Goal: Task Accomplishment & Management: Use online tool/utility

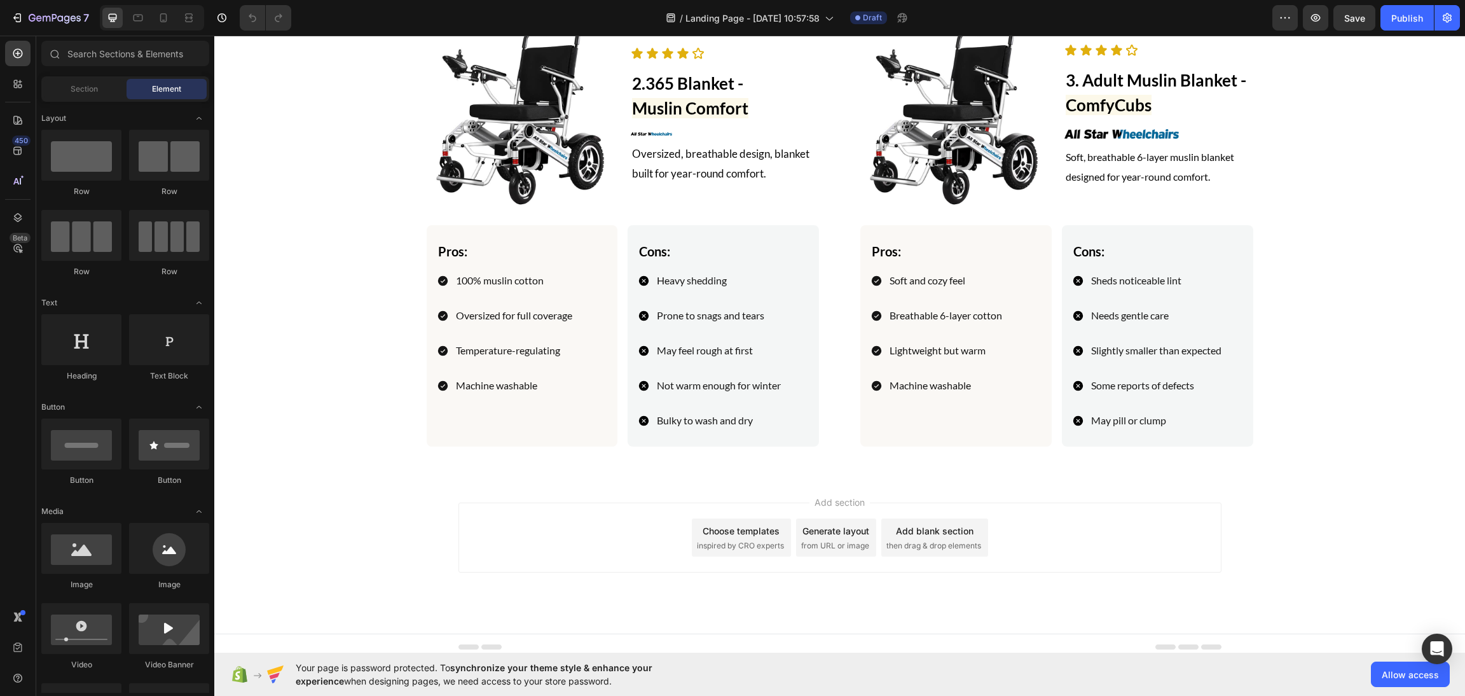
scroll to position [3991, 0]
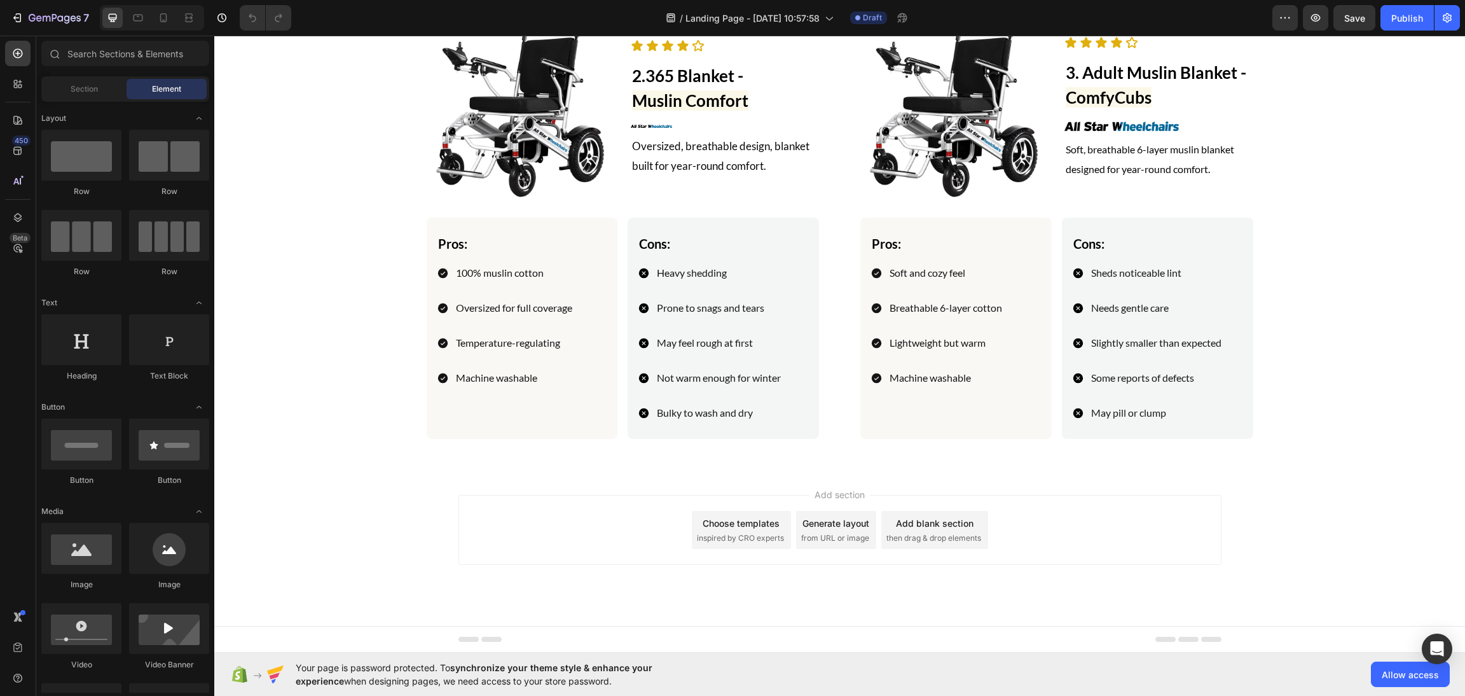
click at [1011, 493] on div "Add section Choose templates inspired by CRO experts Generate layout from URL o…" at bounding box center [839, 547] width 1251 height 156
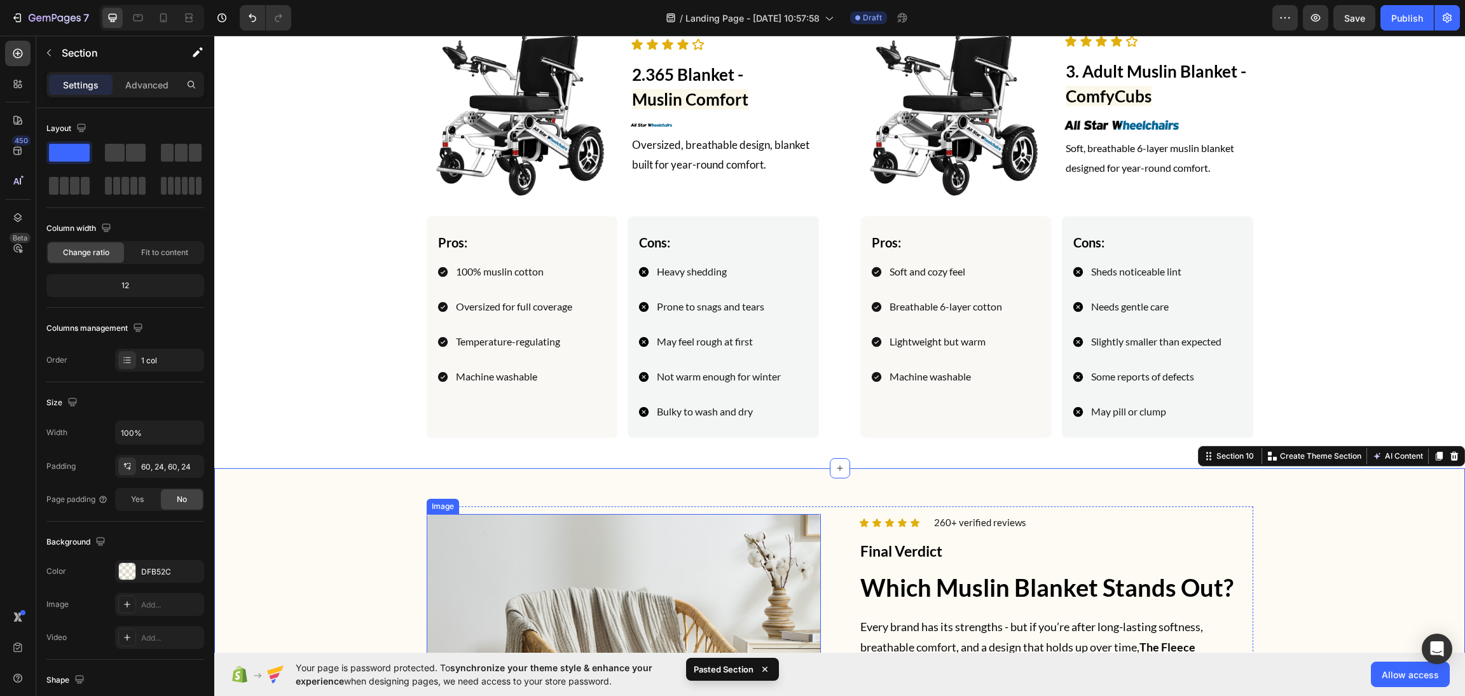
scroll to position [4391, 0]
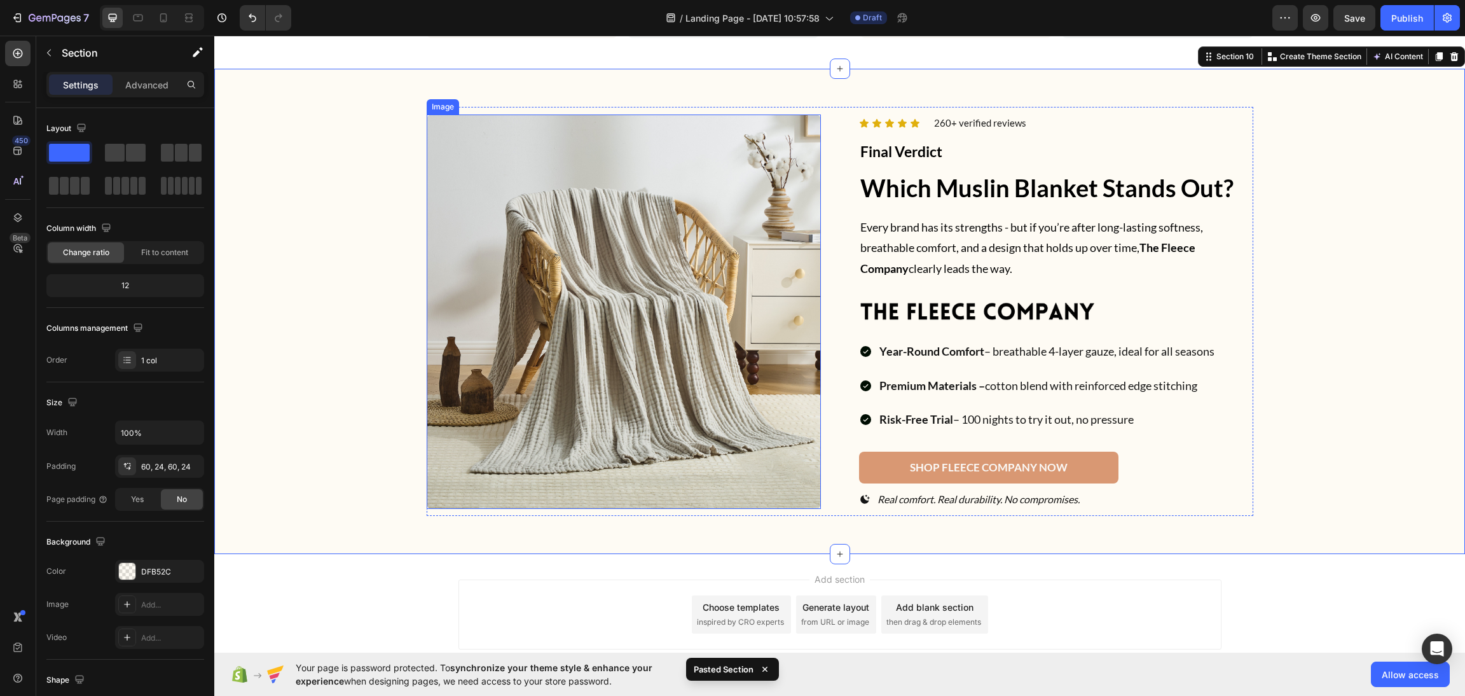
click at [612, 348] on img at bounding box center [624, 311] width 394 height 394
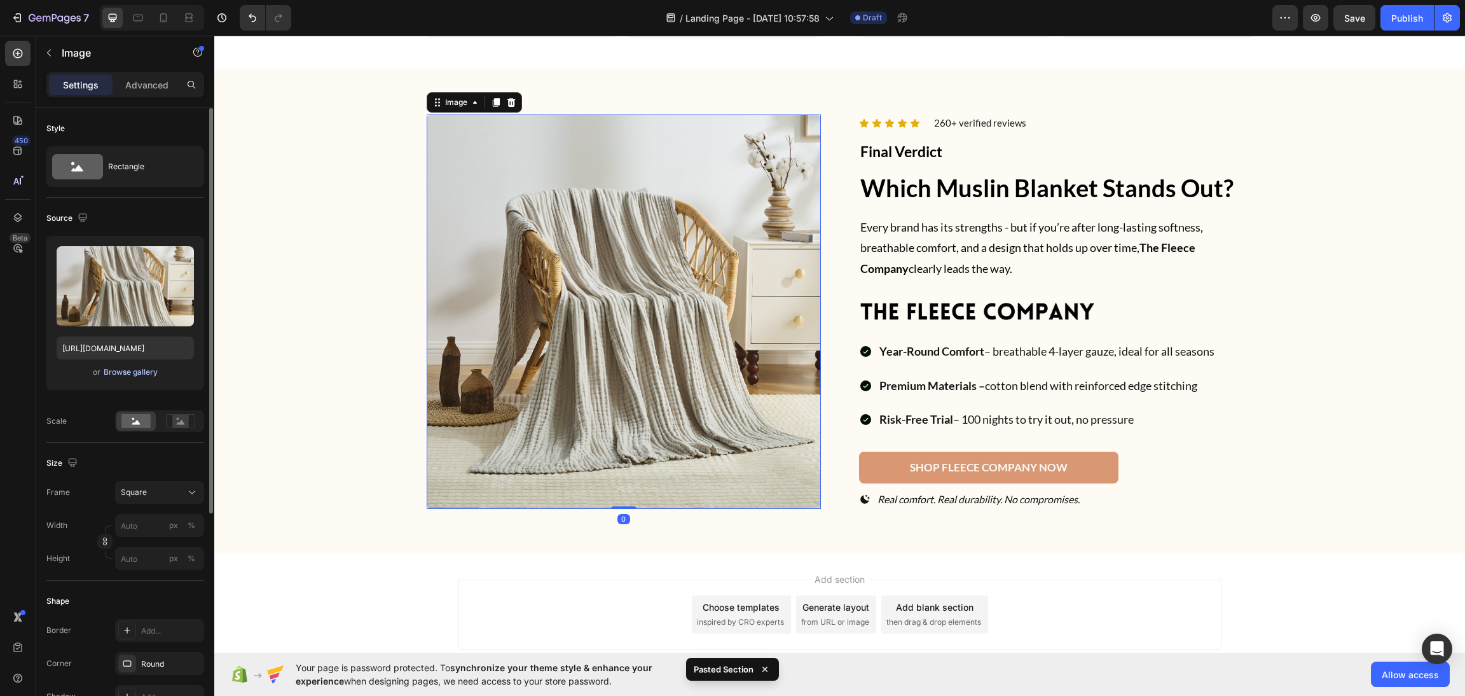
click at [134, 372] on div "Browse gallery" at bounding box center [131, 371] width 54 height 11
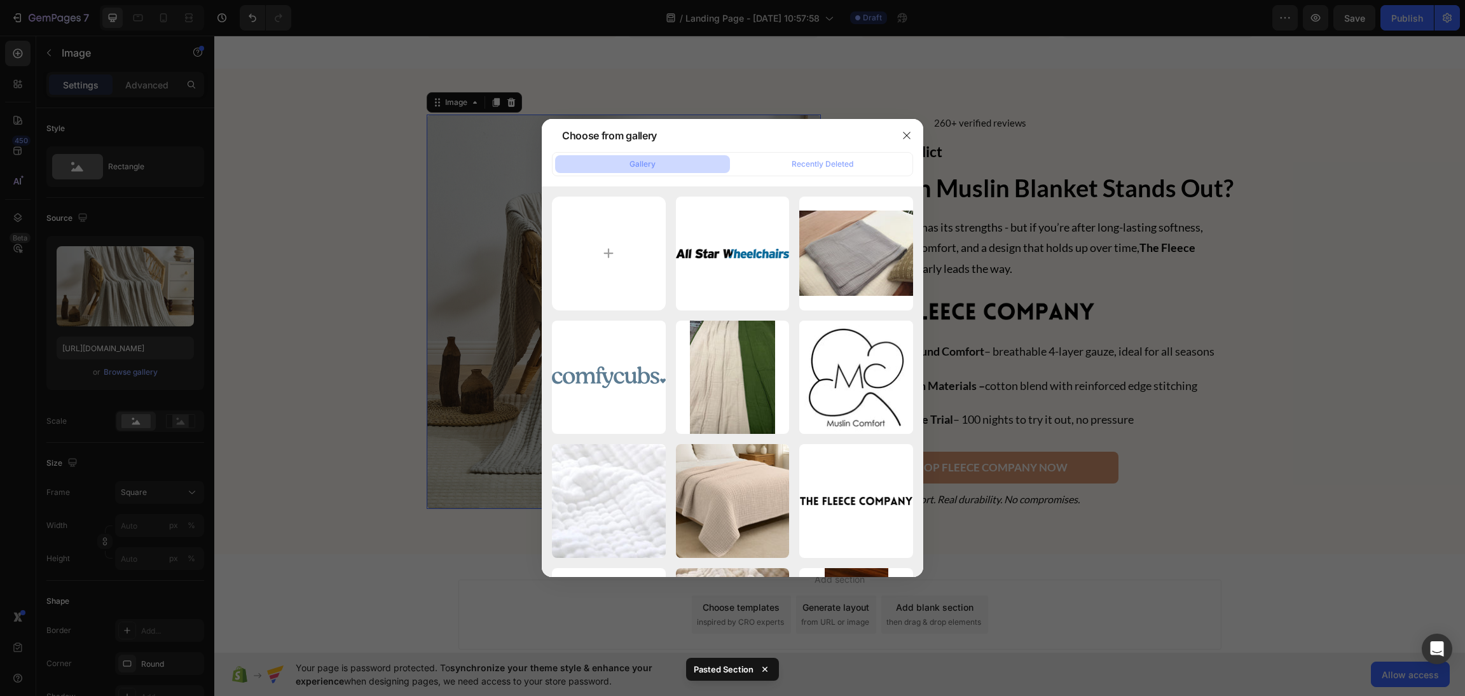
scroll to position [362, 0]
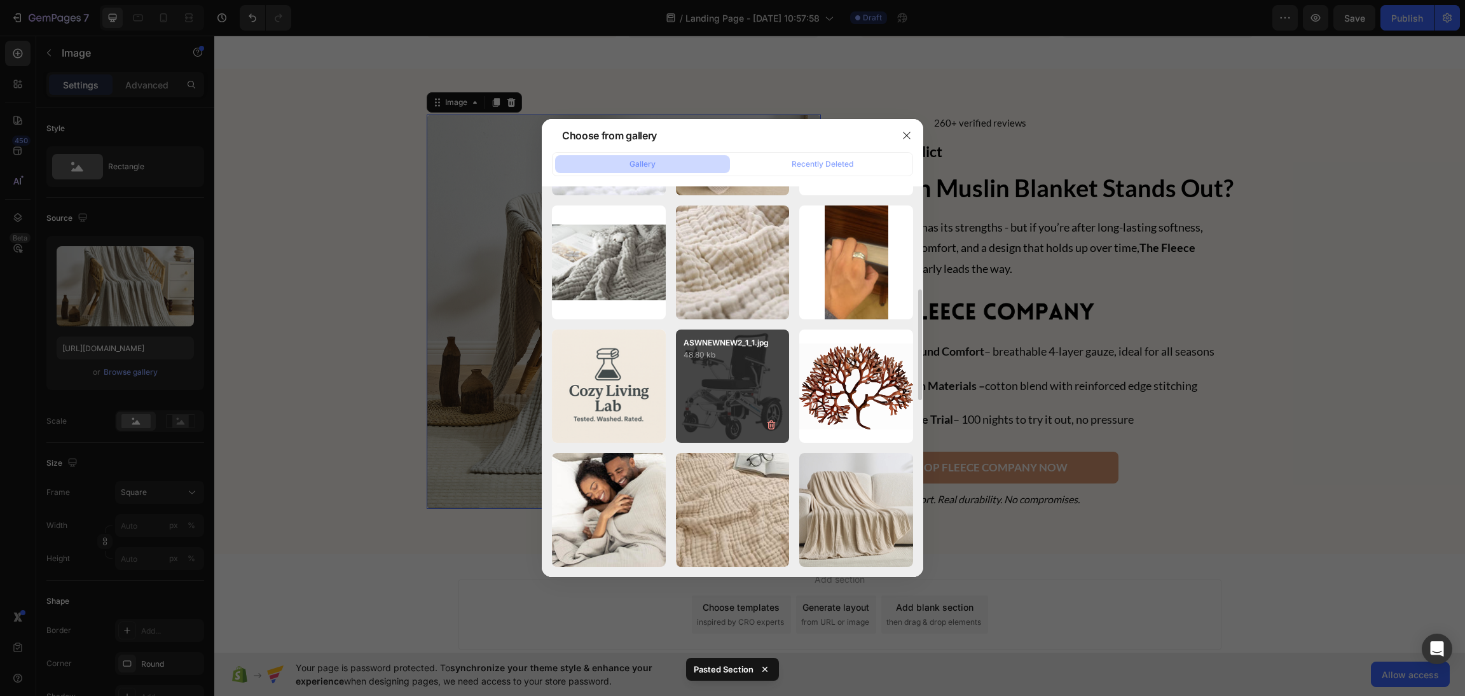
click at [753, 401] on div "ASWNEWNEW2_1_1.jpg 48.80 kb" at bounding box center [733, 386] width 114 height 114
type input "https://cdn.shopify.com/s/files/1/0658/1610/0915/files/gempages_577002035119915…"
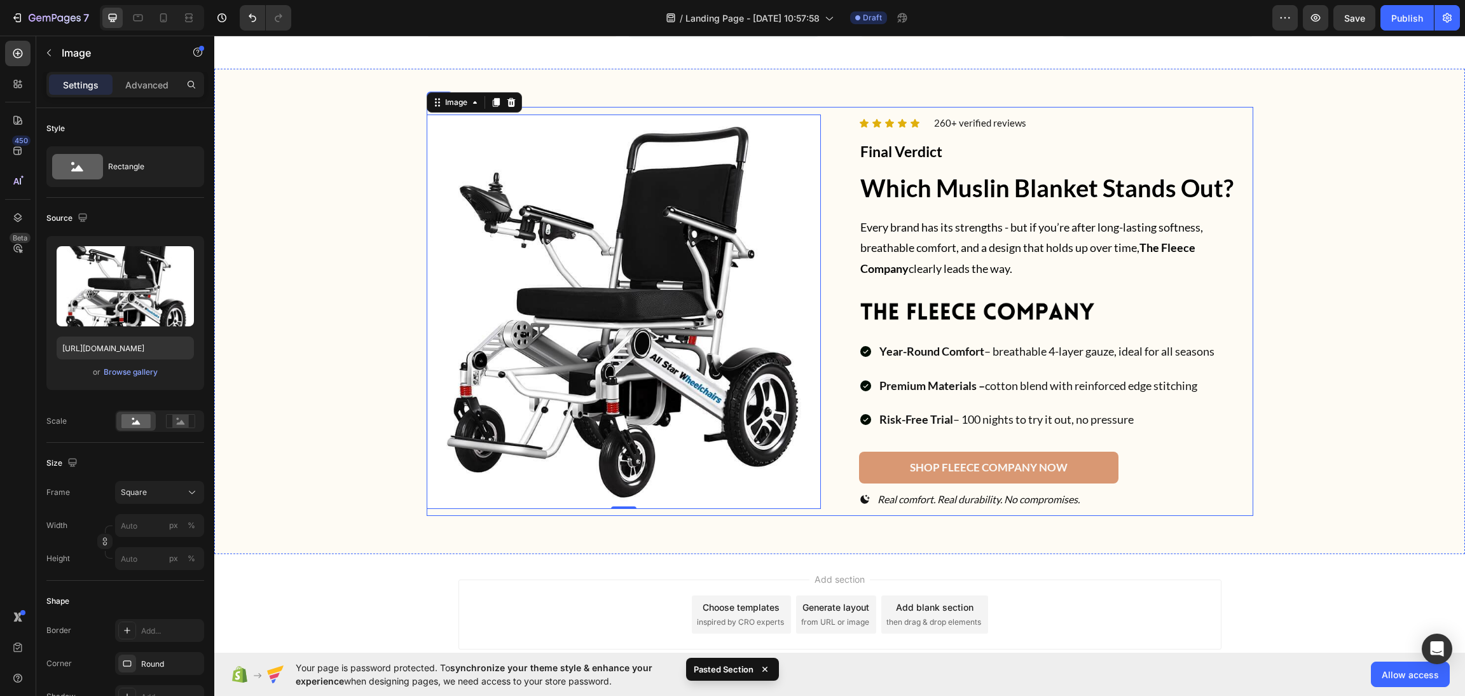
click at [940, 298] on div "Icon Icon Icon Icon Icon Icon List 260+ verified reviews Text block Row Final V…" at bounding box center [1056, 311] width 394 height 408
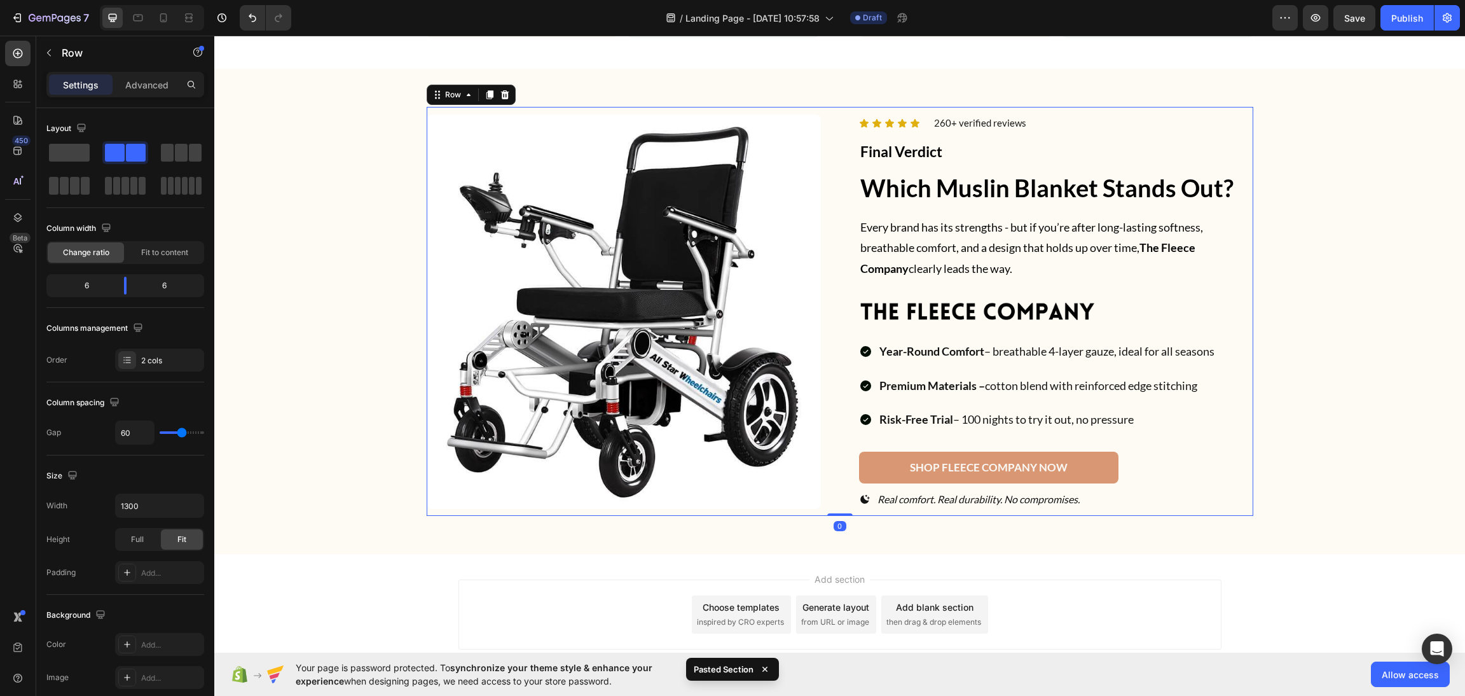
click at [932, 308] on img at bounding box center [977, 312] width 237 height 24
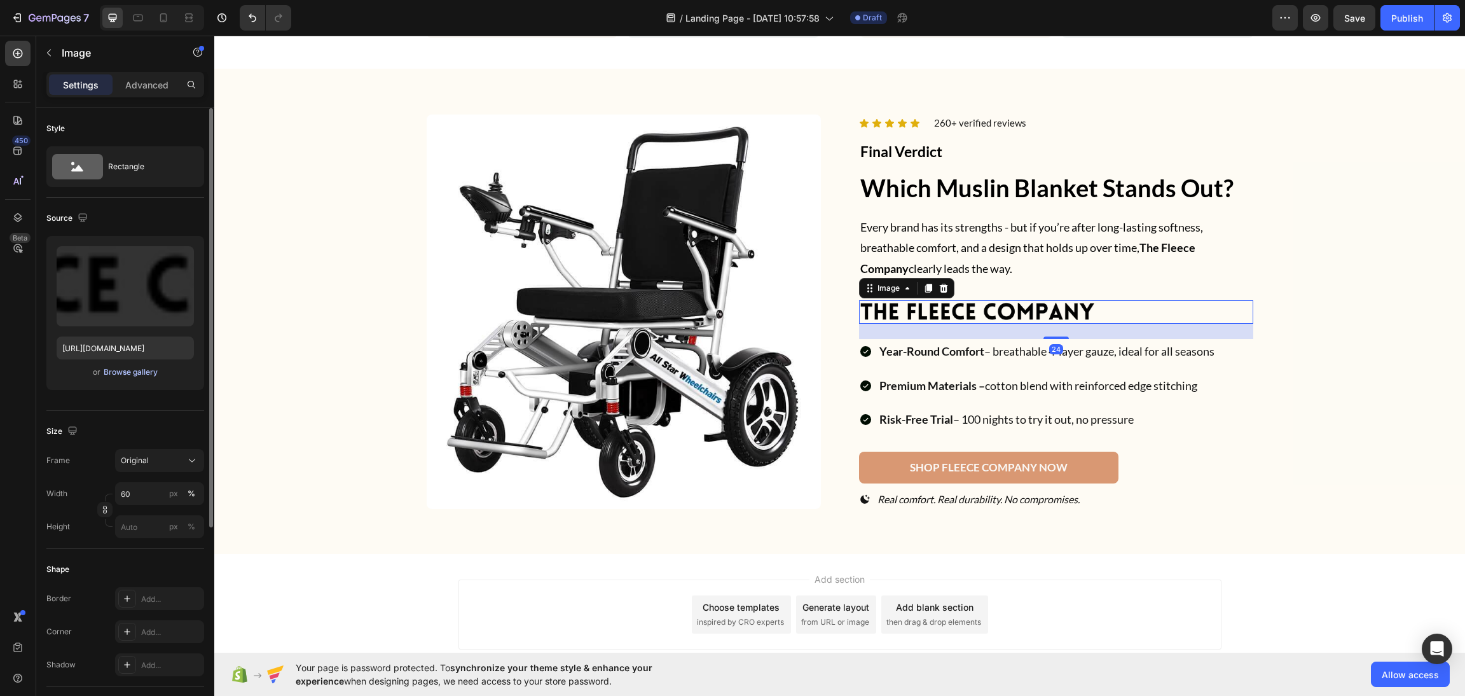
click at [113, 374] on div "Browse gallery" at bounding box center [131, 371] width 54 height 11
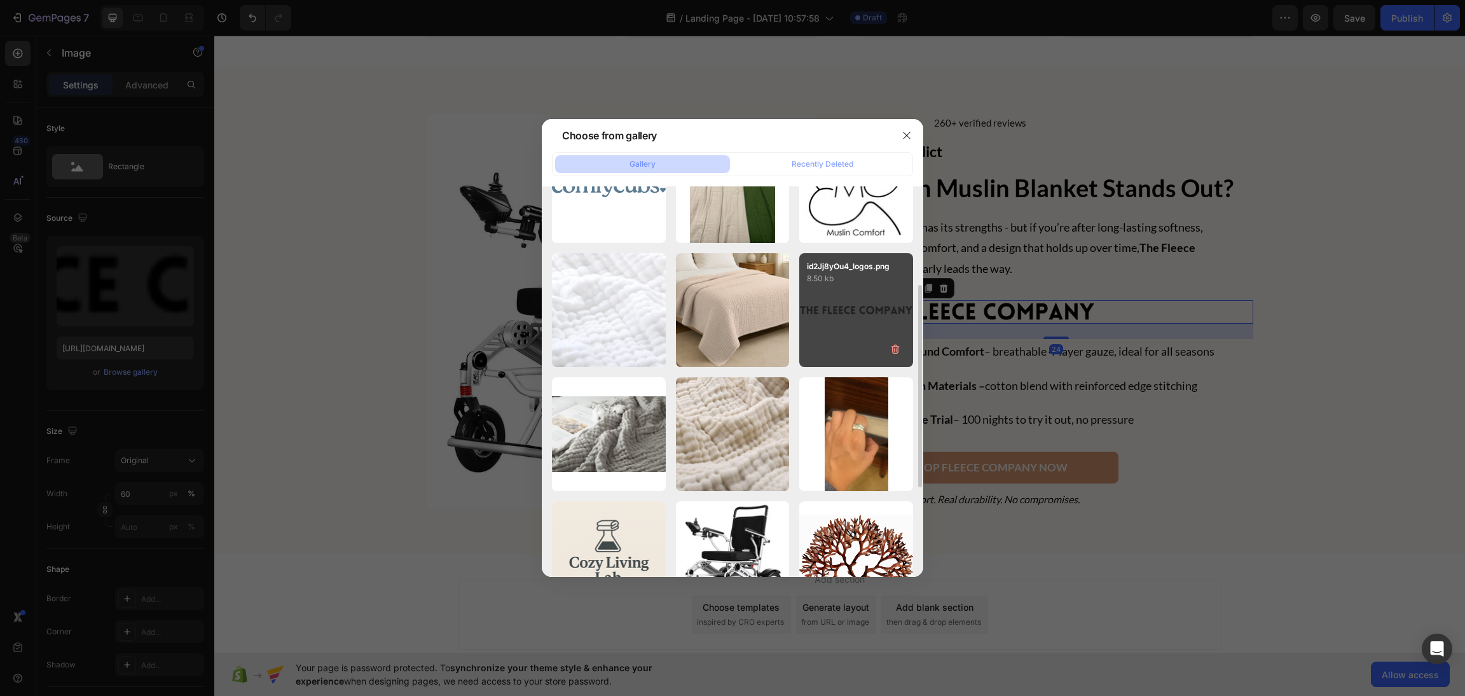
scroll to position [0, 0]
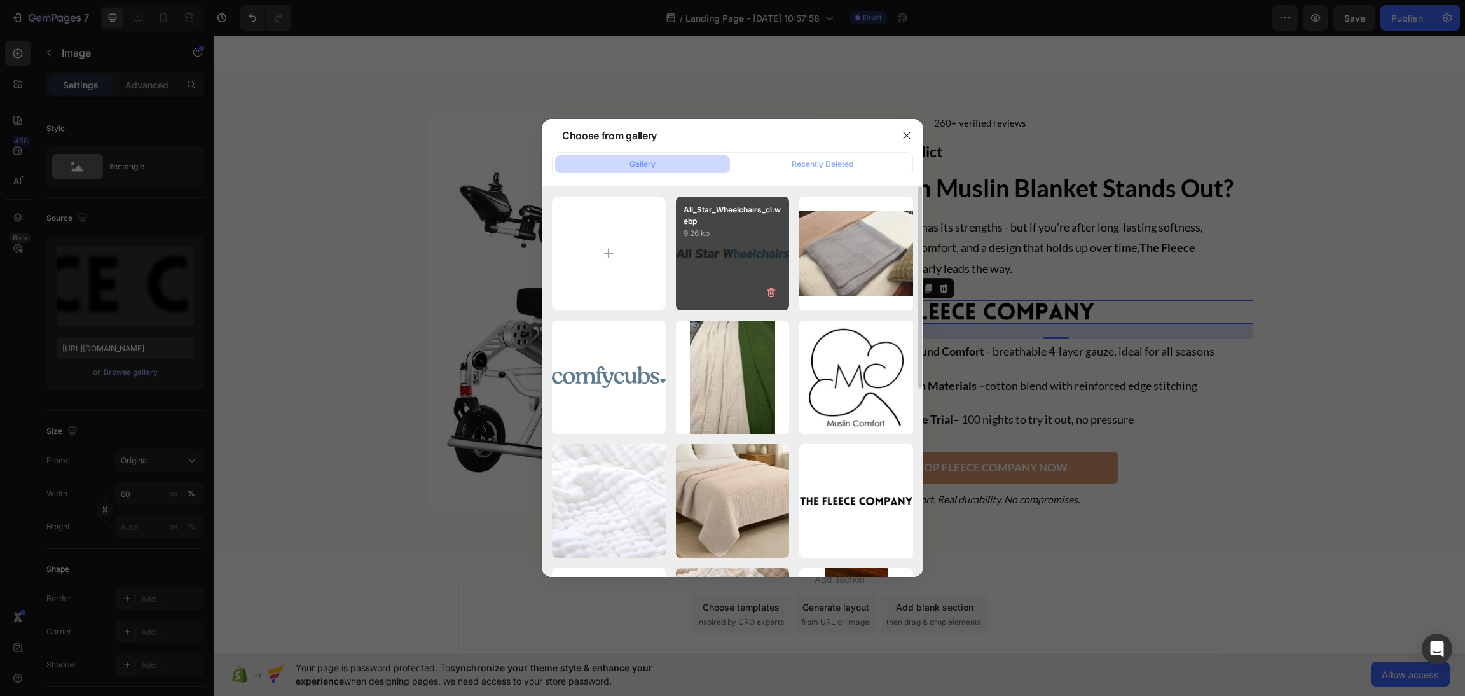
click at [696, 225] on p "All_Star_Wheelchairs_cl.webp" at bounding box center [733, 215] width 99 height 23
type input "https://cdn.shopify.com/s/files/1/0658/1610/0915/files/gempages_577002035119915…"
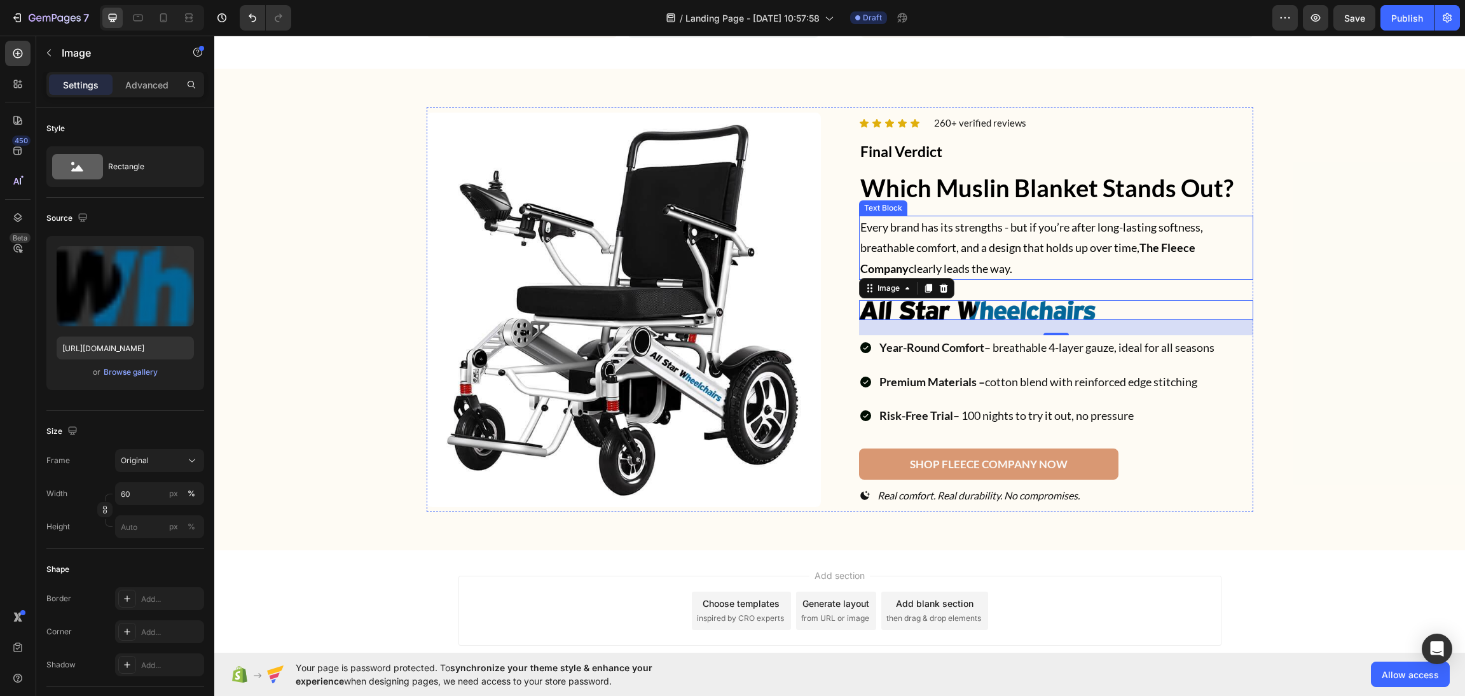
click at [1272, 245] on div "Image Icon Icon Icon Icon Icon Icon List 260+ verified reviews Text block Row F…" at bounding box center [840, 309] width 1220 height 404
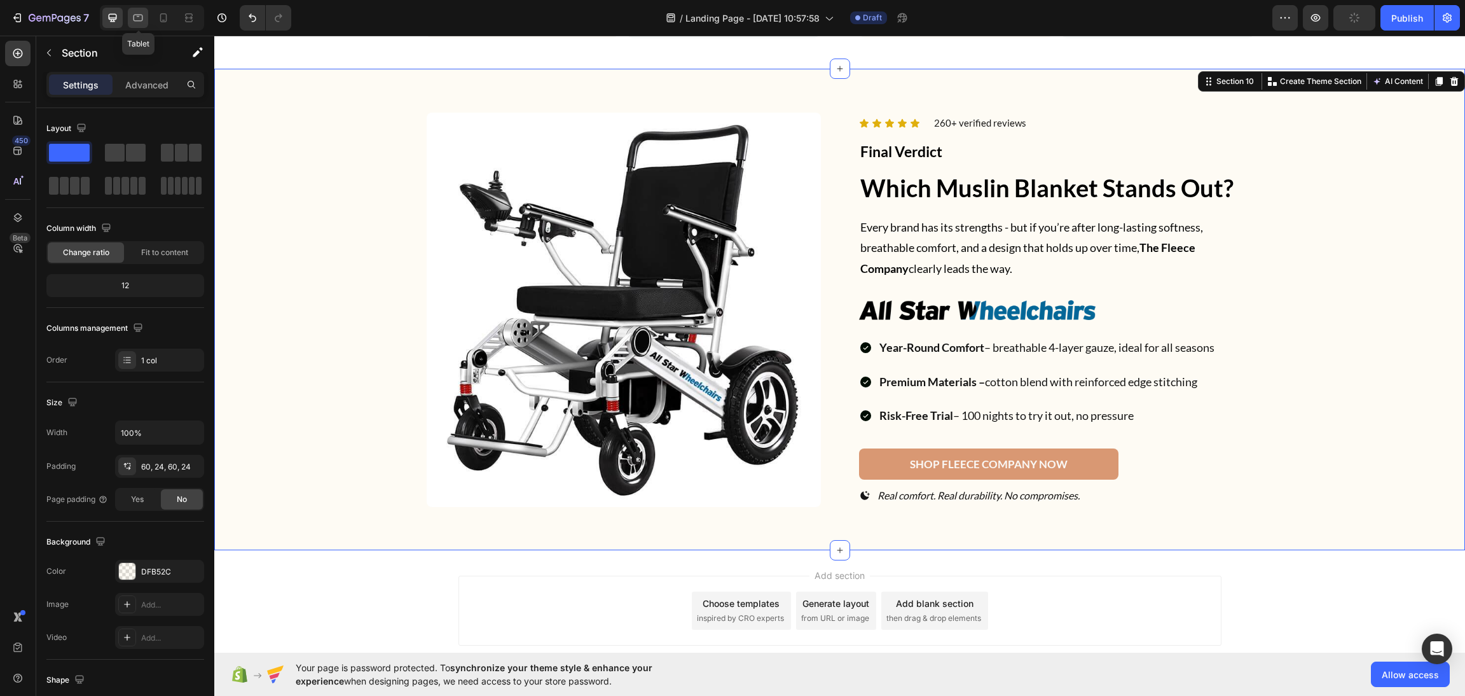
click at [133, 15] on icon at bounding box center [138, 17] width 13 height 13
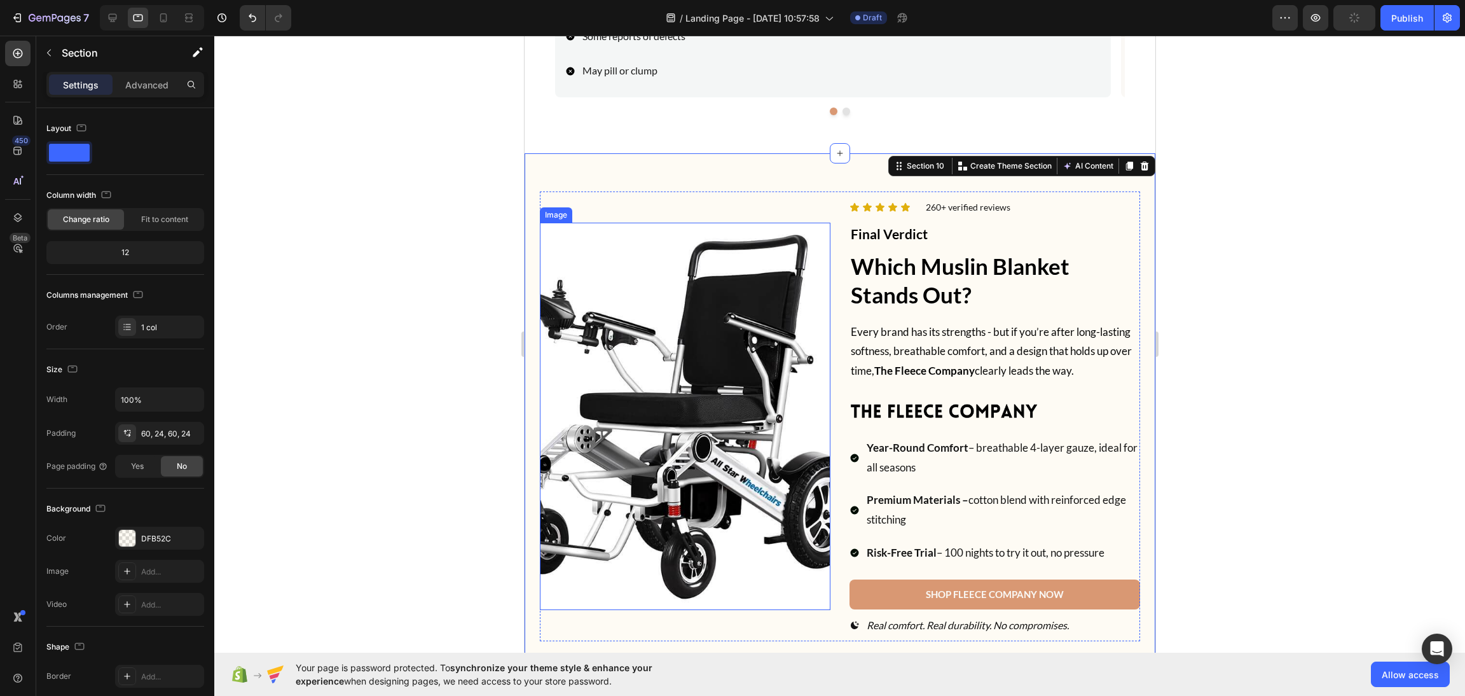
scroll to position [4884, 0]
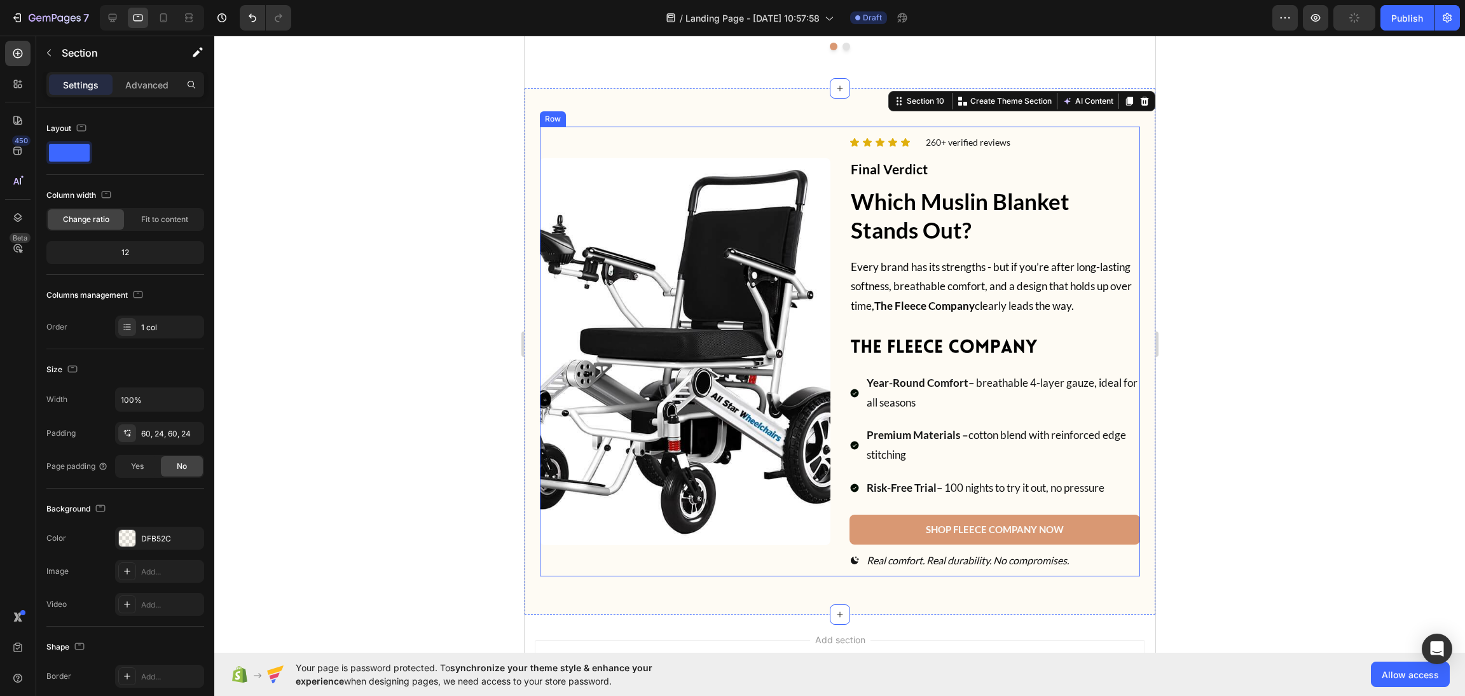
click at [963, 343] on img at bounding box center [943, 346] width 189 height 19
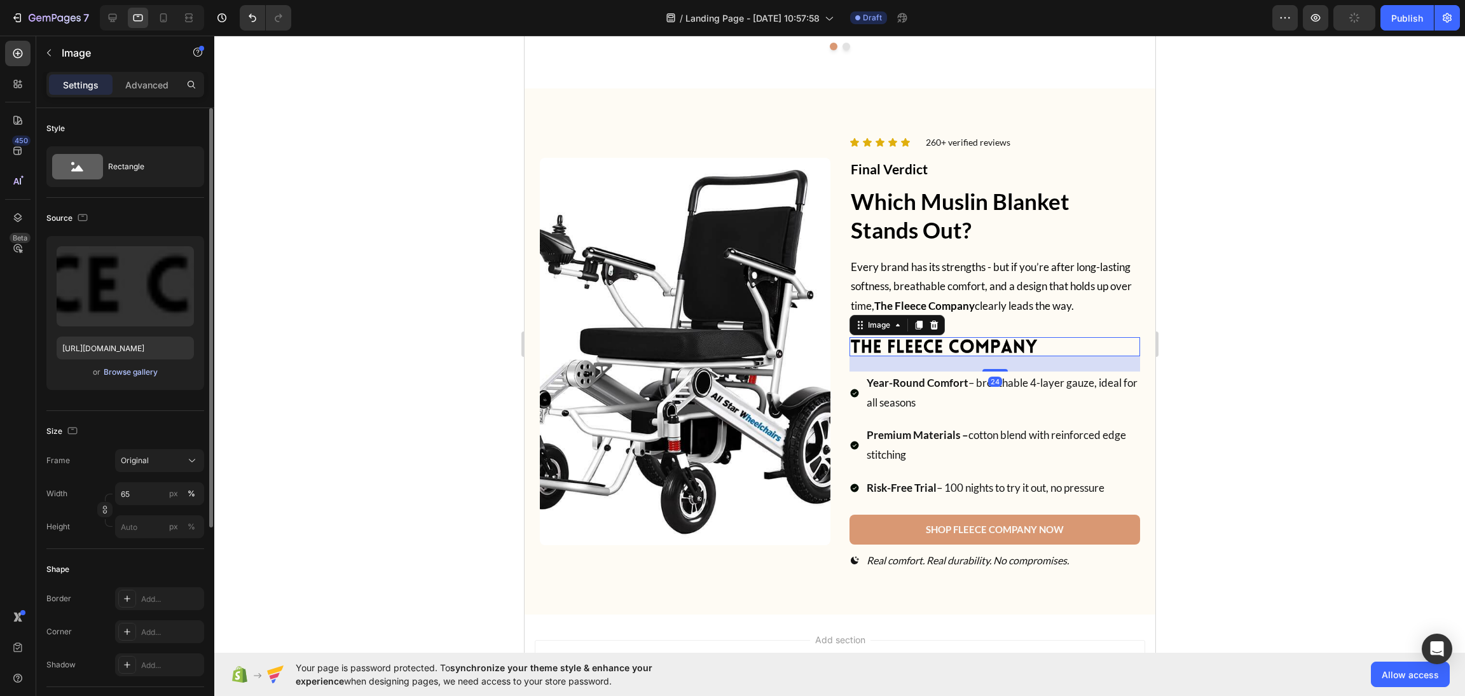
click at [113, 378] on button "Browse gallery" at bounding box center [130, 372] width 55 height 13
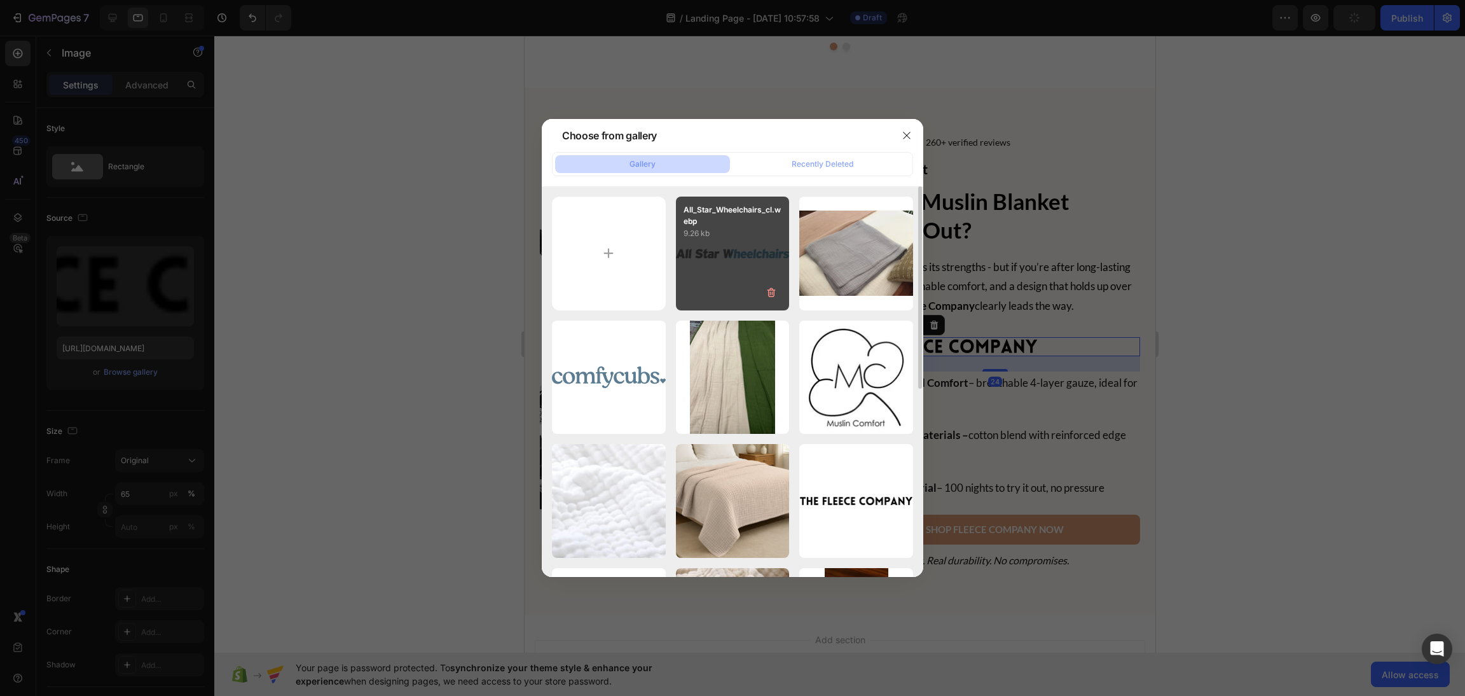
click at [748, 244] on div "All_Star_Wheelchairs_cl.webp 9.26 kb" at bounding box center [733, 253] width 114 height 114
type input "https://cdn.shopify.com/s/files/1/0658/1610/0915/files/gempages_577002035119915…"
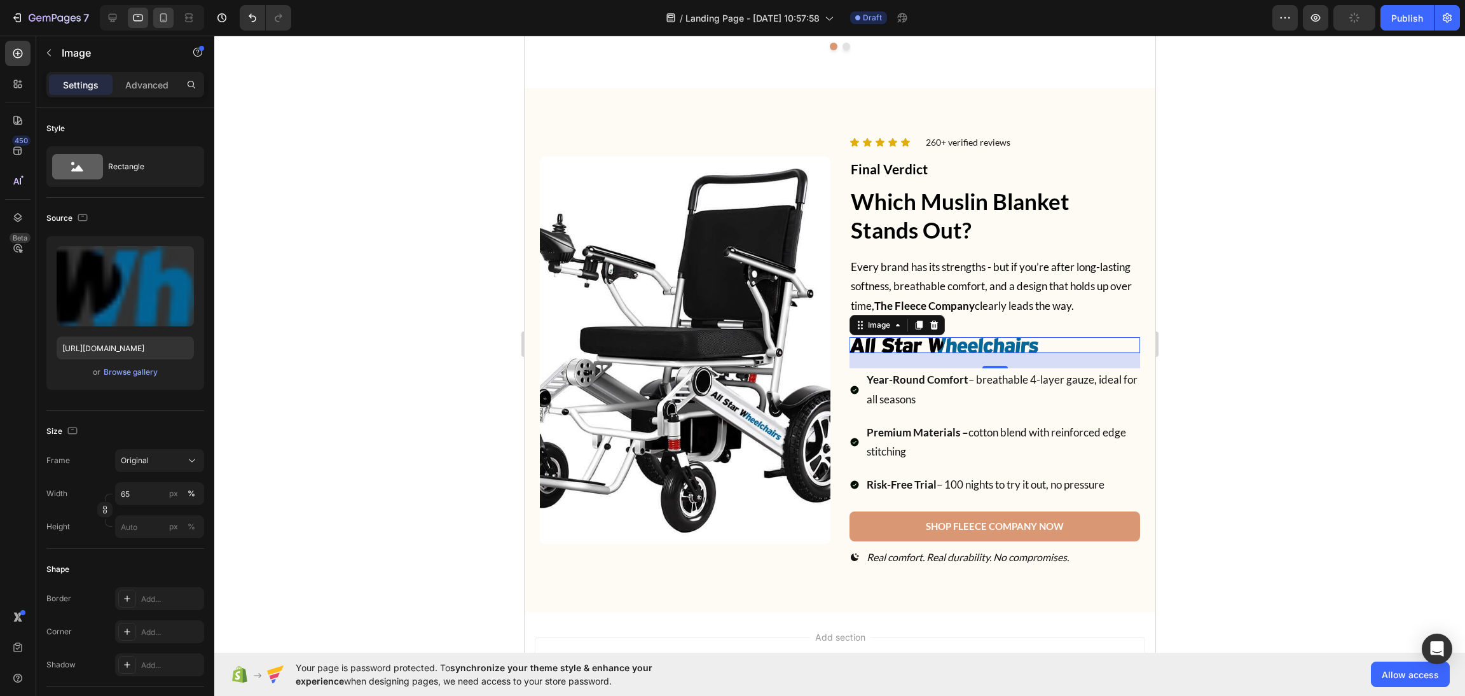
click at [169, 8] on div at bounding box center [163, 18] width 20 height 20
type input "40"
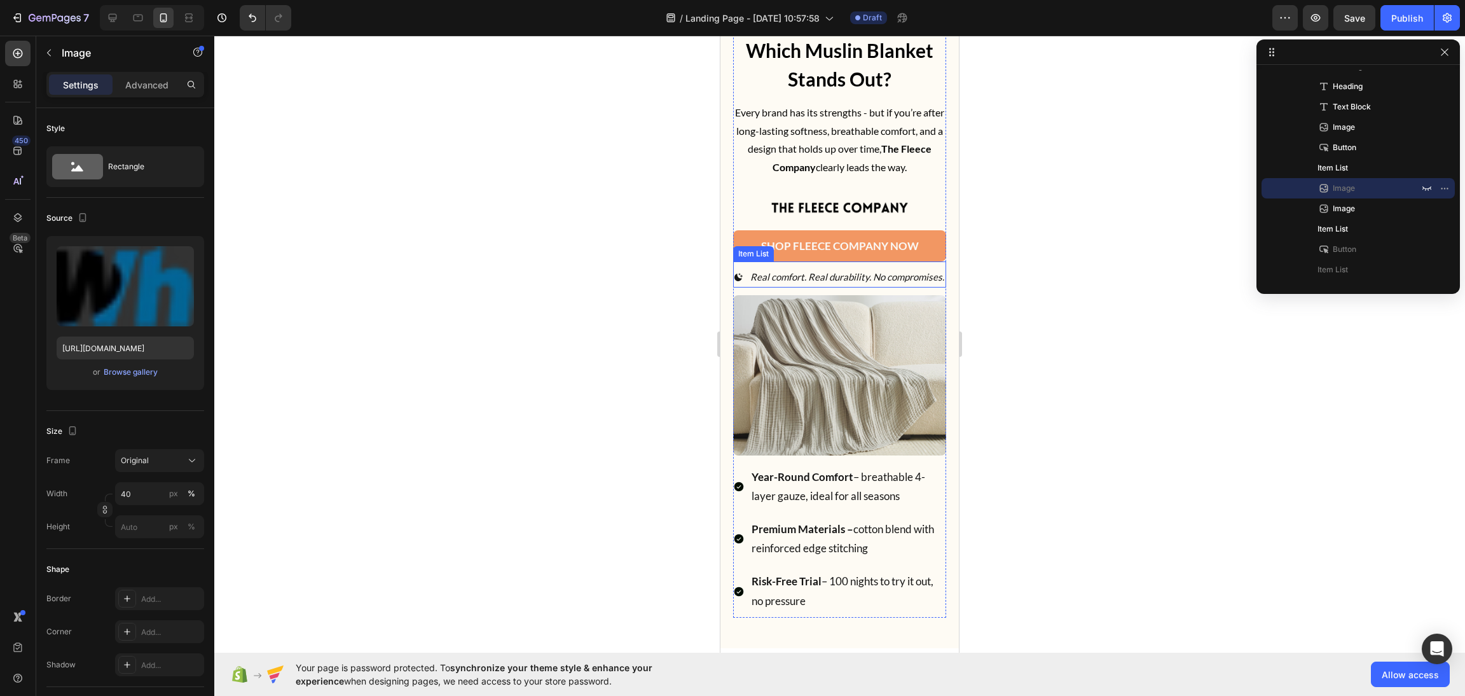
scroll to position [5023, 0]
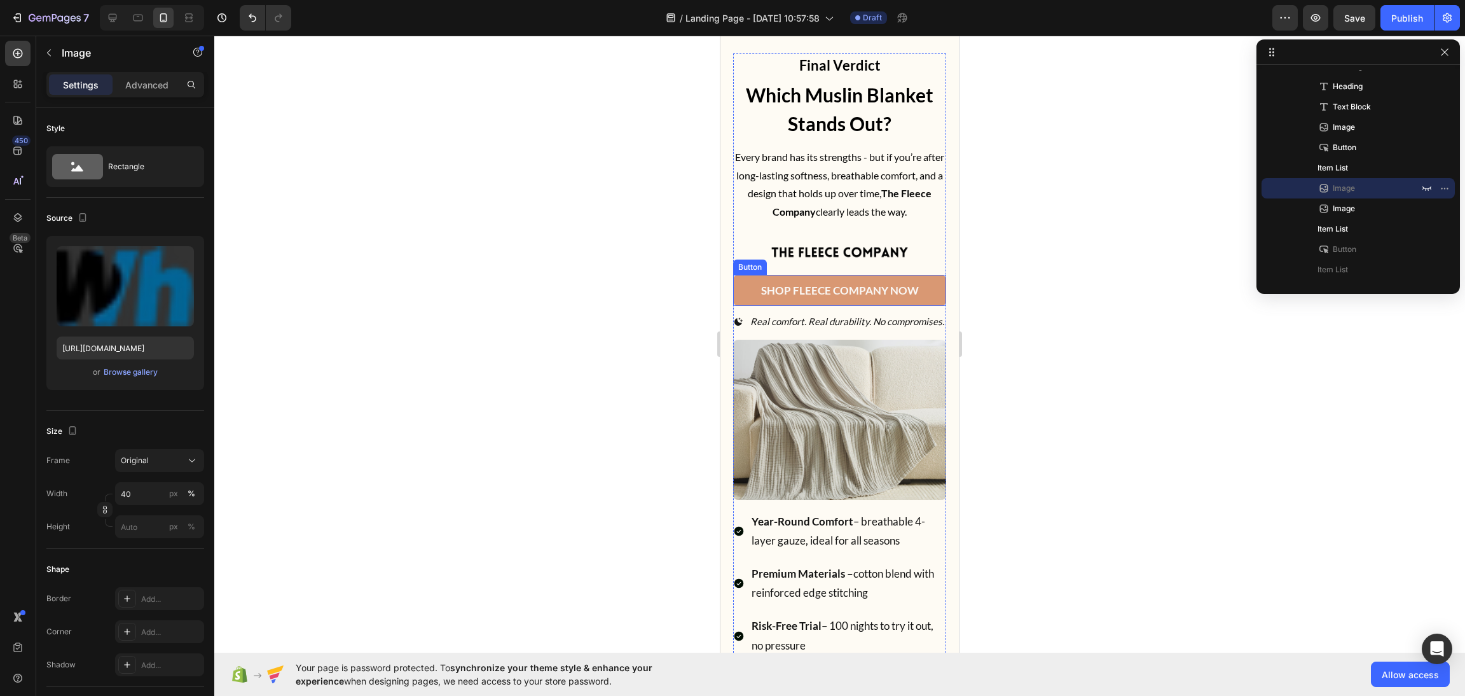
click at [846, 263] on div "Icon Icon Icon Icon Icon Icon List 260+ verified reviews Text block Row Final V…" at bounding box center [839, 357] width 213 height 609
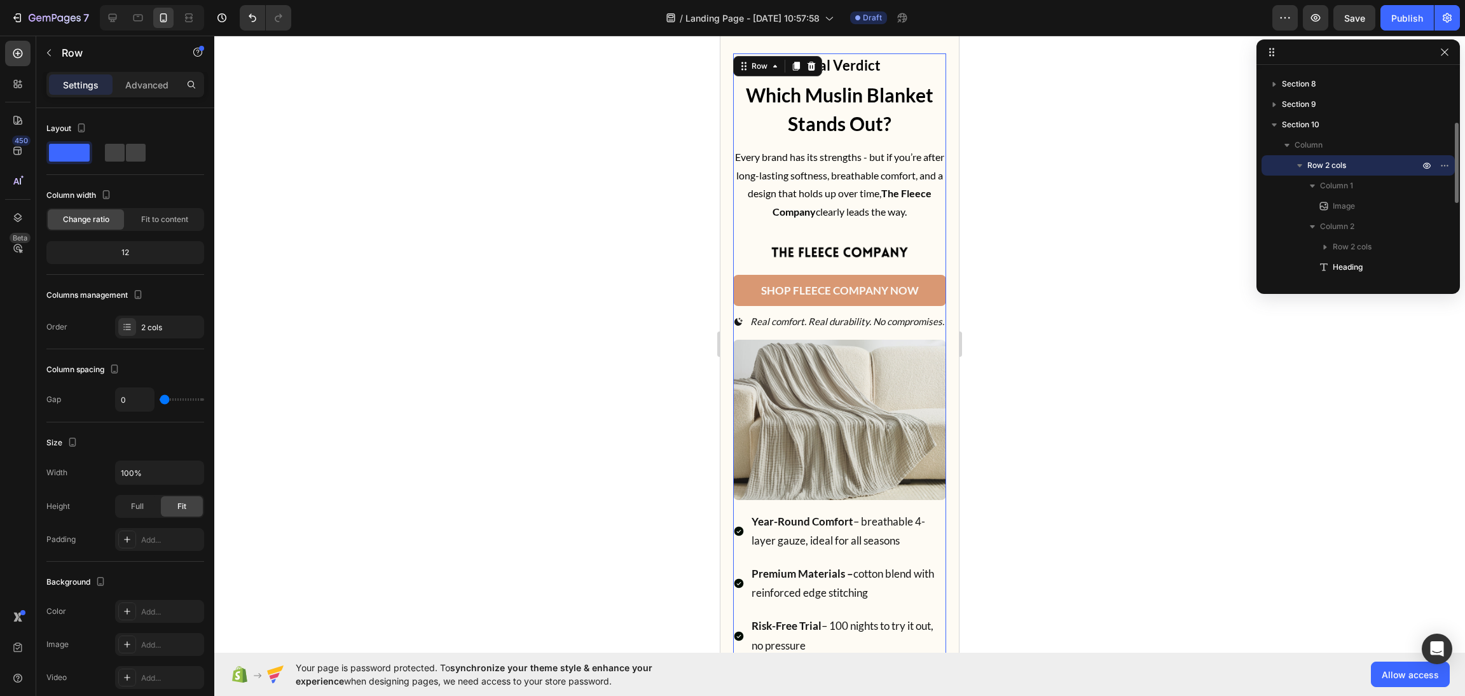
click at [863, 259] on img at bounding box center [840, 252] width 139 height 14
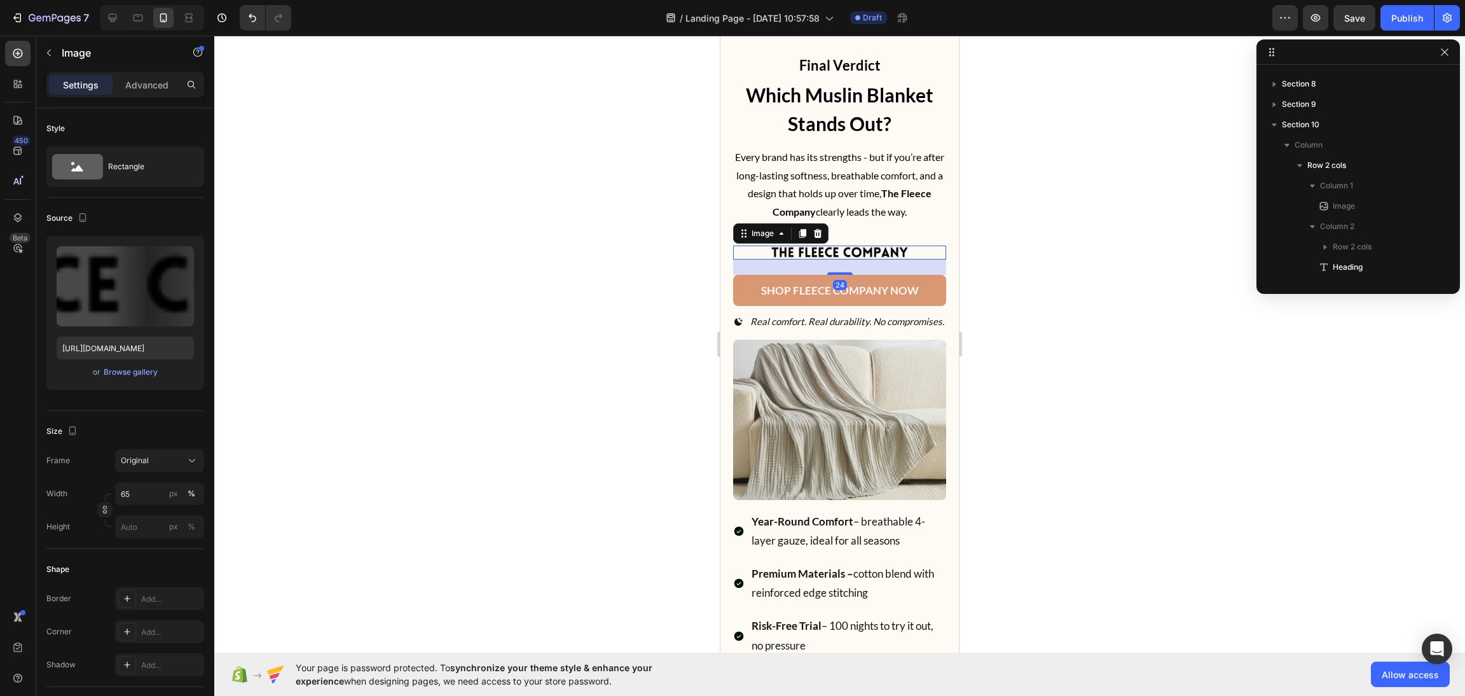
scroll to position [302, 0]
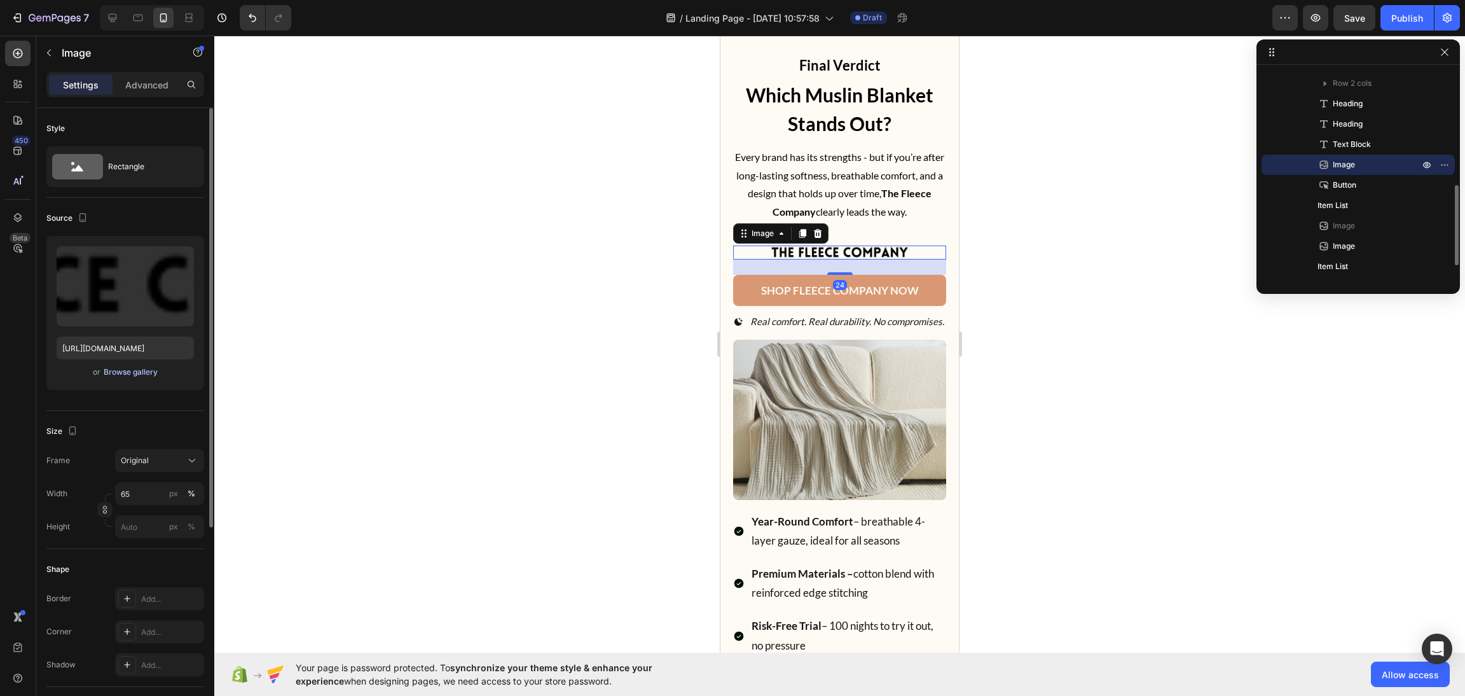
click at [113, 372] on div "Browse gallery" at bounding box center [131, 371] width 54 height 11
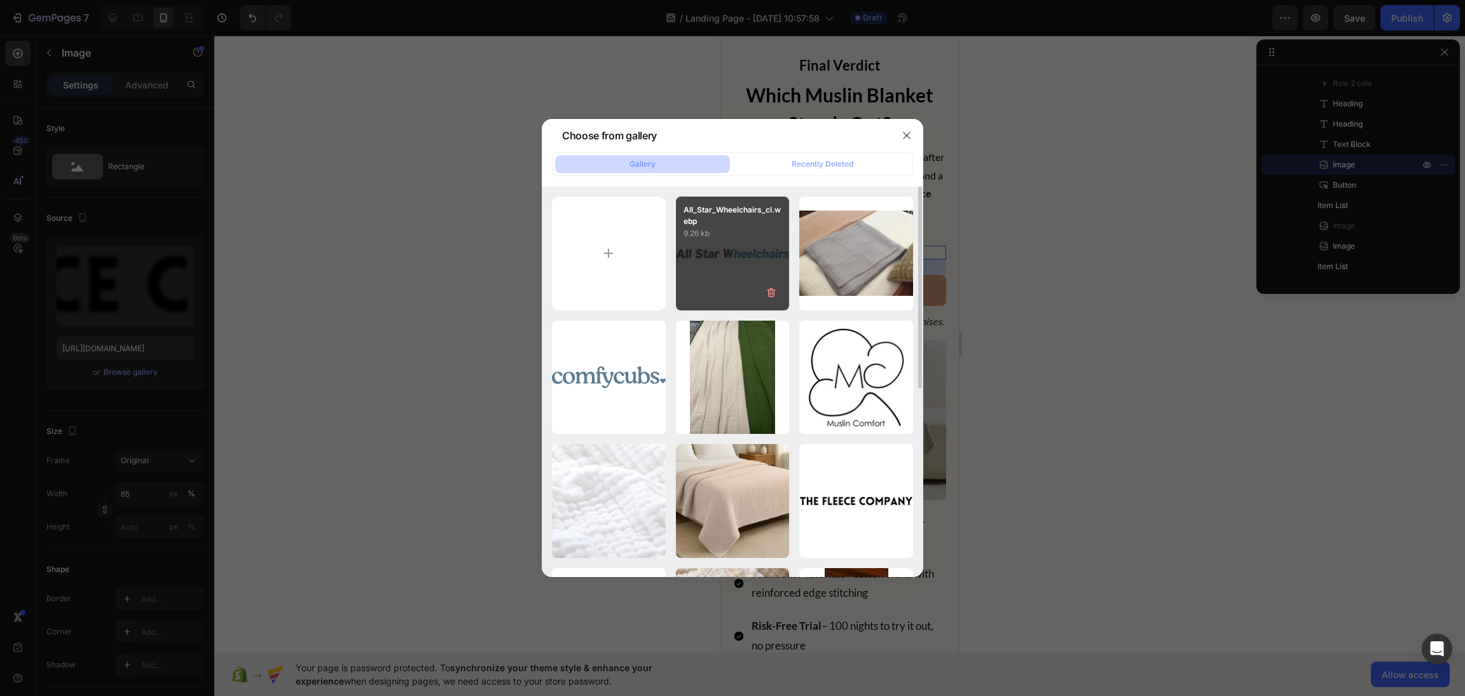
click at [785, 271] on div "All_Star_Wheelchairs_cl.webp 9.26 kb" at bounding box center [733, 253] width 114 height 114
type input "https://cdn.shopify.com/s/files/1/0658/1610/0915/files/gempages_577002035119915…"
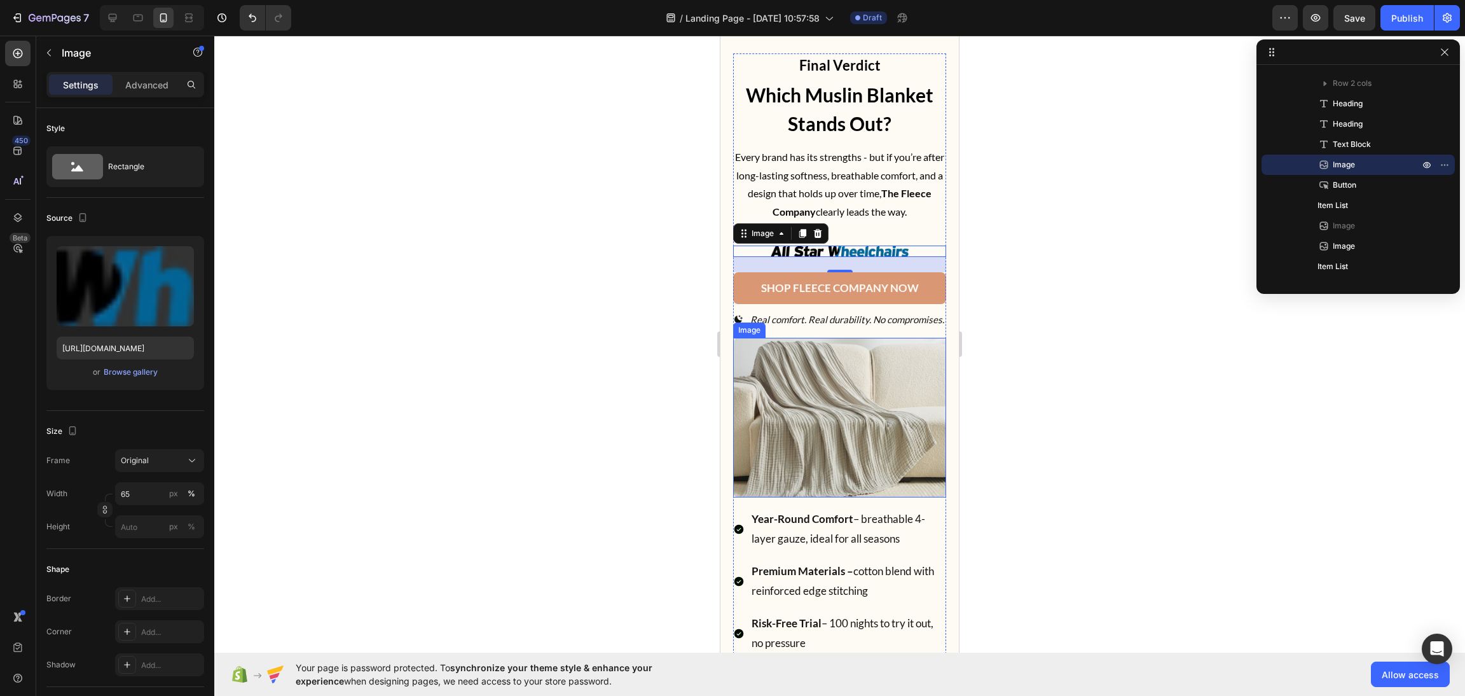
click at [799, 390] on img at bounding box center [839, 418] width 213 height 160
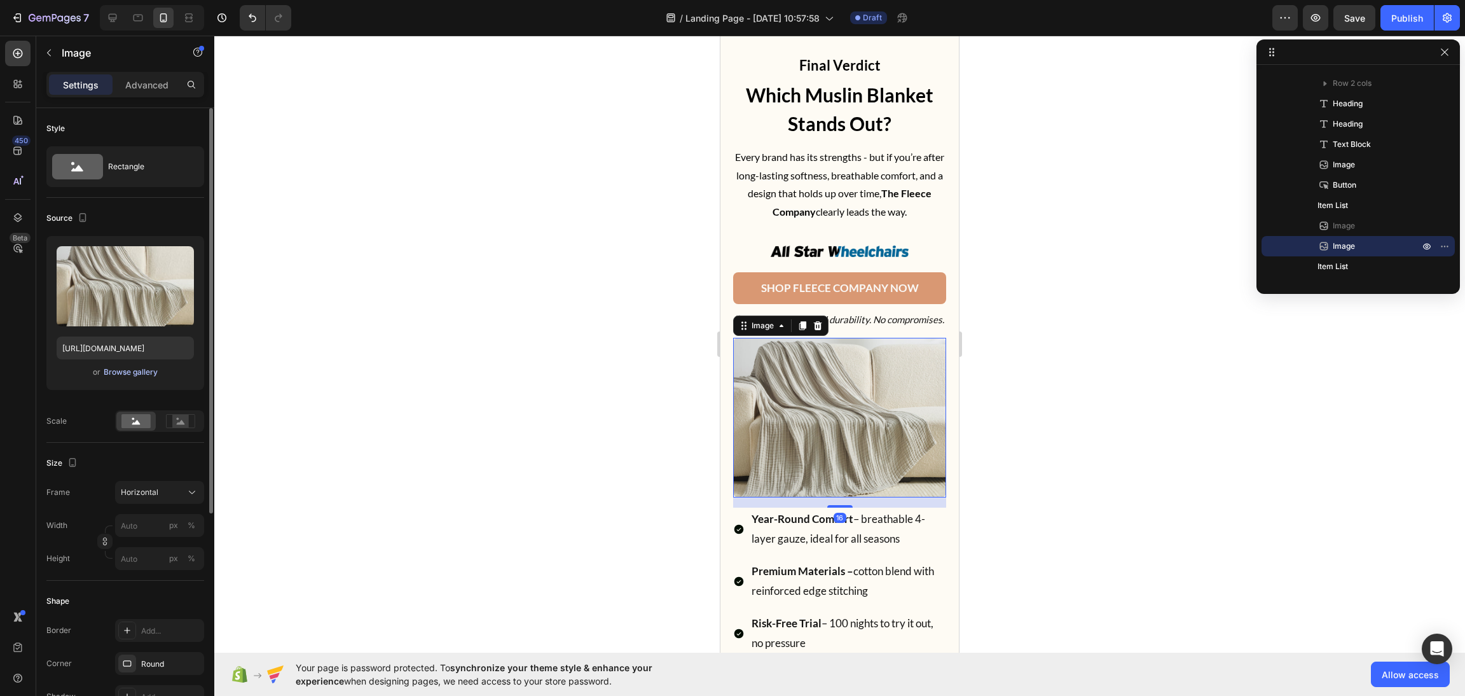
click at [156, 375] on div "Browse gallery" at bounding box center [131, 371] width 54 height 11
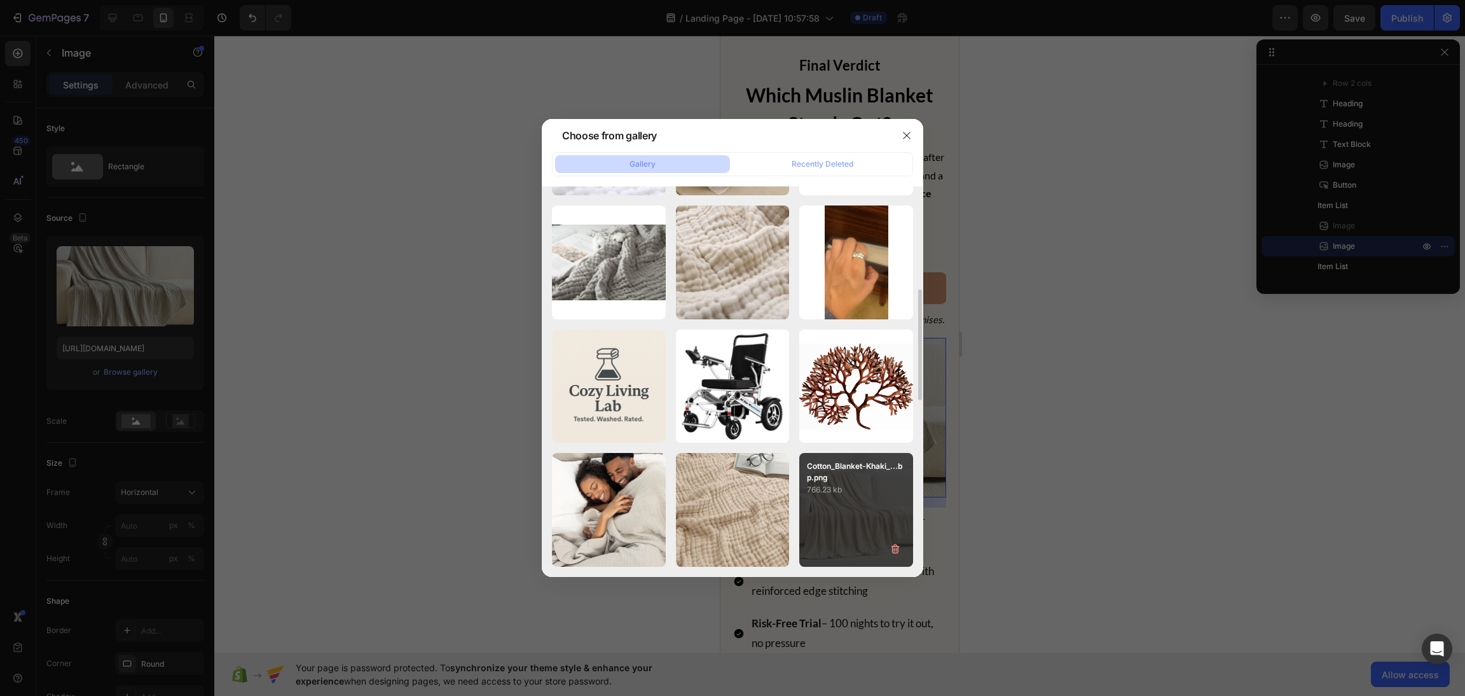
scroll to position [457, 0]
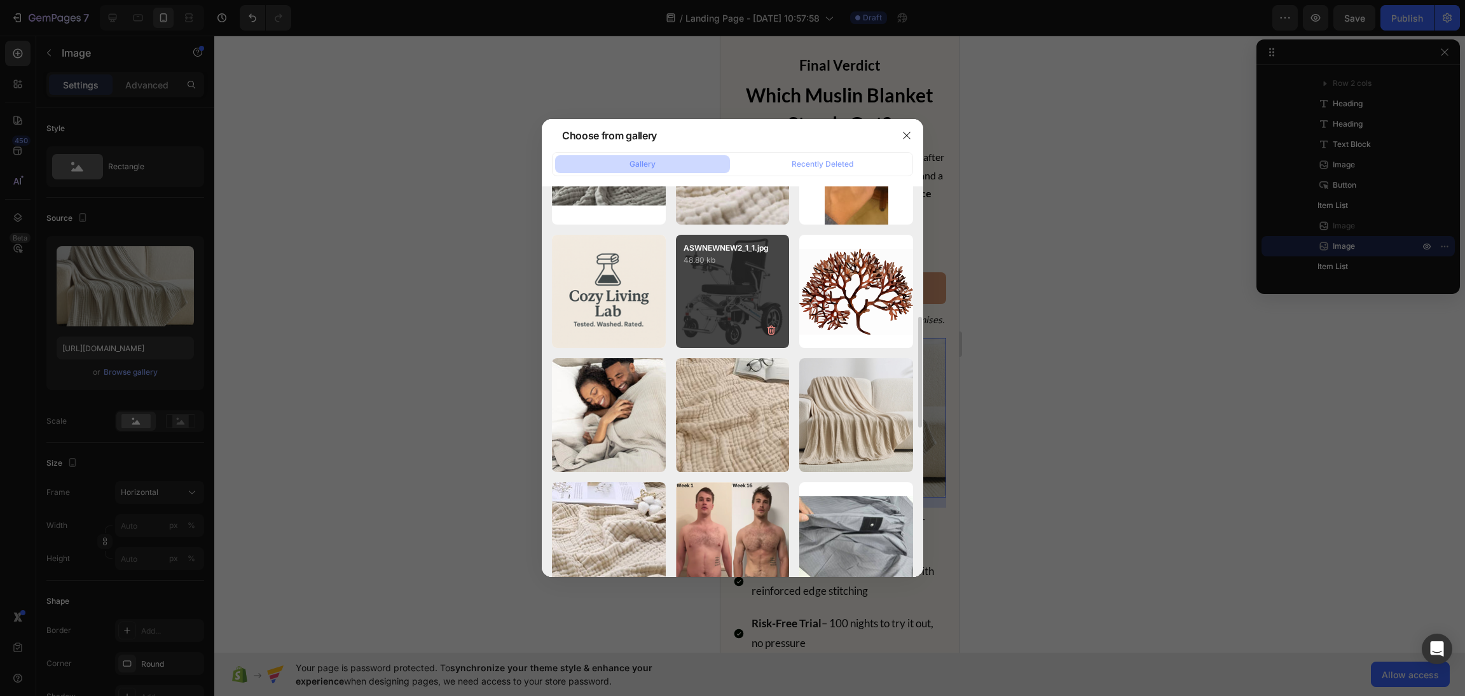
click at [738, 279] on div "ASWNEWNEW2_1_1.jpg 48.80 kb" at bounding box center [733, 292] width 114 height 114
type input "https://cdn.shopify.com/s/files/1/0658/1610/0915/files/gempages_577002035119915…"
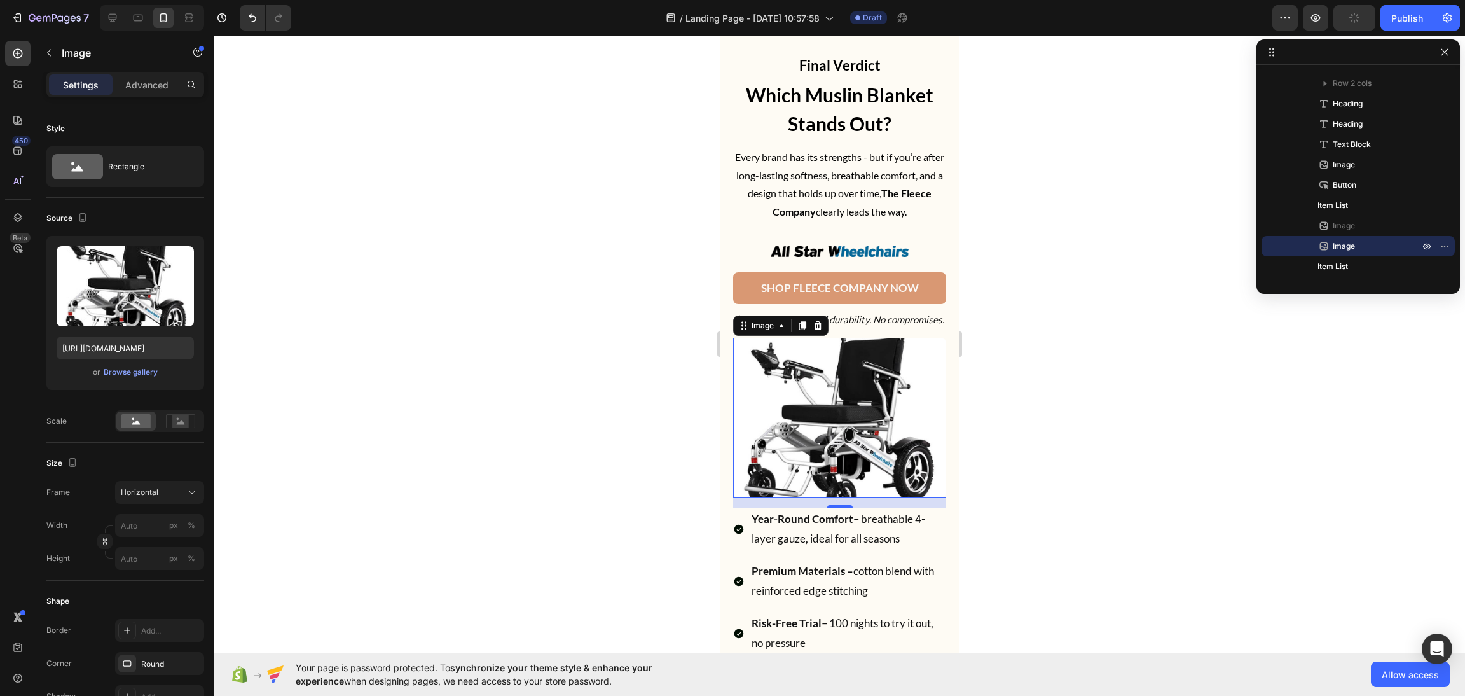
click at [528, 224] on div at bounding box center [839, 366] width 1251 height 660
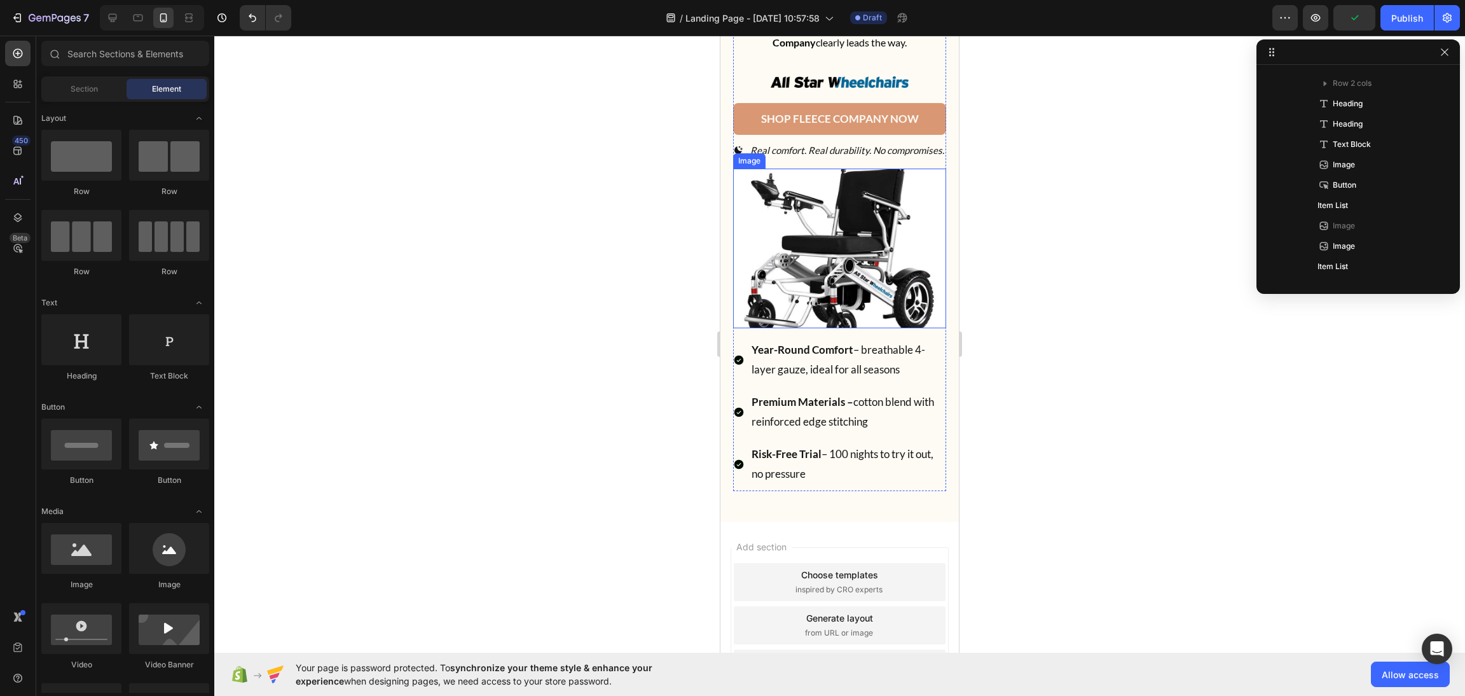
scroll to position [5213, 0]
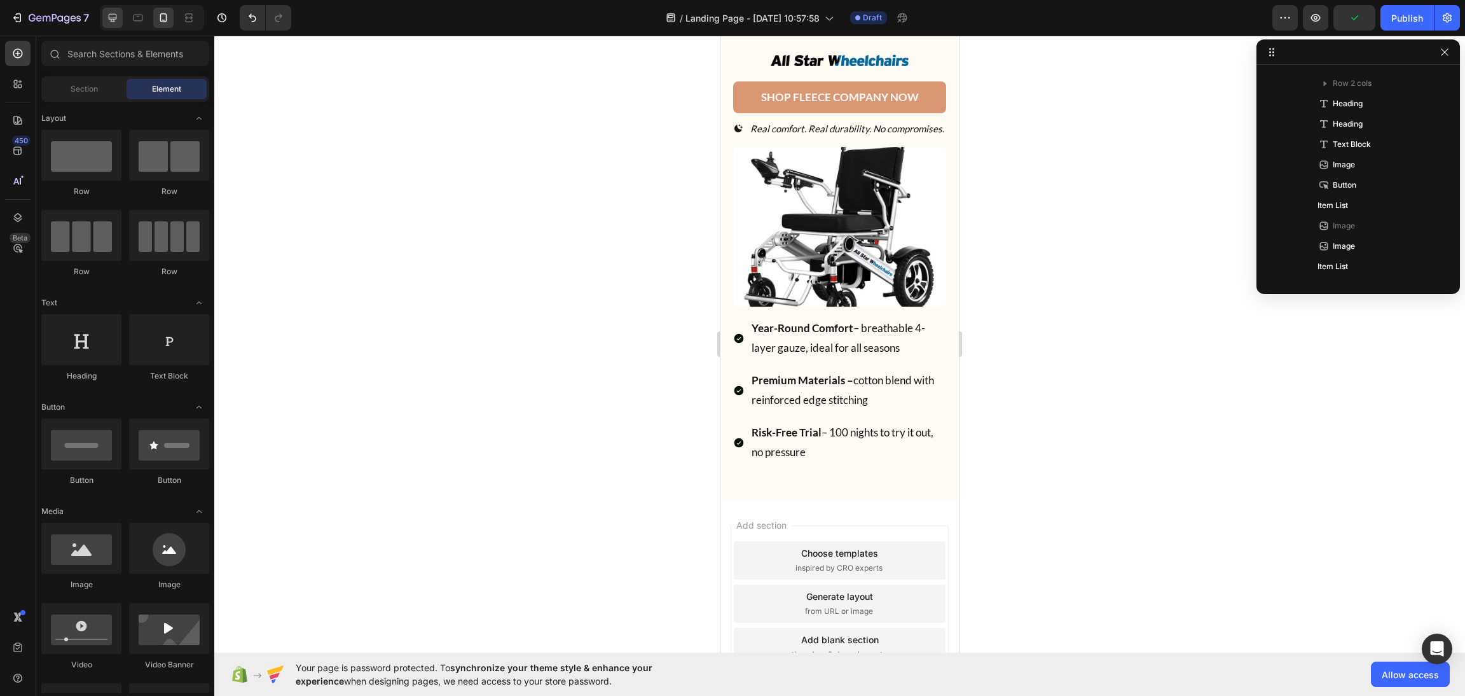
click at [112, 23] on icon at bounding box center [112, 17] width 13 height 13
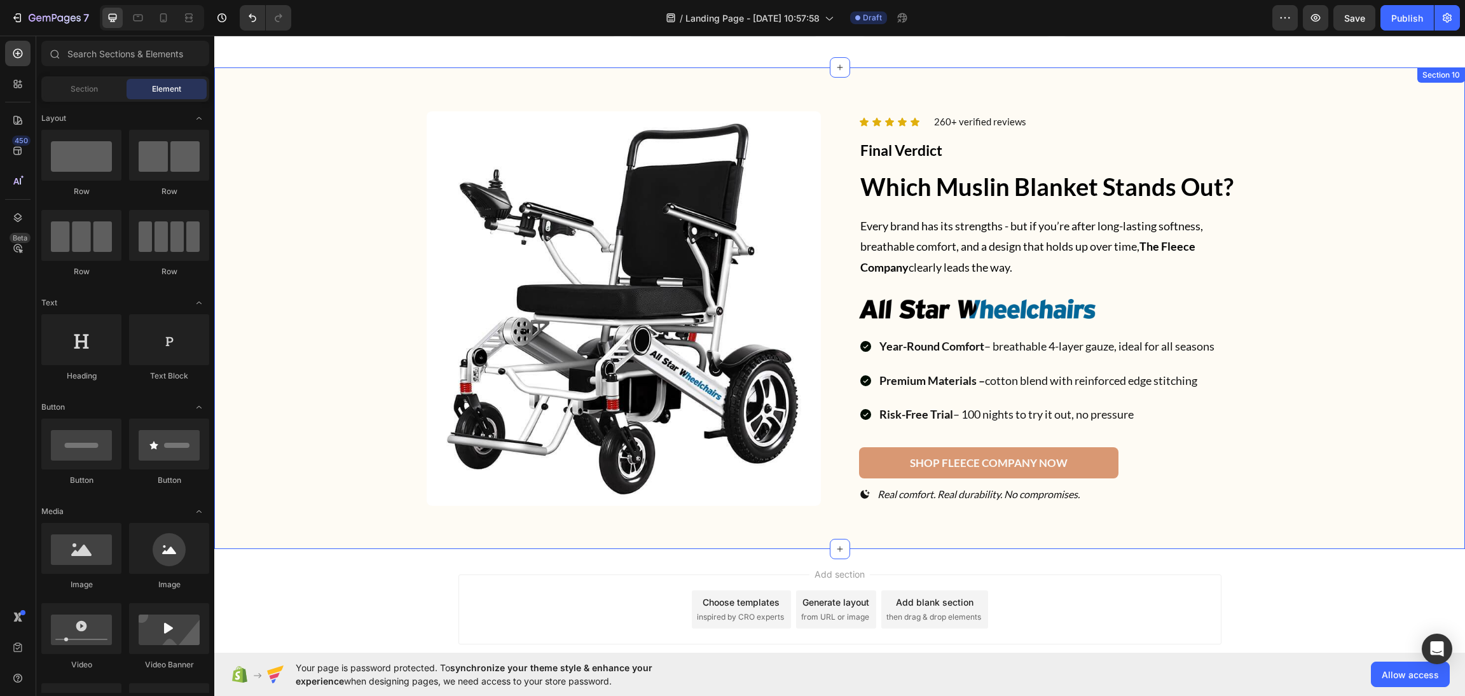
scroll to position [4297, 0]
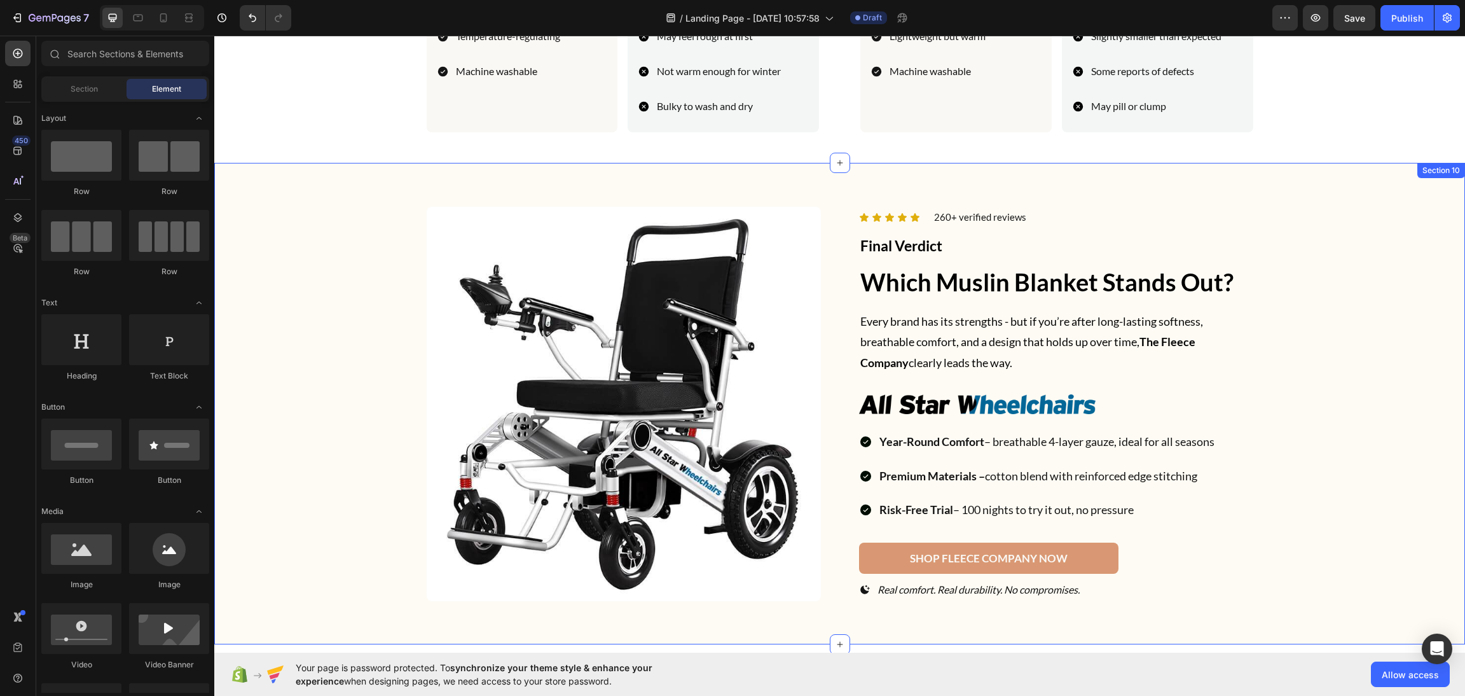
click at [1339, 378] on div "Image Icon Icon Icon Icon Icon Icon List 260+ verified reviews Text block Row F…" at bounding box center [840, 403] width 1220 height 404
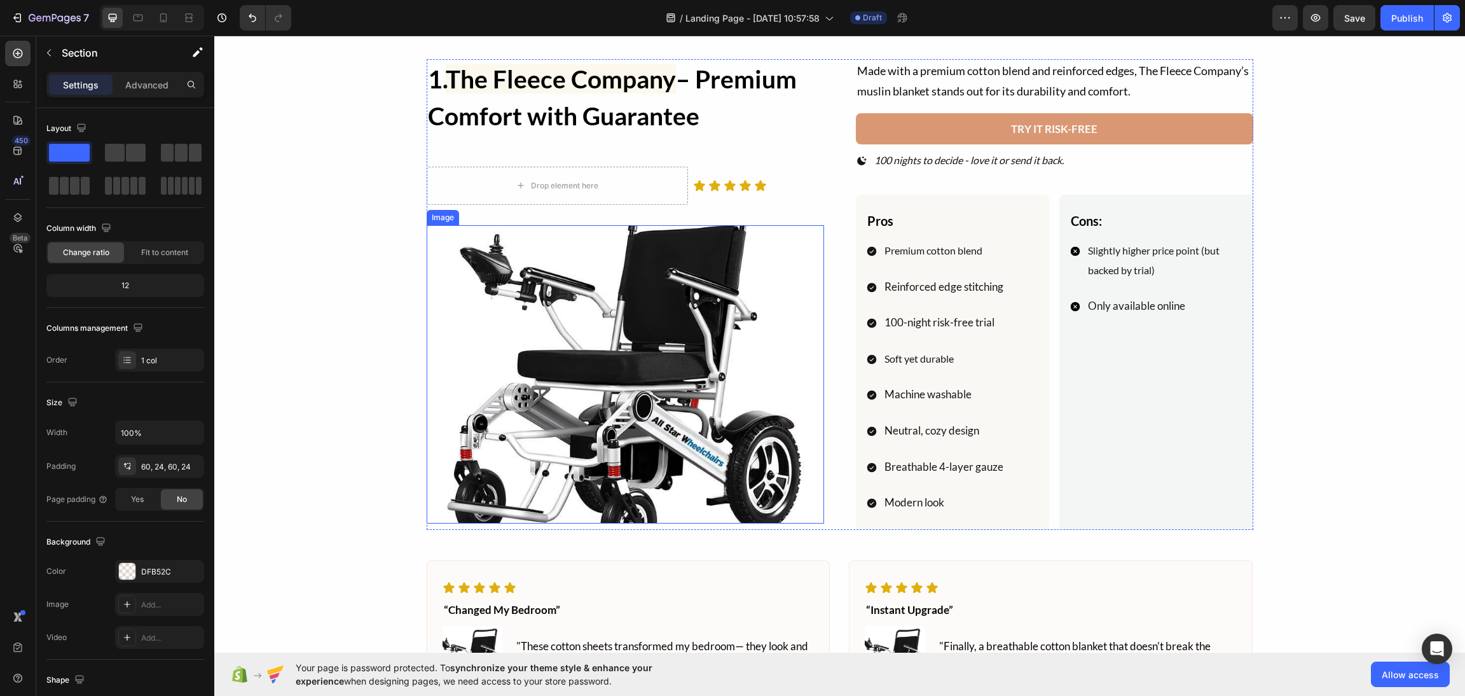
scroll to position [2947, 0]
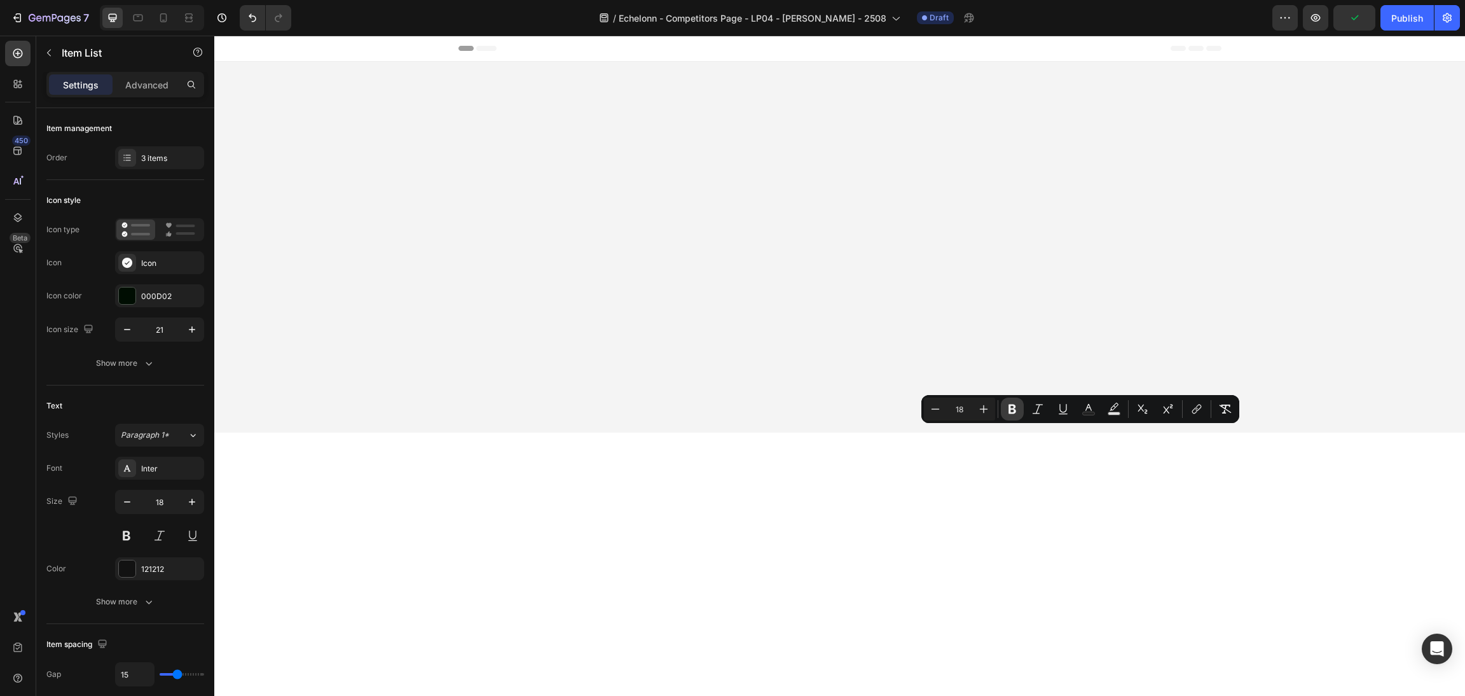
scroll to position [2393, 0]
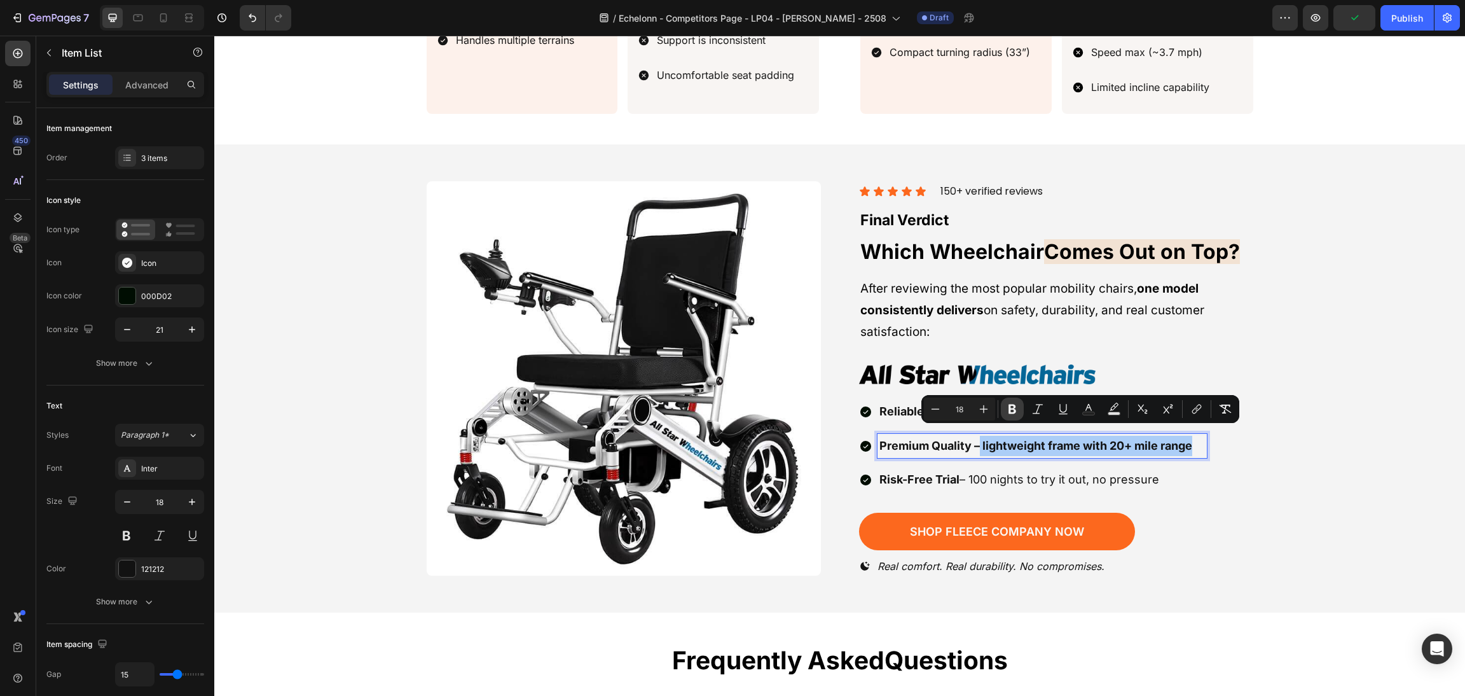
click at [1008, 412] on icon "Editor contextual toolbar" at bounding box center [1012, 409] width 8 height 10
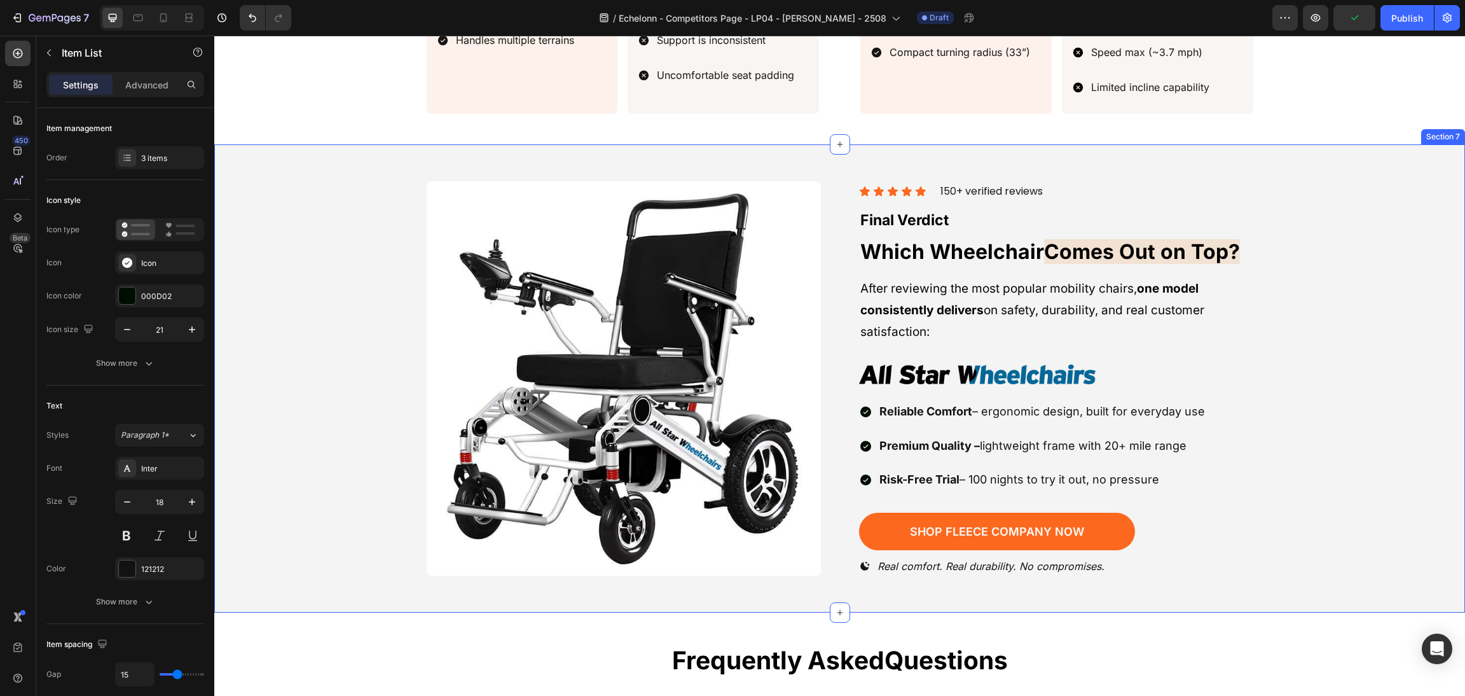
click at [1246, 480] on div "Image Icon Icon Icon Icon Icon Icon List 150+ verified reviews Text block Row F…" at bounding box center [840, 379] width 1220 height 408
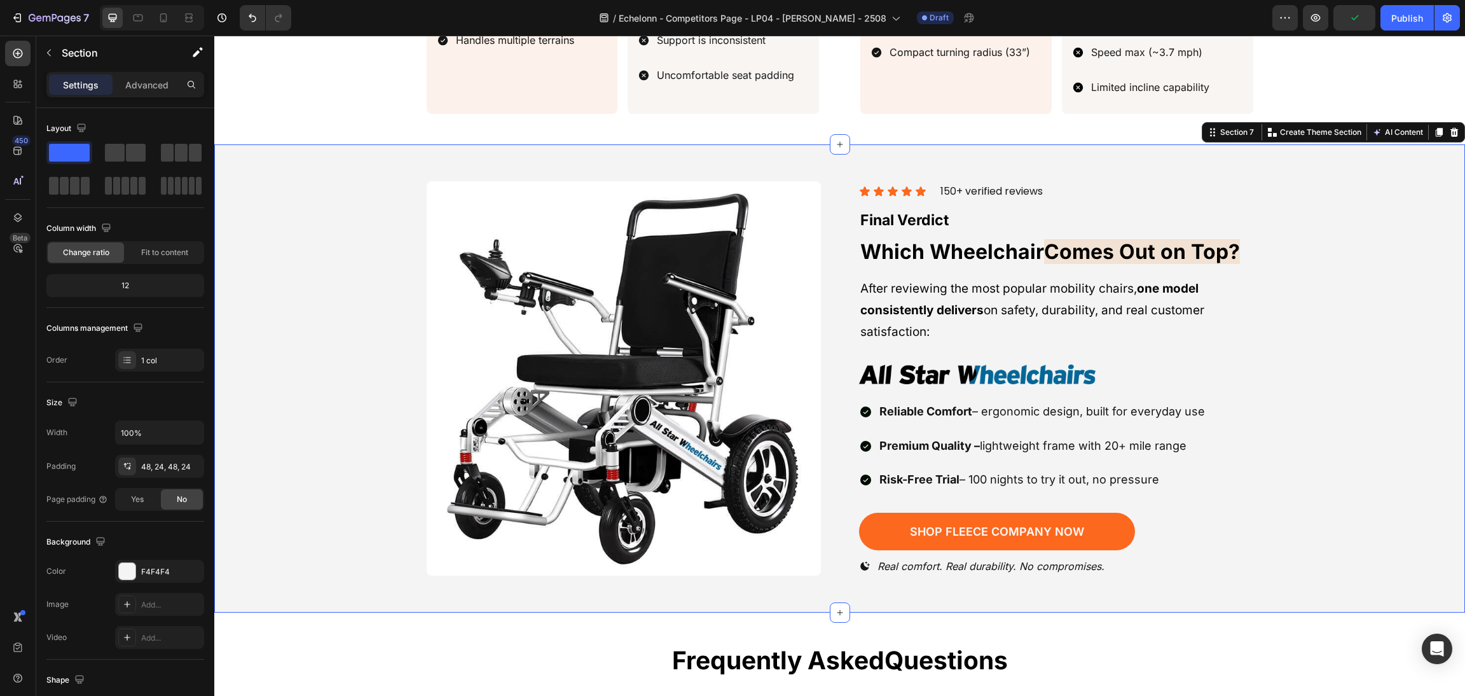
scroll to position [2489, 0]
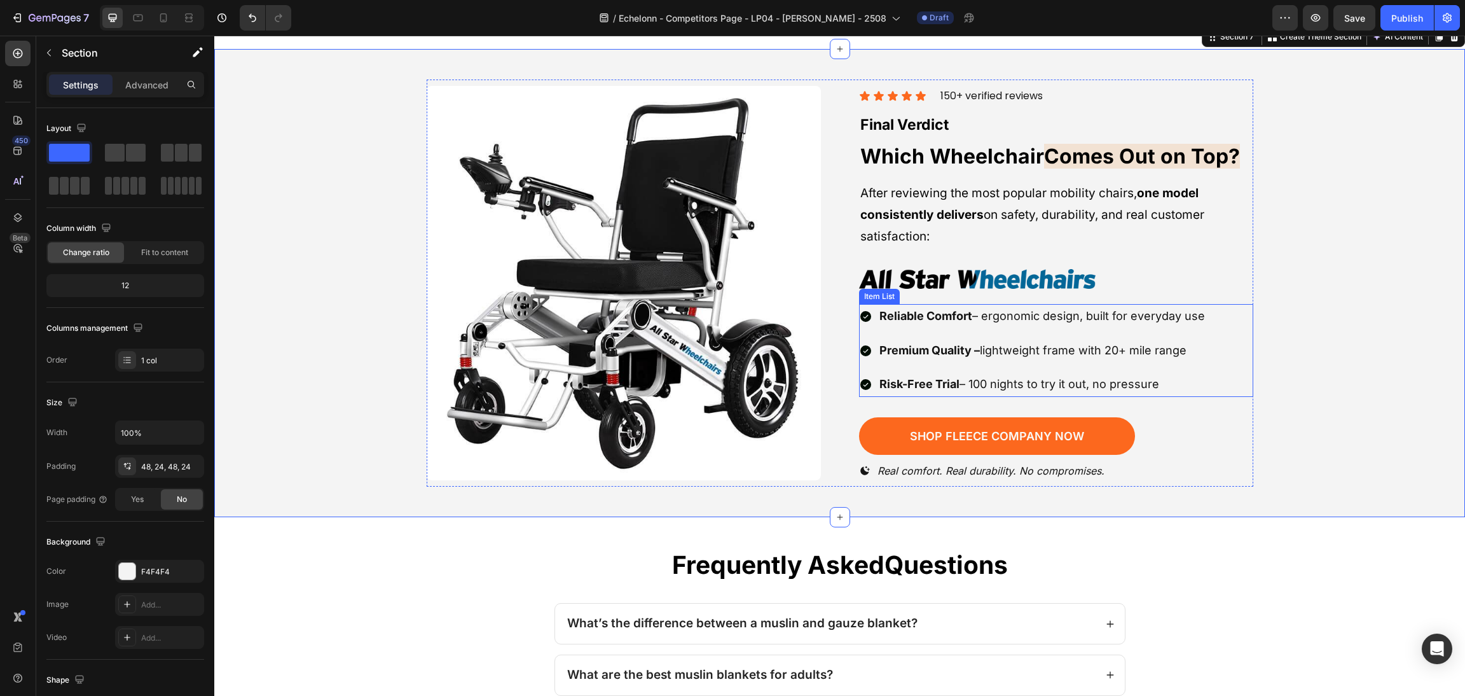
click at [1104, 374] on p "Risk-Free Trial – 100 nights to try it out, no pressure" at bounding box center [1042, 384] width 326 height 20
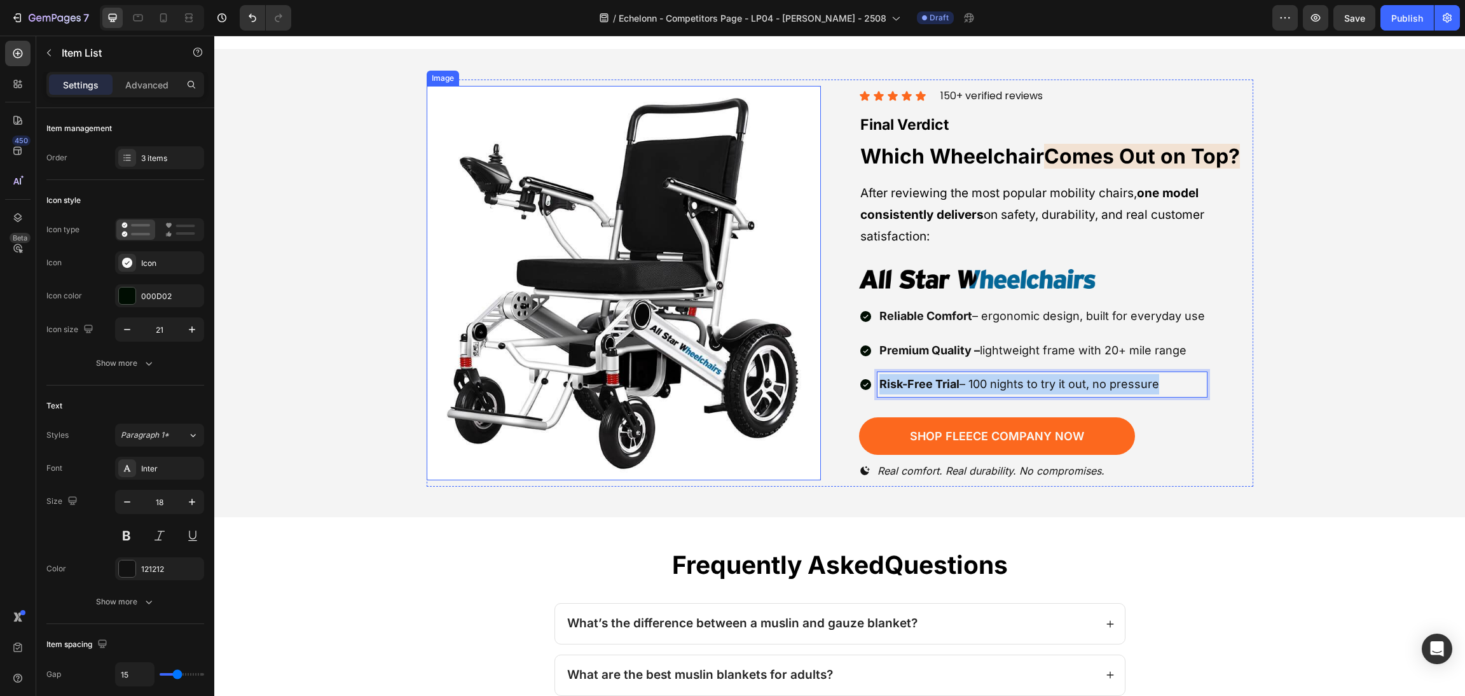
drag, startPoint x: 1176, startPoint y: 372, endPoint x: 781, endPoint y: 385, distance: 395.7
click at [781, 385] on div "Image Icon Icon Icon Icon Icon Icon List 150+ verified reviews Text block Row F…" at bounding box center [840, 283] width 827 height 408
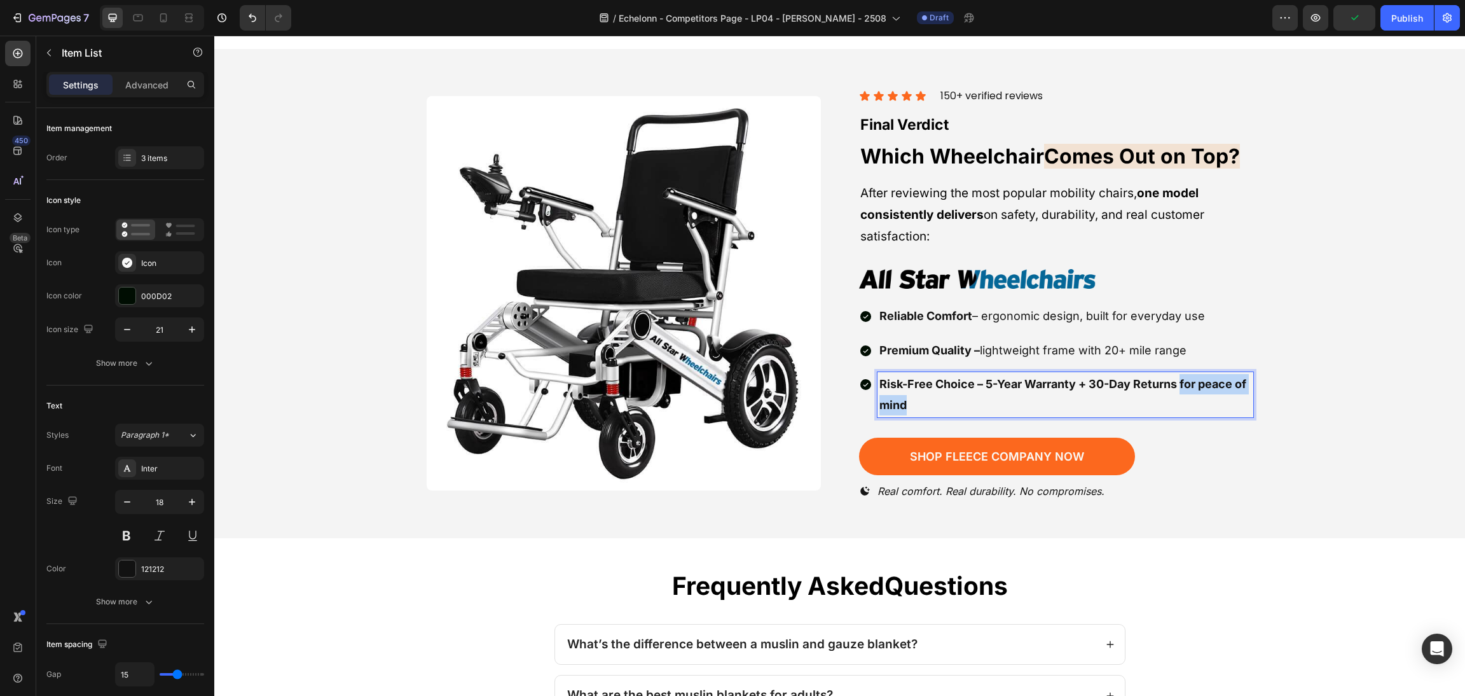
drag, startPoint x: 1223, startPoint y: 394, endPoint x: 1173, endPoint y: 376, distance: 53.3
click at [1173, 376] on p "Risk-Free Choice – 5-Year Warranty + 30-Day Returns for peace of mind" at bounding box center [1065, 394] width 372 height 41
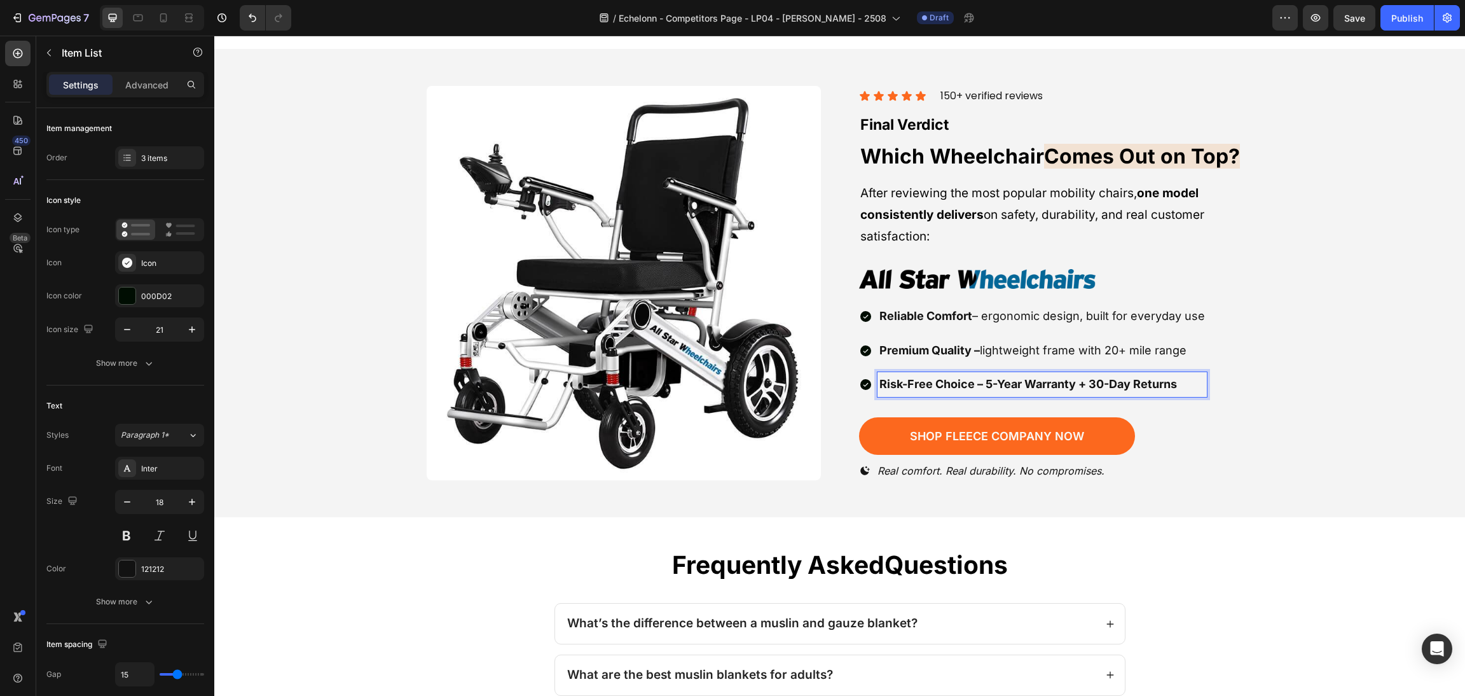
drag, startPoint x: 1183, startPoint y: 375, endPoint x: 967, endPoint y: 373, distance: 216.2
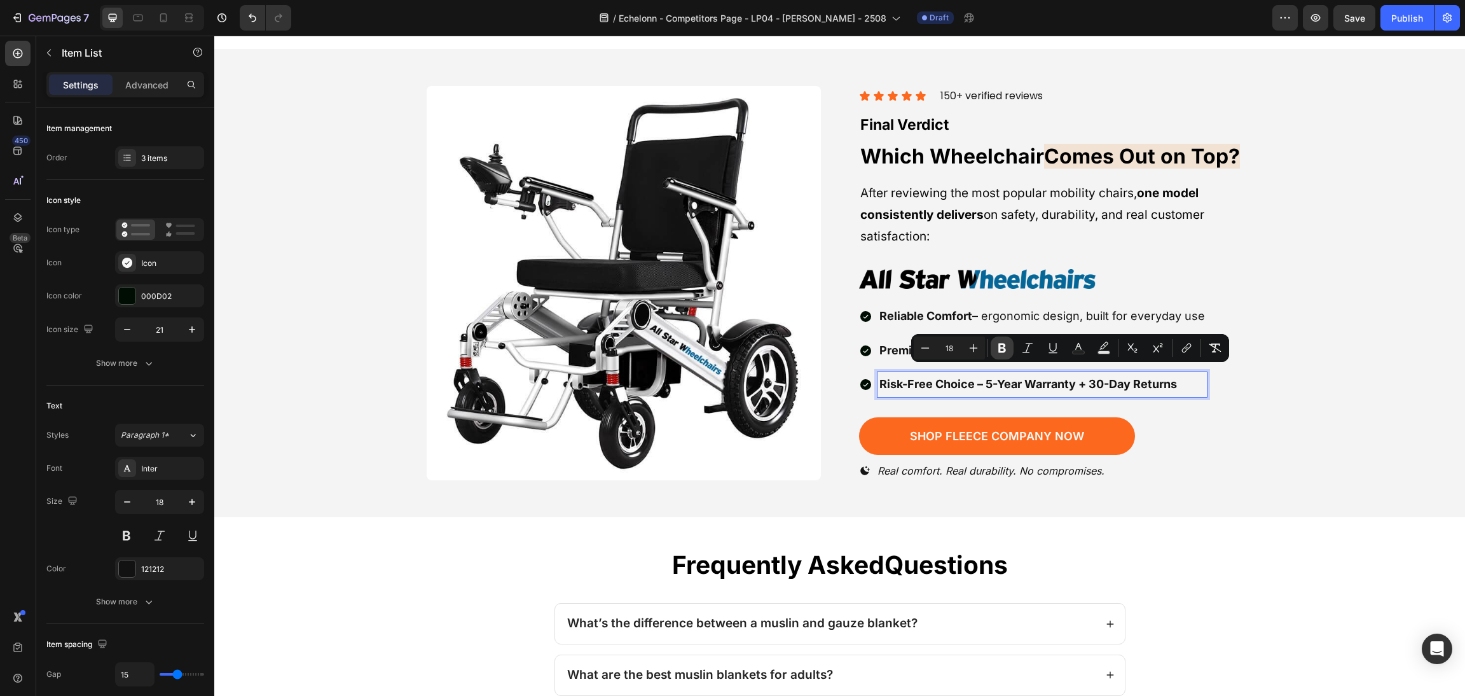
click at [993, 345] on button "Bold" at bounding box center [1002, 347] width 23 height 23
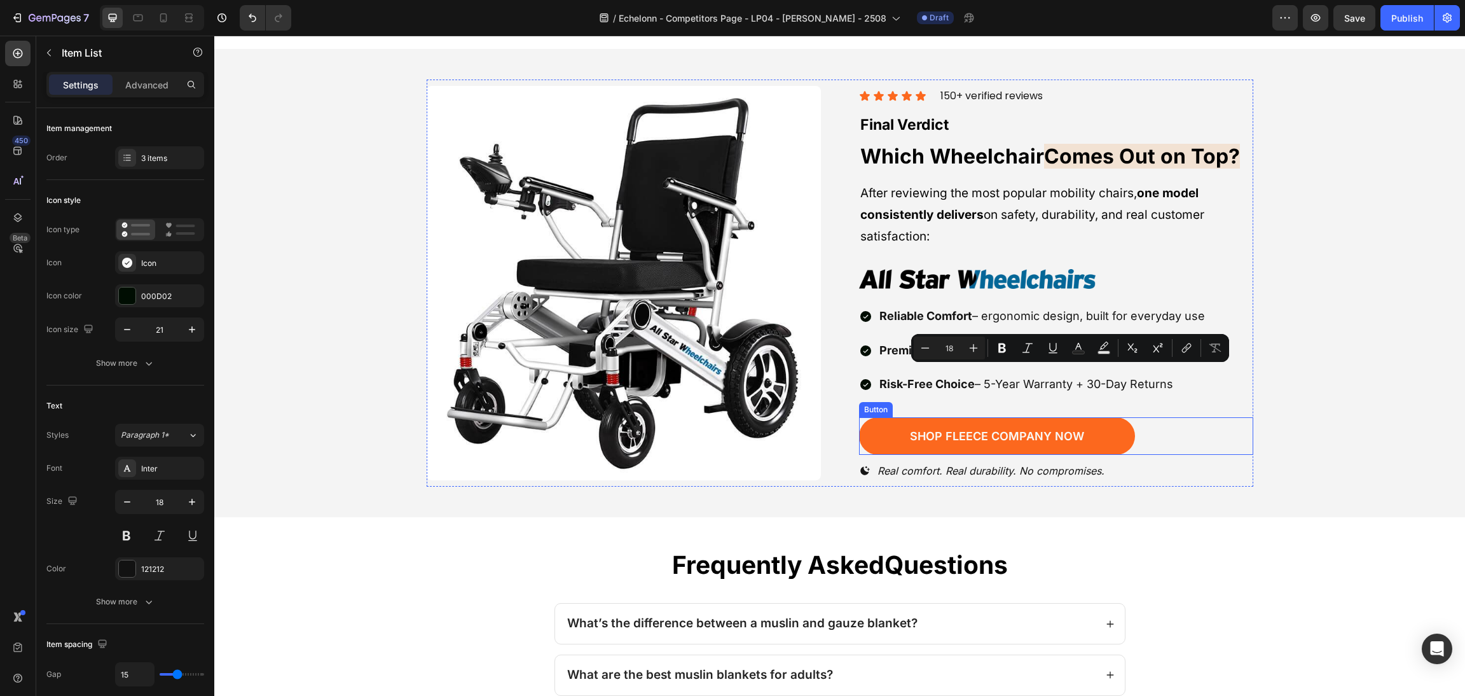
click at [1241, 417] on div "shop fleece company now Button" at bounding box center [1056, 436] width 394 height 38
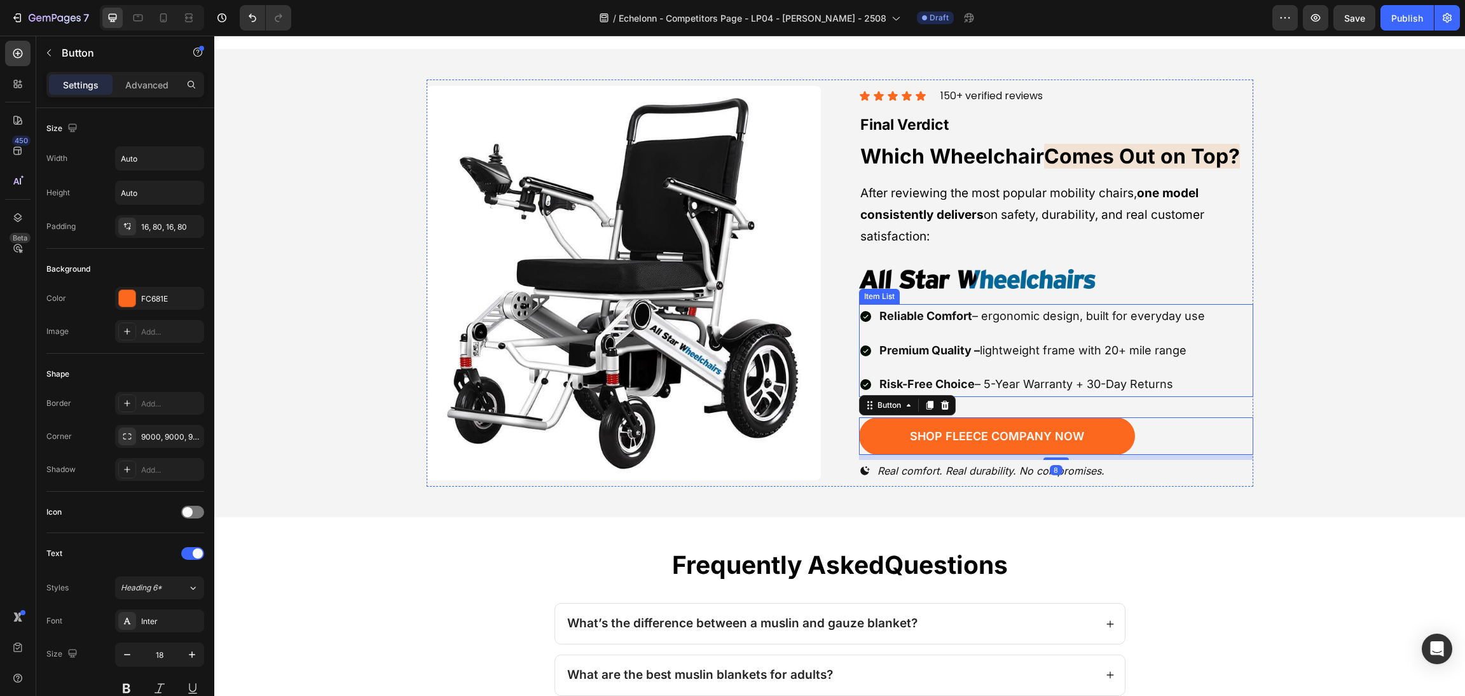
click at [1196, 354] on div "Reliable Comfort – ergonomic design, built for everyday use Premium Quality – l…" at bounding box center [1033, 350] width 348 height 92
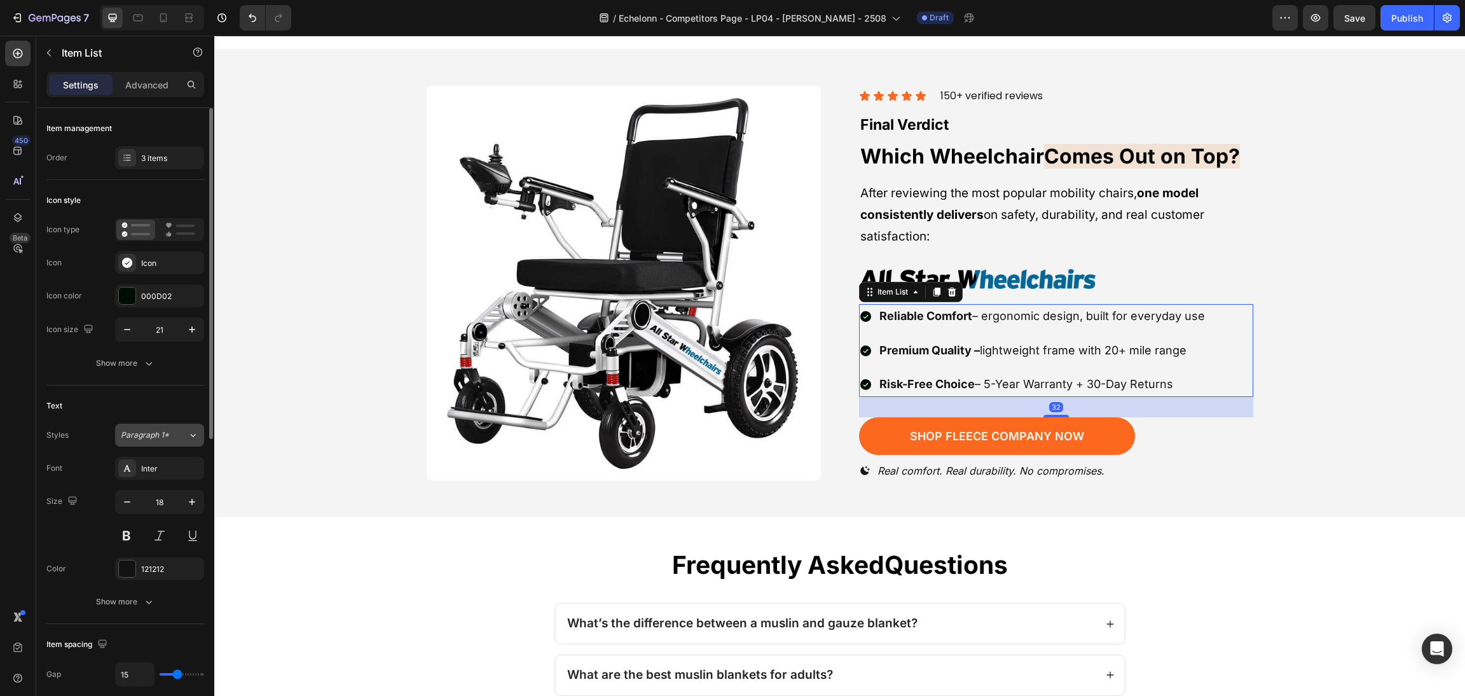
scroll to position [191, 0]
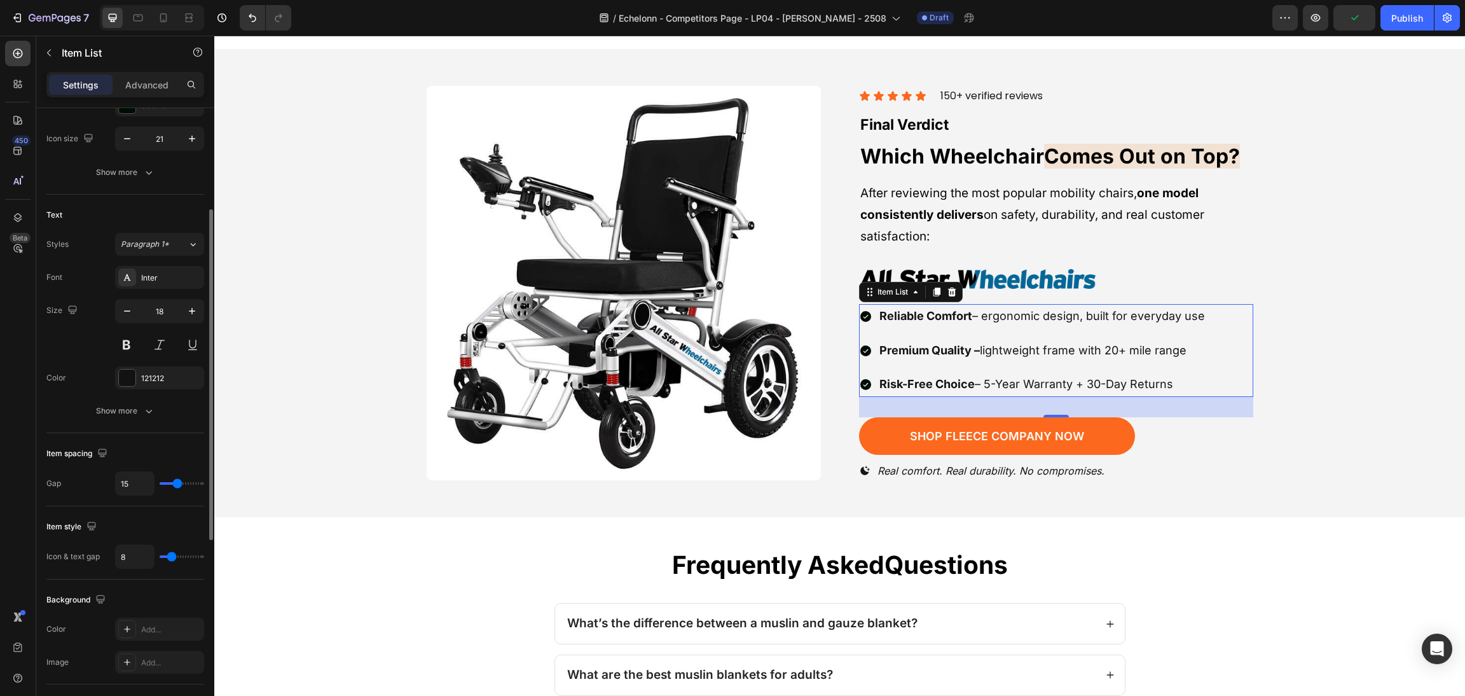
type input "13"
type input "12"
type input "11"
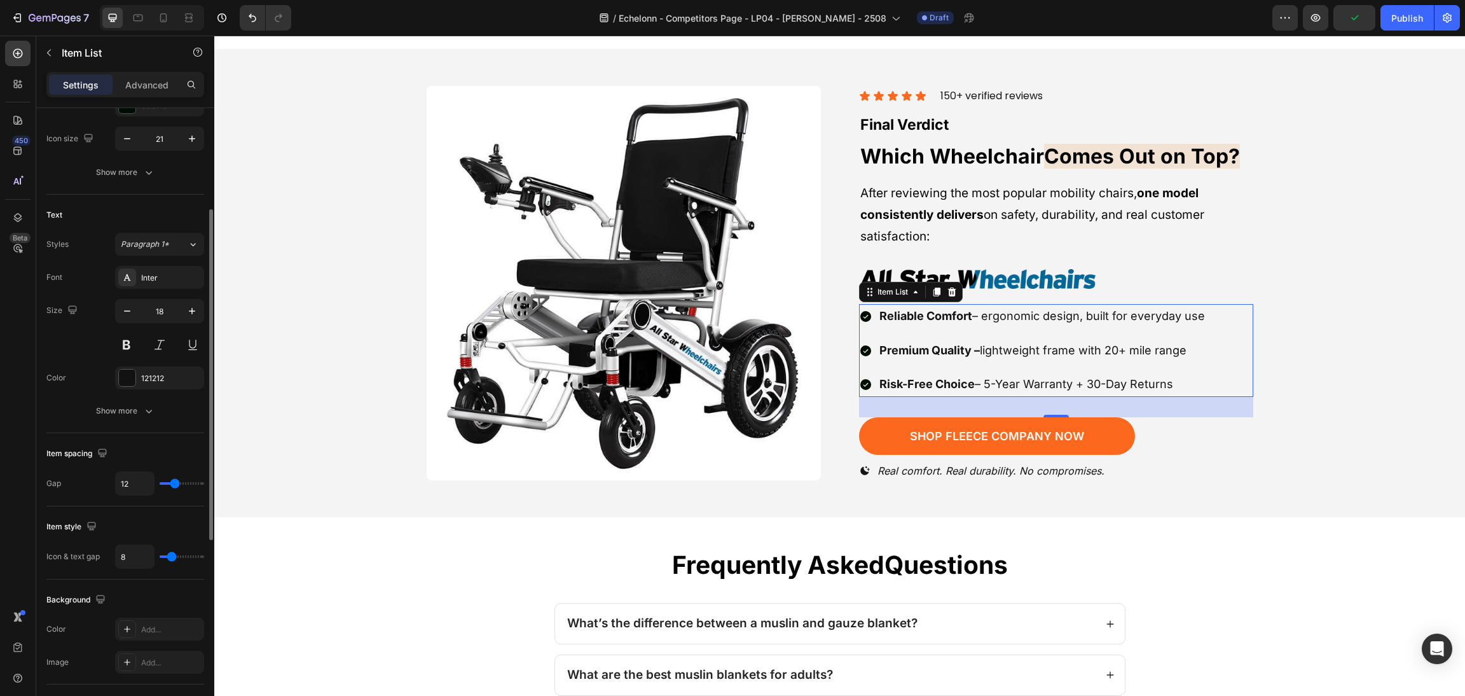
type input "11"
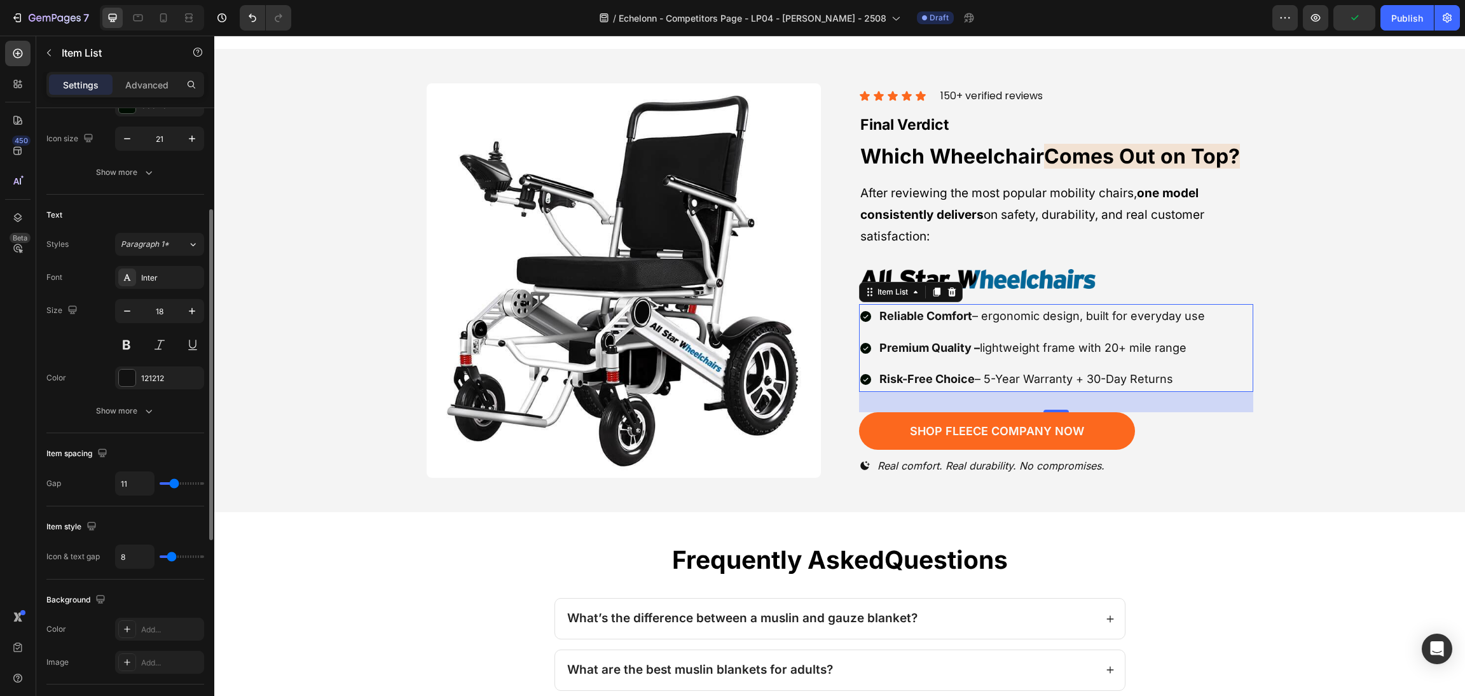
type input "9"
type input "8"
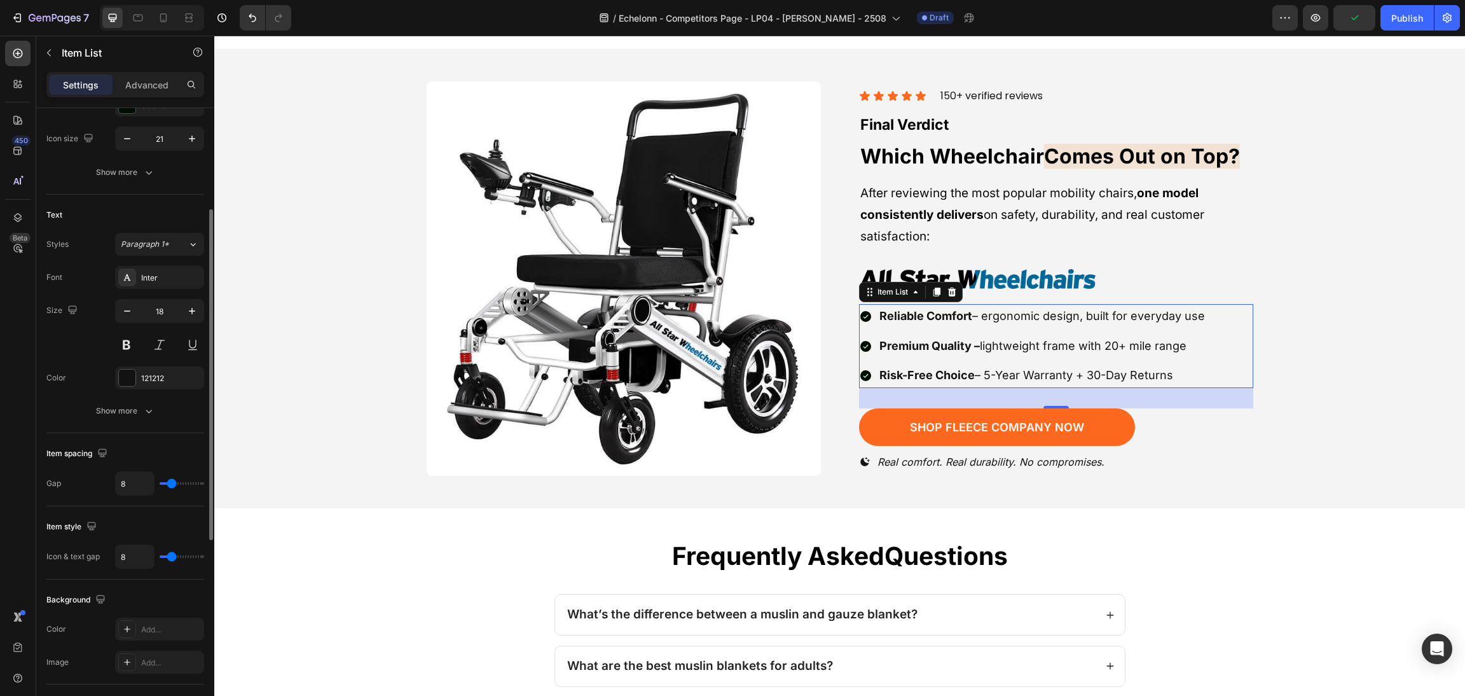
type input "9"
type input "10"
type input "12"
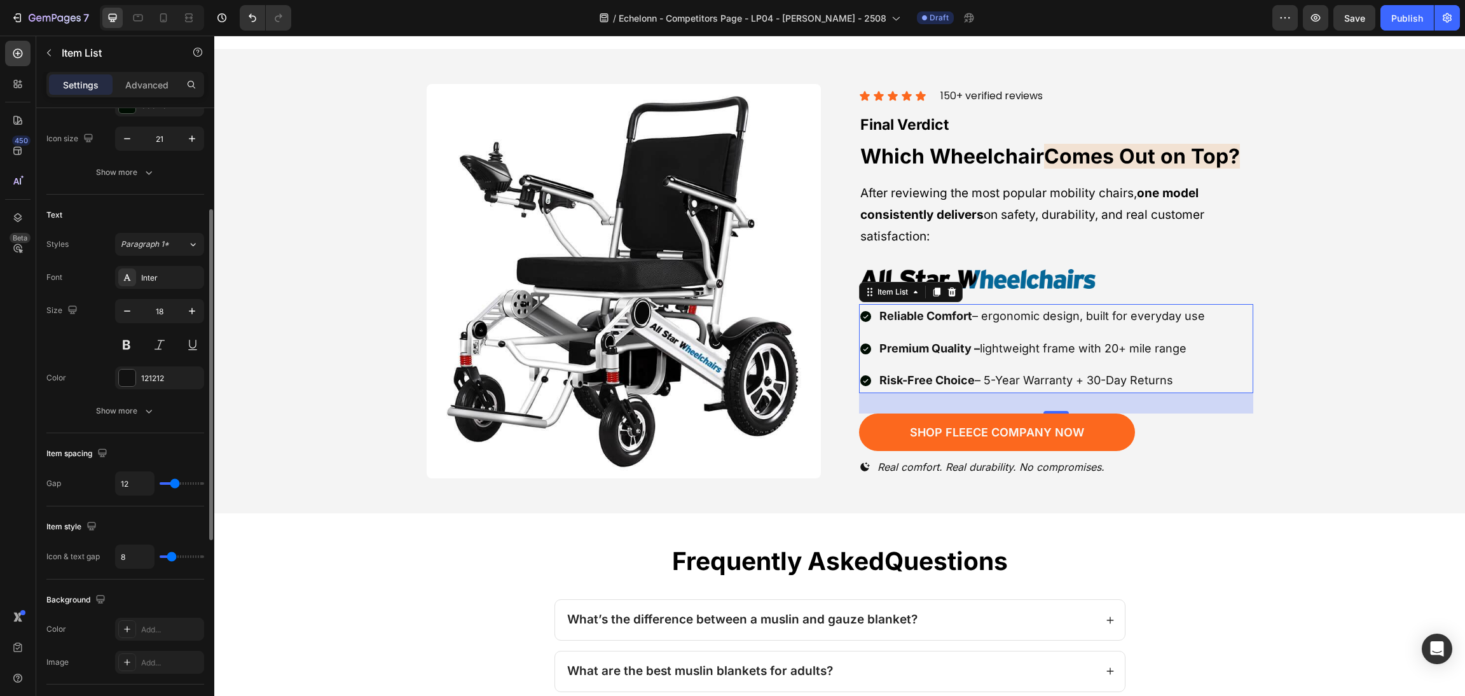
type input "12"
click at [174, 482] on input "range" at bounding box center [182, 483] width 45 height 3
click at [1256, 353] on div "Image Icon Icon Icon Icon Icon Icon List 150+ verified reviews Text block Row F…" at bounding box center [840, 281] width 1220 height 404
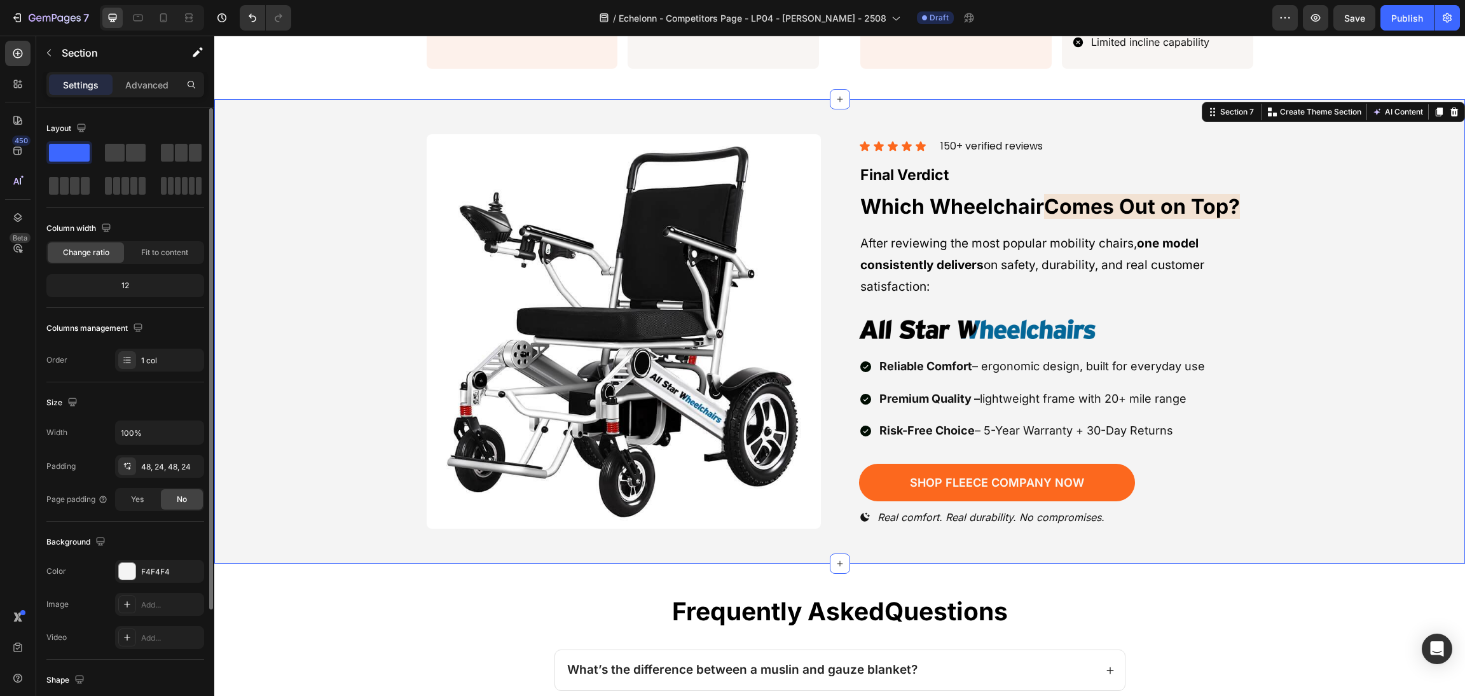
scroll to position [2393, 0]
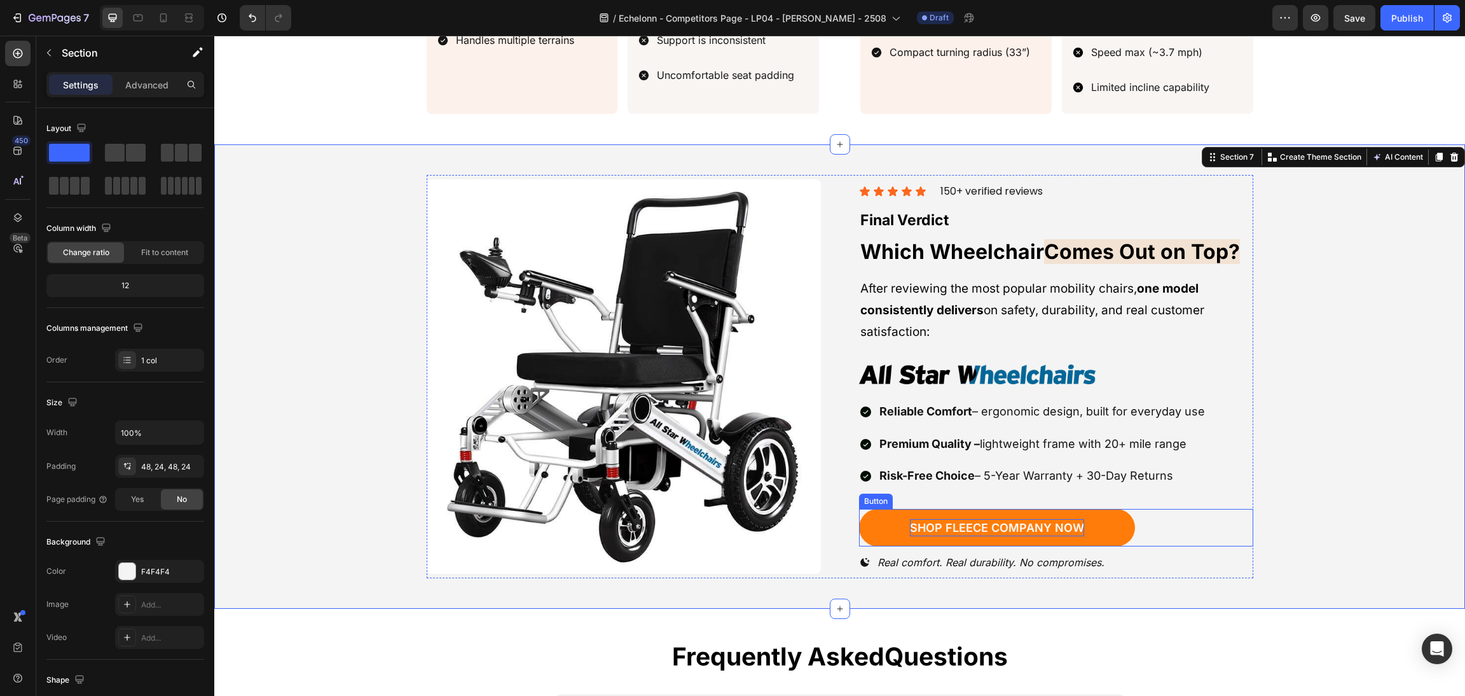
drag, startPoint x: 1004, startPoint y: 520, endPoint x: 992, endPoint y: 511, distance: 15.0
click at [1003, 520] on p "shop fleece company now" at bounding box center [997, 527] width 174 height 17
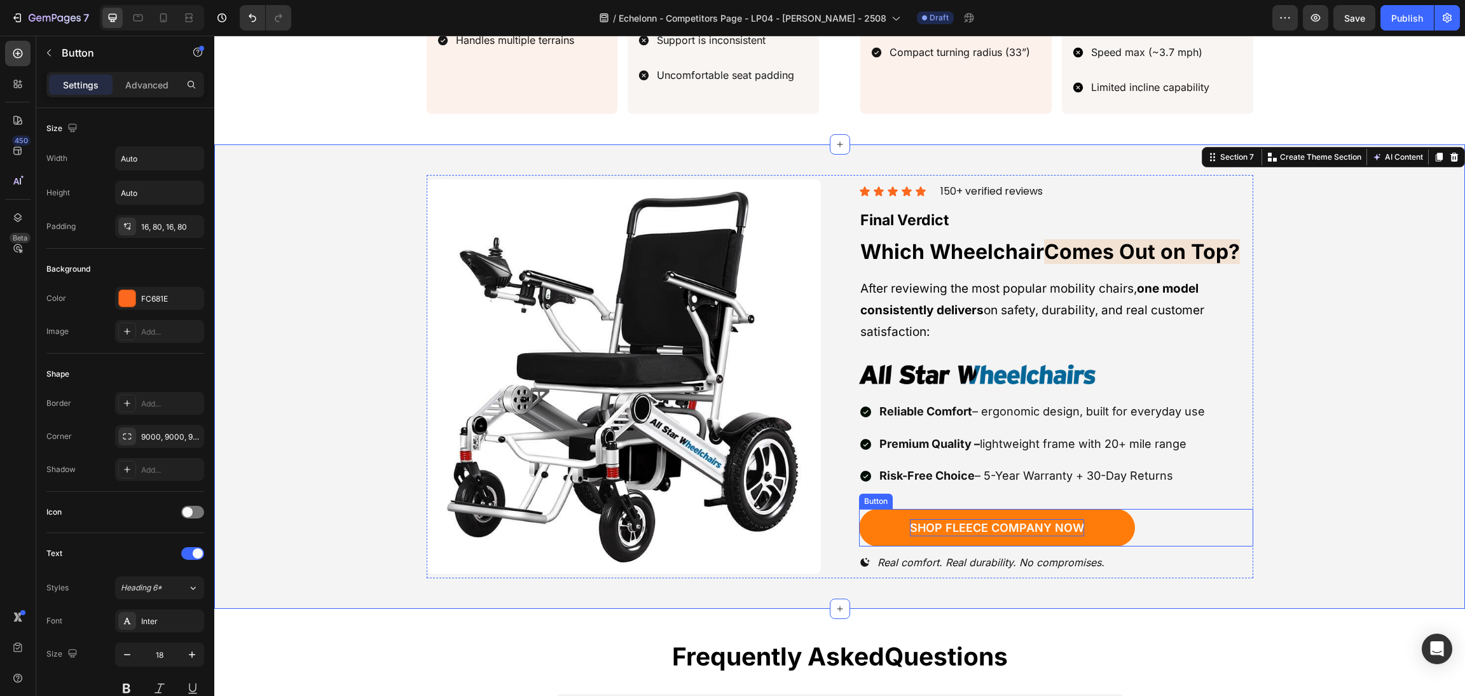
click at [992, 519] on p "shop fleece company now" at bounding box center [997, 527] width 174 height 17
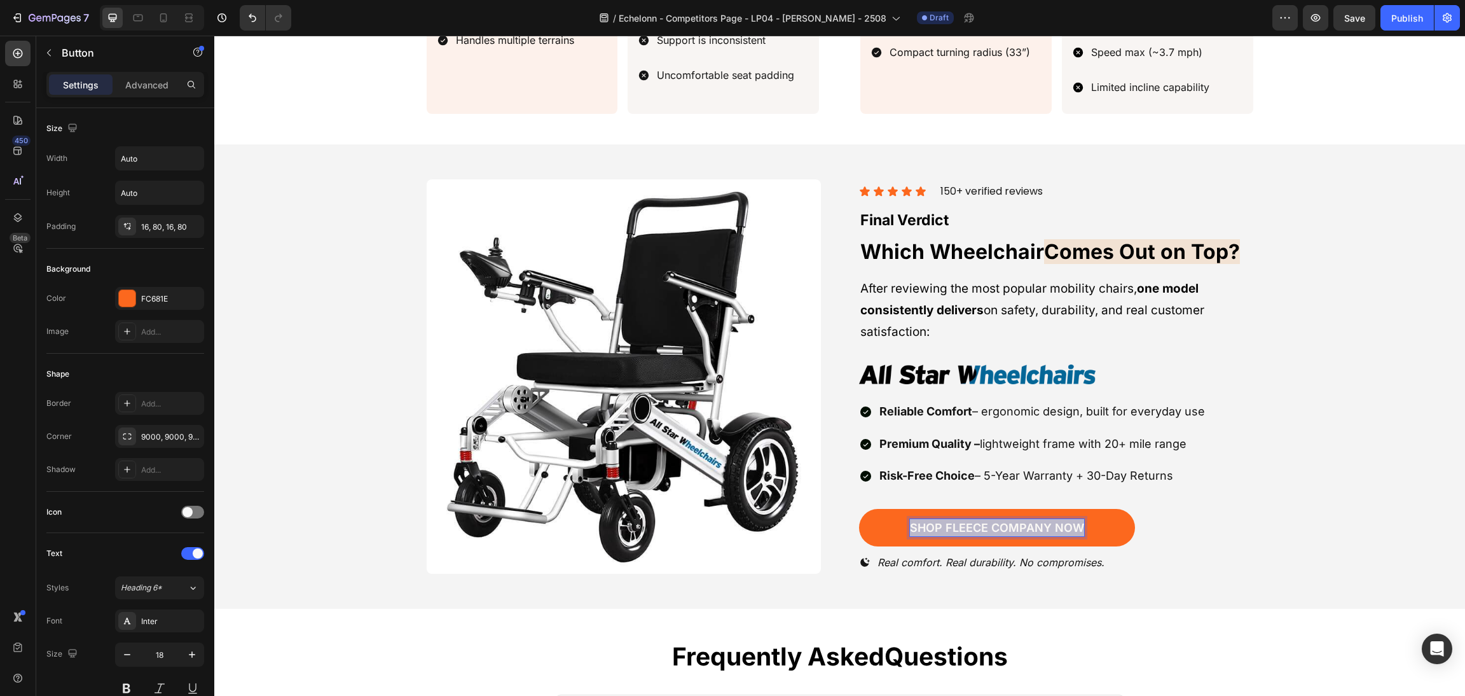
drag, startPoint x: 905, startPoint y: 514, endPoint x: 1349, endPoint y: 497, distance: 444.2
click at [1363, 495] on div "Image Icon Icon Icon Icon Icon Icon List 150+ verified reviews Text block Row F…" at bounding box center [840, 377] width 1220 height 404
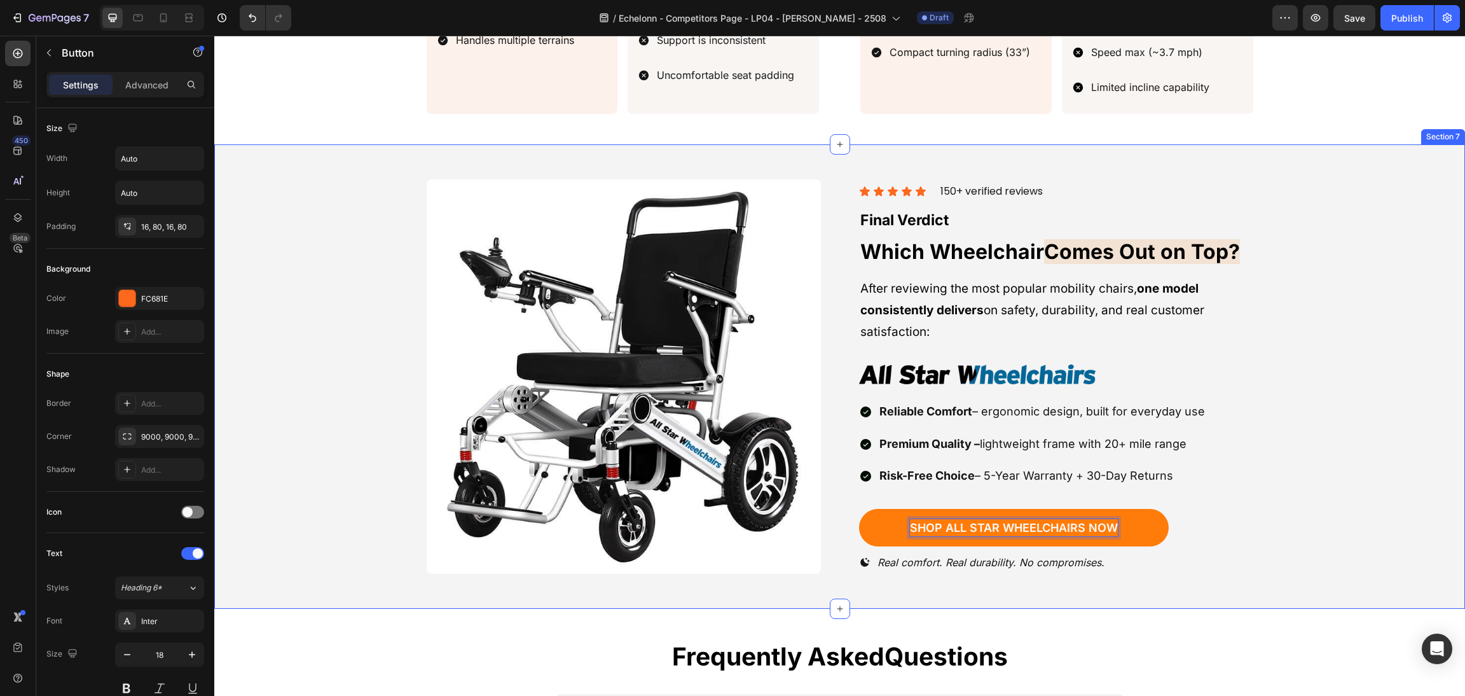
click at [1284, 406] on div "Image Icon Icon Icon Icon Icon Icon List 150+ verified reviews Text block Row F…" at bounding box center [840, 377] width 1220 height 404
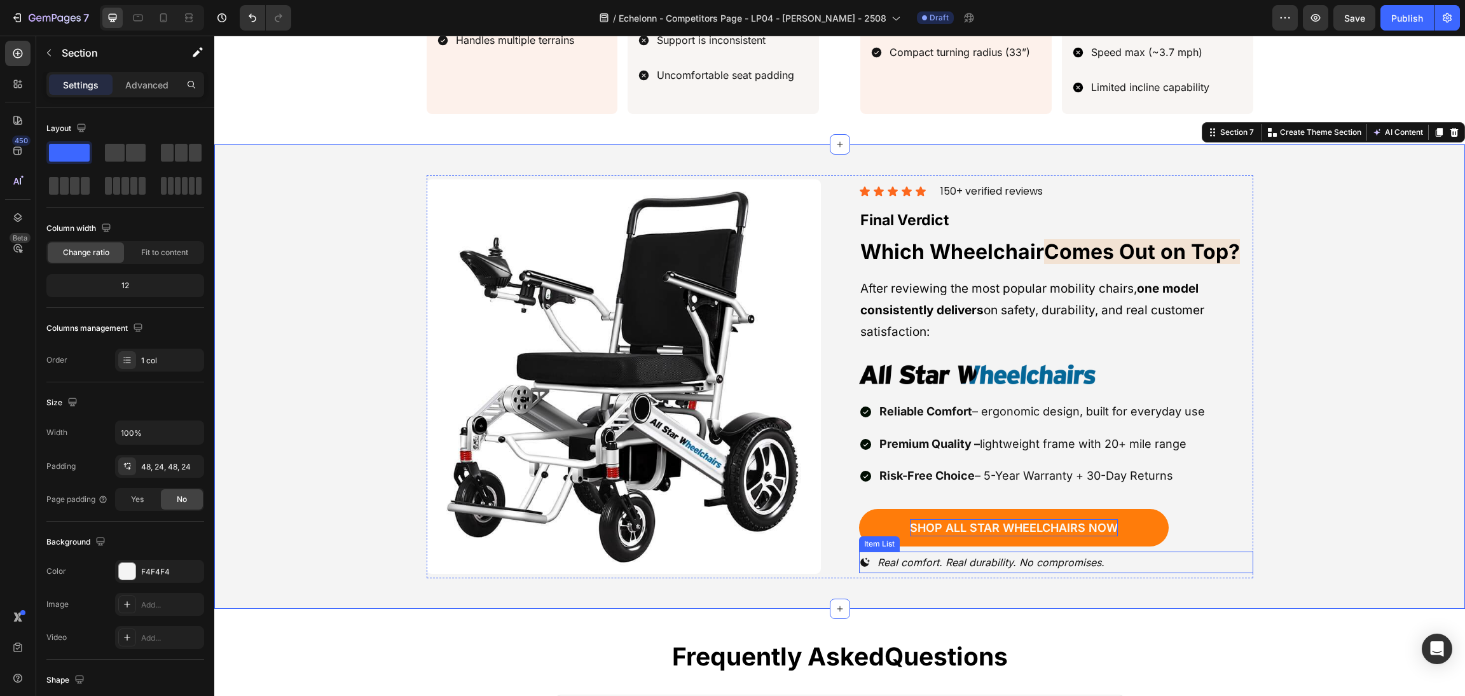
click at [860, 558] on icon at bounding box center [865, 562] width 10 height 9
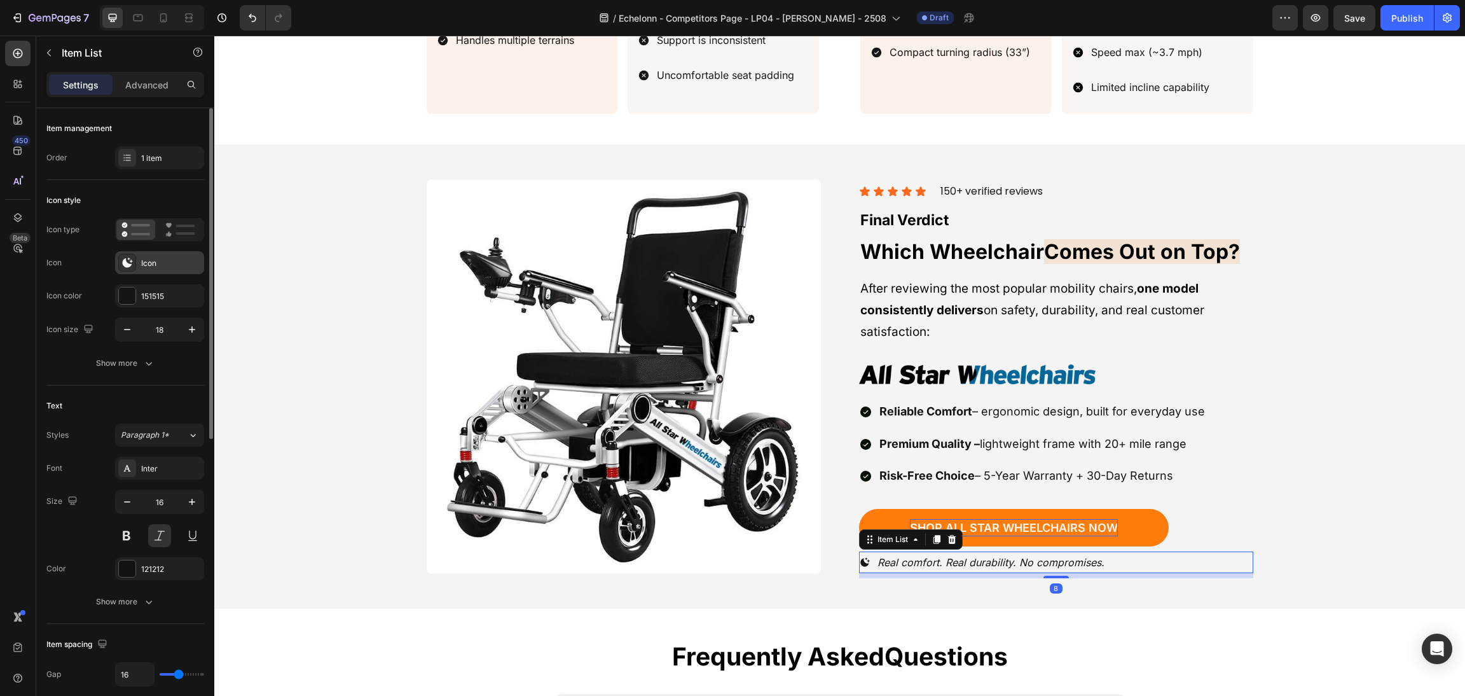
click at [157, 260] on div "Icon" at bounding box center [171, 263] width 60 height 11
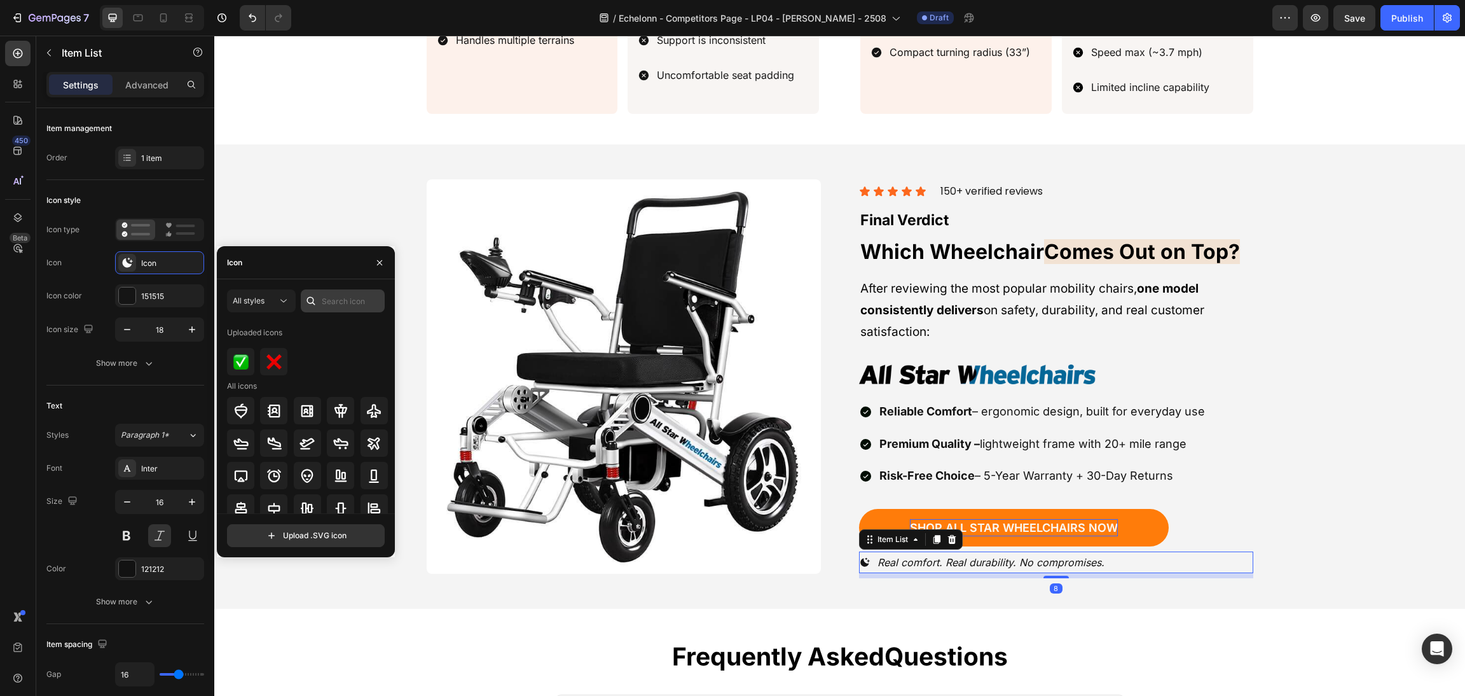
click at [333, 290] on div "All styles Uploaded icons All icons Upload .SVG icon" at bounding box center [306, 418] width 178 height 278
click at [336, 303] on input "text" at bounding box center [343, 300] width 84 height 23
type input "wheelchair"
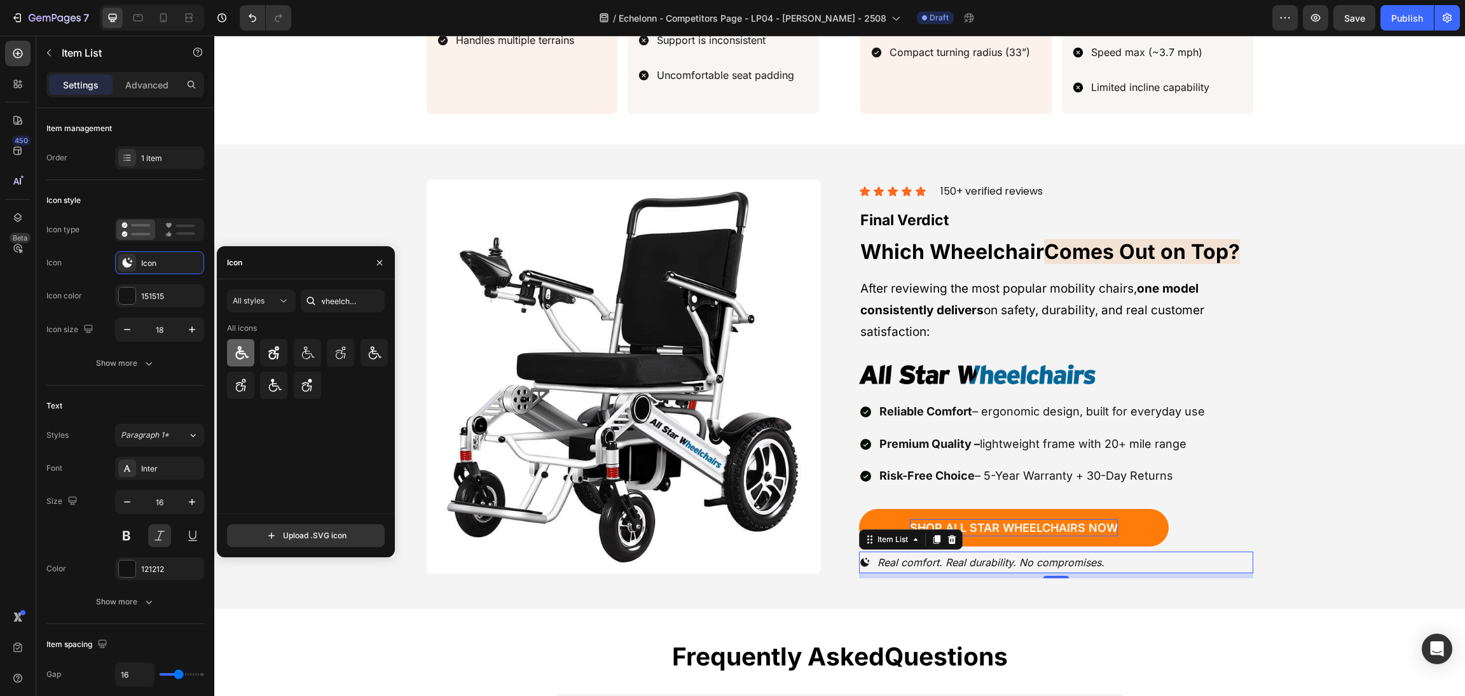
scroll to position [0, 0]
click at [247, 340] on div at bounding box center [240, 352] width 27 height 27
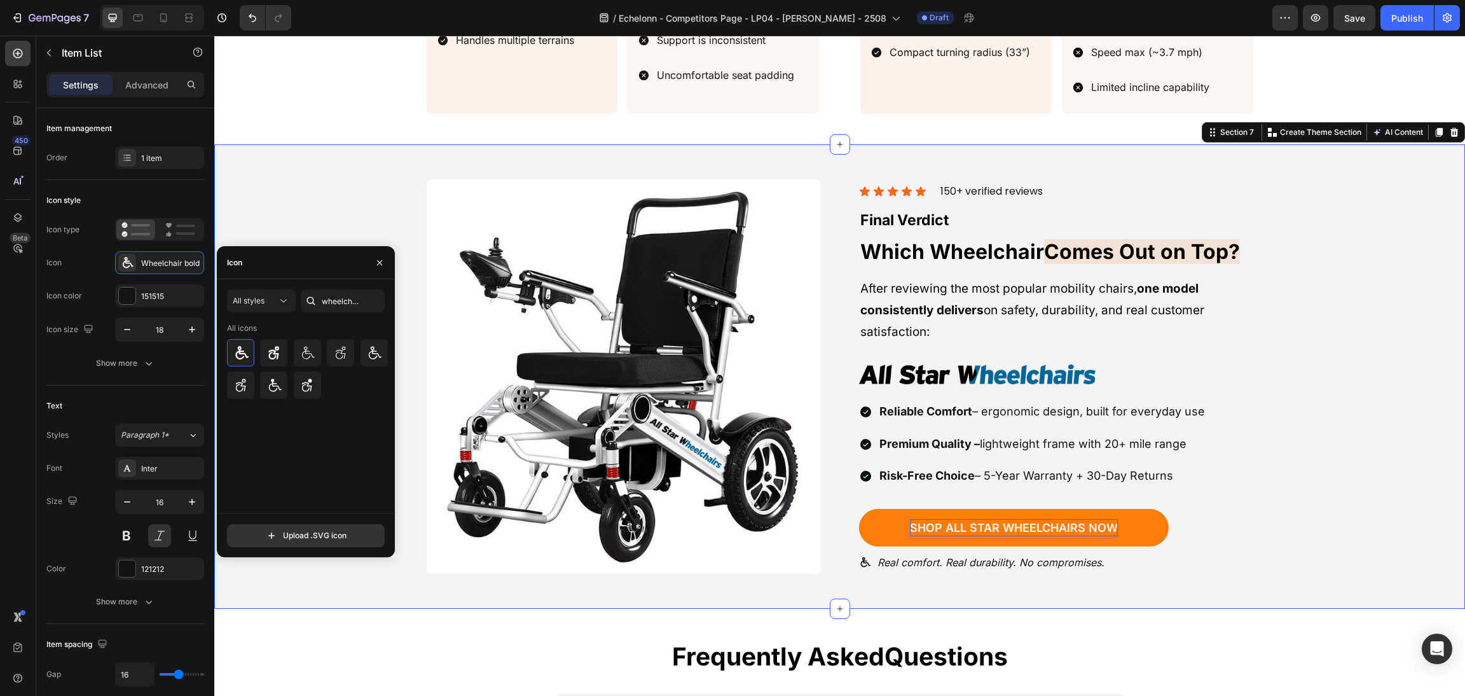
click at [1441, 432] on div "Image Icon Icon Icon Icon Icon Icon List 150+ verified reviews Text block Row F…" at bounding box center [839, 376] width 1251 height 465
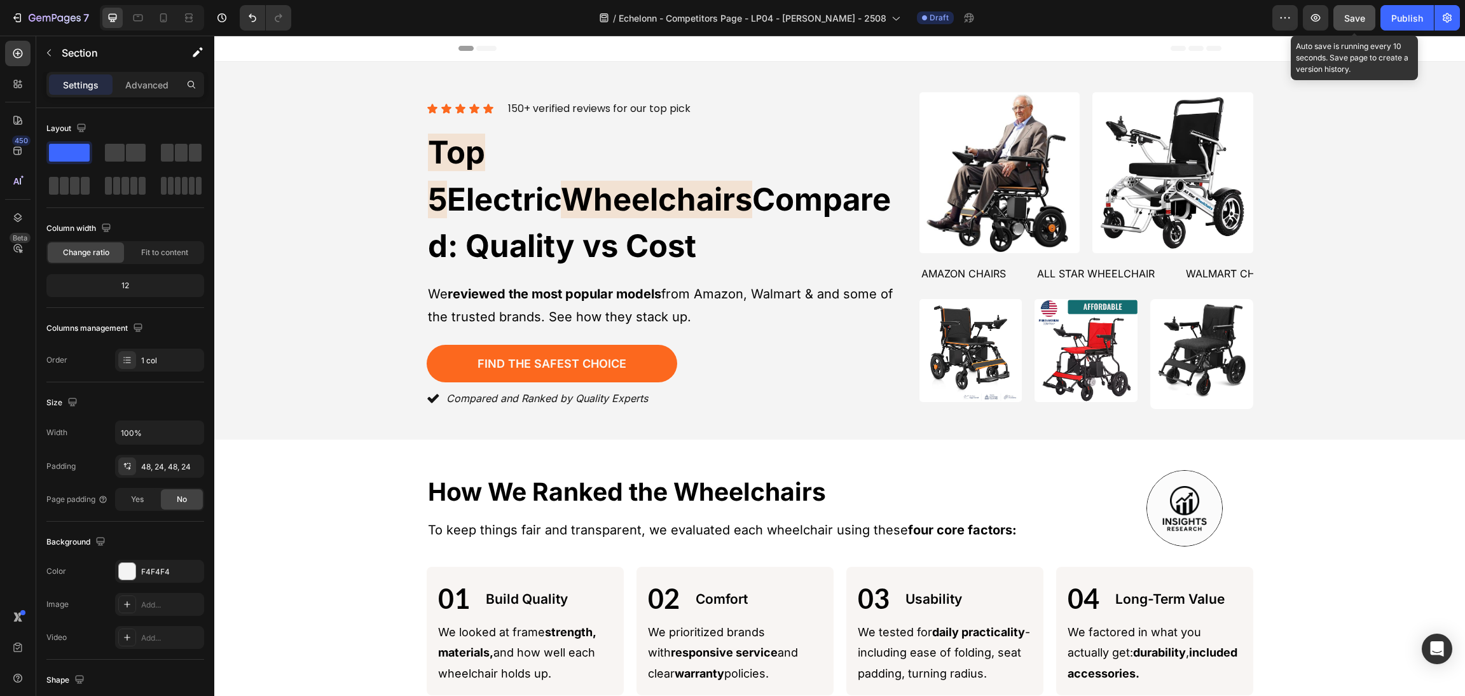
click at [1359, 8] on button "Save" at bounding box center [1354, 17] width 42 height 25
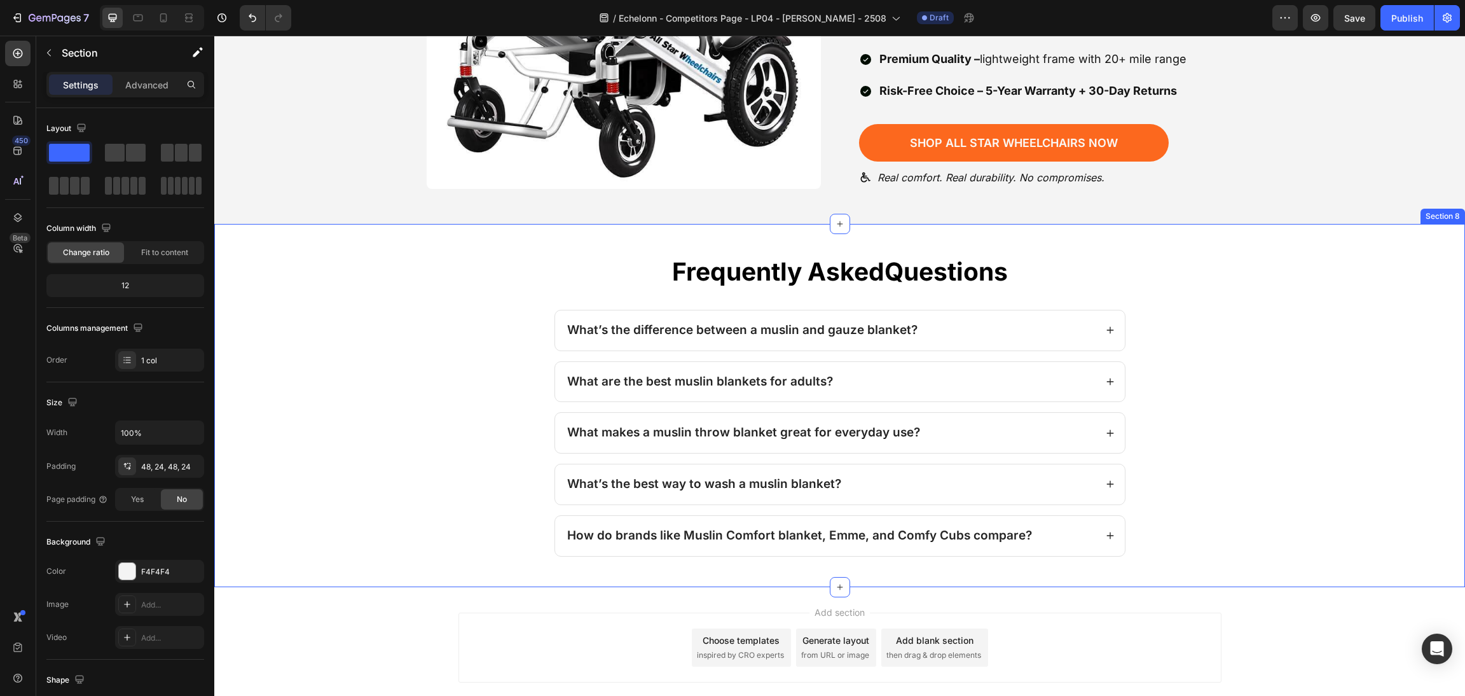
scroll to position [2577, 0]
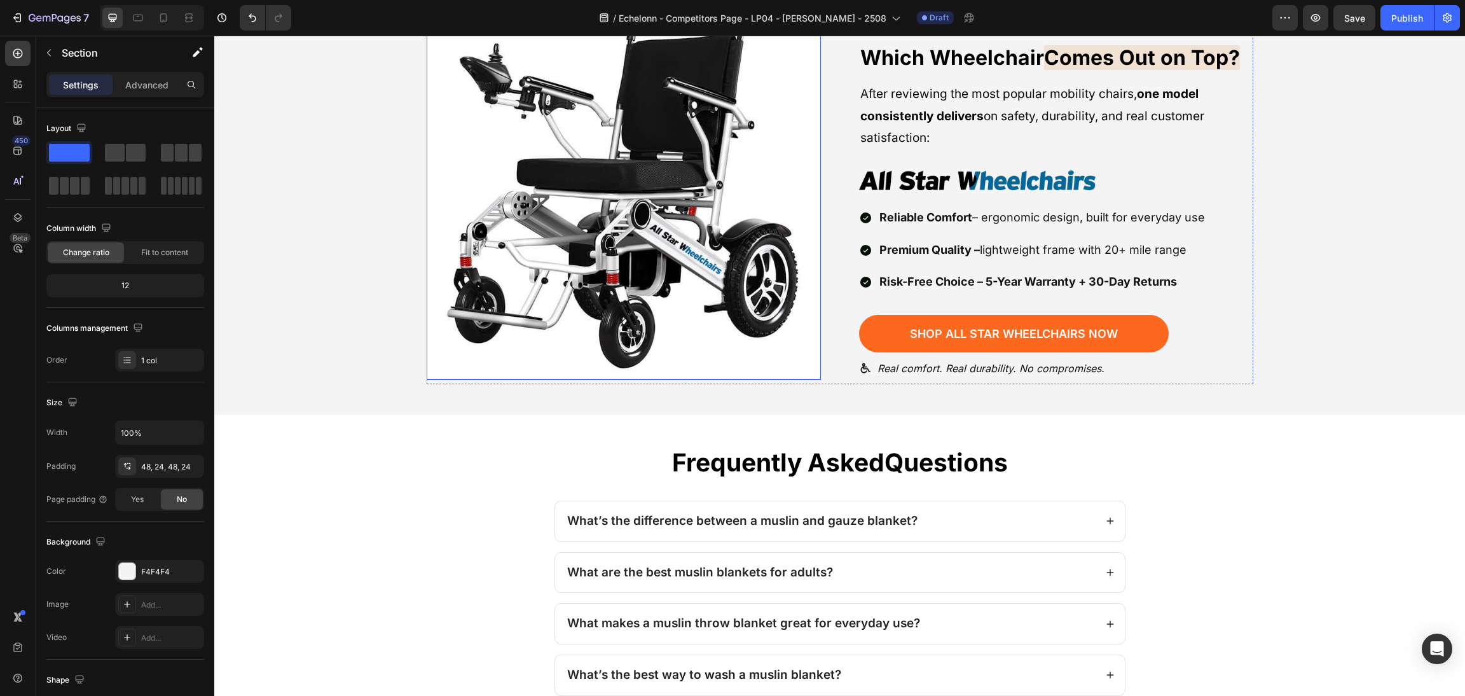
click at [726, 270] on img at bounding box center [624, 182] width 394 height 394
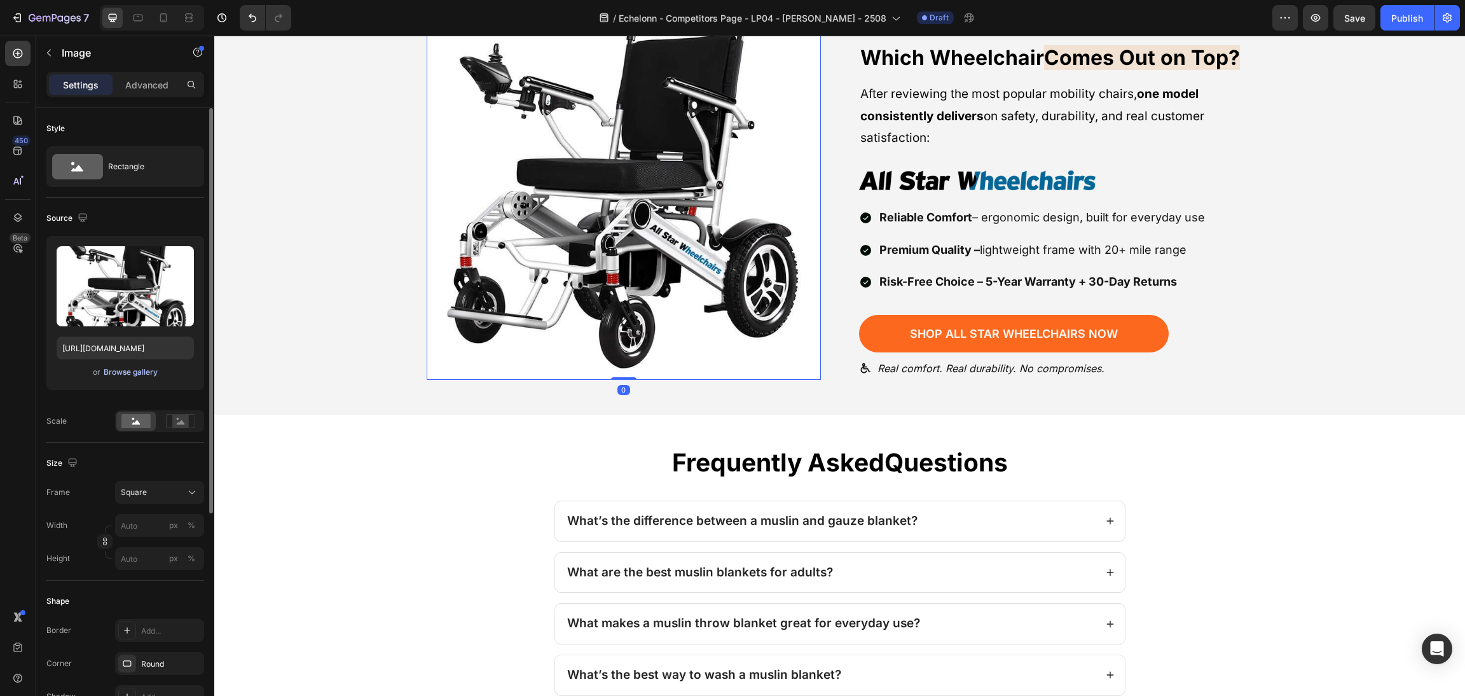
click at [151, 373] on div "Browse gallery" at bounding box center [131, 371] width 54 height 11
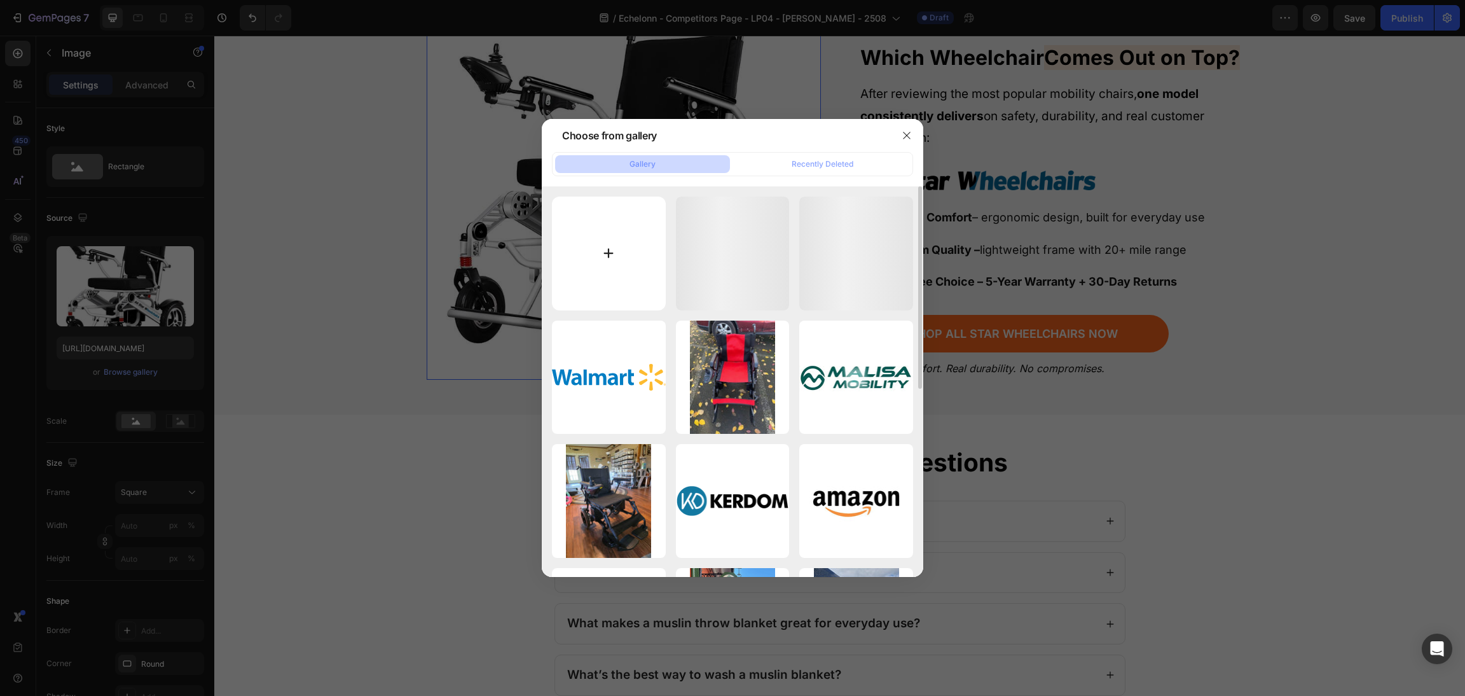
click at [634, 237] on input "file" at bounding box center [609, 253] width 114 height 114
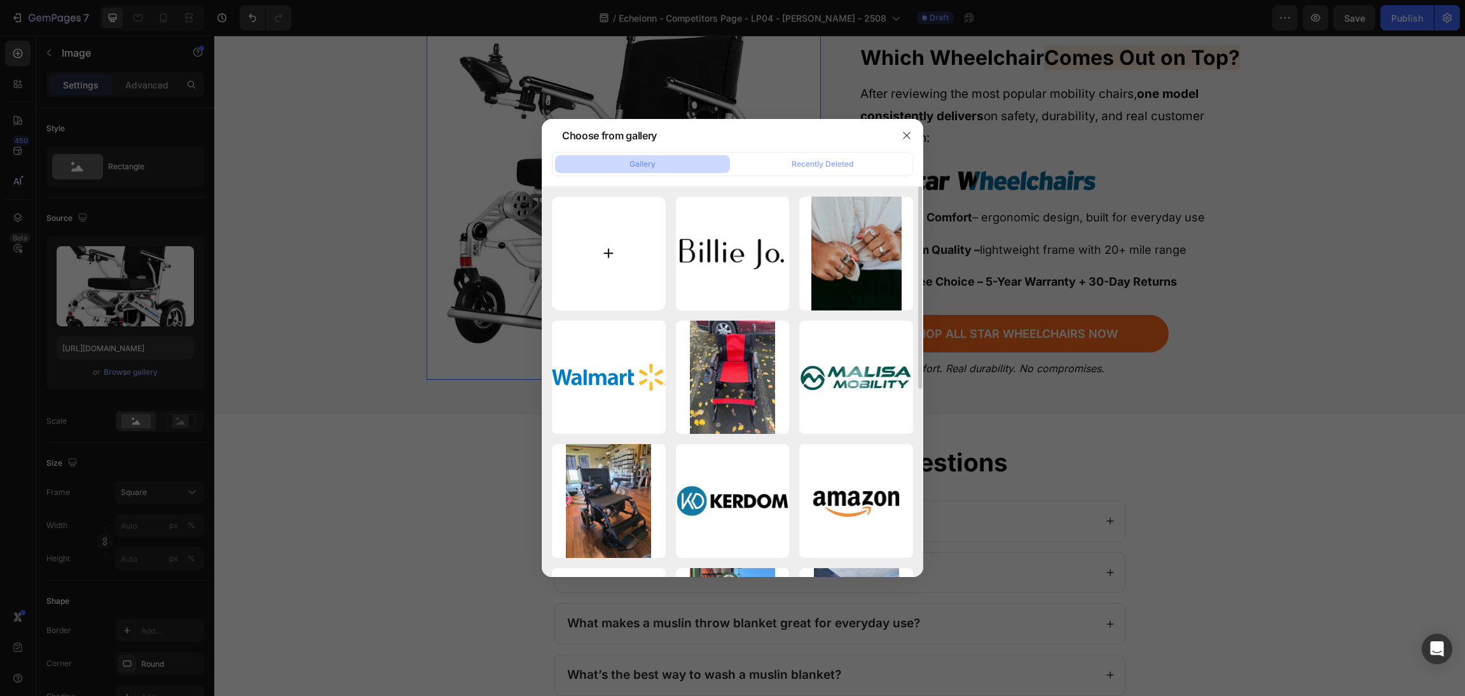
type input "C:\fakepath\wLmru64hlzzkn3OQIg7ali1tnBIOQOLPj8BUU6GQ (1).jpg"
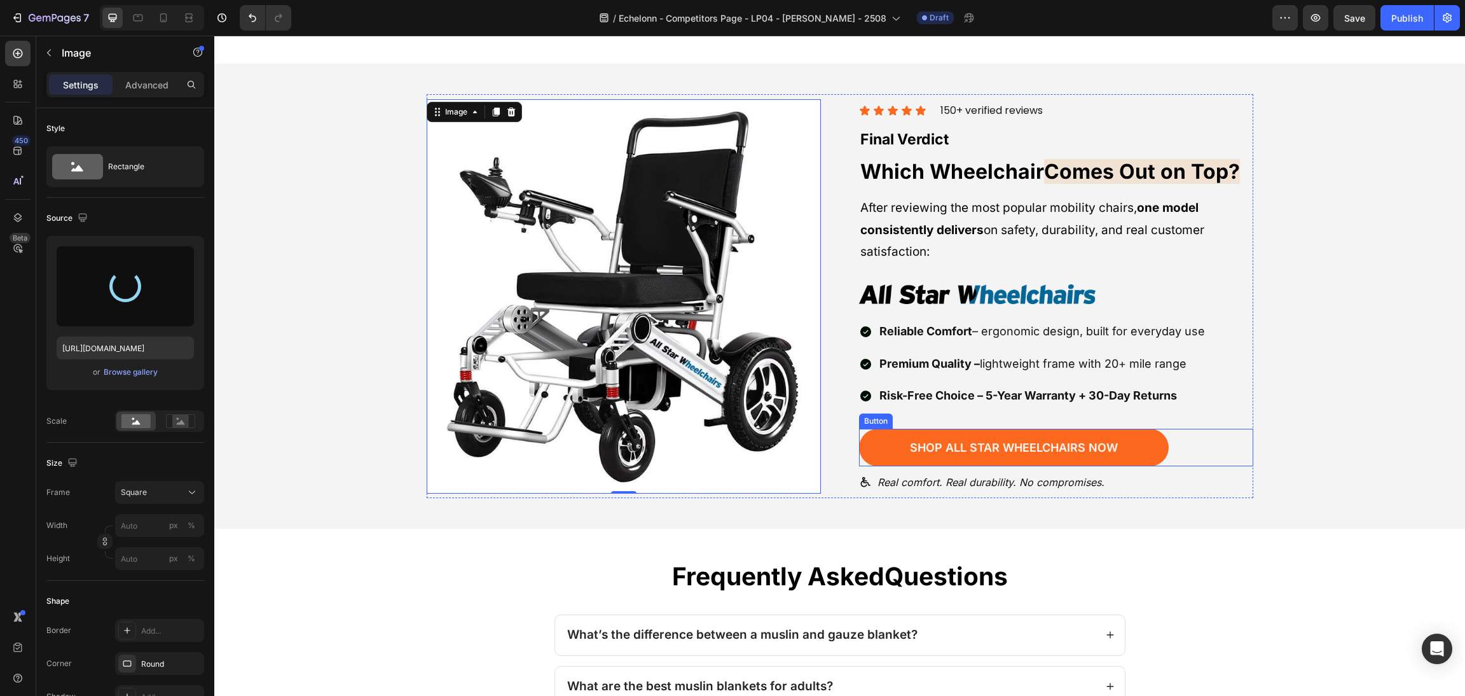
scroll to position [2386, 0]
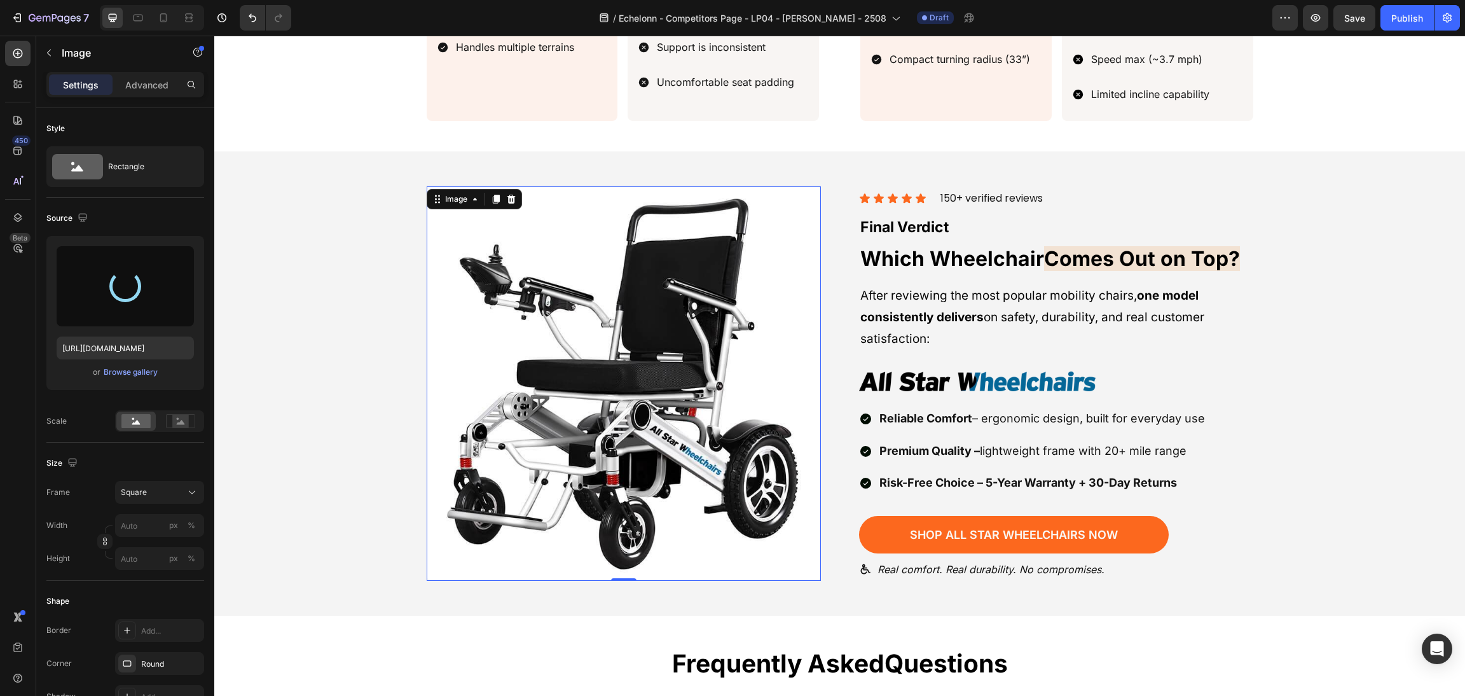
type input "https://cdn.shopify.com/s/files/1/0568/5261/1281/files/gempages_492144756260865…"
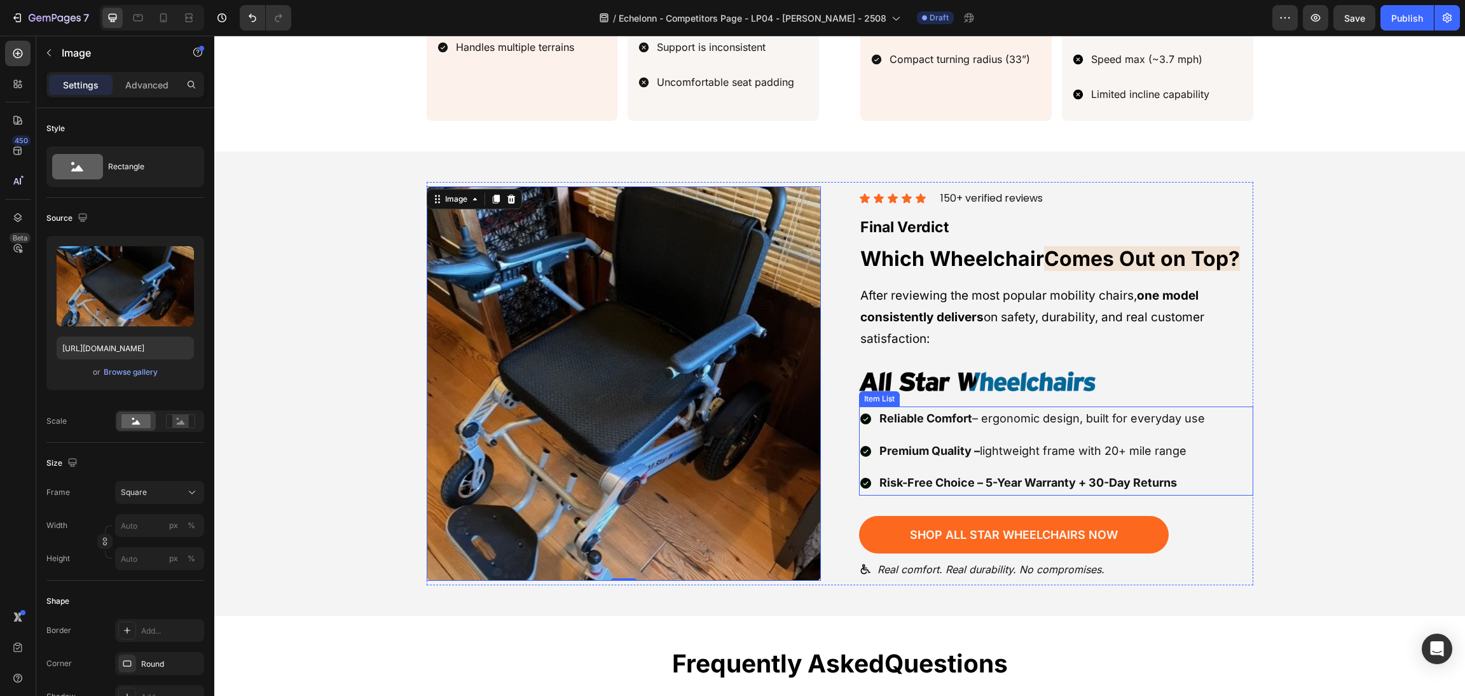
click at [1260, 410] on div "Image 0 Icon Icon Icon Icon Icon Icon List 150+ verified reviews Text block Row…" at bounding box center [840, 384] width 1220 height 404
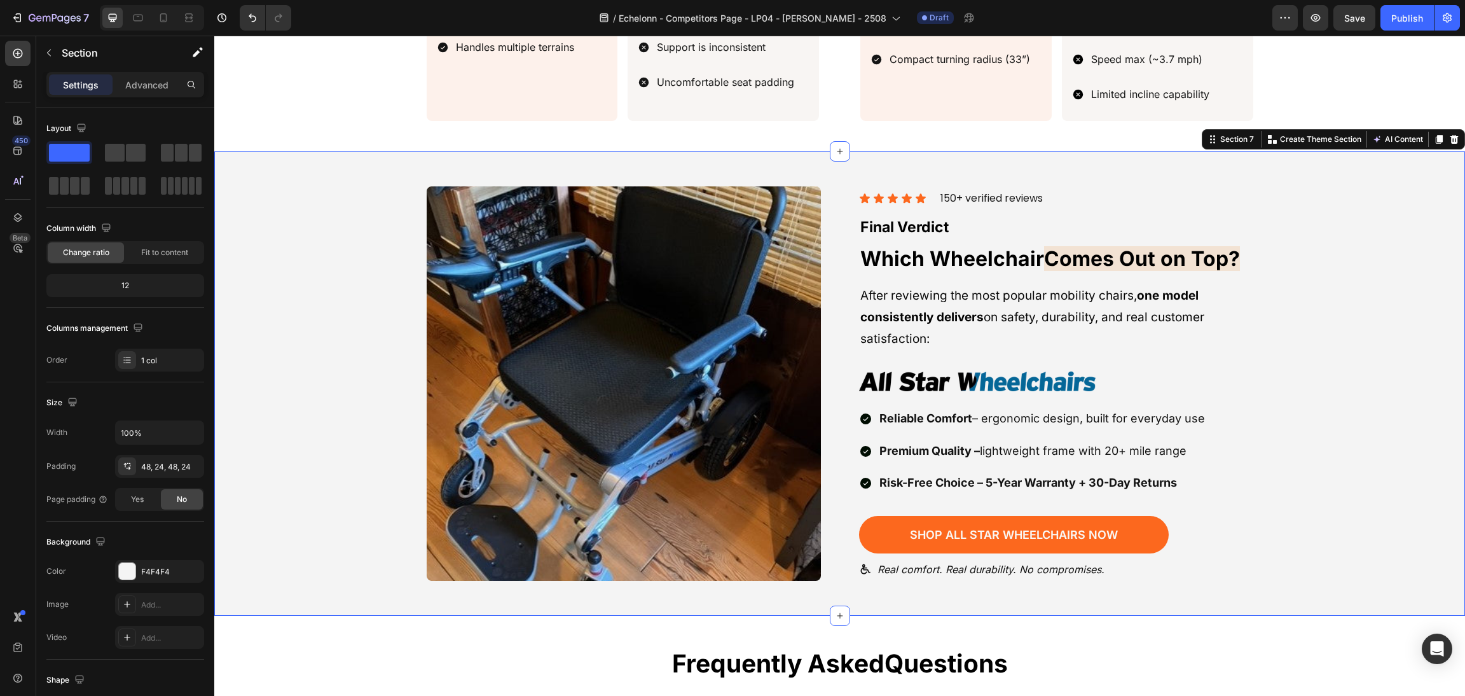
click at [1291, 404] on div "Image Icon Icon Icon Icon Icon Icon List 150+ verified reviews Text block Row F…" at bounding box center [840, 384] width 1220 height 404
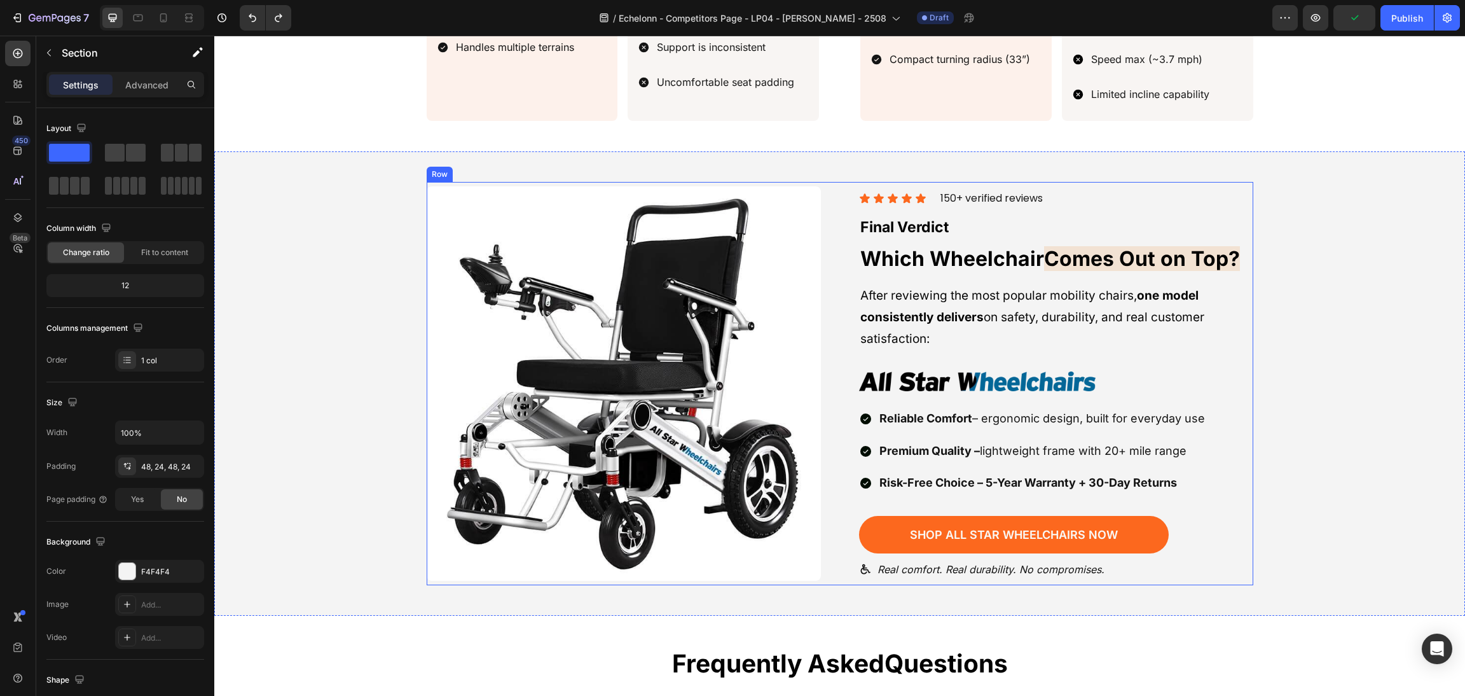
click at [1332, 336] on div "Image Icon Icon Icon Icon Icon Icon List 150+ verified reviews Text block Row F…" at bounding box center [840, 384] width 1220 height 404
click at [17, 48] on icon at bounding box center [17, 53] width 13 height 13
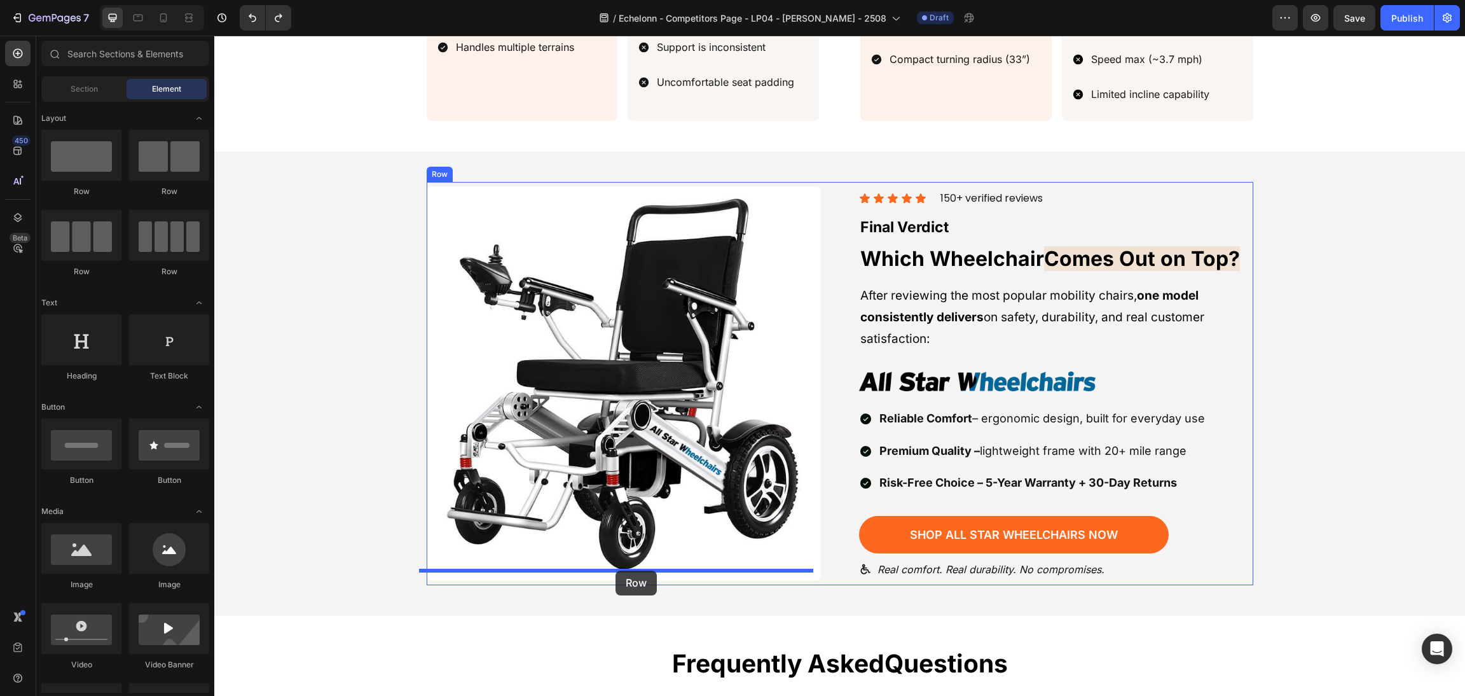
drag, startPoint x: 404, startPoint y: 240, endPoint x: 613, endPoint y: 566, distance: 387.5
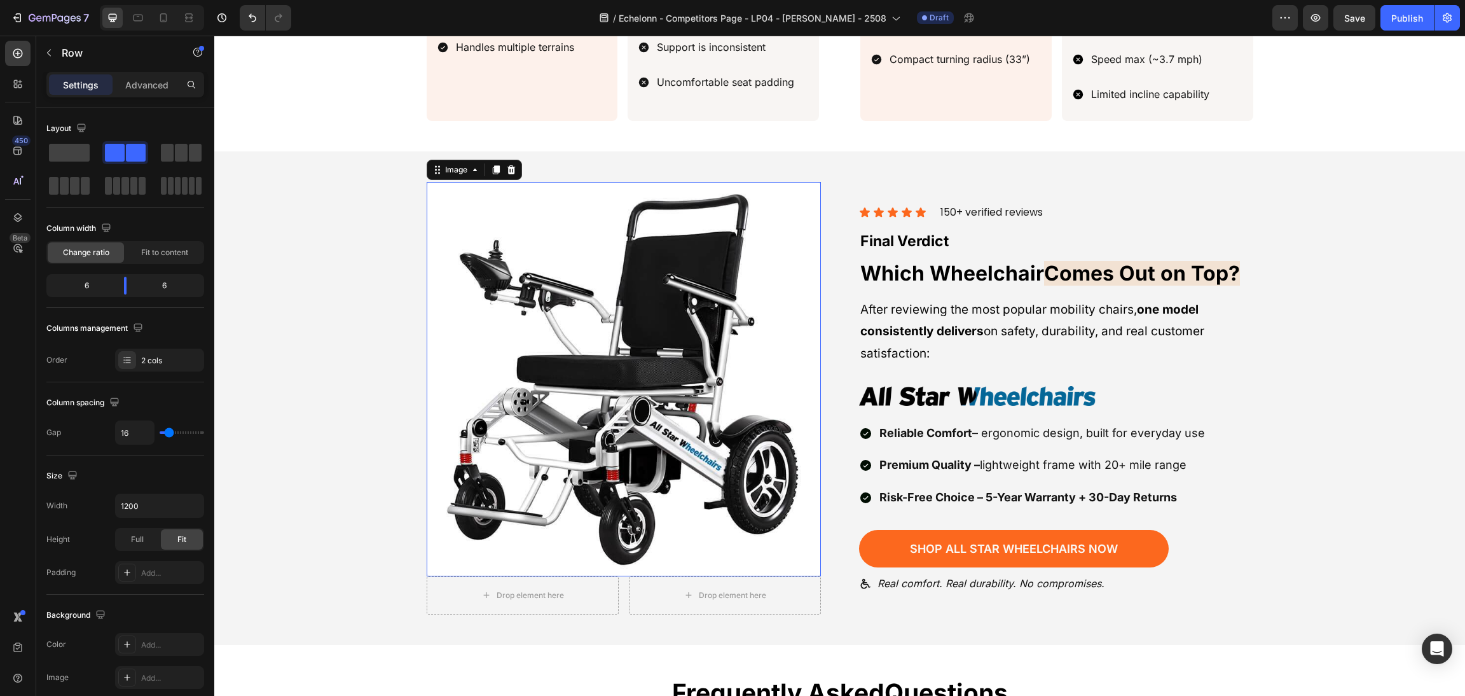
click at [718, 516] on img at bounding box center [624, 379] width 394 height 394
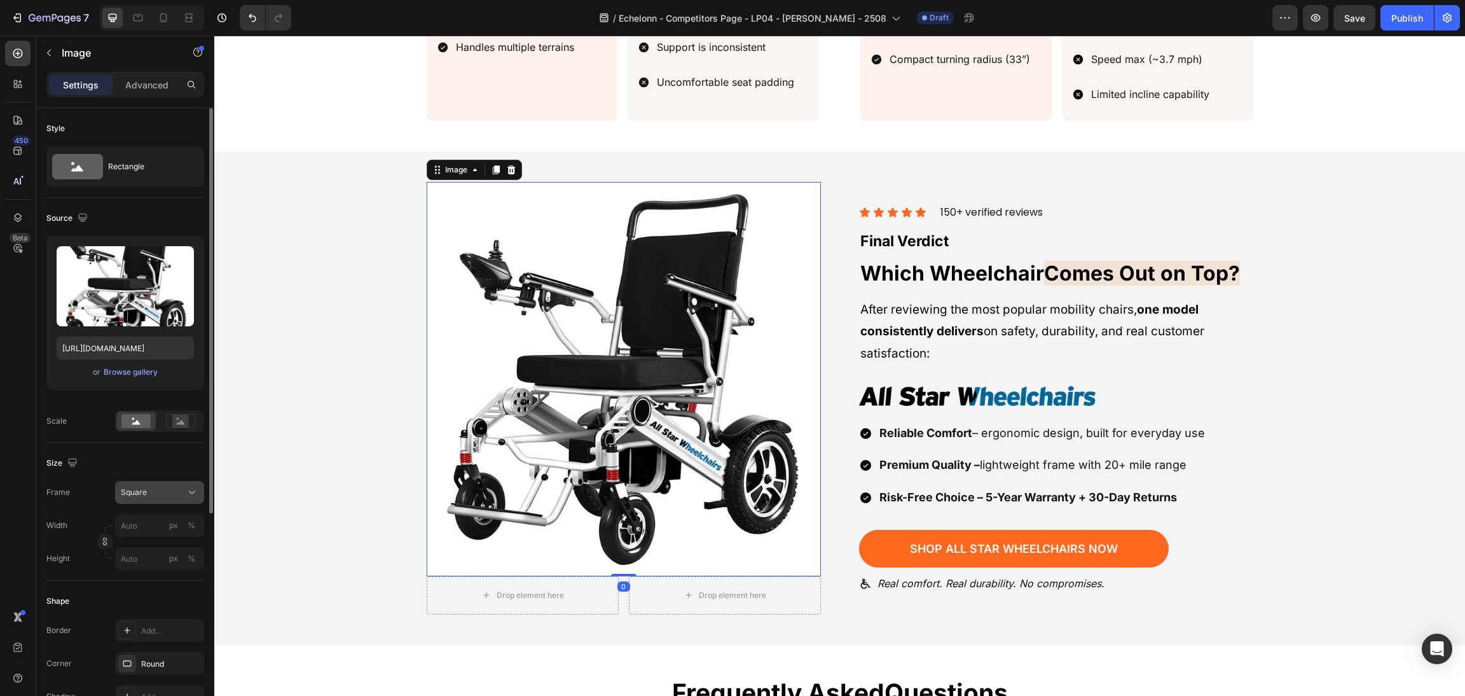
click at [154, 490] on div "Square" at bounding box center [152, 491] width 62 height 11
click at [162, 570] on div "Horizontal" at bounding box center [157, 571] width 74 height 13
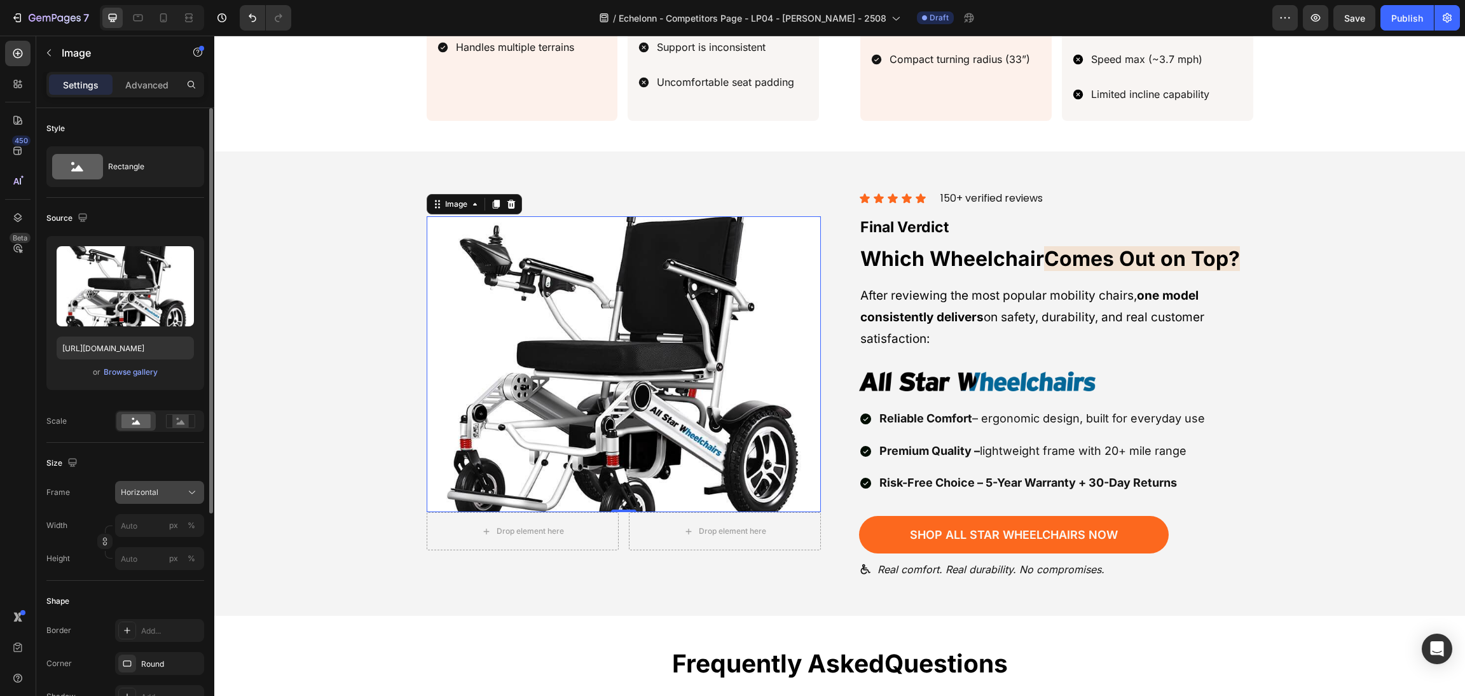
click at [158, 498] on div "Horizontal" at bounding box center [160, 492] width 78 height 13
click at [161, 528] on div "Square" at bounding box center [157, 523] width 74 height 13
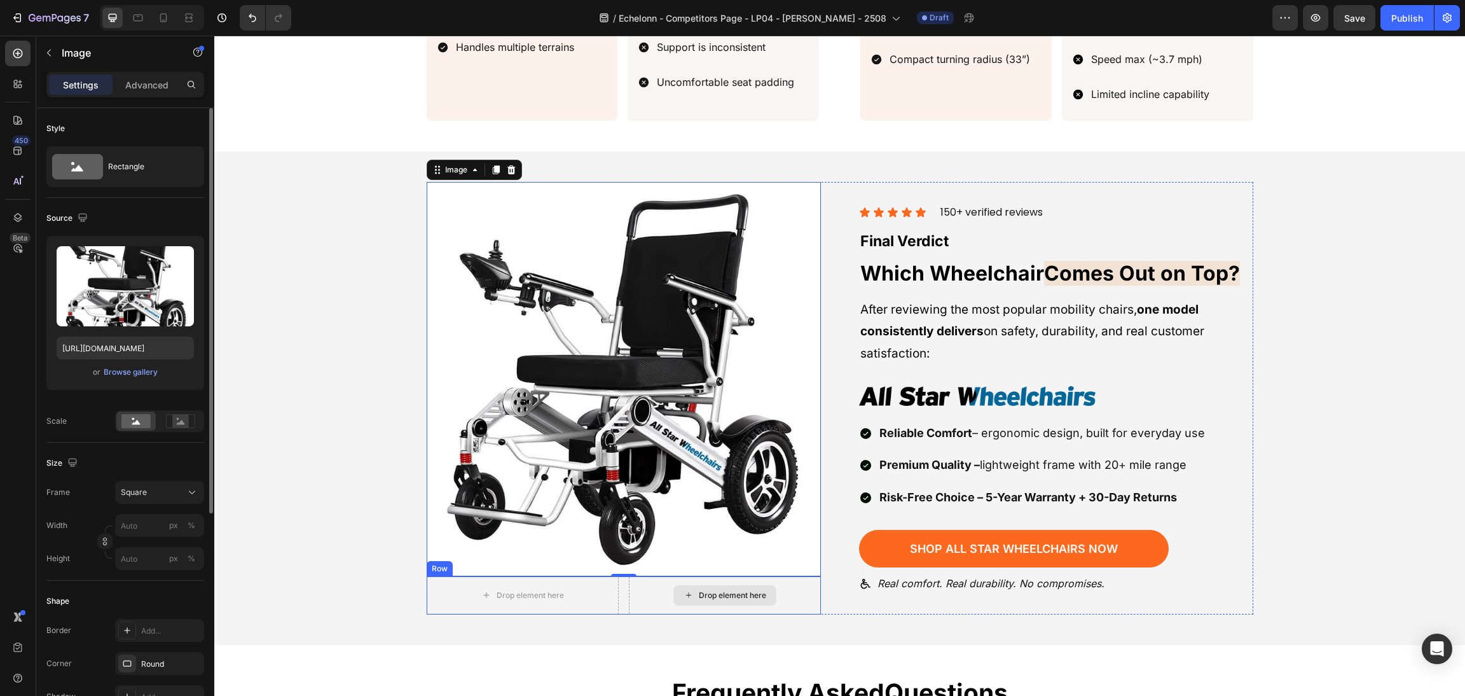
click at [640, 582] on div "Drop element here" at bounding box center [725, 595] width 192 height 38
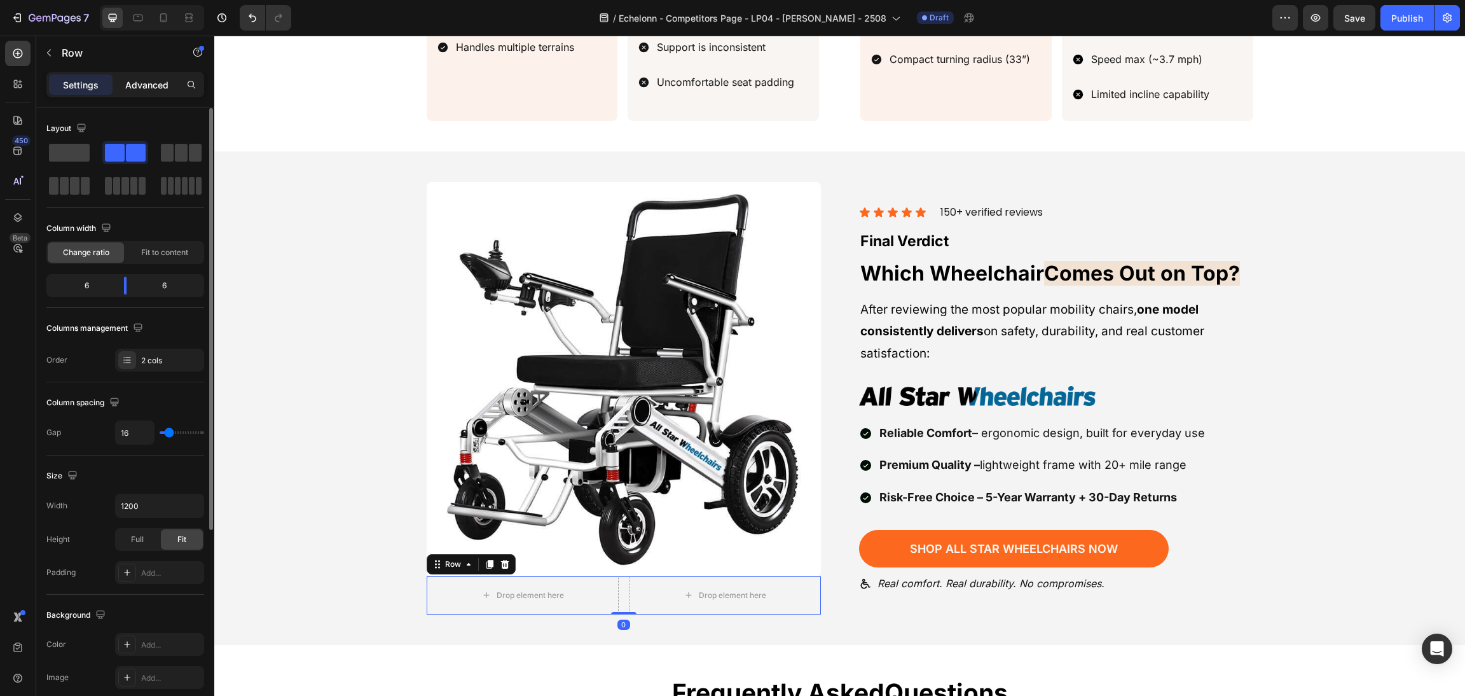
click at [143, 90] on p "Advanced" at bounding box center [146, 84] width 43 height 13
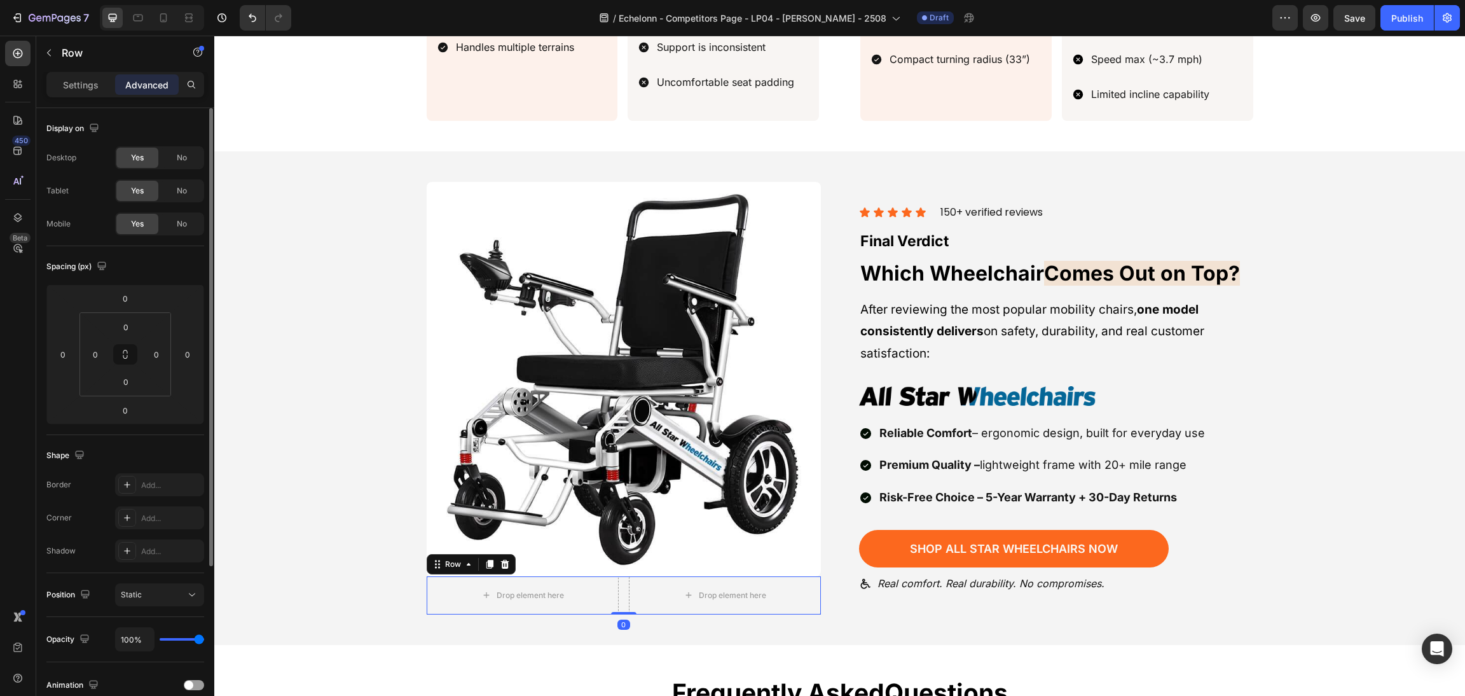
click at [121, 299] on input "0" at bounding box center [125, 298] width 25 height 19
click at [151, 405] on p "M 12px" at bounding box center [156, 401] width 57 height 9
type input "12"
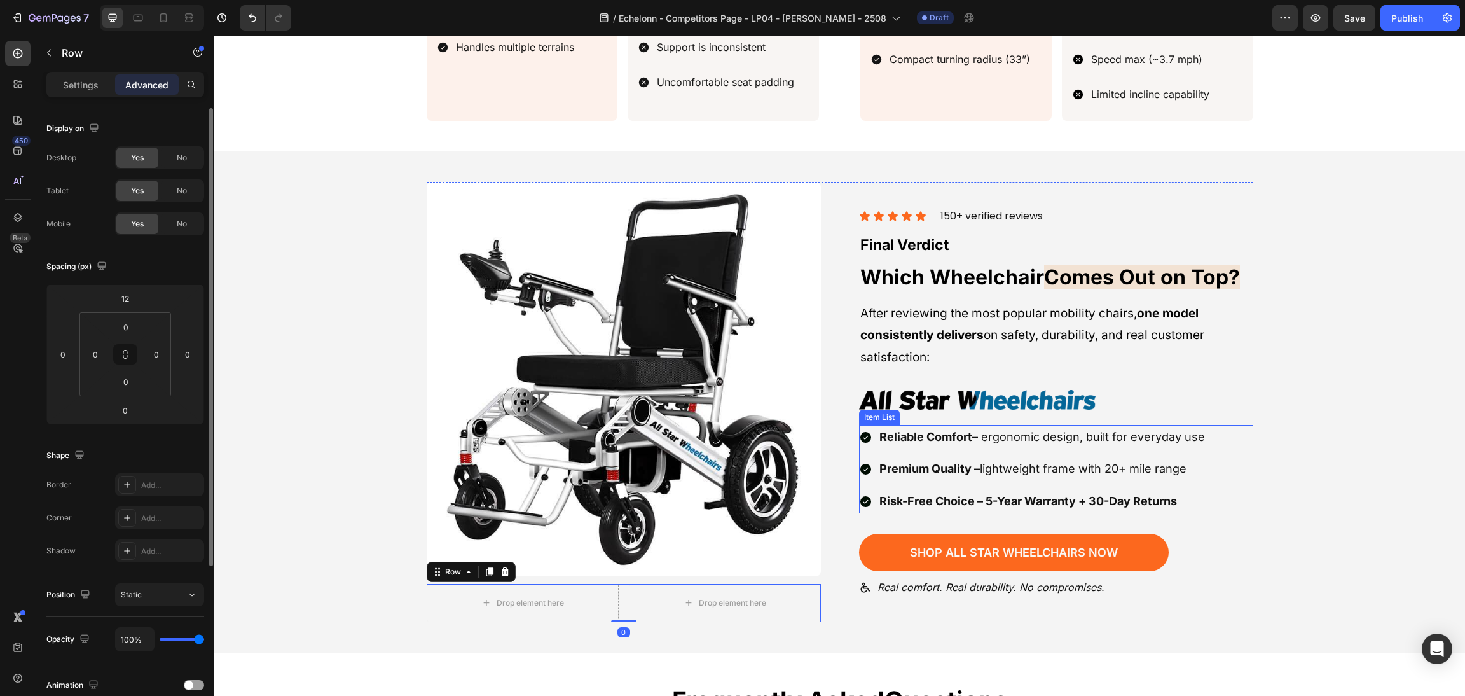
click at [1290, 404] on div "Image Drop element here Drop element here Row 0 Icon Icon Icon Icon Icon Icon L…" at bounding box center [840, 402] width 1220 height 440
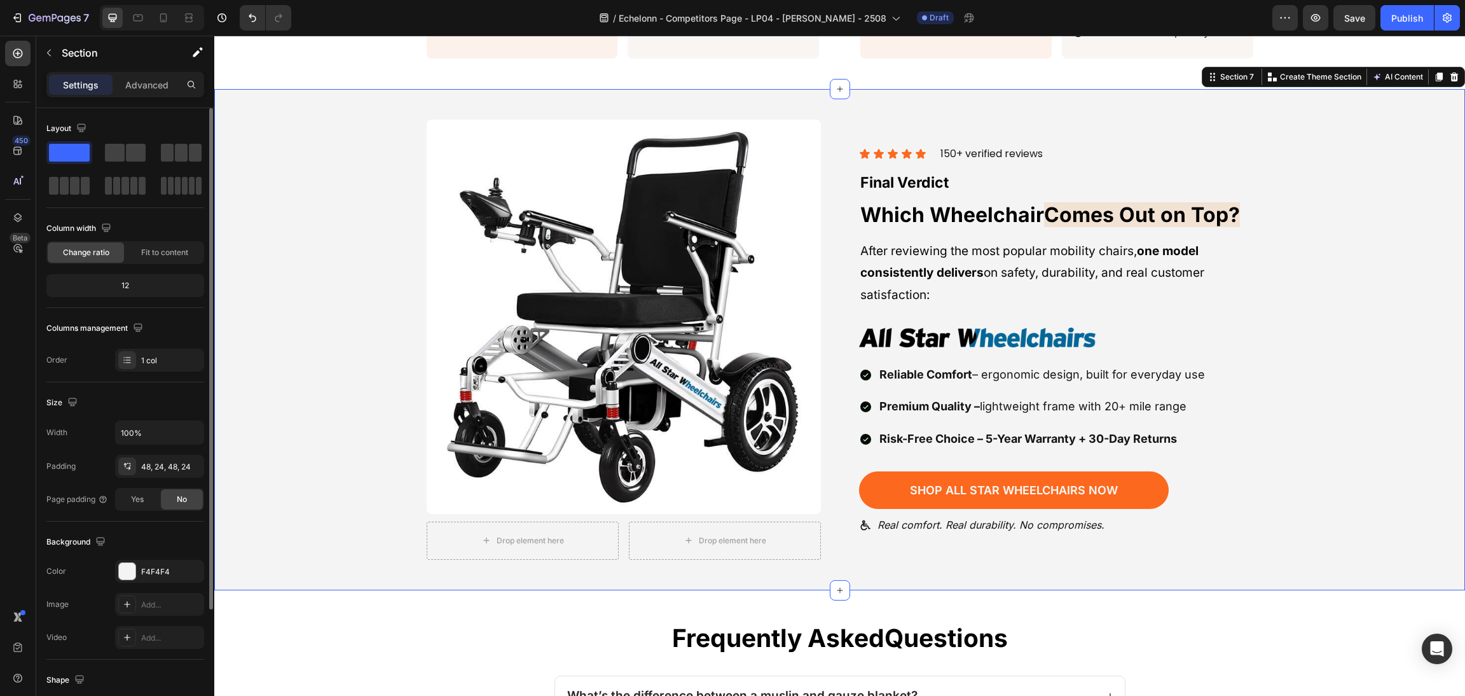
scroll to position [2482, 0]
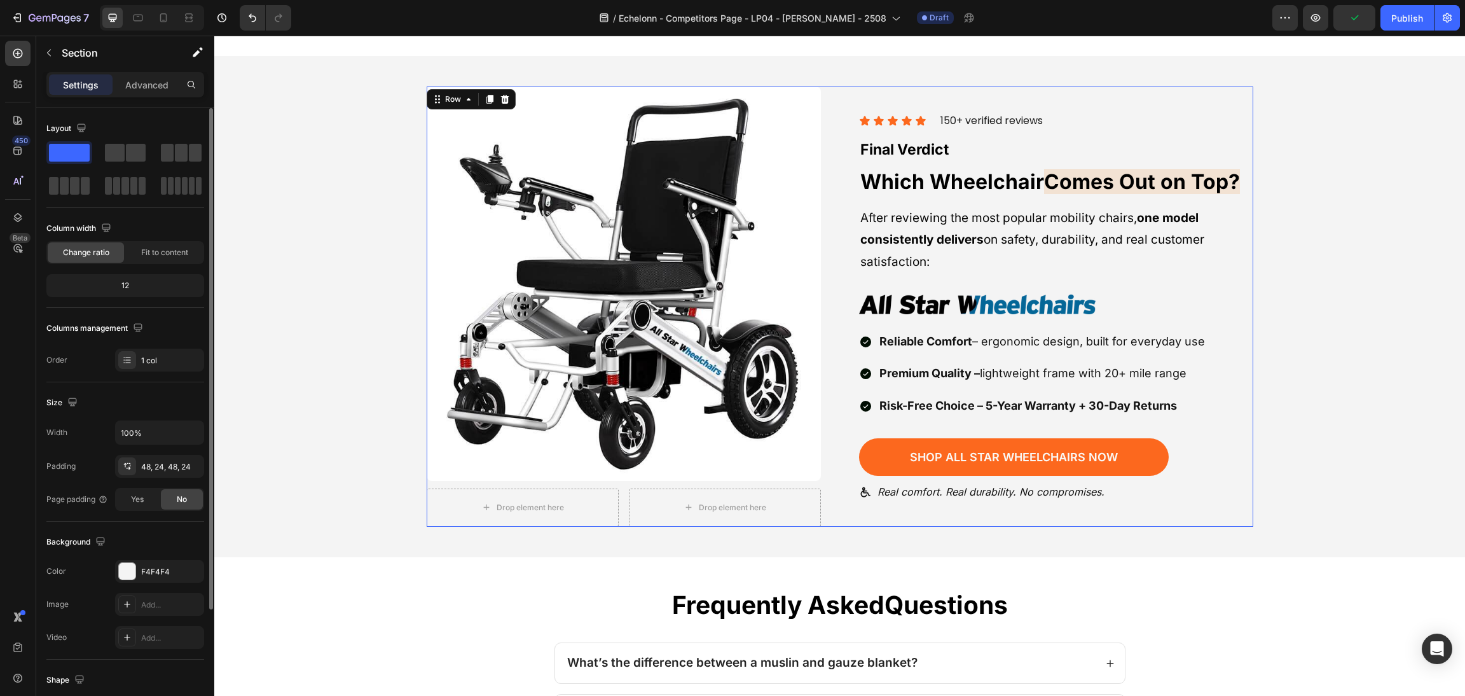
click at [1116, 280] on div "Icon Icon Icon Icon Icon Icon List 150+ verified reviews Text block Row Final V…" at bounding box center [1056, 306] width 394 height 440
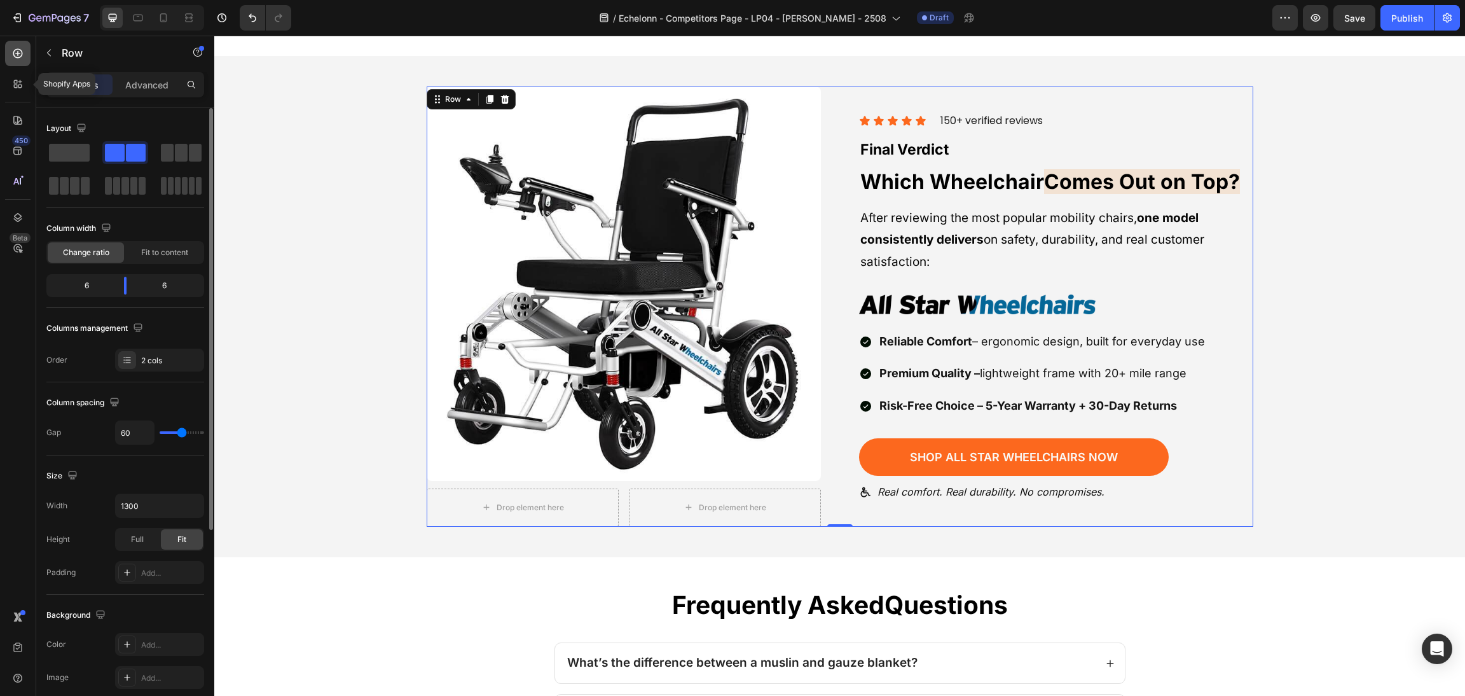
click at [24, 55] on icon at bounding box center [17, 53] width 13 height 13
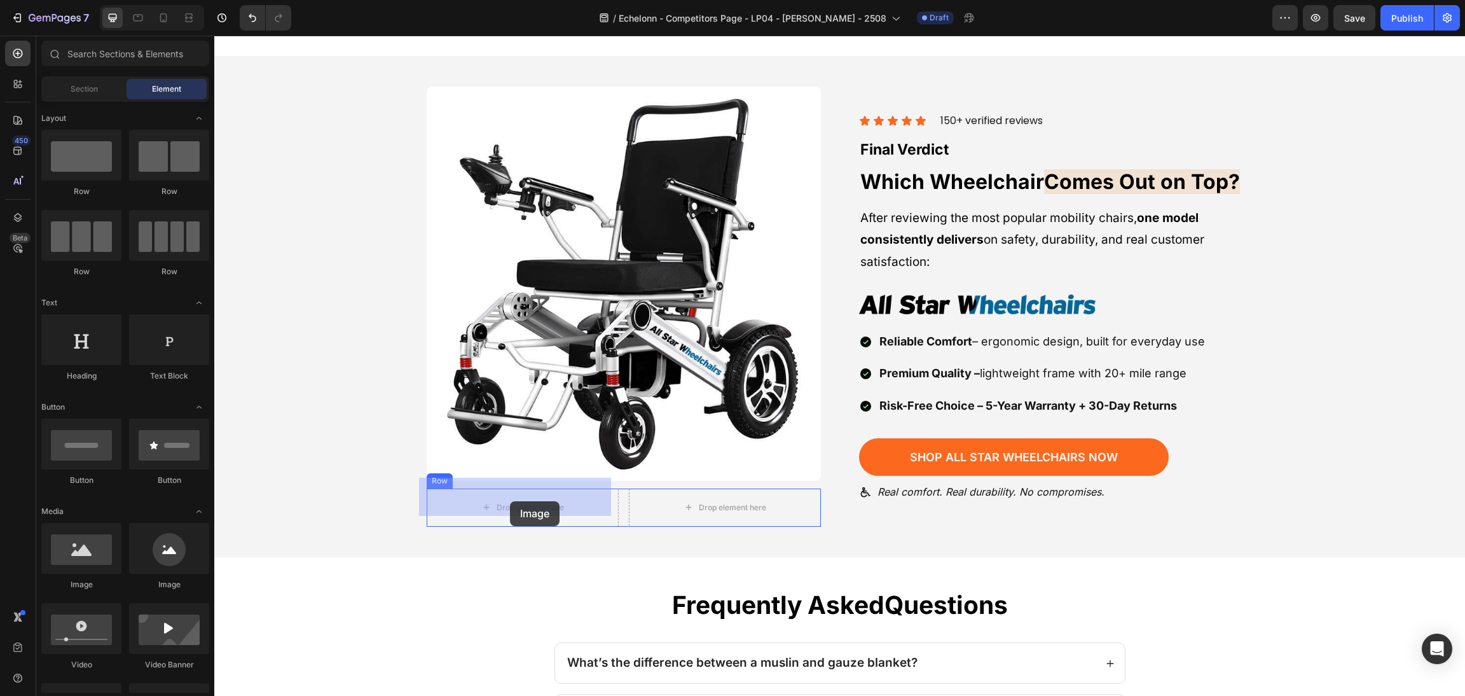
drag, startPoint x: 427, startPoint y: 597, endPoint x: 509, endPoint y: 500, distance: 127.2
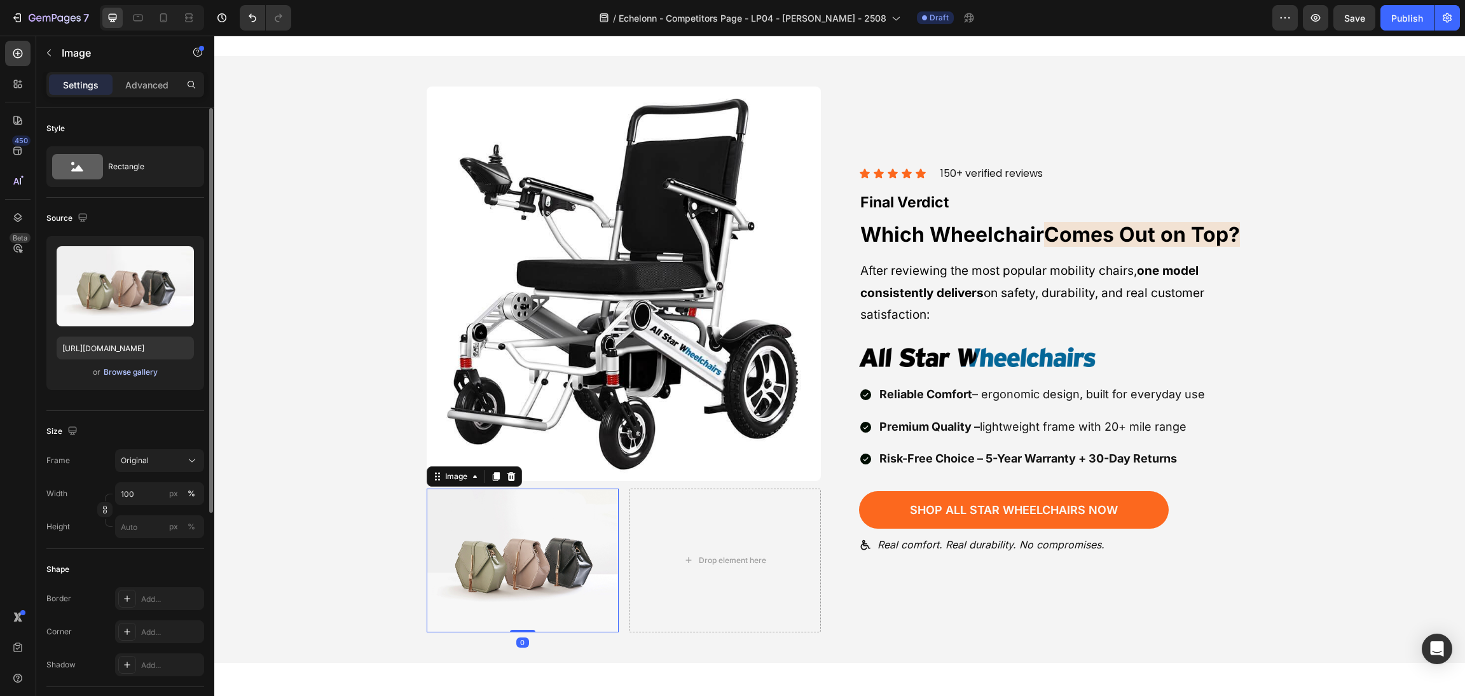
click at [146, 375] on div "Browse gallery" at bounding box center [131, 371] width 54 height 11
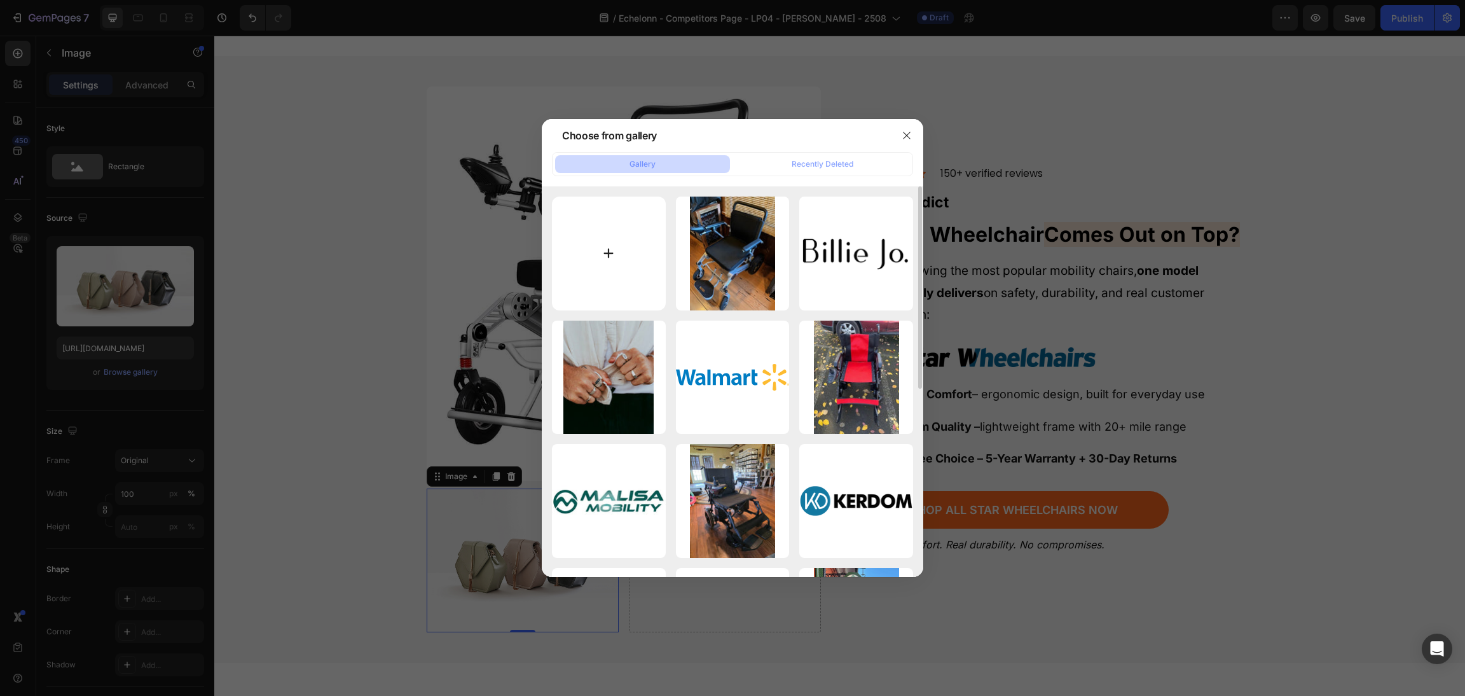
click at [591, 245] on input "file" at bounding box center [609, 253] width 114 height 114
type input "C:\fakepath\Screenshot_2025-06-30_at_11.31.06_AM (1).webp"
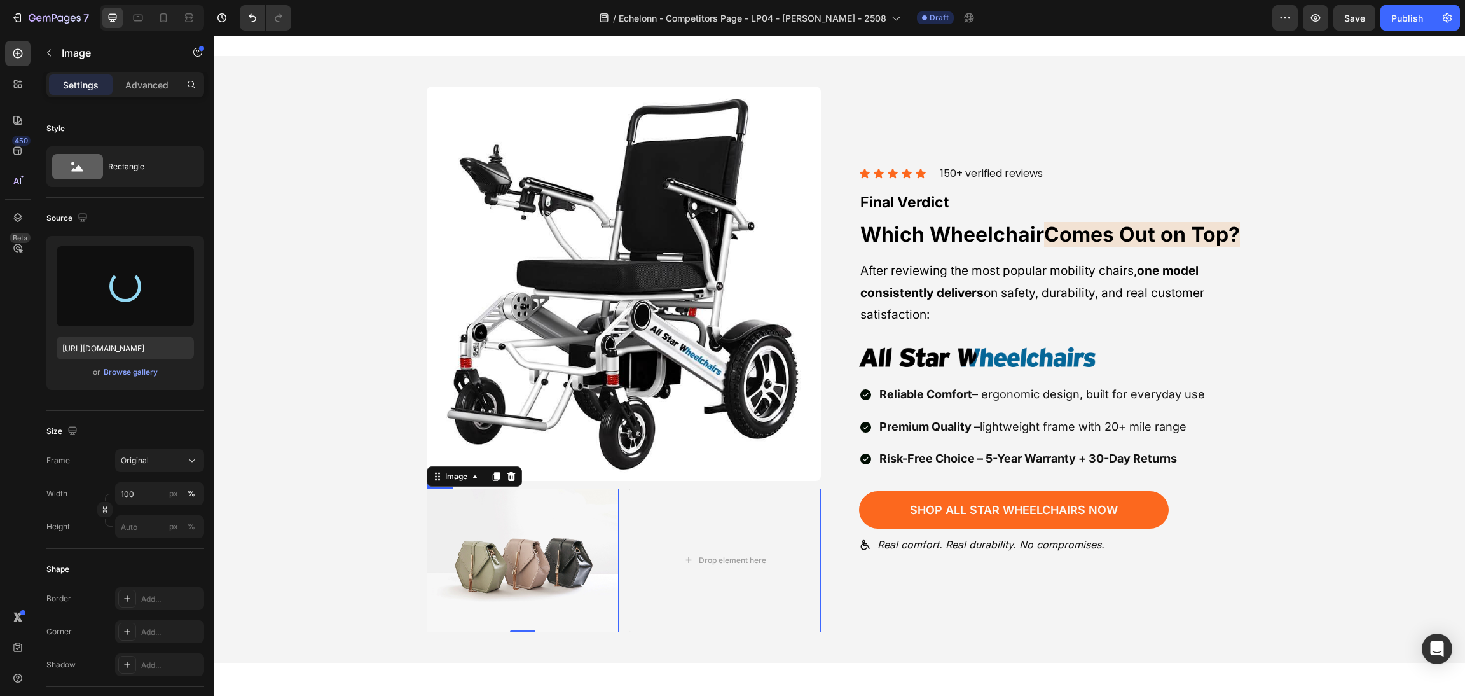
type input "https://cdn.shopify.com/s/files/1/0568/5261/1281/files/gempages_492144756260865…"
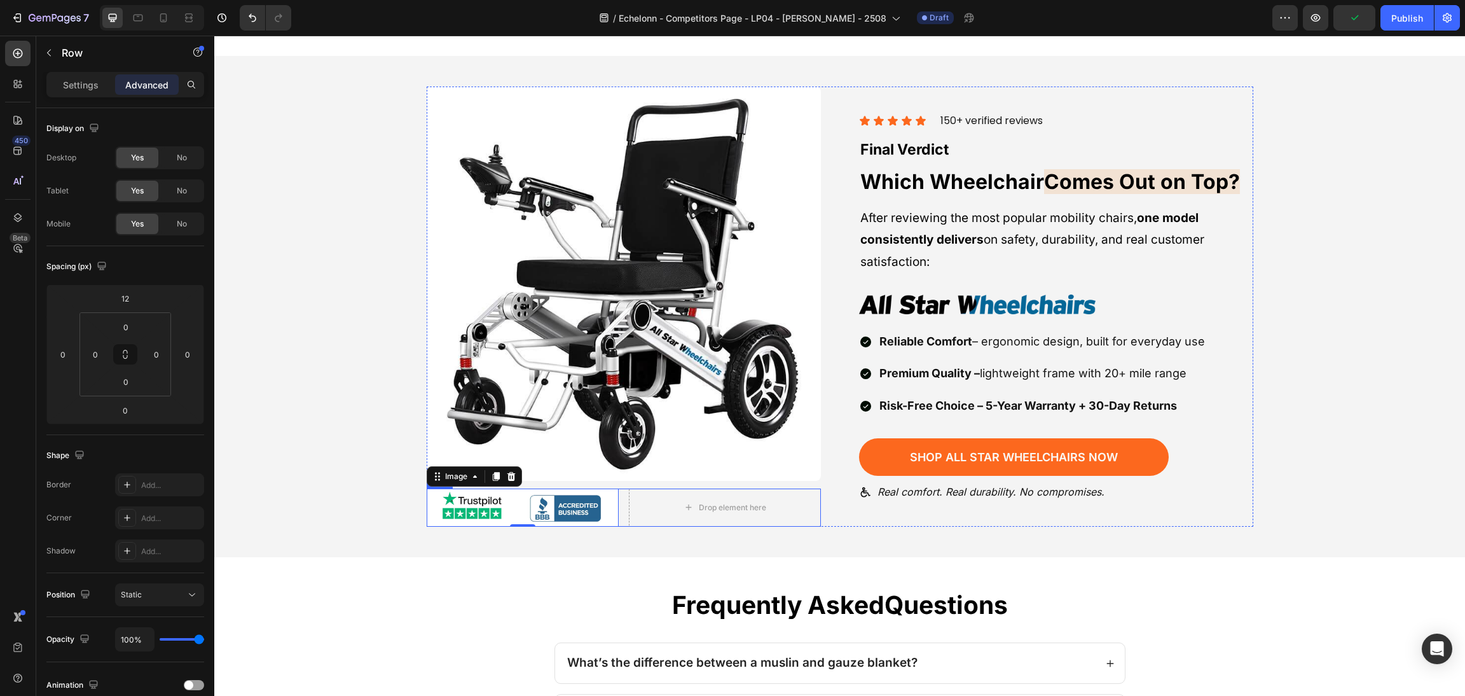
click at [619, 497] on div "Image 0 Drop element here Row" at bounding box center [624, 507] width 394 height 38
click at [91, 88] on p "Settings" at bounding box center [81, 84] width 36 height 13
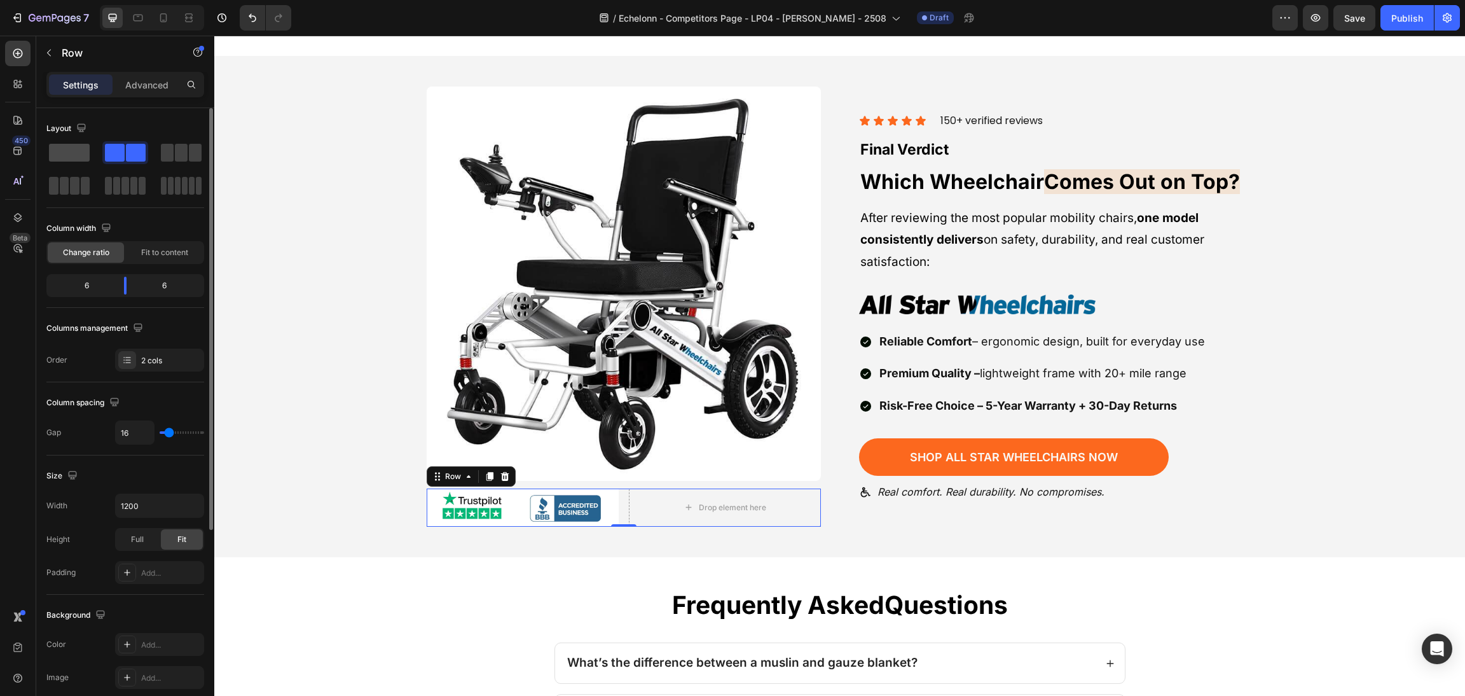
click at [74, 154] on span at bounding box center [69, 153] width 41 height 18
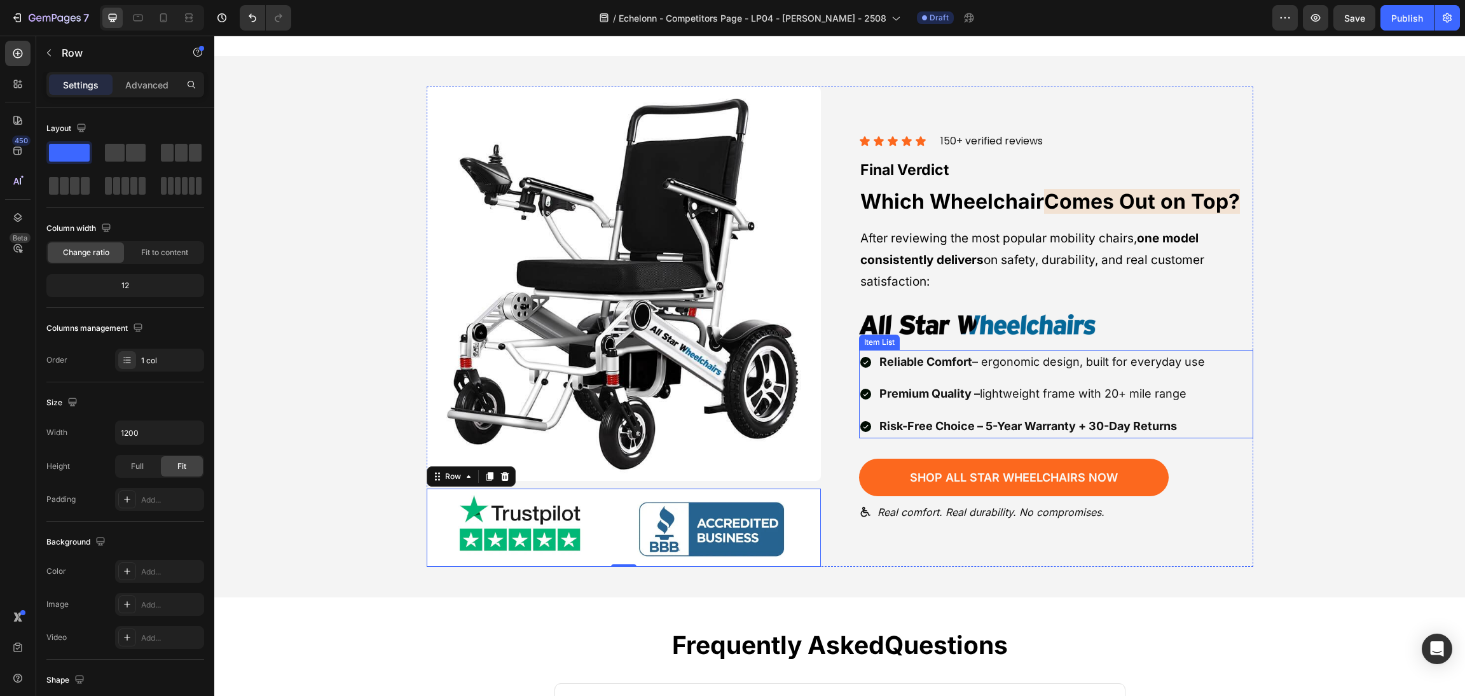
click at [1197, 395] on div "Reliable Comfort – ergonomic design, built for everyday use Premium Quality – l…" at bounding box center [1033, 394] width 348 height 88
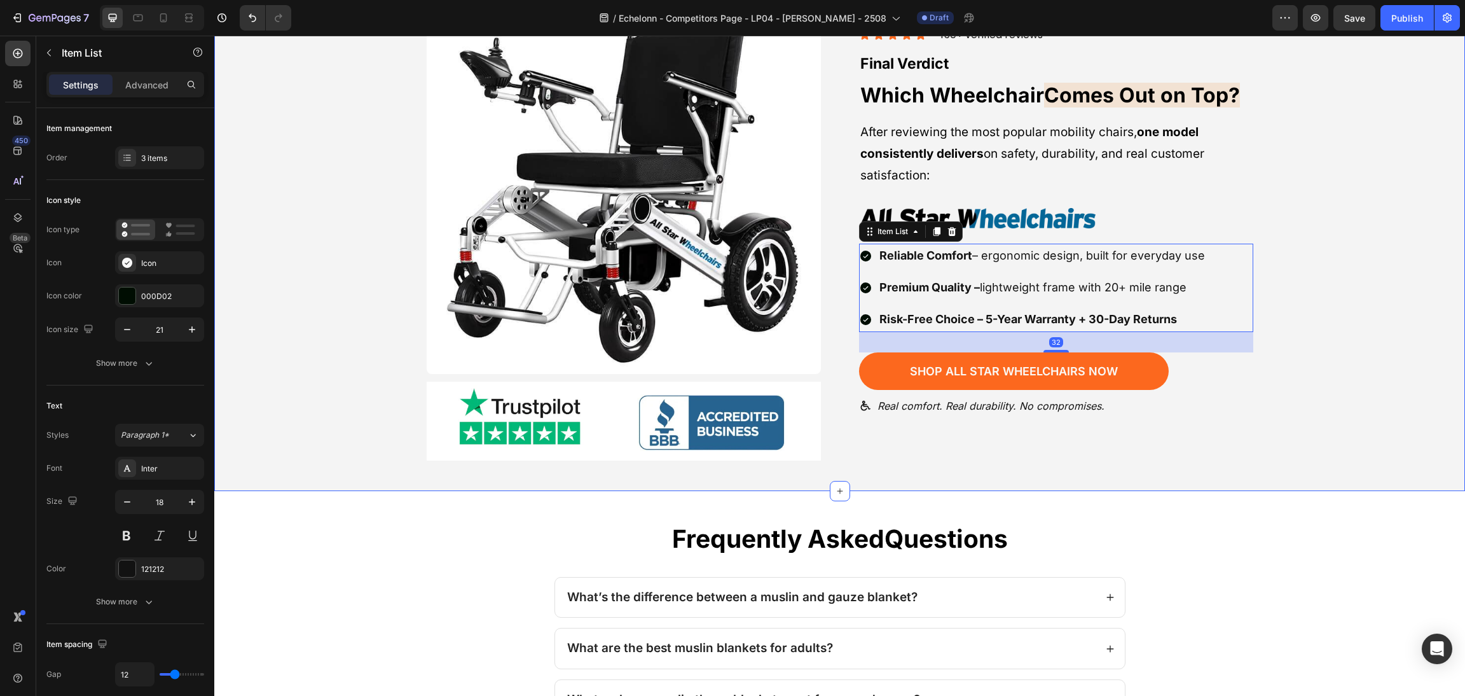
click at [1353, 352] on div "Image Image Row Icon Icon Icon Icon Icon Icon List 150+ verified reviews Text b…" at bounding box center [840, 220] width 1220 height 481
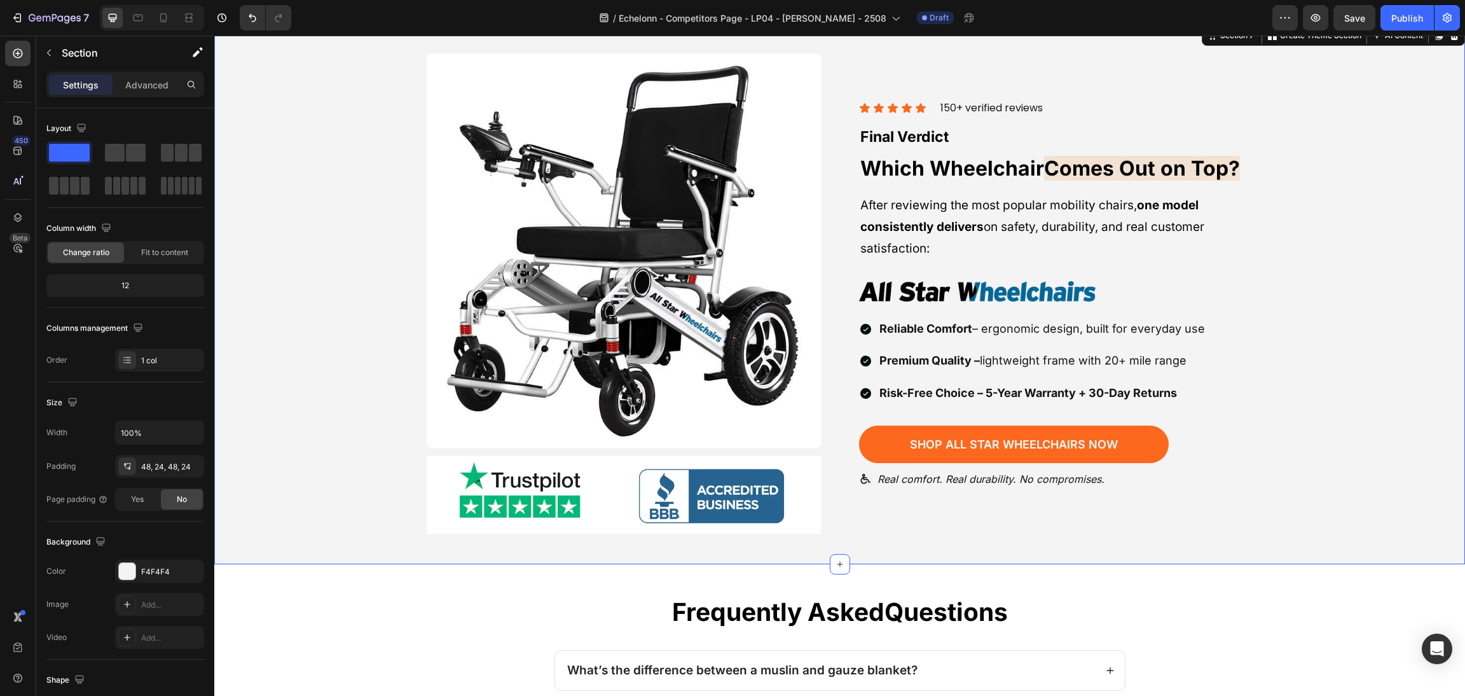
scroll to position [2482, 0]
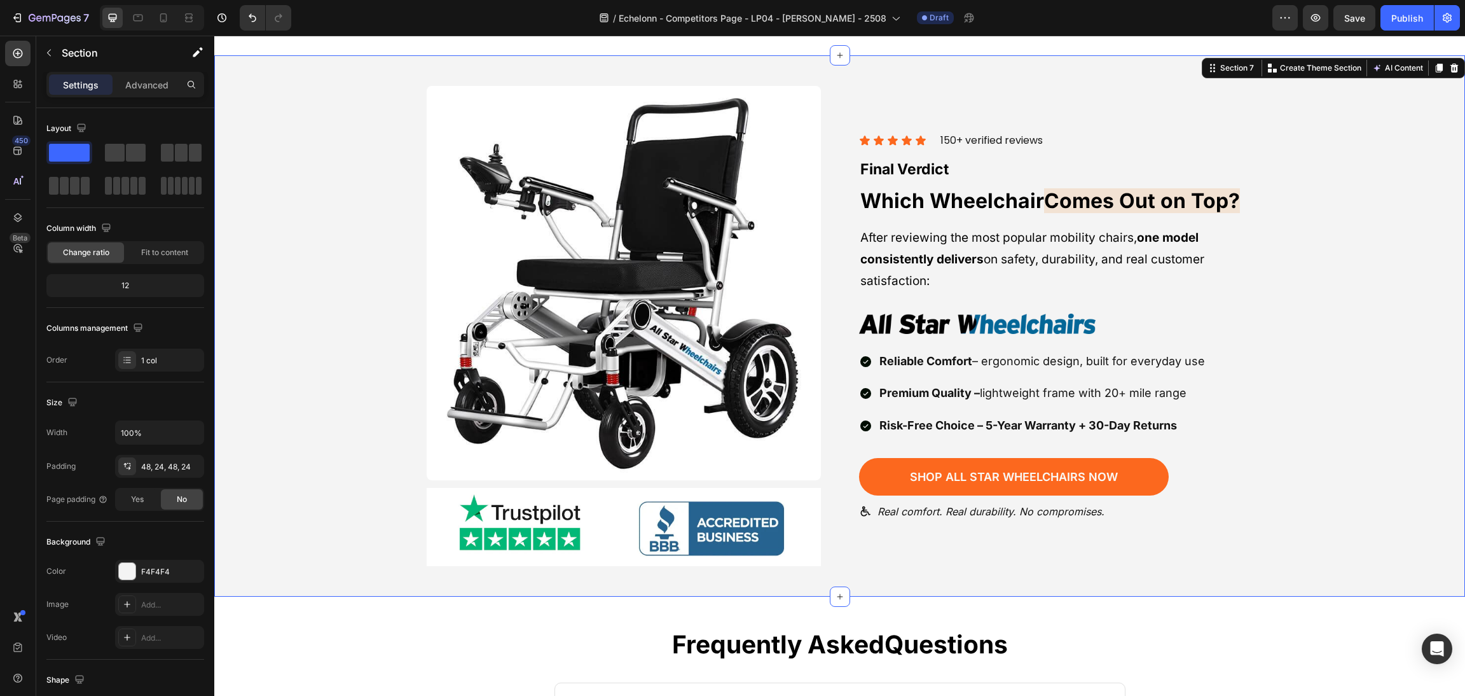
drag, startPoint x: 1272, startPoint y: 375, endPoint x: 1187, endPoint y: 317, distance: 102.6
click at [1267, 371] on div "Image Image Row Icon Icon Icon Icon Icon Icon List 150+ verified reviews Text b…" at bounding box center [840, 326] width 1220 height 481
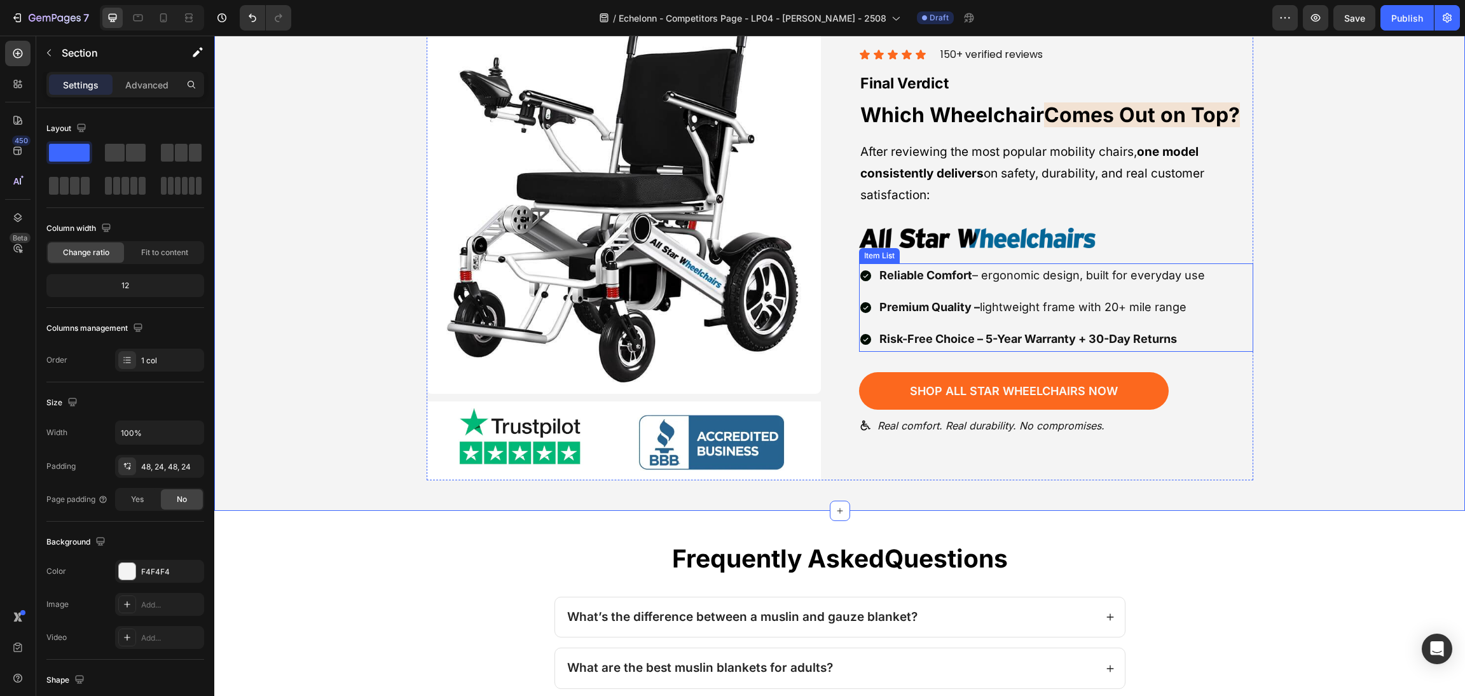
scroll to position [2578, 0]
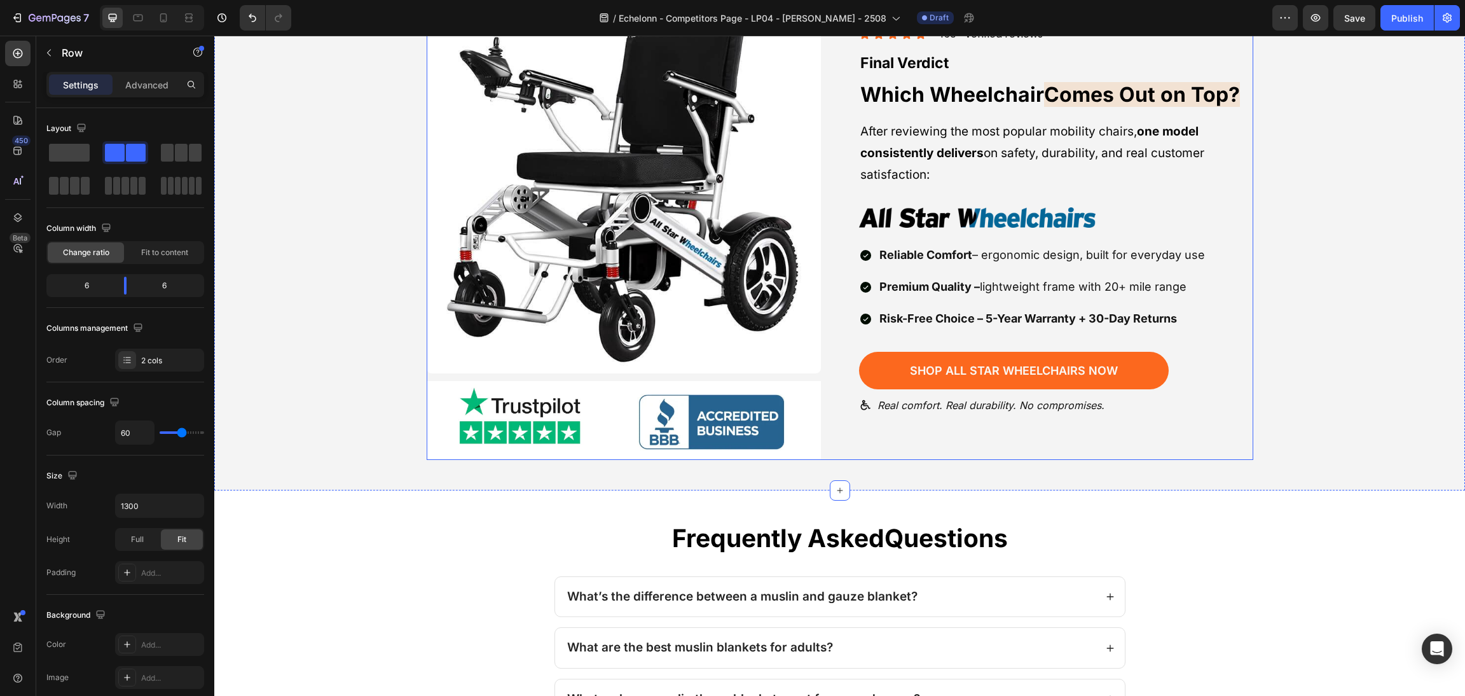
click at [842, 314] on div "Image Image Row Icon Icon Icon Icon Icon Icon List 150+ verified reviews Text b…" at bounding box center [840, 219] width 827 height 481
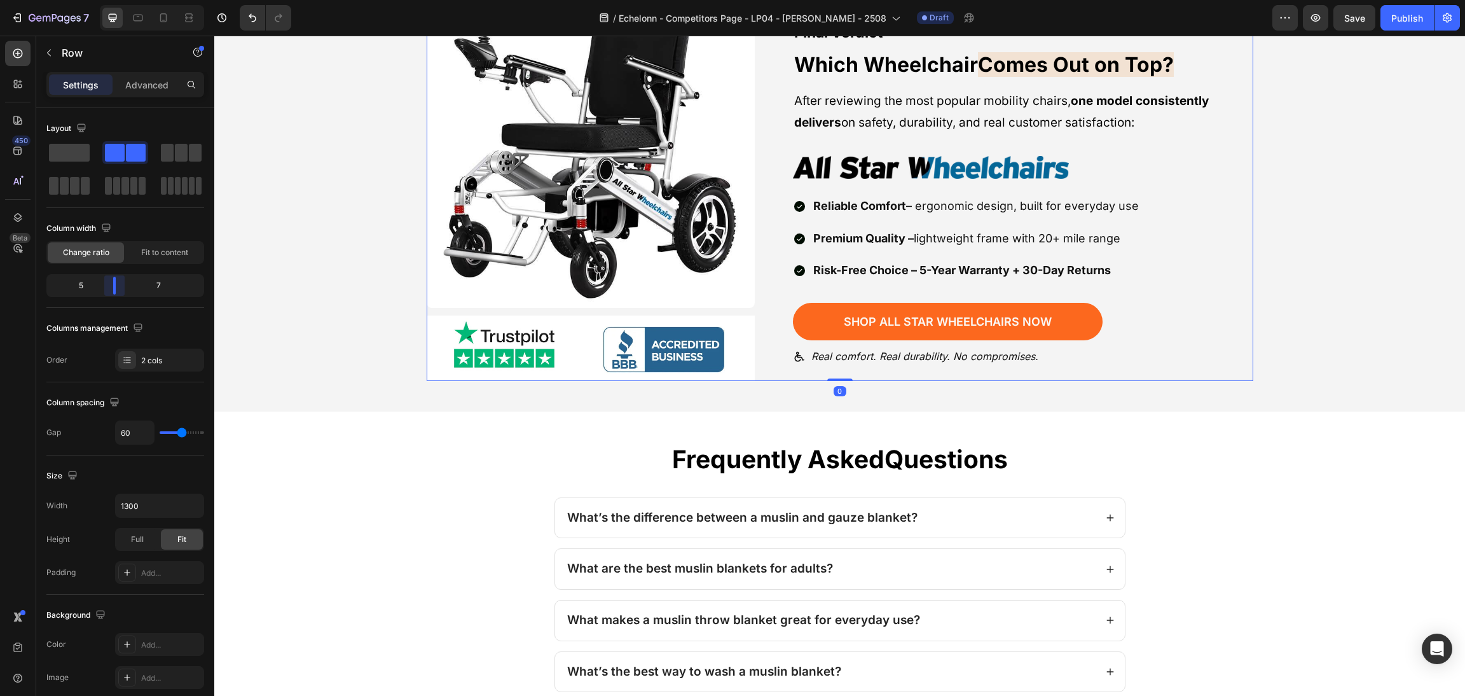
drag, startPoint x: 128, startPoint y: 287, endPoint x: 848, endPoint y: 408, distance: 729.2
click at [116, 0] on body "7 Version history / Echelonn - Competitors Page - LP04 - Sasha - 2508 Draft Pre…" at bounding box center [732, 0] width 1465 height 0
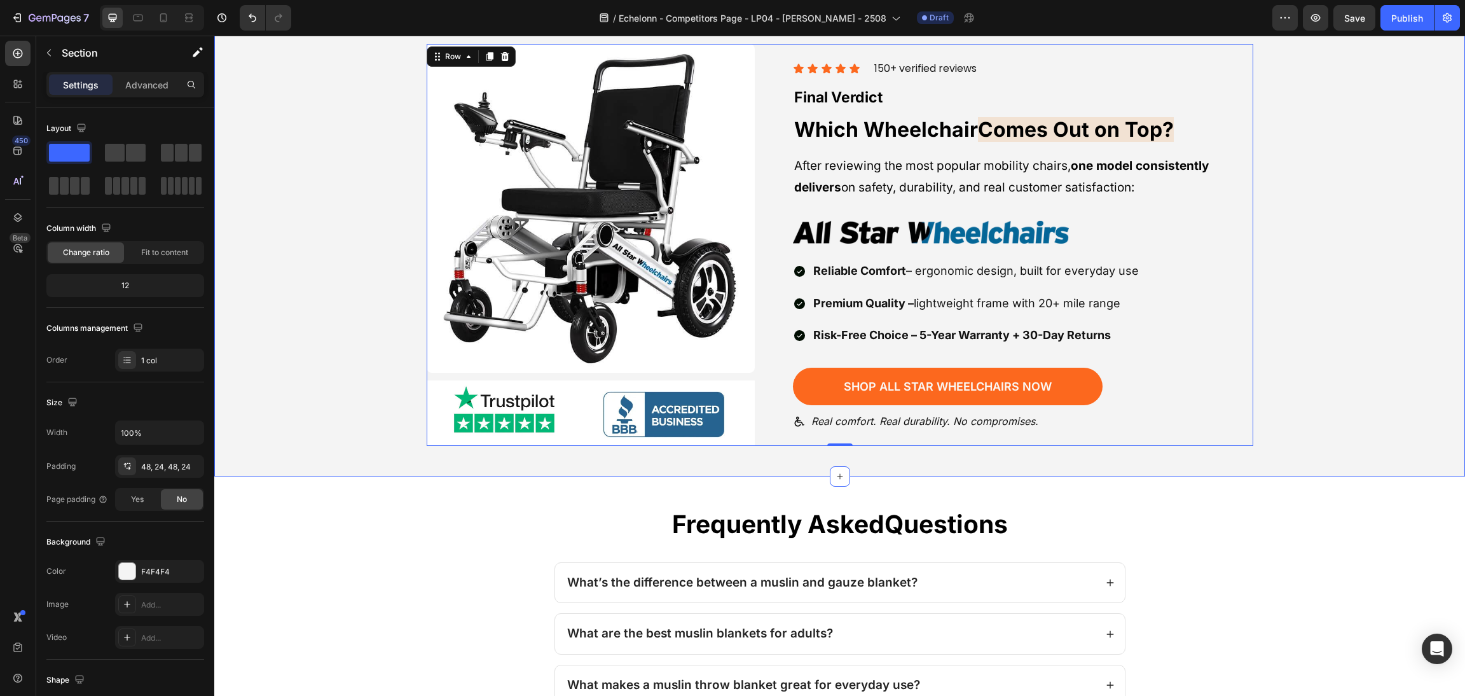
click at [1325, 341] on div "Image Image Row Icon Icon Icon Icon Icon Icon List 150+ verified reviews Text b…" at bounding box center [840, 245] width 1220 height 402
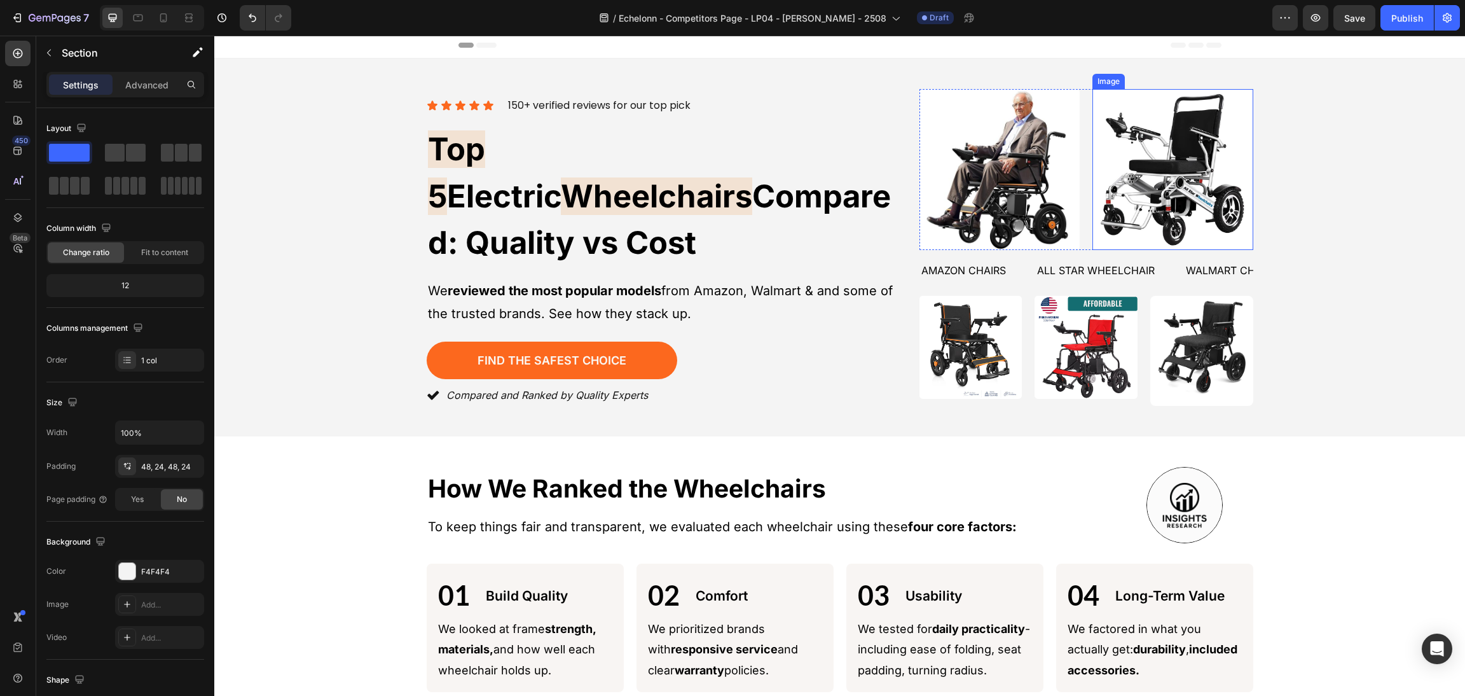
scroll to position [0, 0]
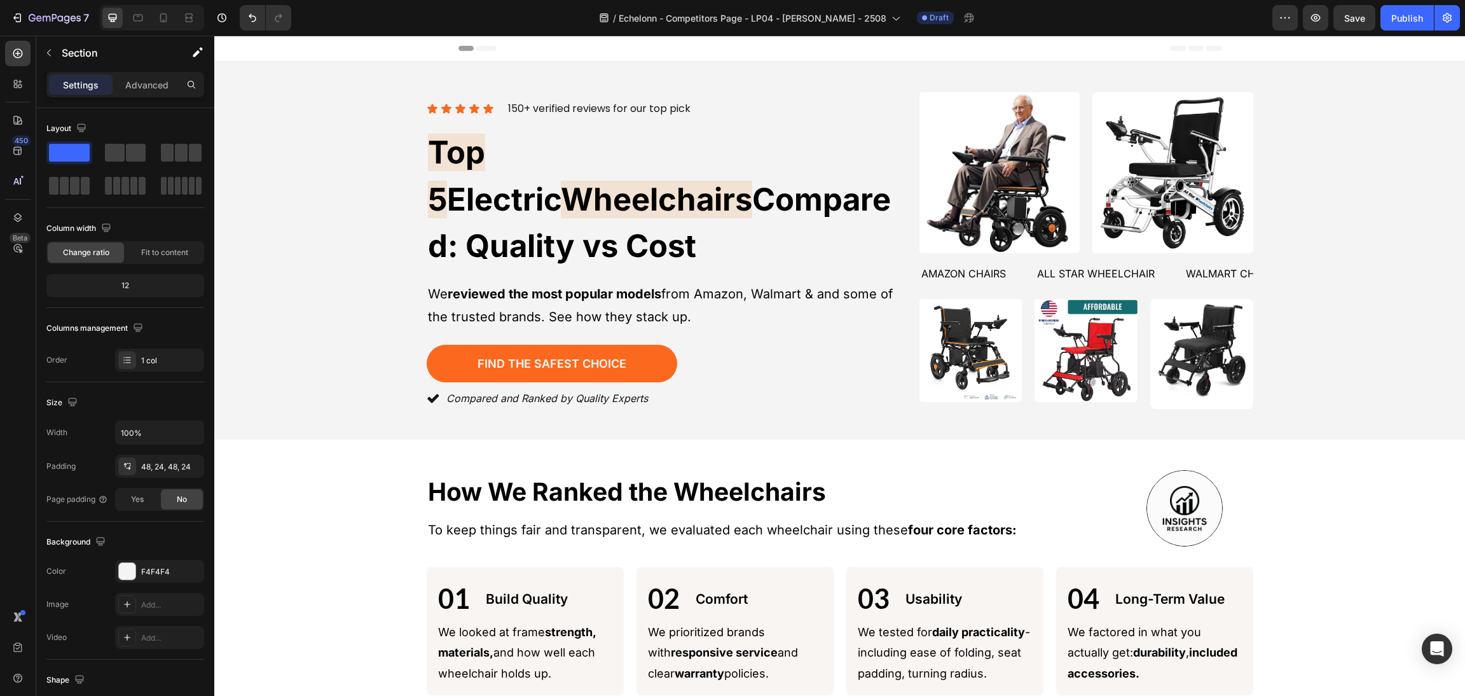
drag, startPoint x: 1134, startPoint y: 4, endPoint x: 1355, endPoint y: 31, distance: 222.3
click at [1355, 31] on div "7 Version history / Echelonn - Competitors Page - LP04 - Sasha - 2508 Draft Pre…" at bounding box center [732, 18] width 1465 height 36
click at [1355, 21] on span "Save" at bounding box center [1354, 18] width 21 height 11
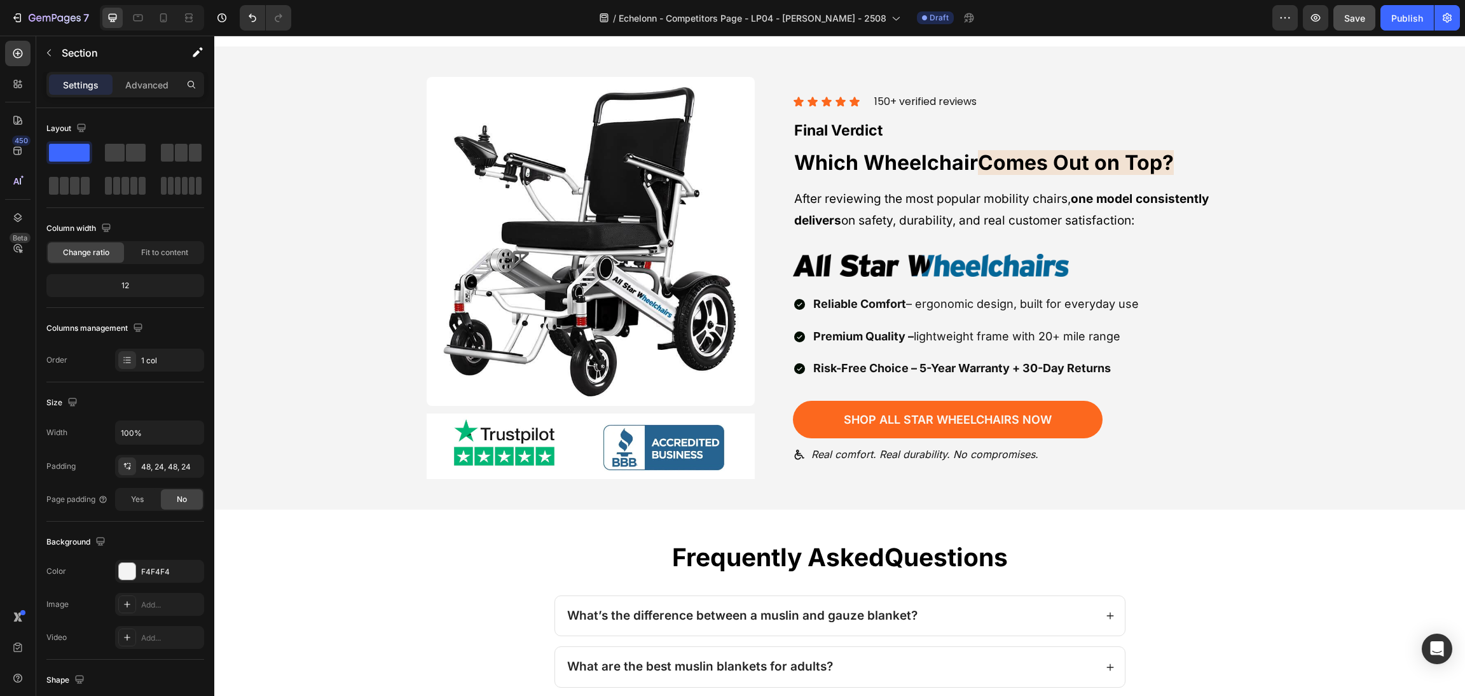
scroll to position [2812, 0]
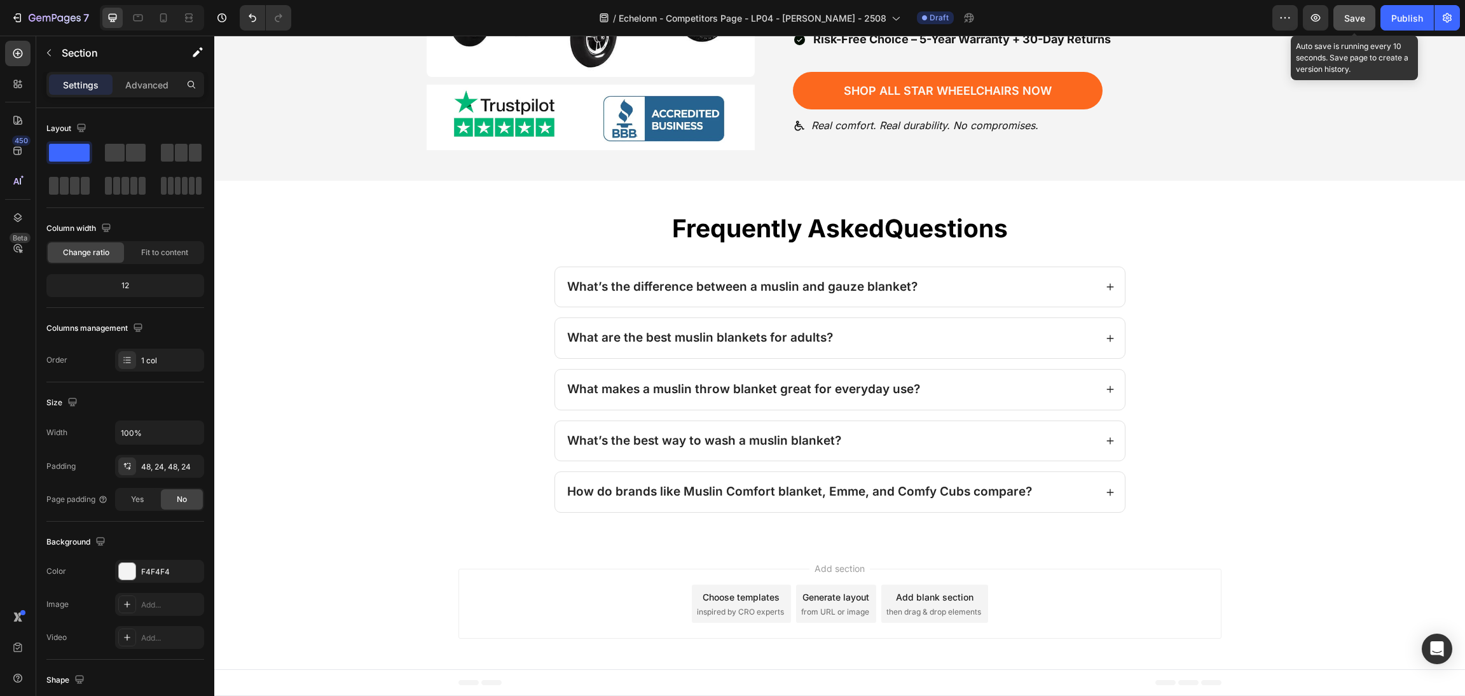
click at [1359, 15] on span "Save" at bounding box center [1354, 18] width 21 height 11
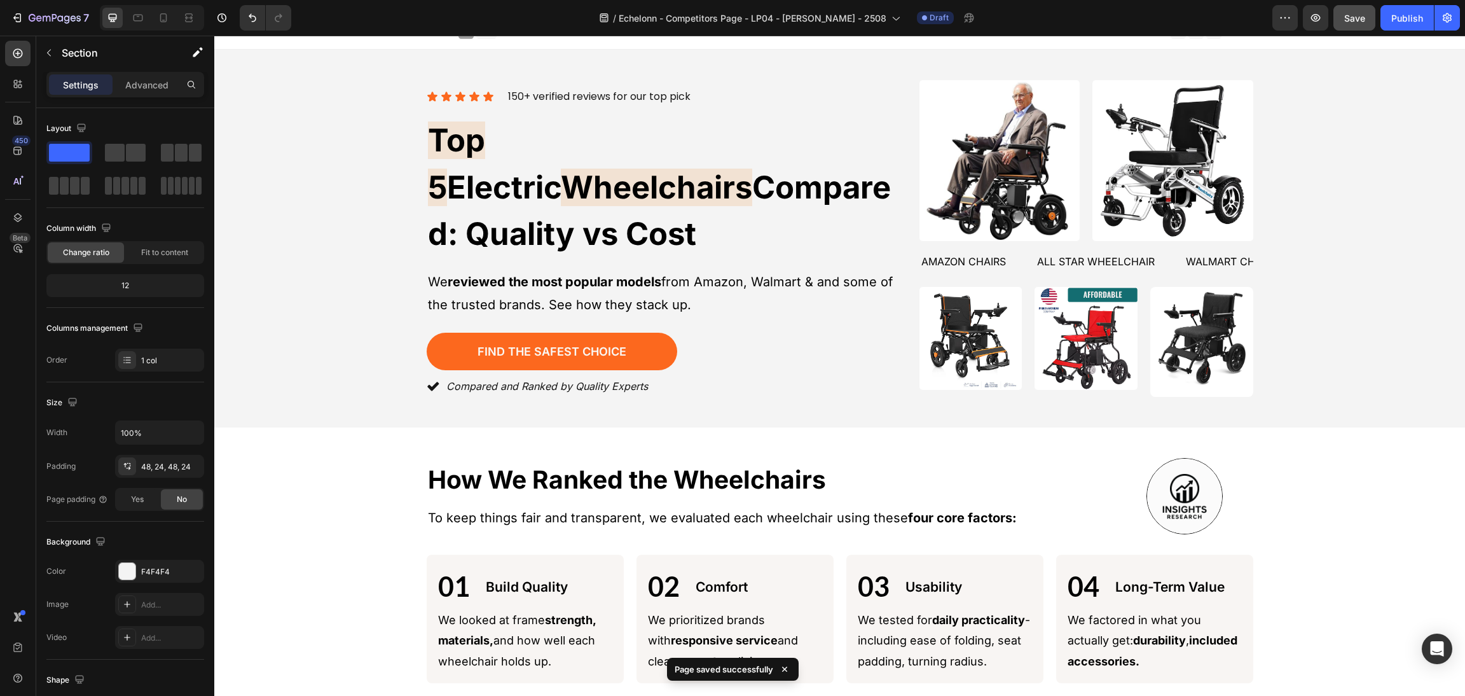
scroll to position [0, 0]
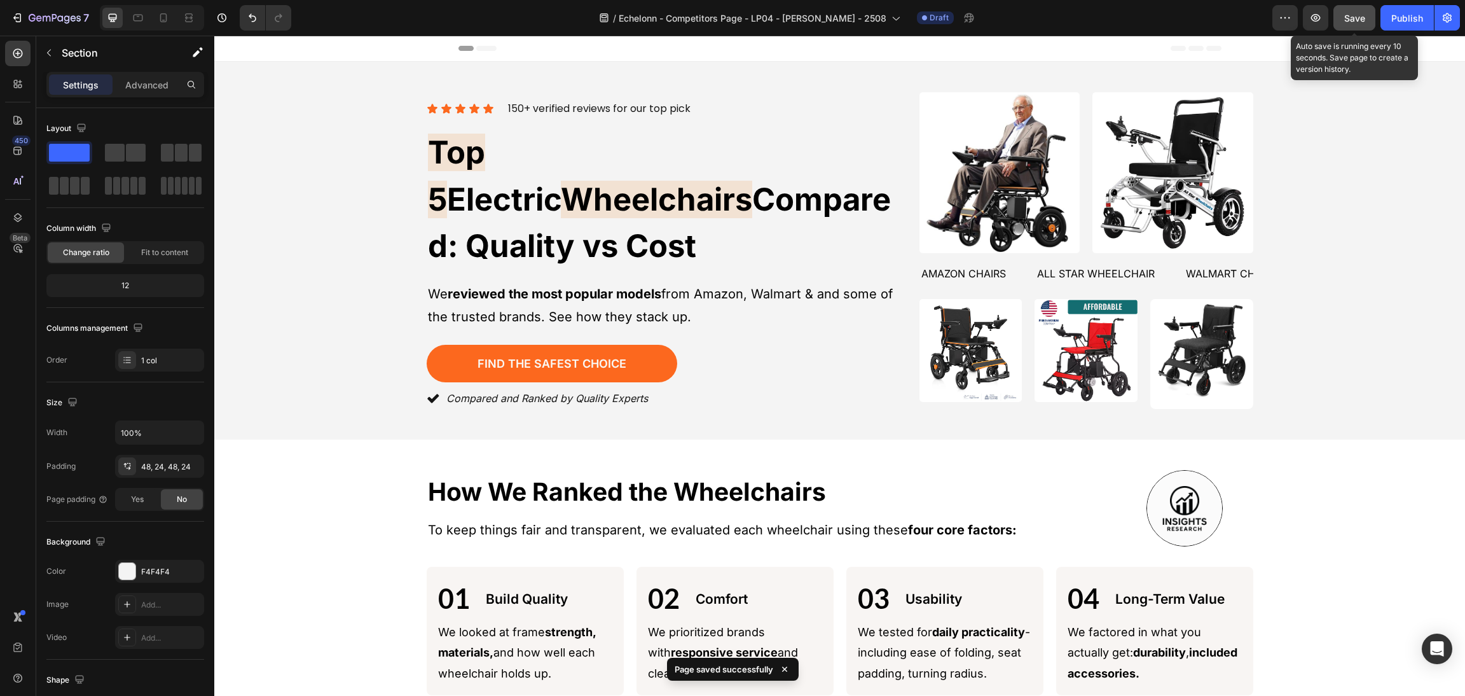
click at [1361, 24] on button "Save" at bounding box center [1354, 17] width 42 height 25
click at [1316, 15] on icon "button" at bounding box center [1316, 18] width 10 height 8
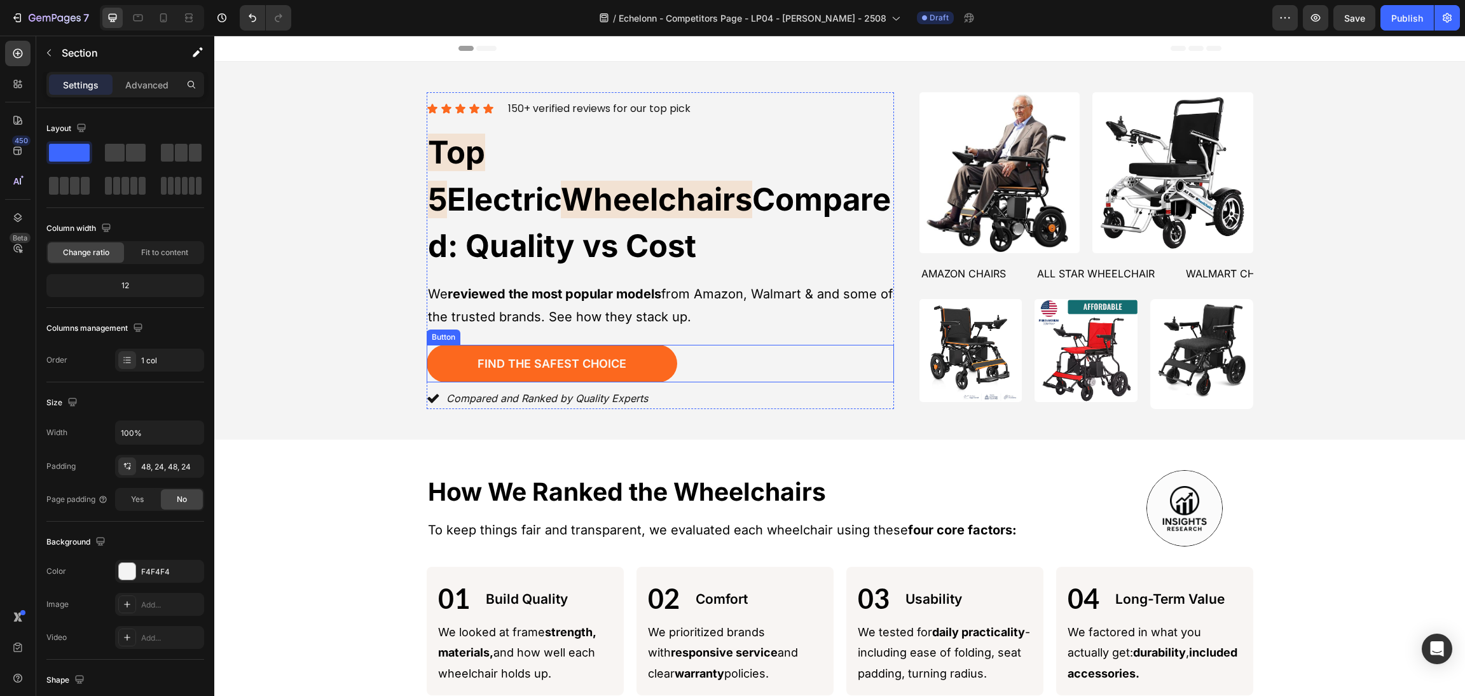
click at [725, 345] on div "Find the Safest Choice Button" at bounding box center [660, 364] width 467 height 38
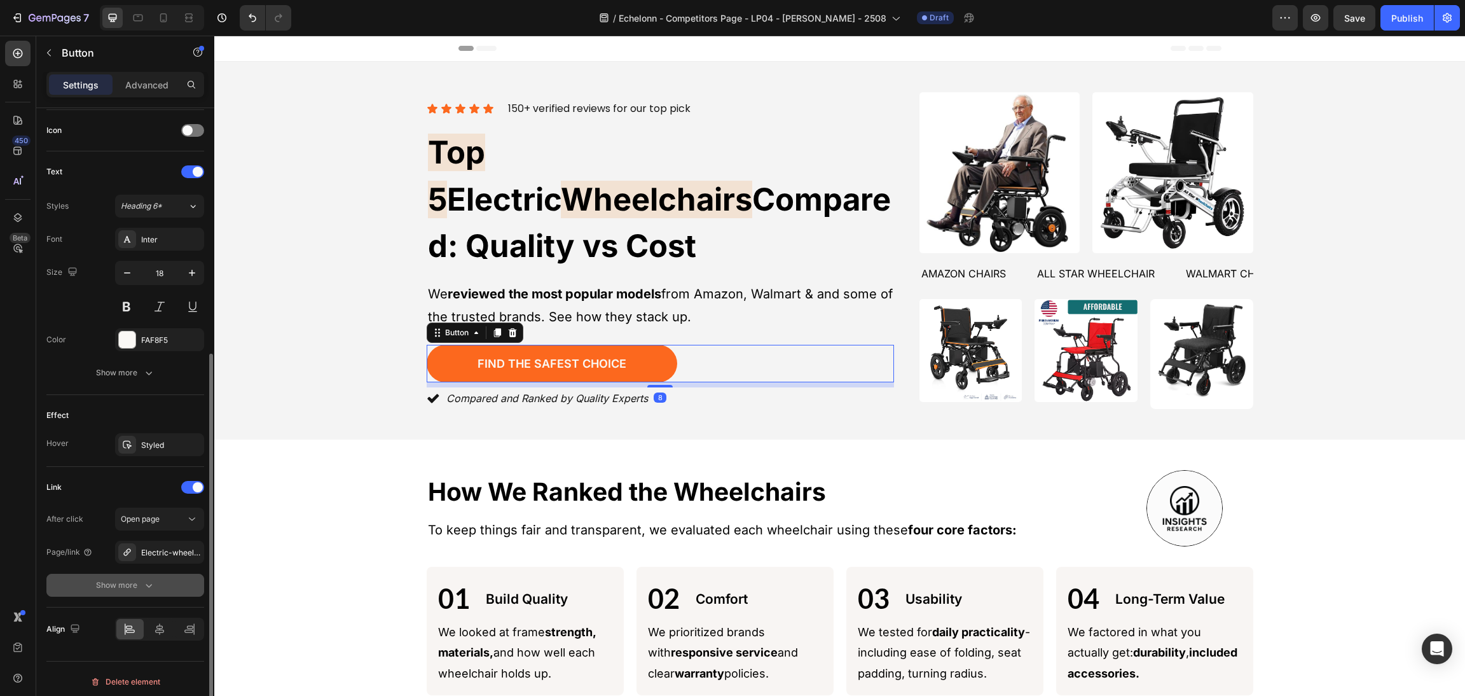
scroll to position [388, 0]
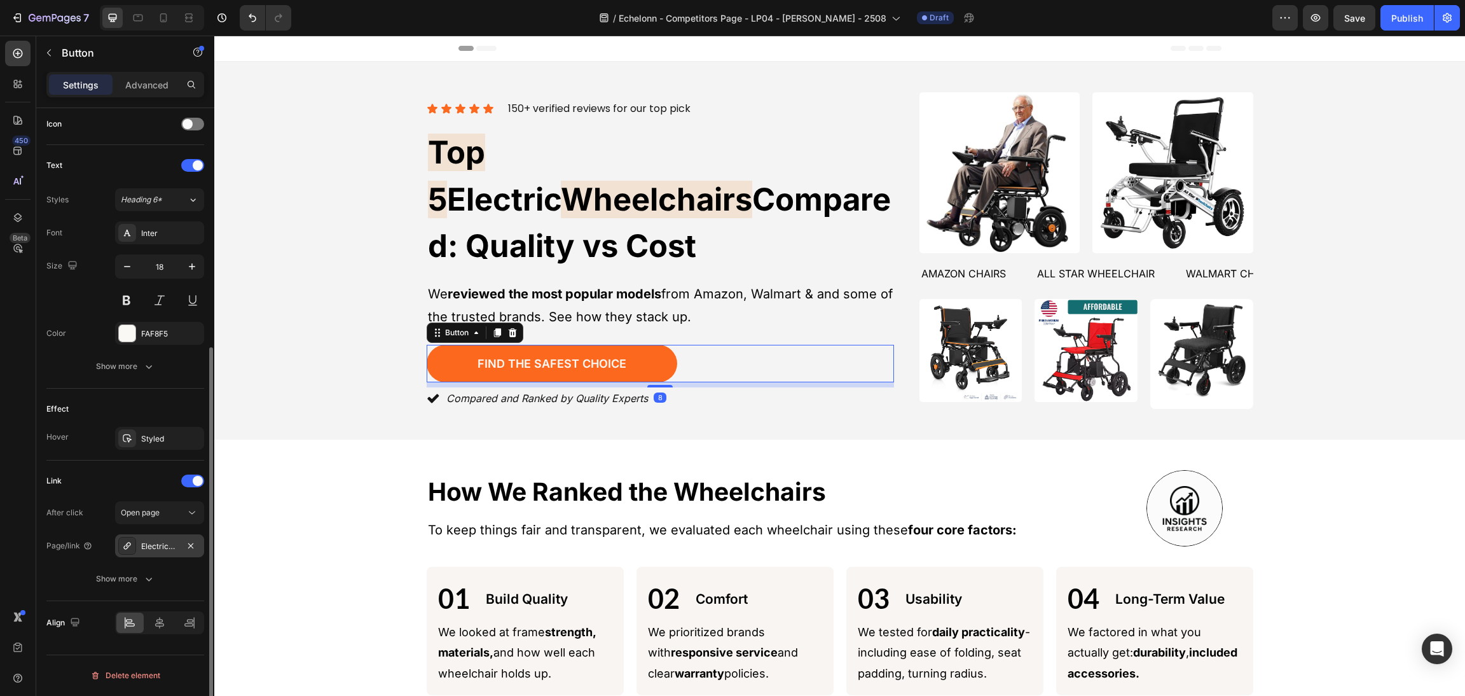
click at [165, 542] on div "Electric-wheelchair" at bounding box center [159, 545] width 37 height 11
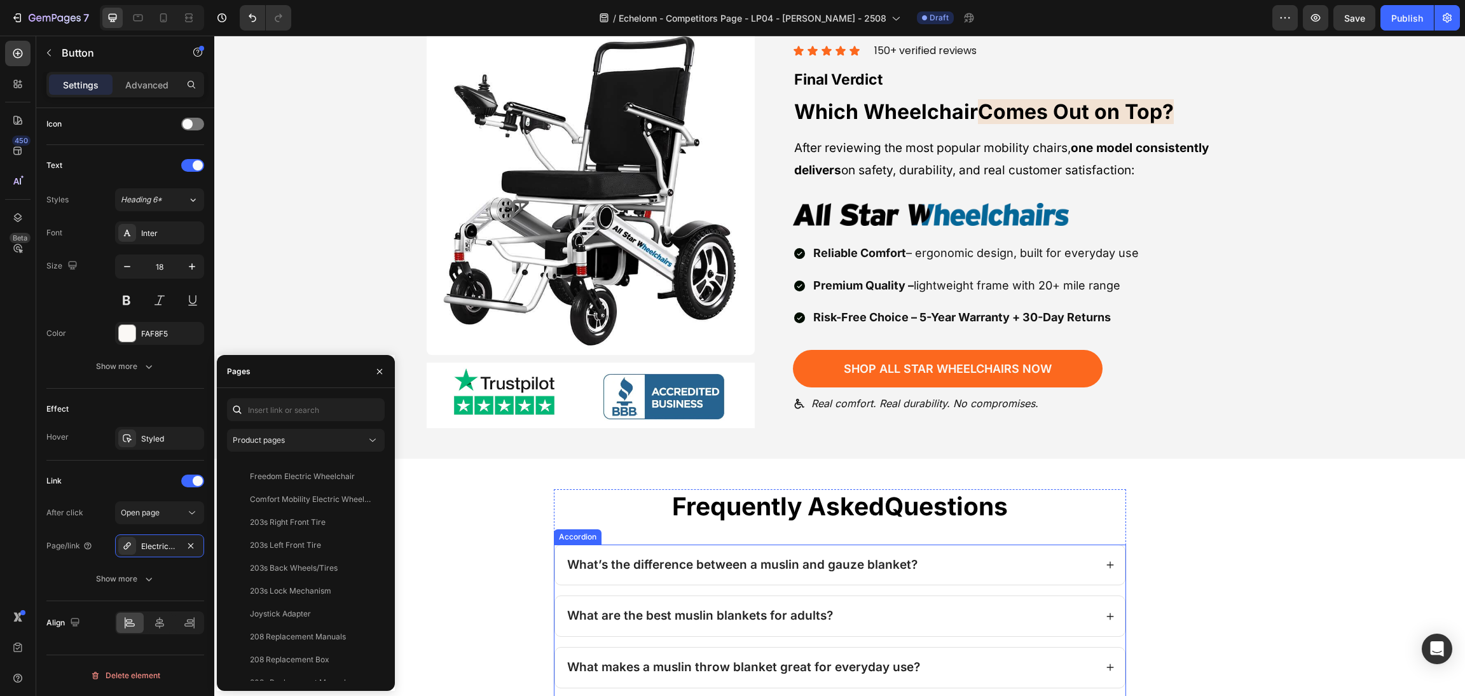
scroll to position [2525, 0]
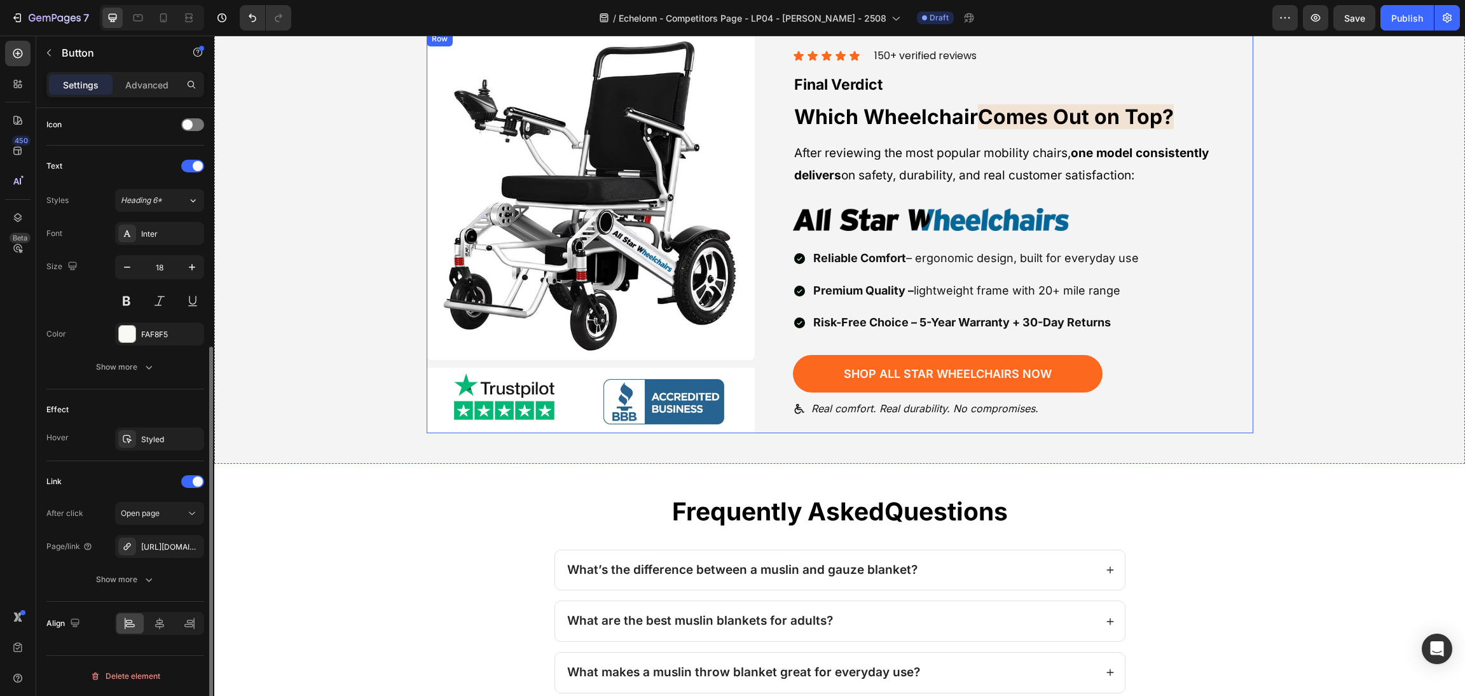
click at [1141, 355] on div "Shop All Star Wheelchairs Now Button" at bounding box center [1023, 374] width 460 height 38
click at [1135, 364] on div "Shop All Star Wheelchairs Now Button 8" at bounding box center [1023, 374] width 460 height 38
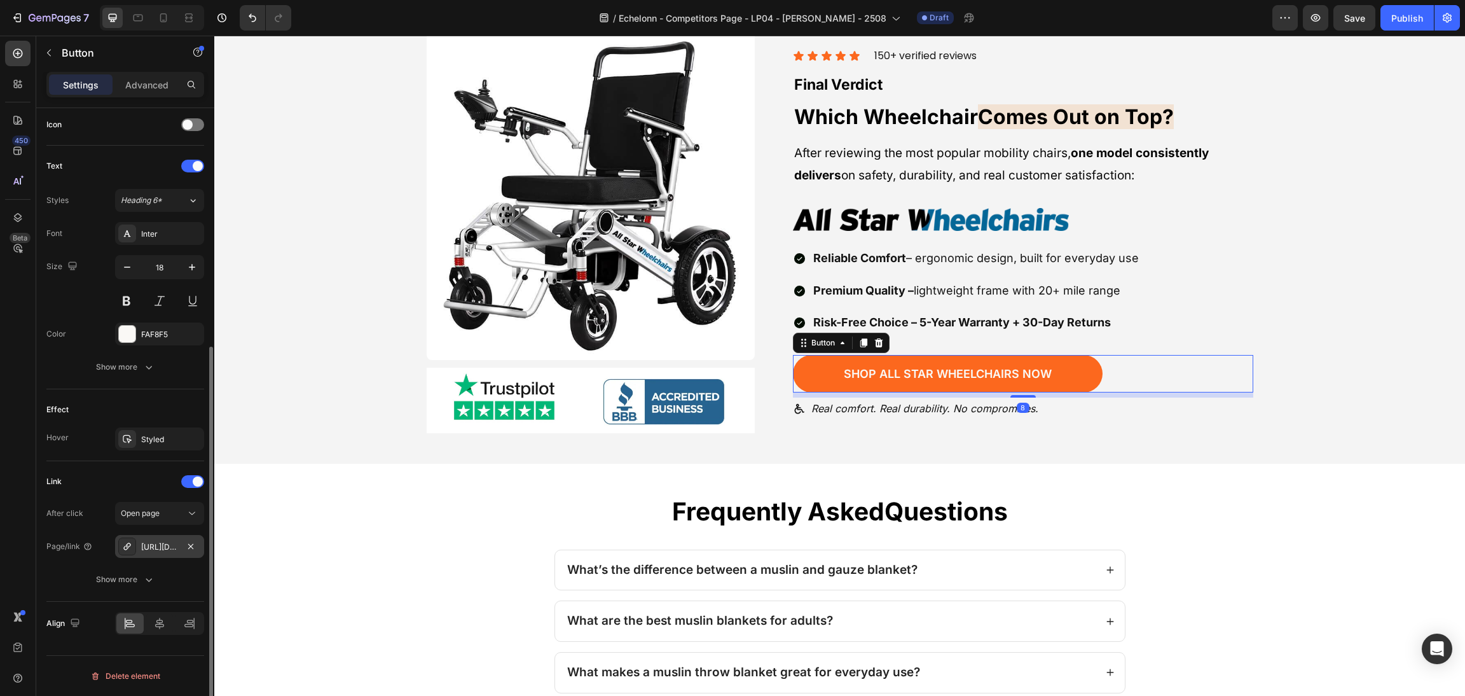
click at [174, 551] on div "https://thefleececompany.com/the-muslin-blanket" at bounding box center [159, 546] width 37 height 11
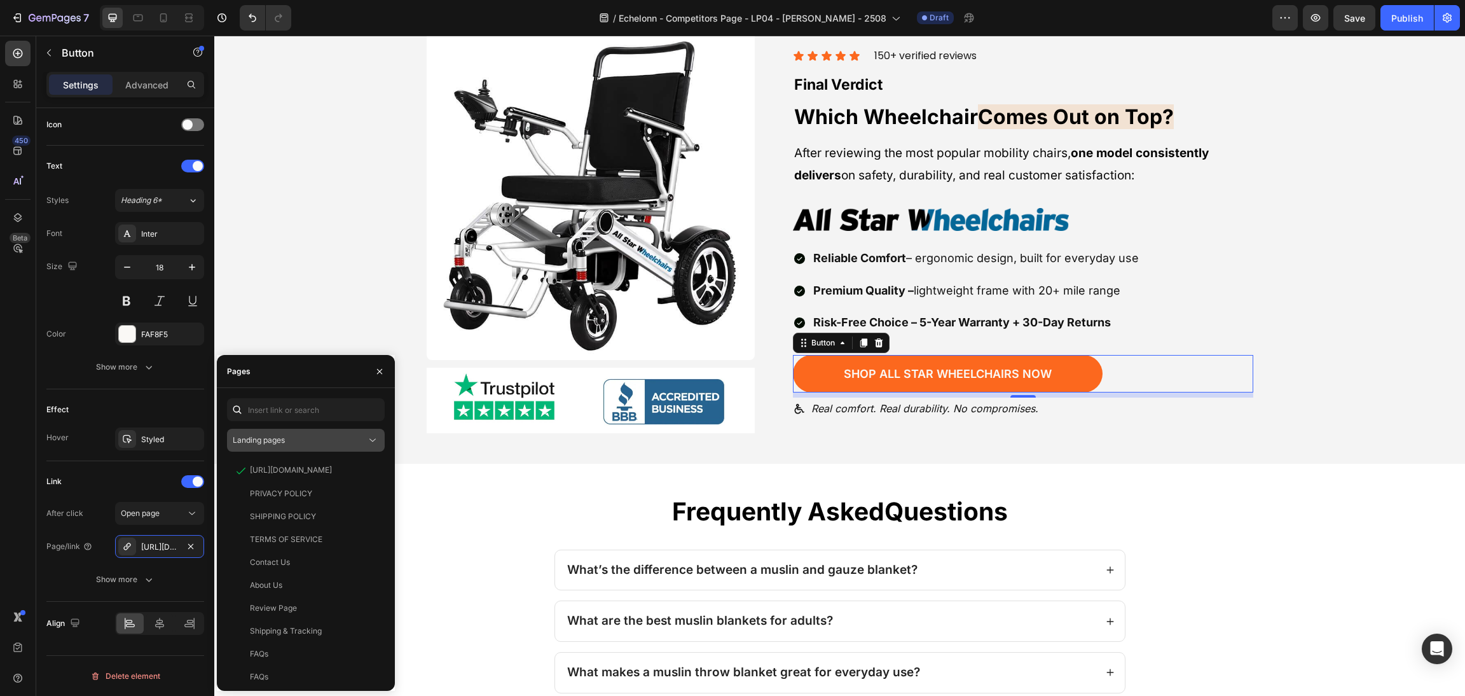
click at [302, 446] on div "Landing pages" at bounding box center [306, 440] width 146 height 13
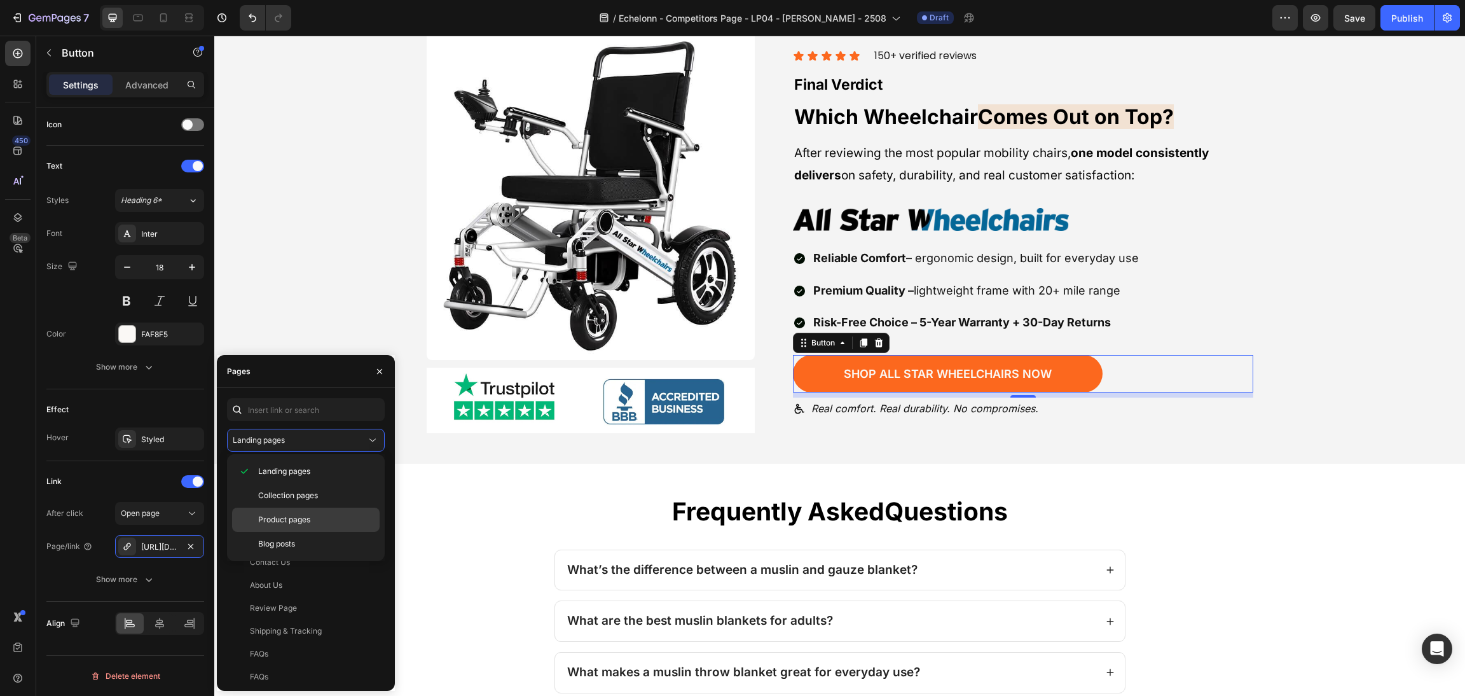
click at [287, 514] on span "Product pages" at bounding box center [284, 519] width 52 height 11
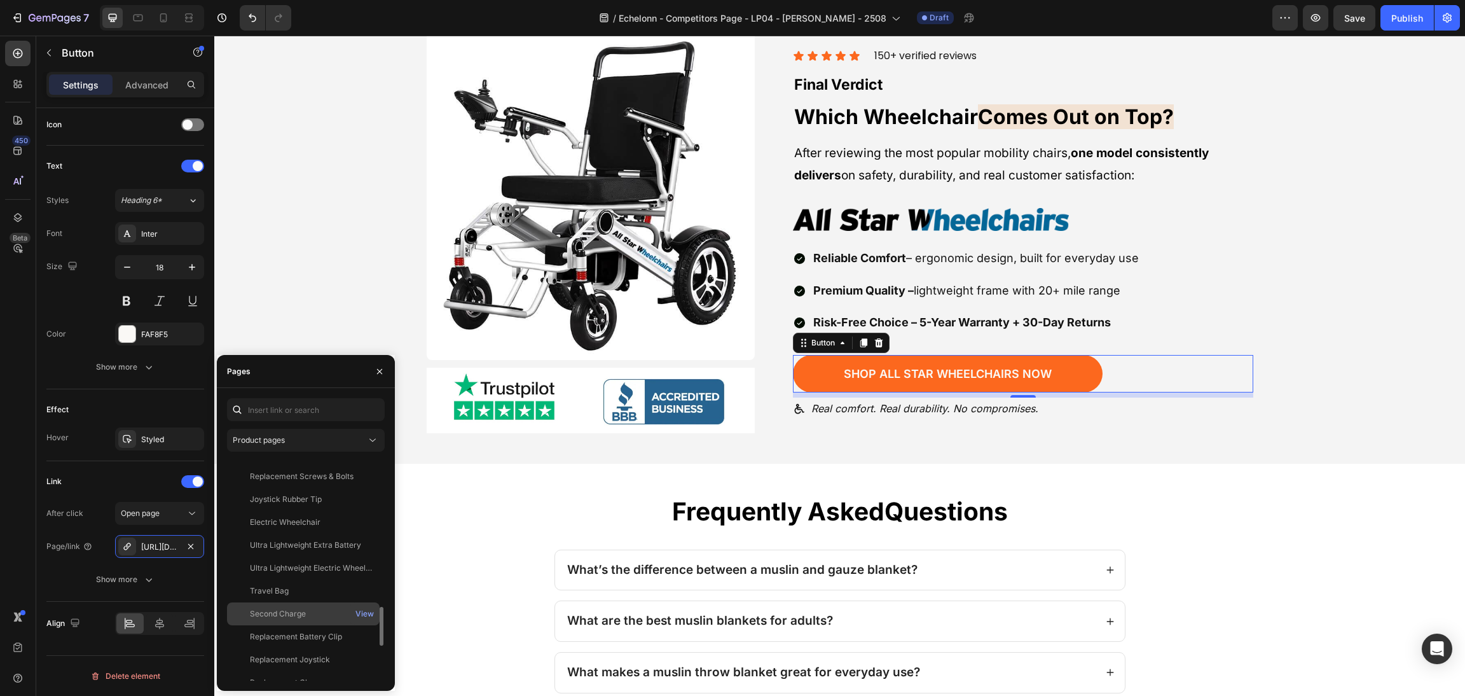
scroll to position [1037, 0]
click at [327, 666] on div "Electric Wheelchair" at bounding box center [303, 669] width 142 height 11
click at [367, 668] on div "View" at bounding box center [364, 669] width 18 height 11
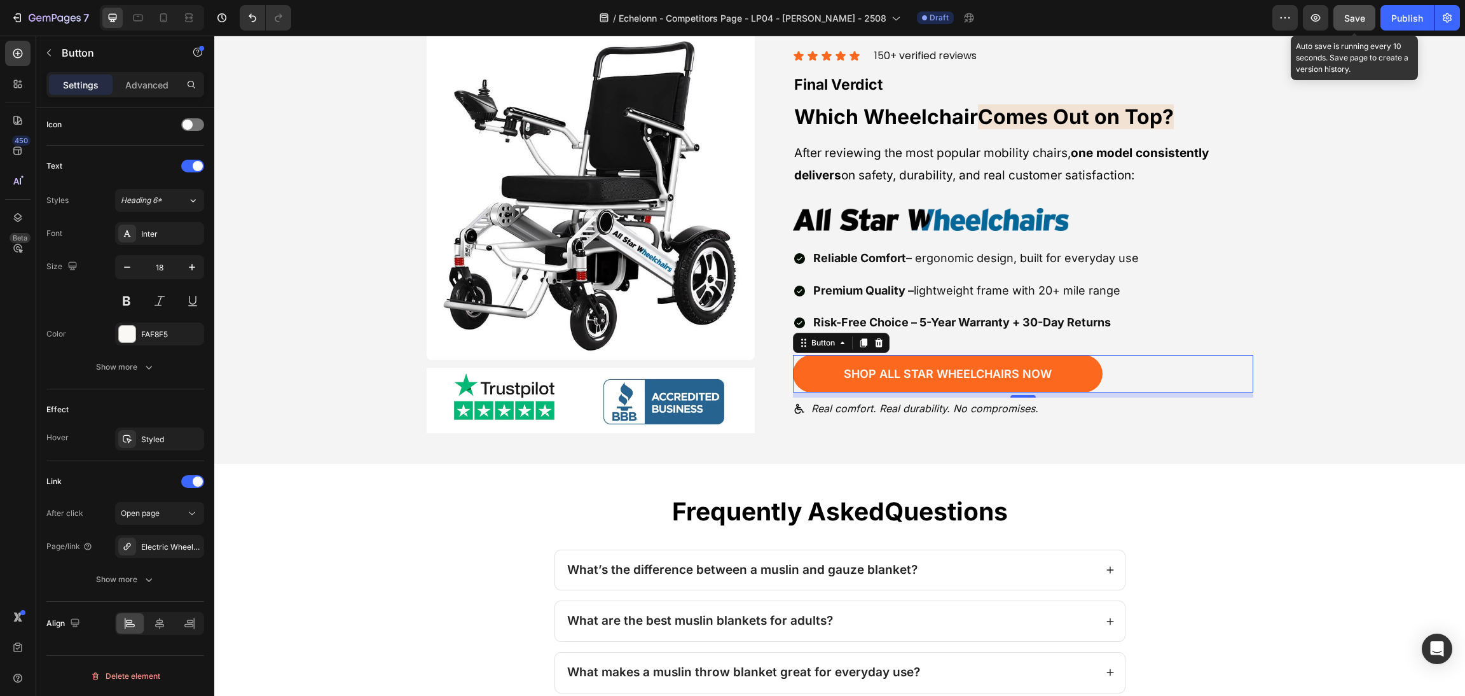
click at [1342, 11] on button "Save" at bounding box center [1354, 17] width 42 height 25
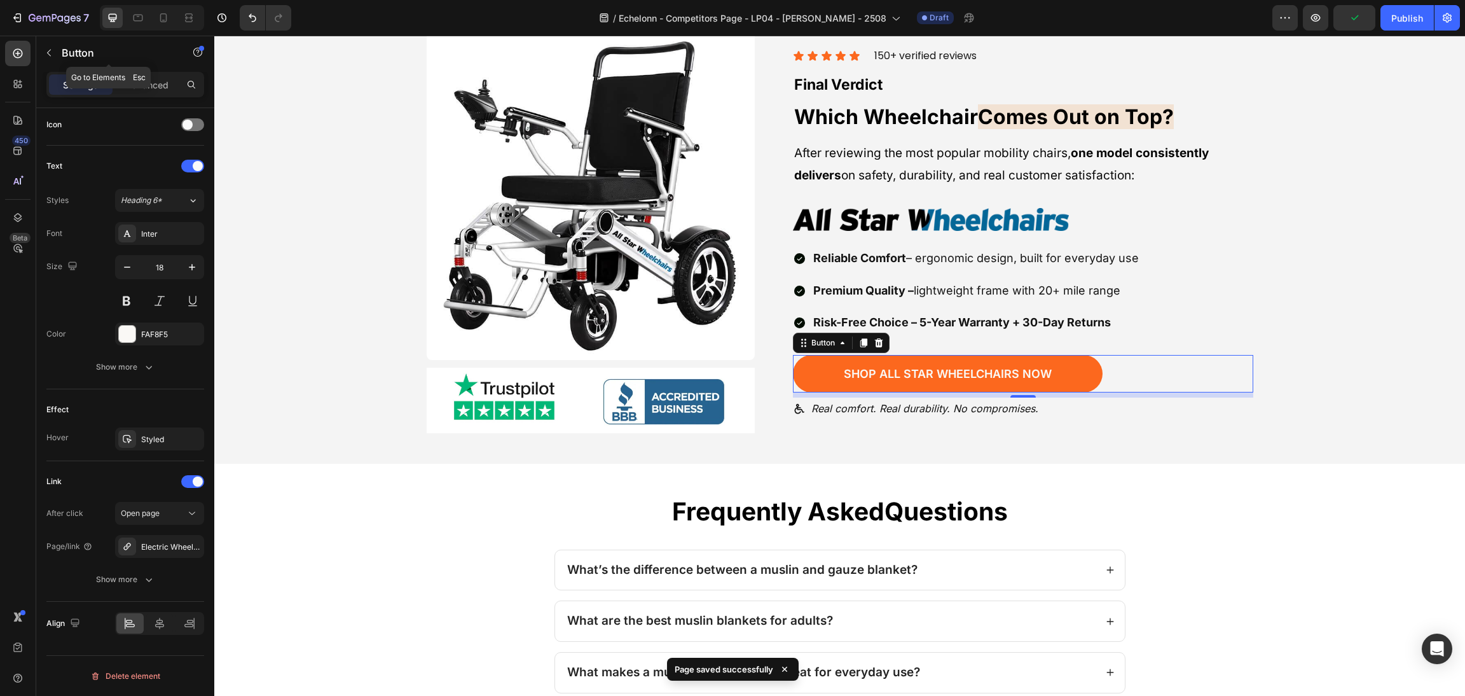
click at [139, 71] on div "Button" at bounding box center [108, 54] width 145 height 36
click at [146, 84] on p "Advanced" at bounding box center [146, 84] width 43 height 13
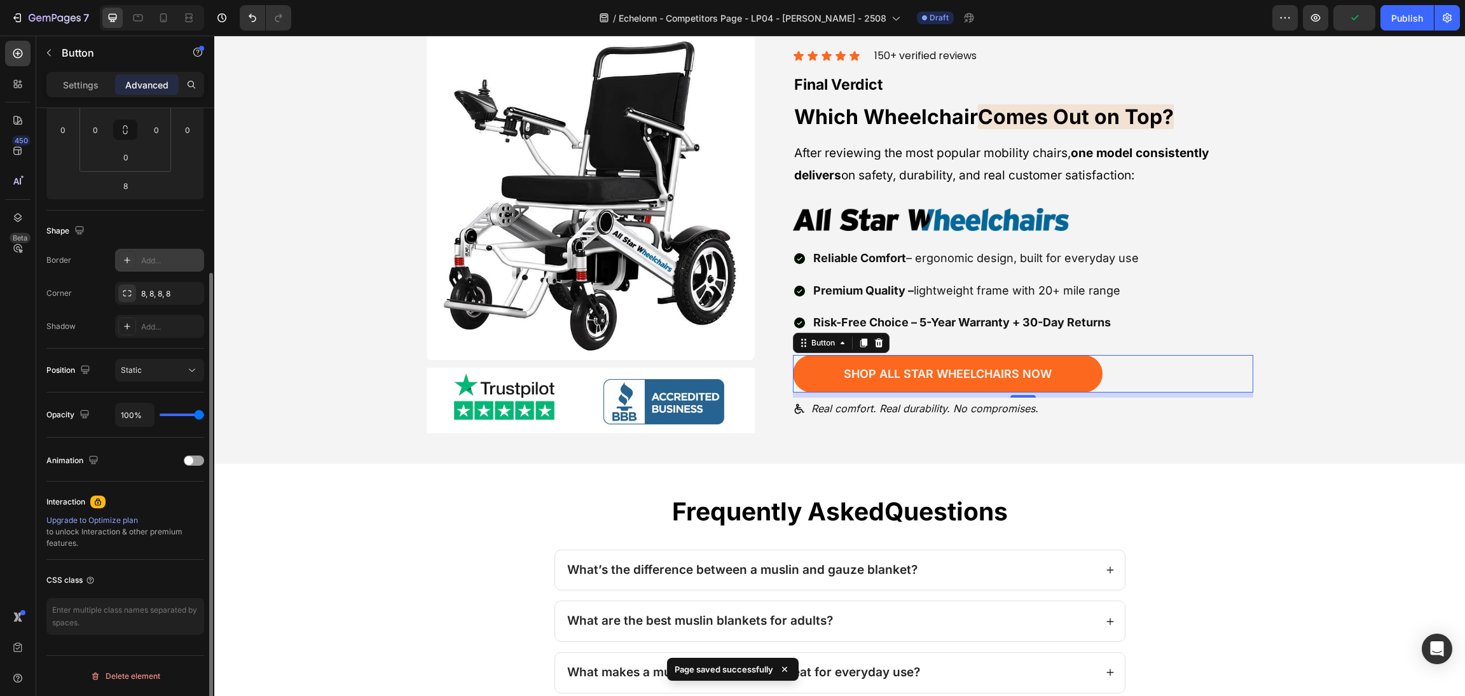
scroll to position [34, 0]
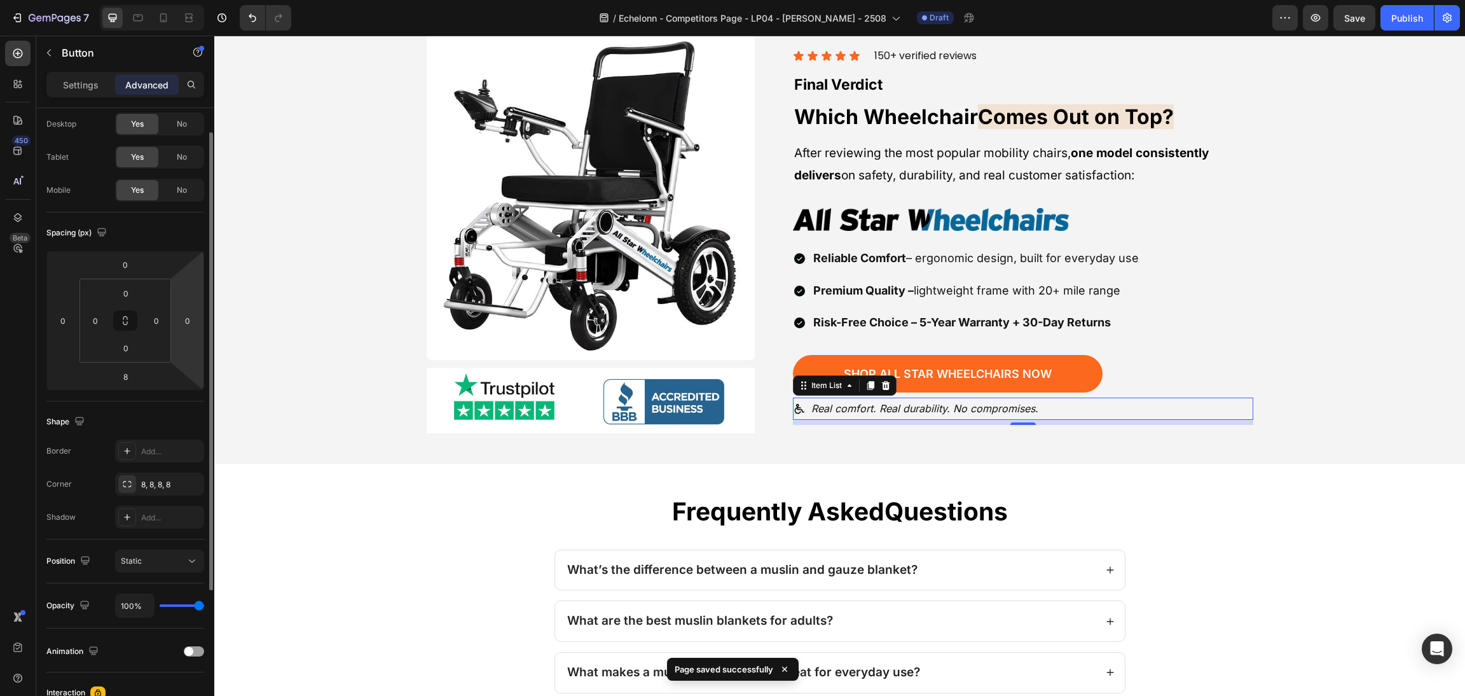
click at [1078, 416] on div "Real comfort. Real durability. No compromises." at bounding box center [1023, 408] width 460 height 22
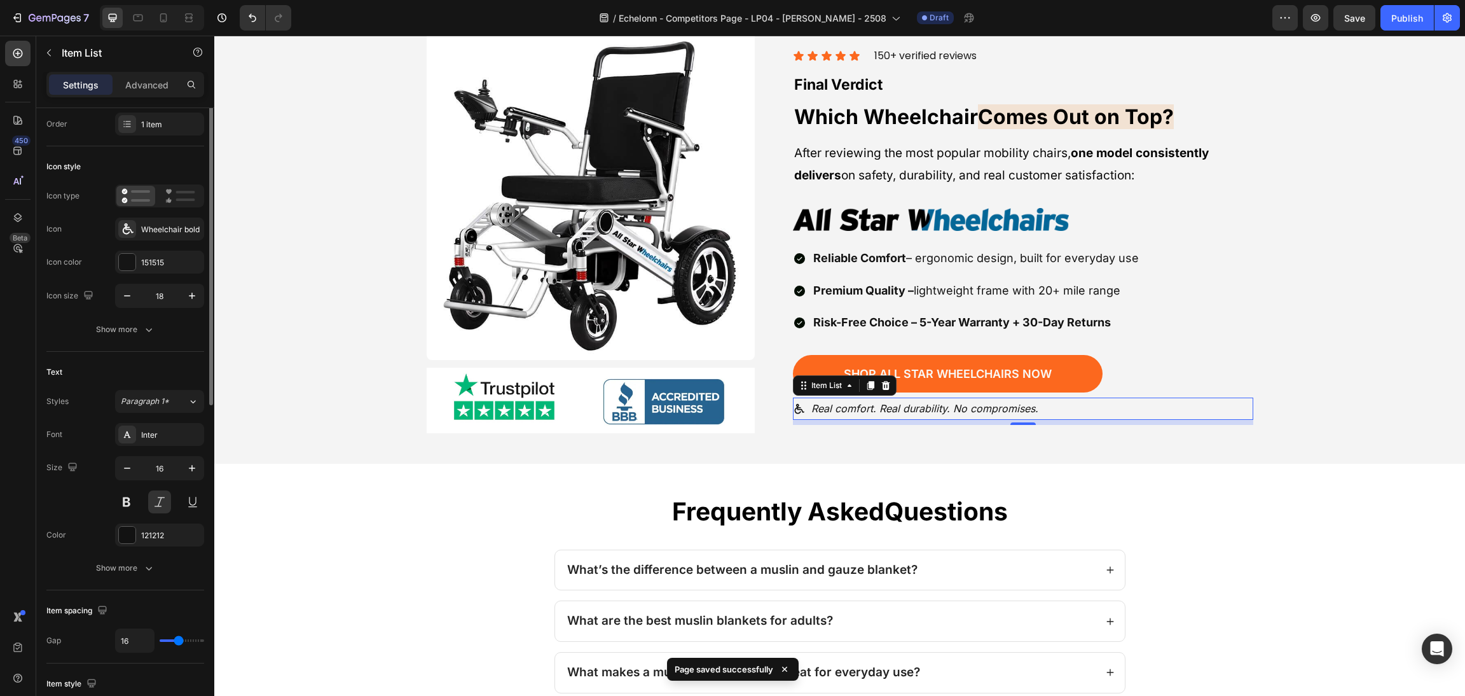
scroll to position [0, 0]
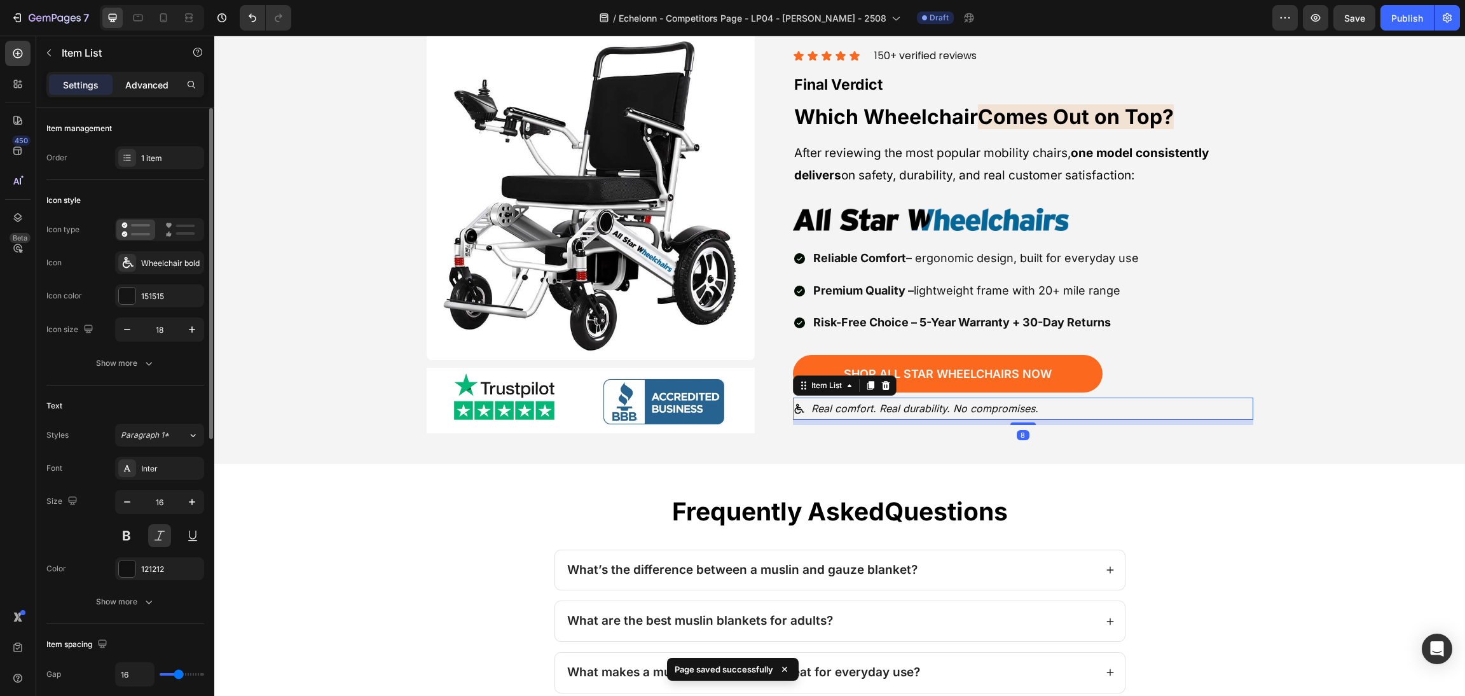
click at [144, 83] on p "Advanced" at bounding box center [146, 84] width 43 height 13
type input "100%"
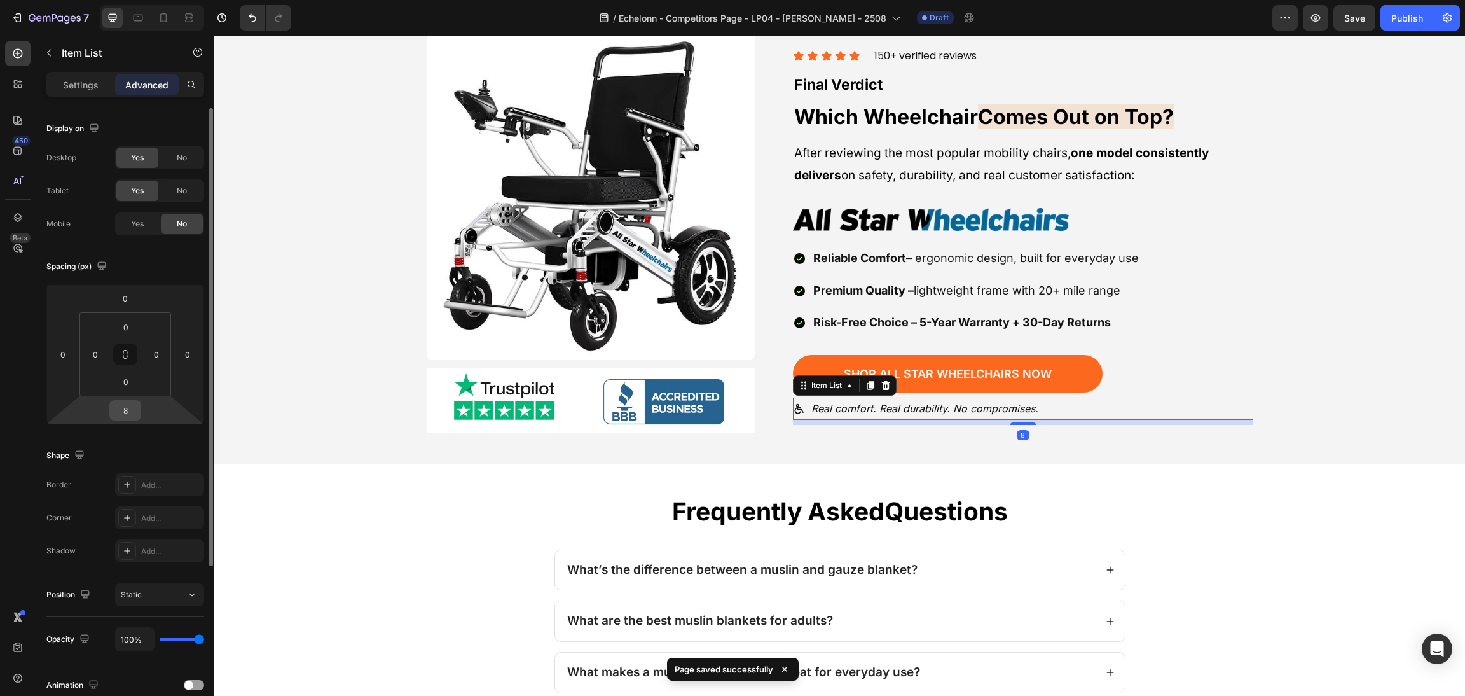
click at [119, 405] on input "8" at bounding box center [125, 410] width 25 height 19
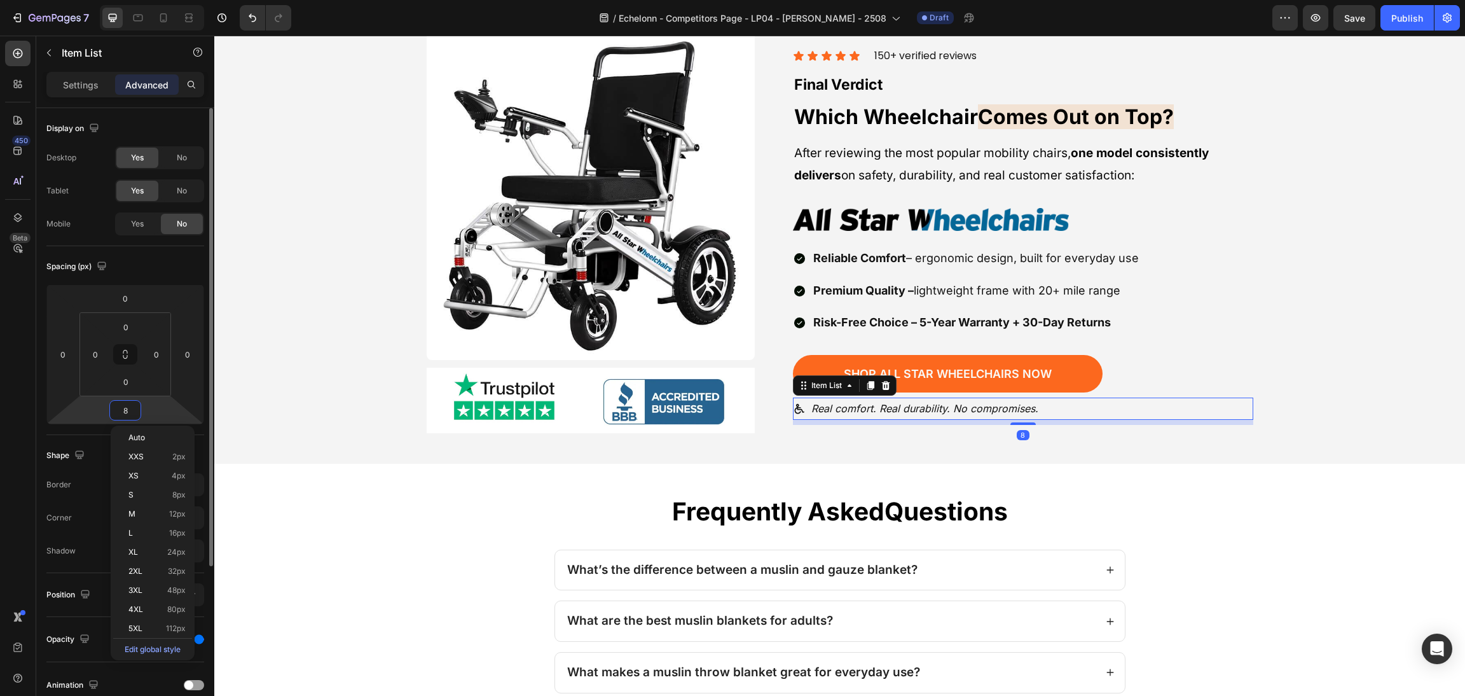
type input "0"
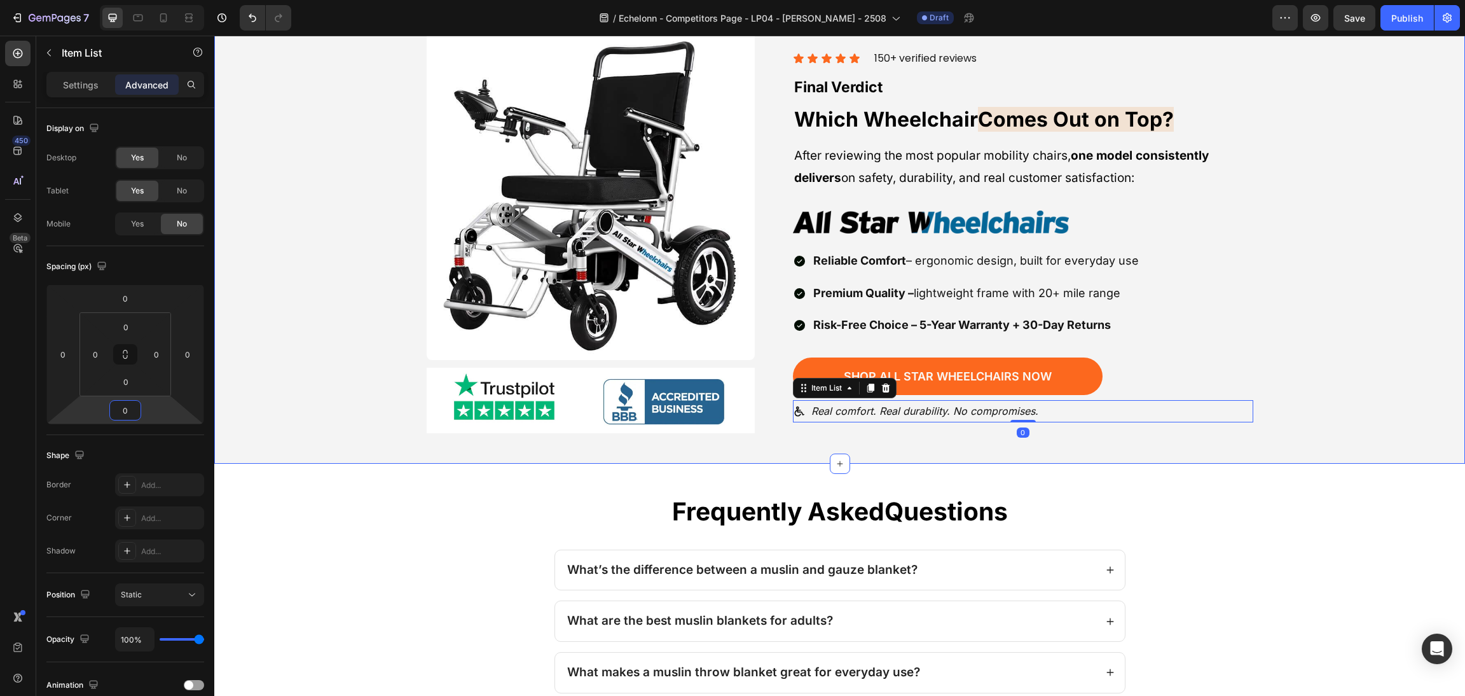
click at [1310, 321] on div "Image Image Row Icon Icon Icon Icon Icon Icon List 150+ verified reviews Text b…" at bounding box center [840, 232] width 1220 height 402
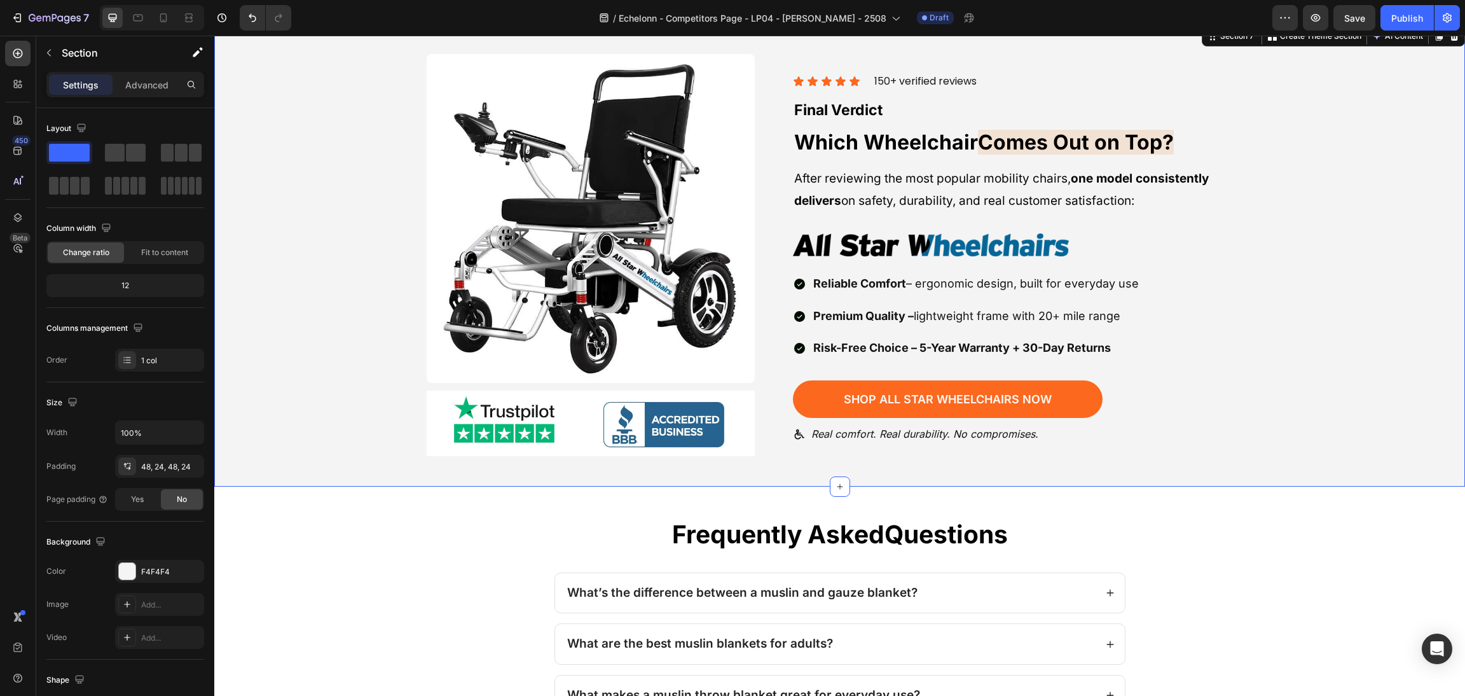
scroll to position [2430, 0]
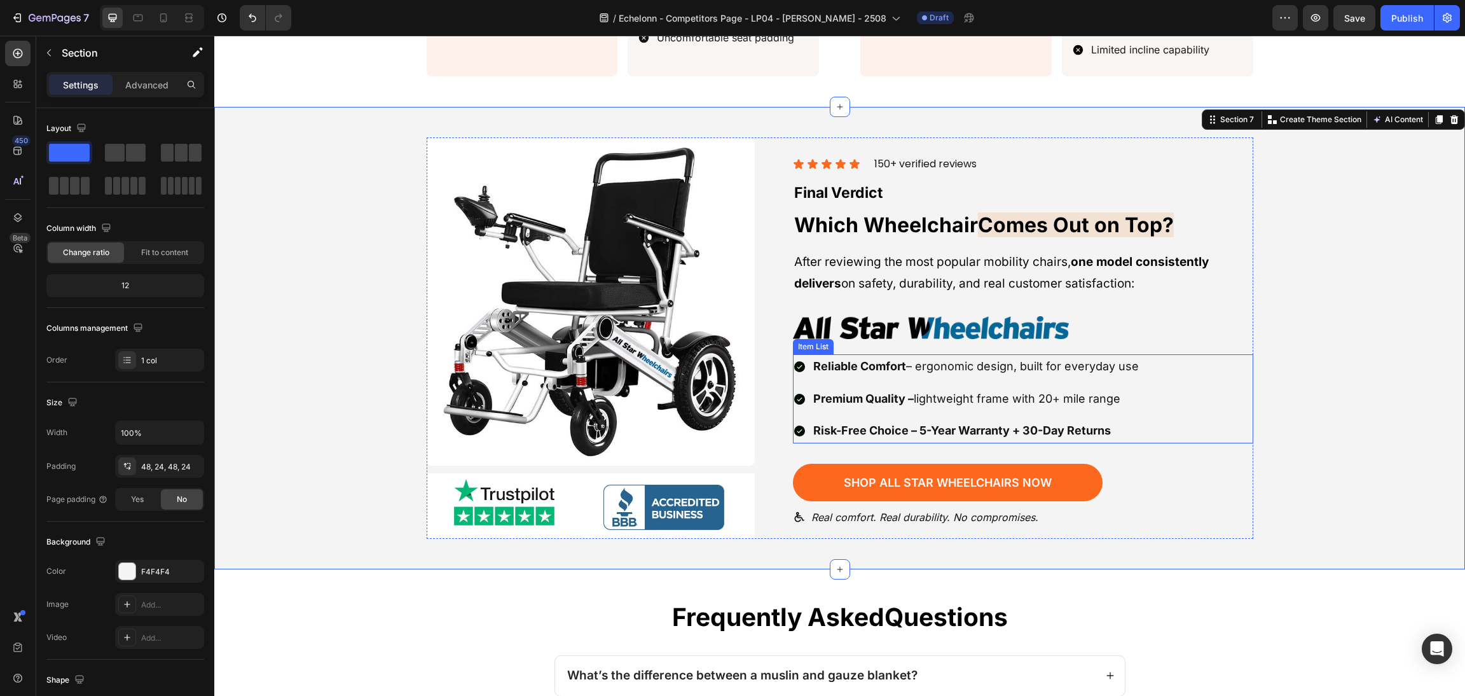
drag, startPoint x: 911, startPoint y: 434, endPoint x: 925, endPoint y: 418, distance: 21.7
click at [912, 431] on div "Icon Icon Icon Icon Icon Icon List 150+ verified reviews Text block Row Final V…" at bounding box center [1023, 338] width 460 height 402
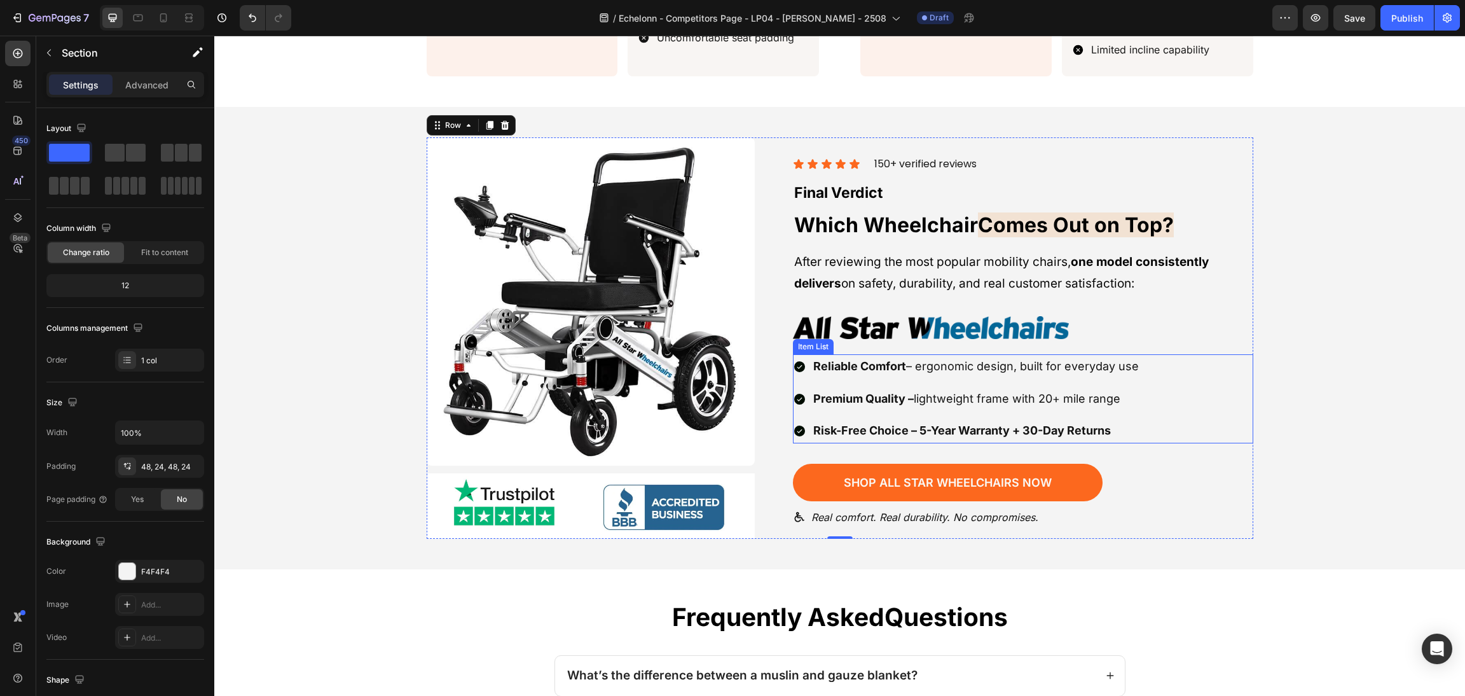
click at [926, 423] on strong "Risk-Free Choice – 5-Year Warranty + 30-Day Returns" at bounding box center [962, 429] width 298 height 13
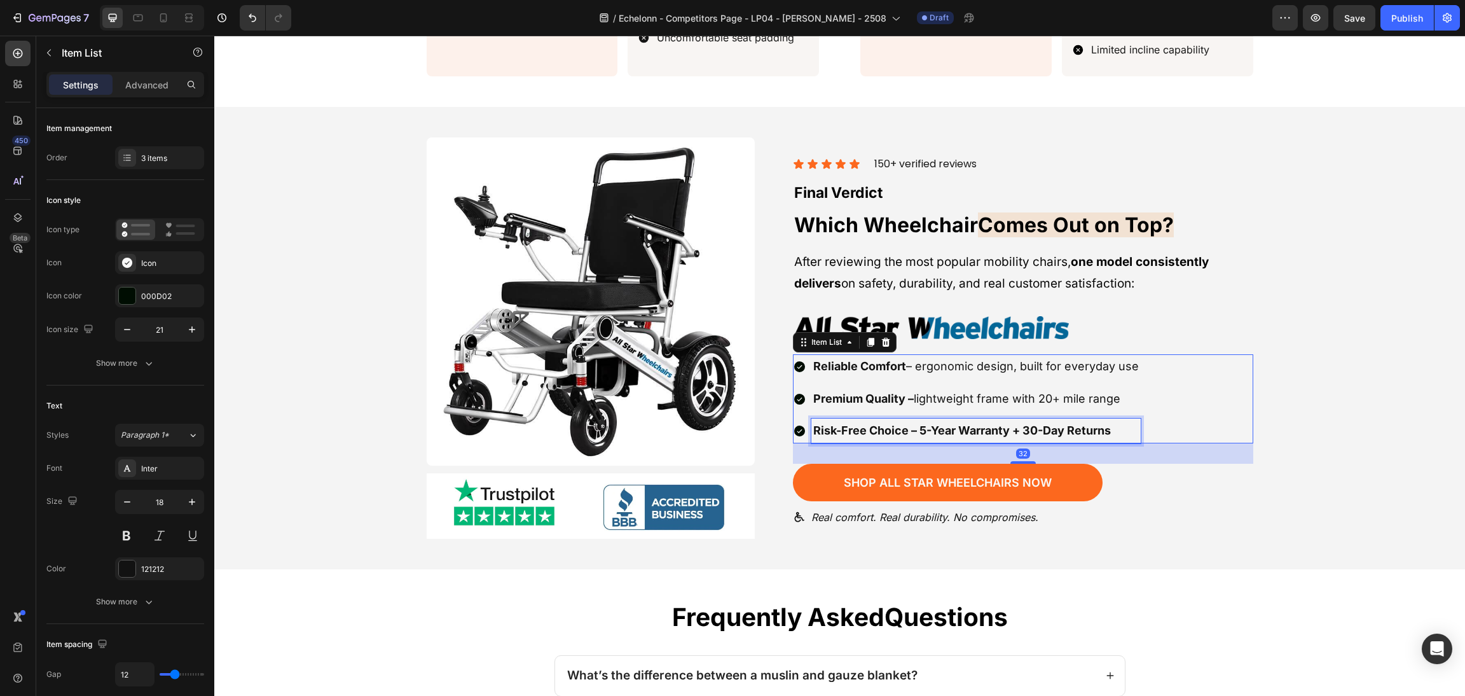
click at [914, 423] on strong "Risk-Free Choice – 5-Year Warranty + 30-Day Returns" at bounding box center [962, 429] width 298 height 13
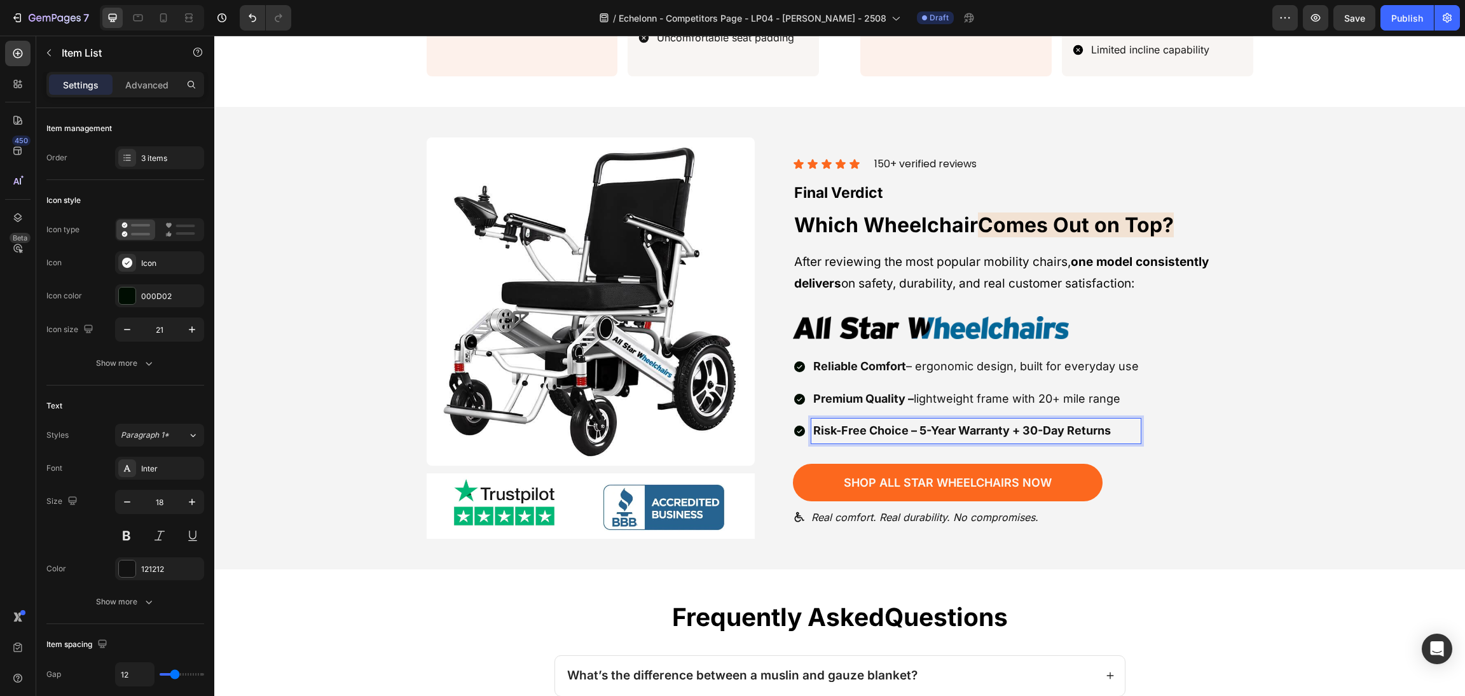
drag, startPoint x: 903, startPoint y: 420, endPoint x: 1292, endPoint y: 434, distance: 389.4
click at [1292, 434] on div "Image Image Row Icon Icon Icon Icon Icon Icon List 150+ verified reviews Text b…" at bounding box center [840, 338] width 1220 height 402
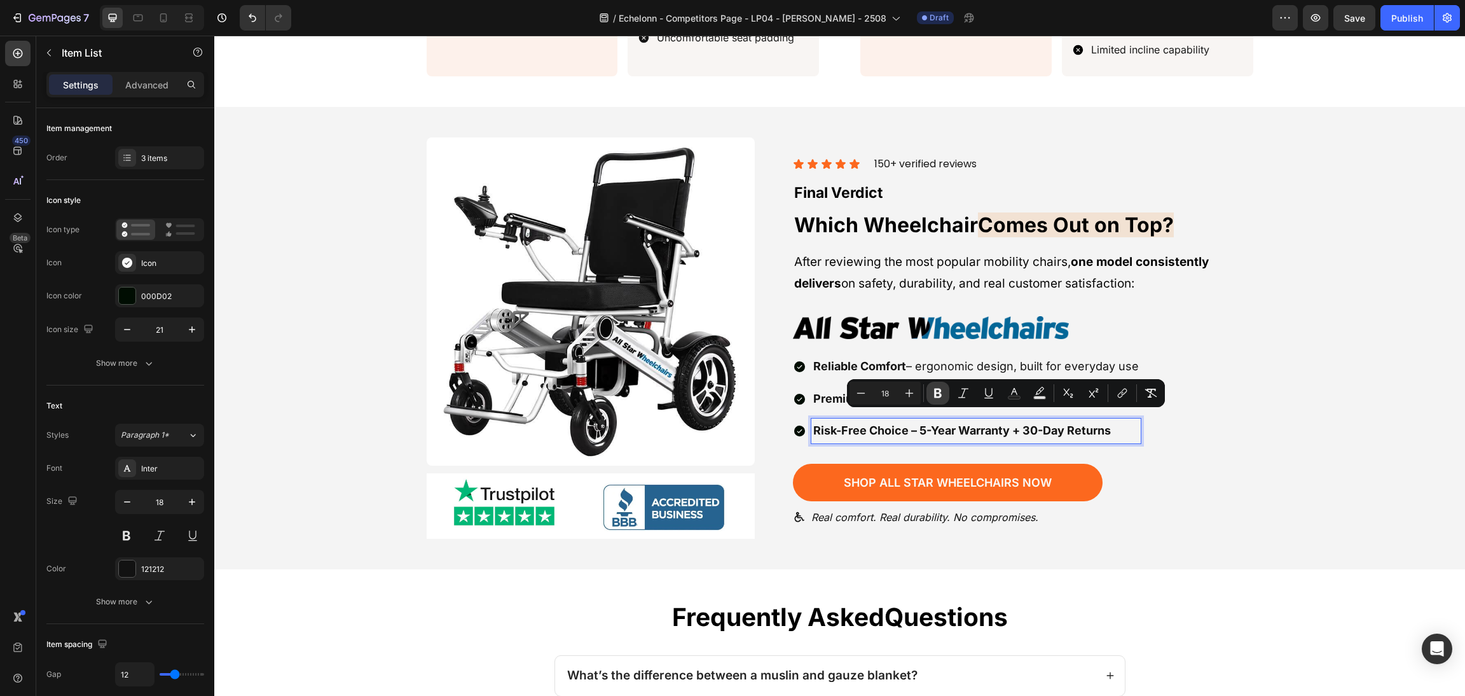
click at [935, 397] on icon "Editor contextual toolbar" at bounding box center [938, 394] width 8 height 10
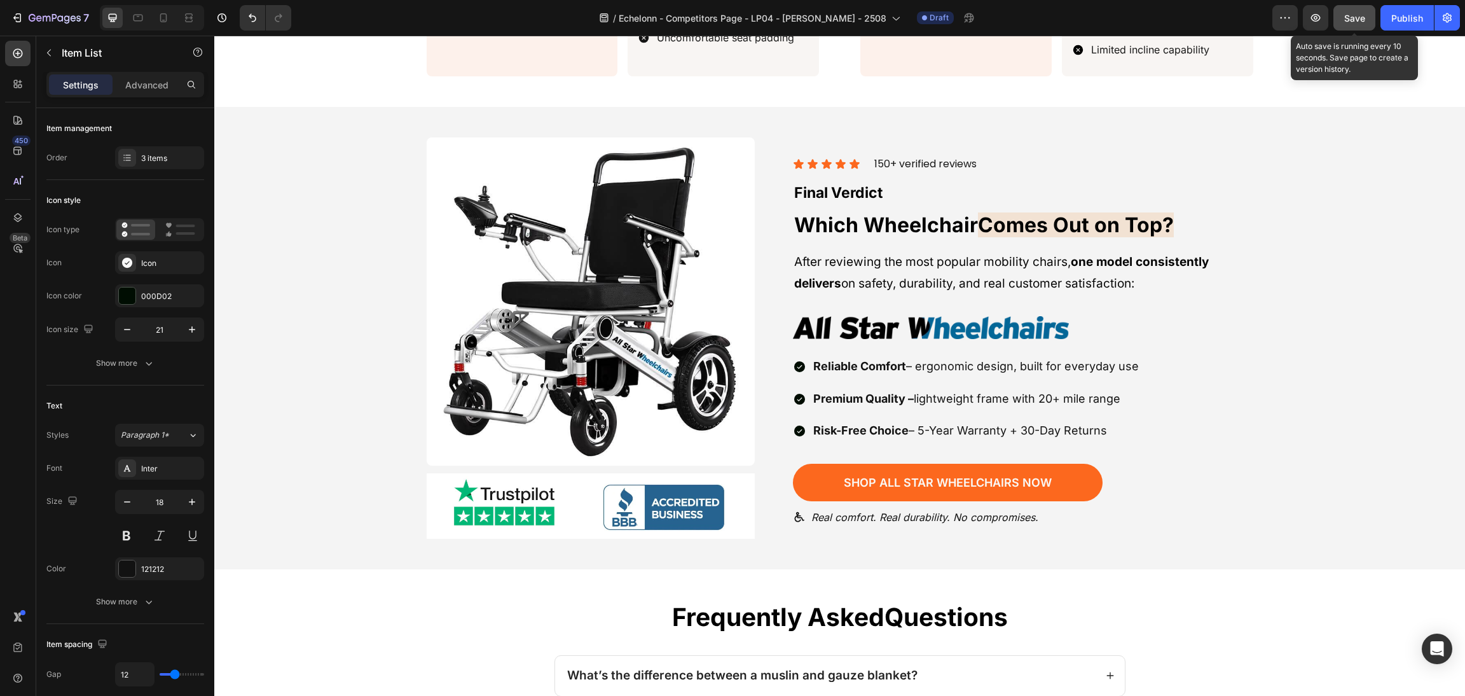
click at [1350, 26] on button "Save" at bounding box center [1354, 17] width 42 height 25
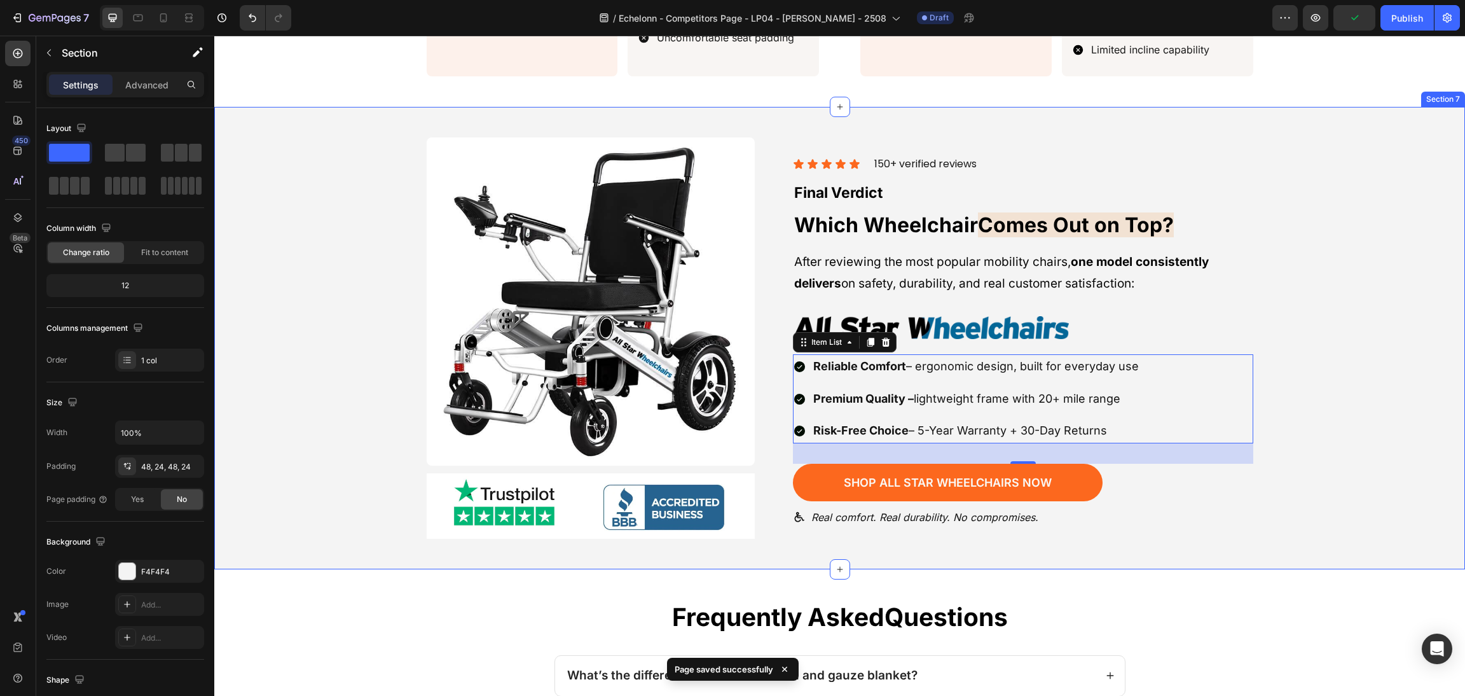
click at [1272, 275] on div "Image Image Row Icon Icon Icon Icon Icon Icon List 150+ verified reviews Text b…" at bounding box center [840, 338] width 1220 height 402
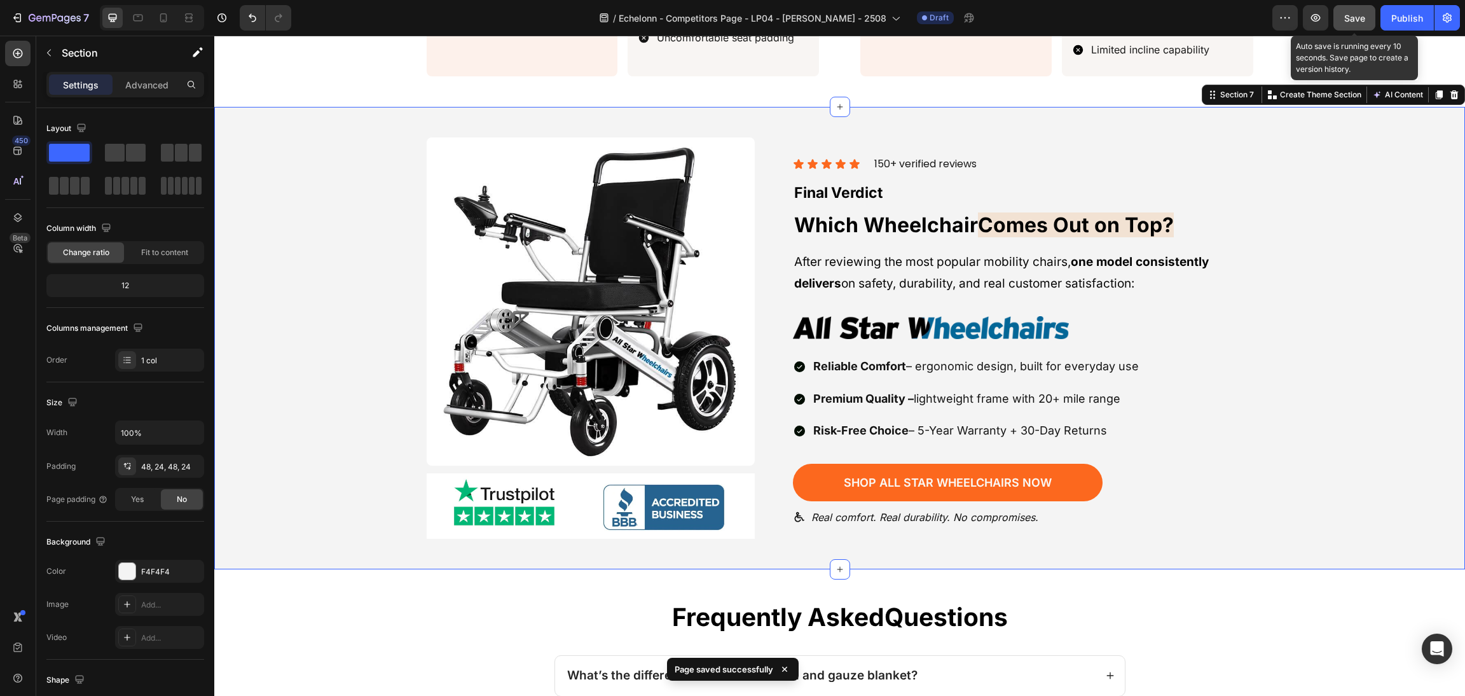
click at [1349, 27] on button "Save" at bounding box center [1354, 17] width 42 height 25
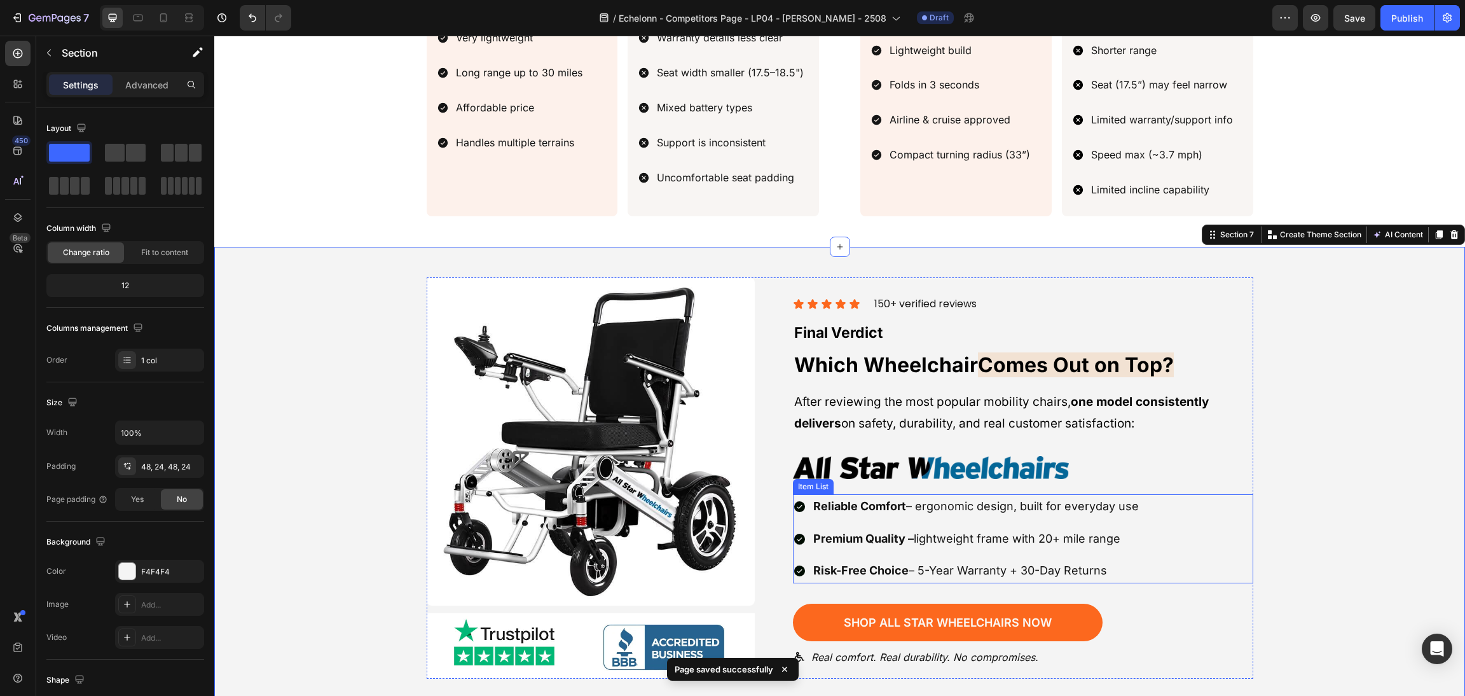
scroll to position [2239, 0]
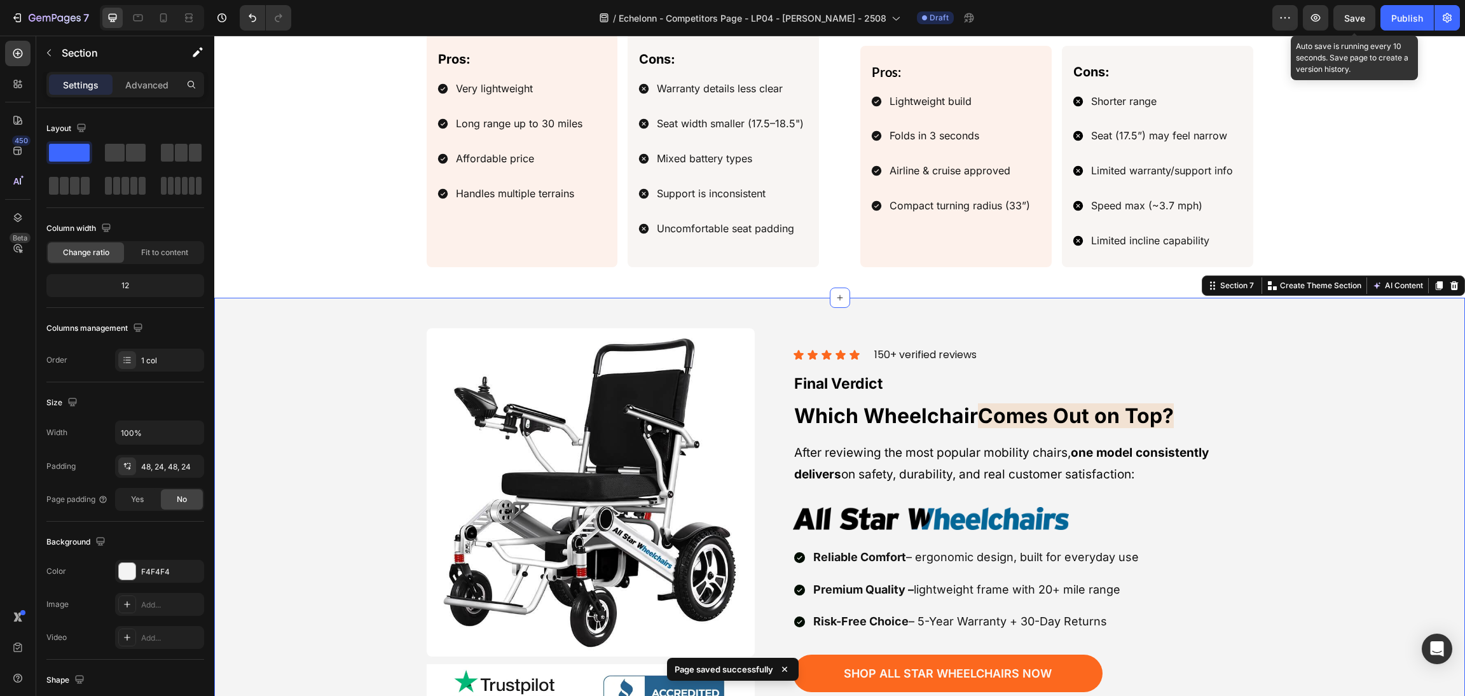
click at [1350, 20] on span "Save" at bounding box center [1354, 18] width 21 height 11
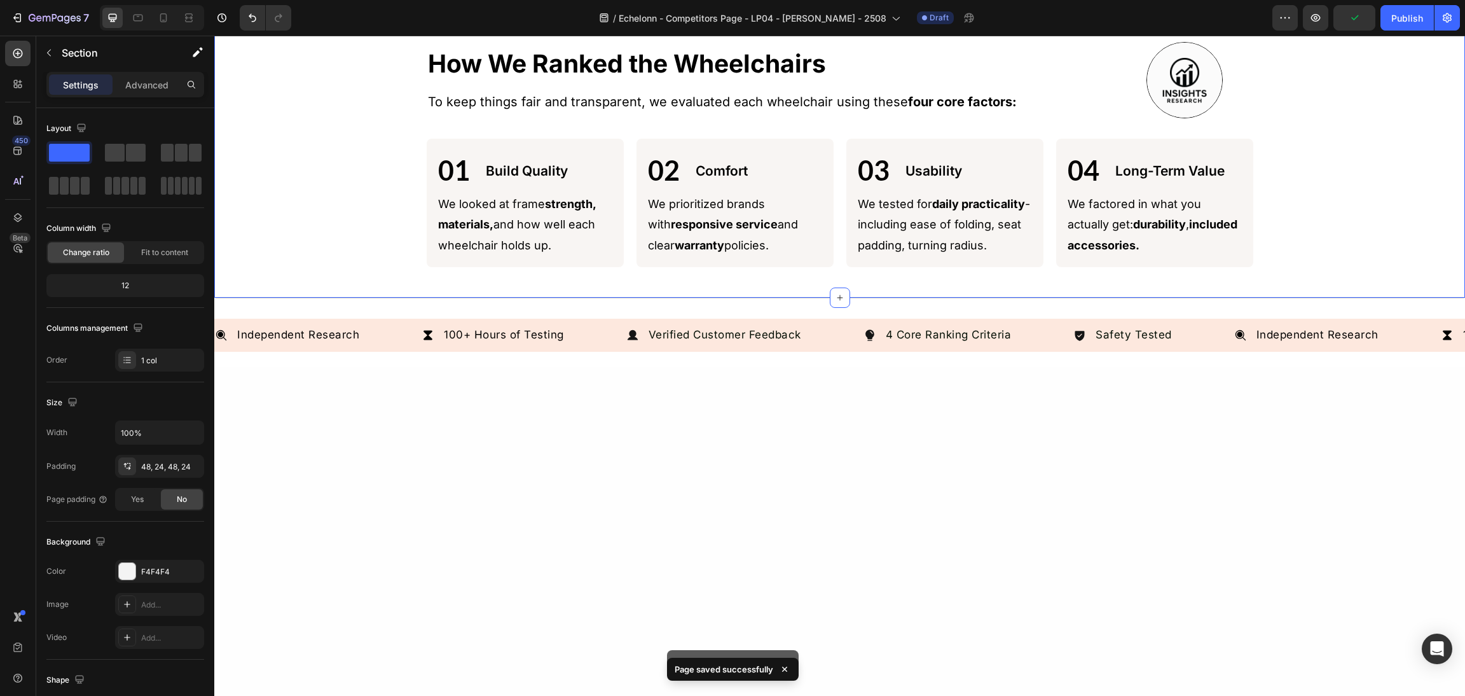
scroll to position [46, 0]
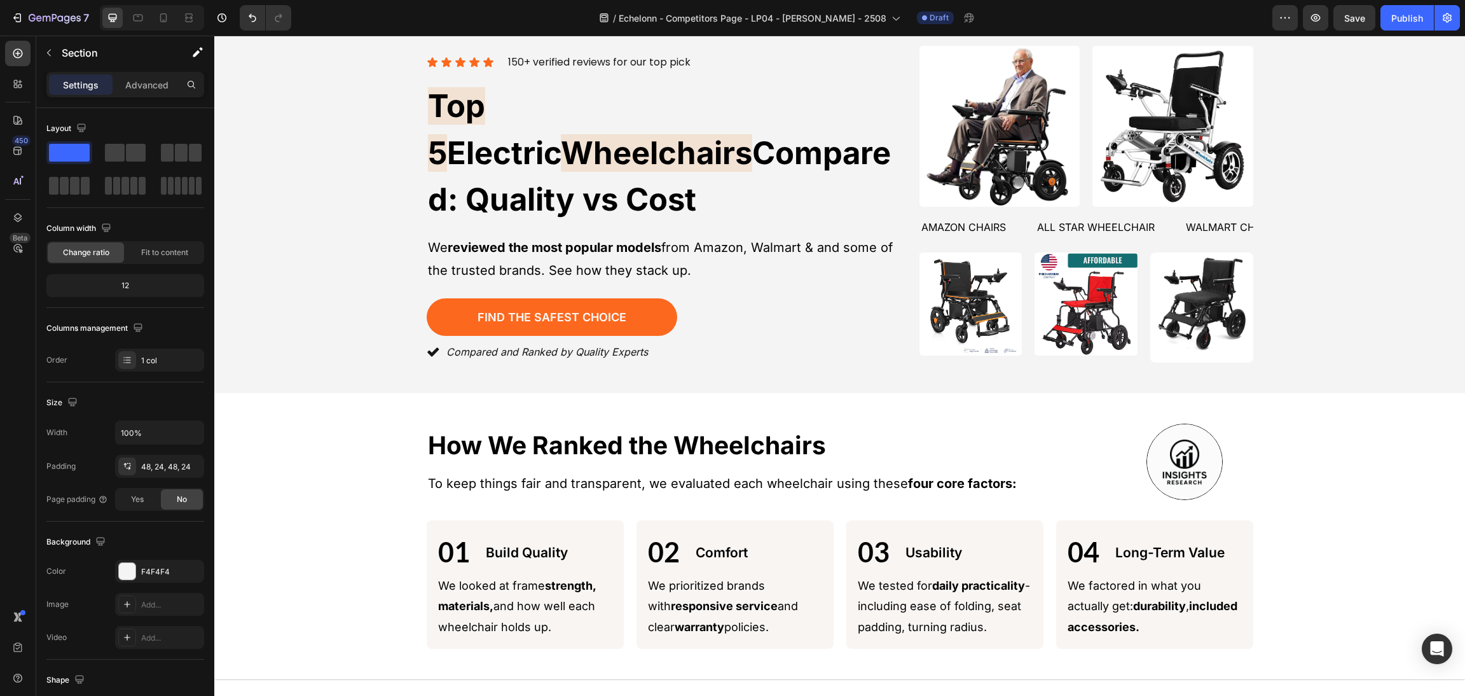
click at [1344, 17] on span "Save" at bounding box center [1354, 18] width 21 height 11
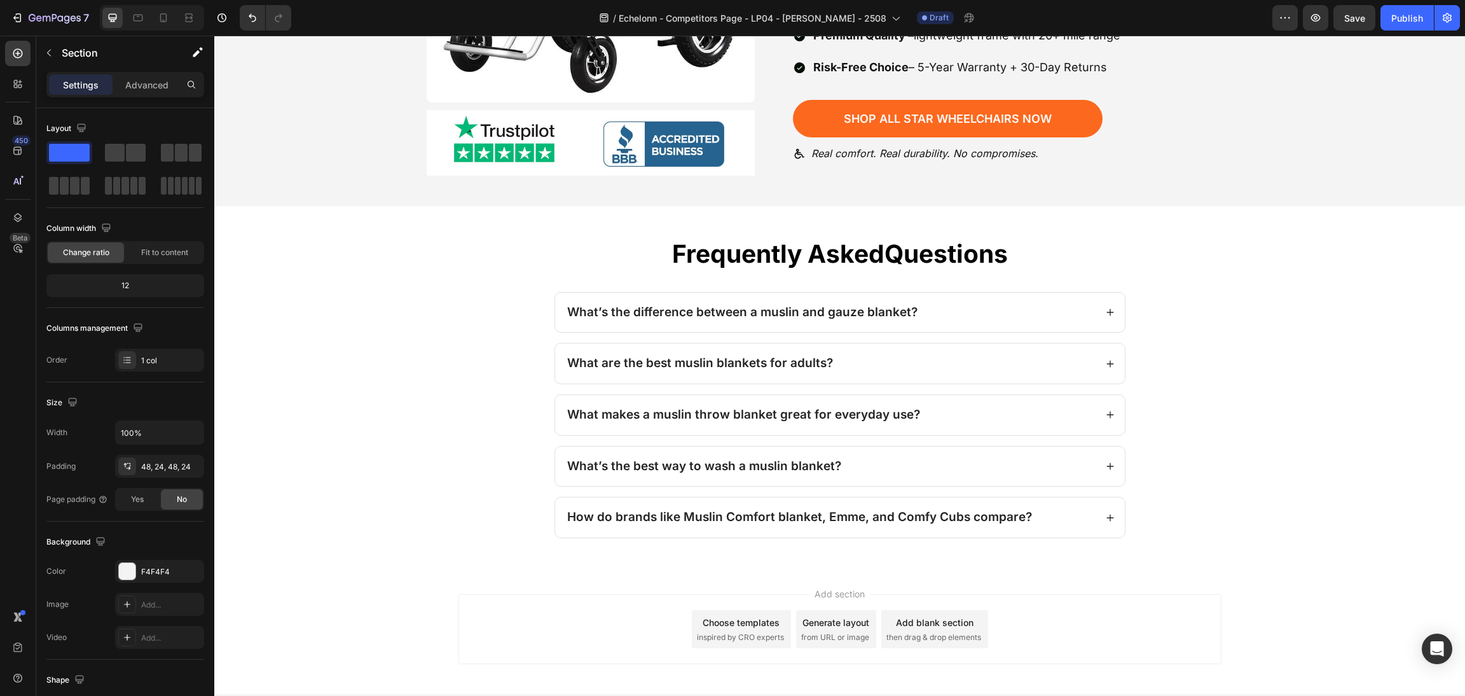
scroll to position [2812, 0]
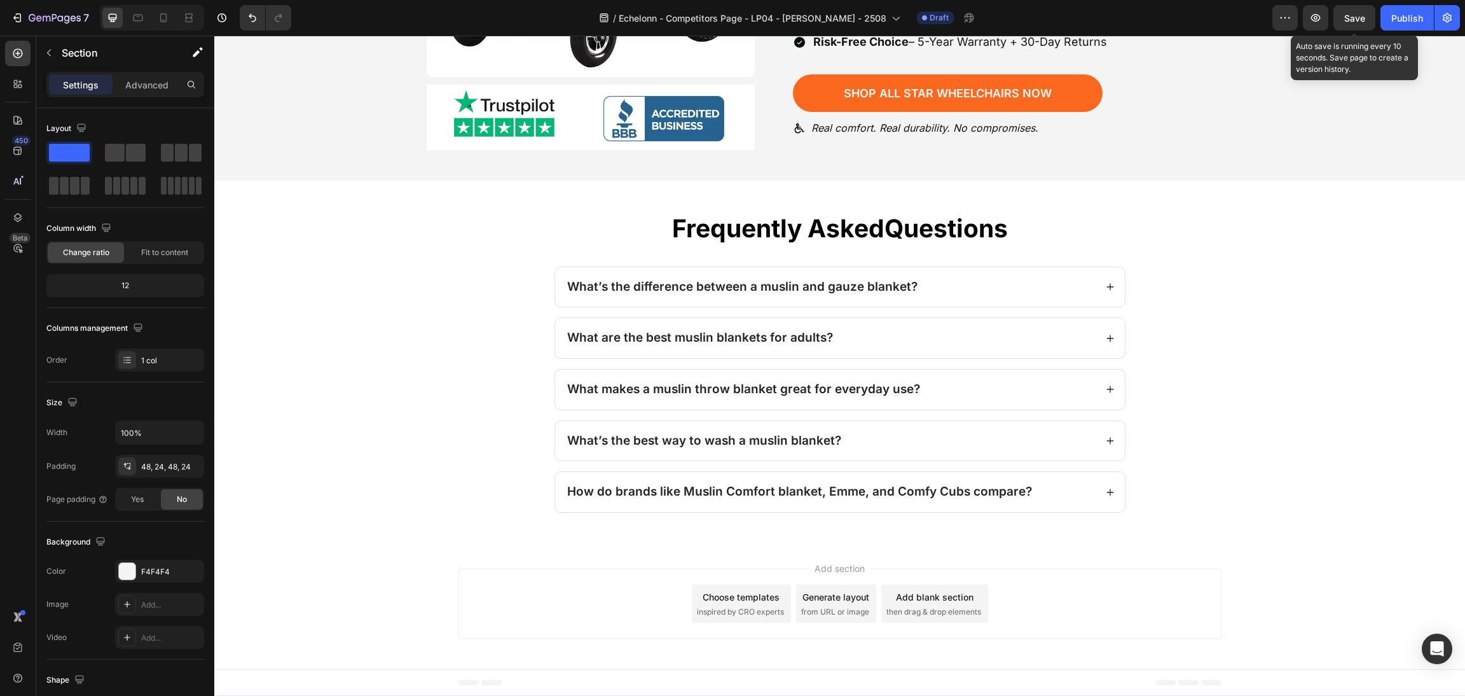
click at [1354, 22] on span "Save" at bounding box center [1354, 18] width 21 height 11
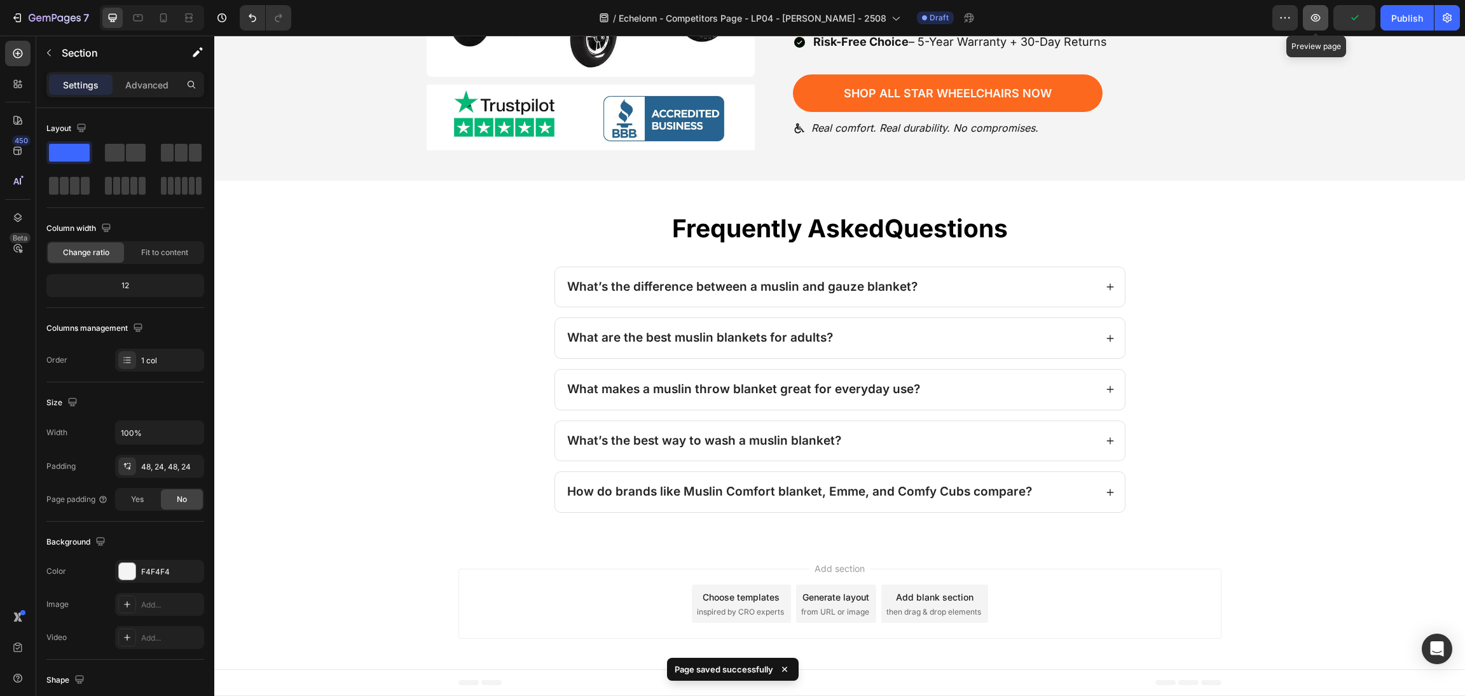
click at [1319, 18] on icon "button" at bounding box center [1316, 18] width 10 height 8
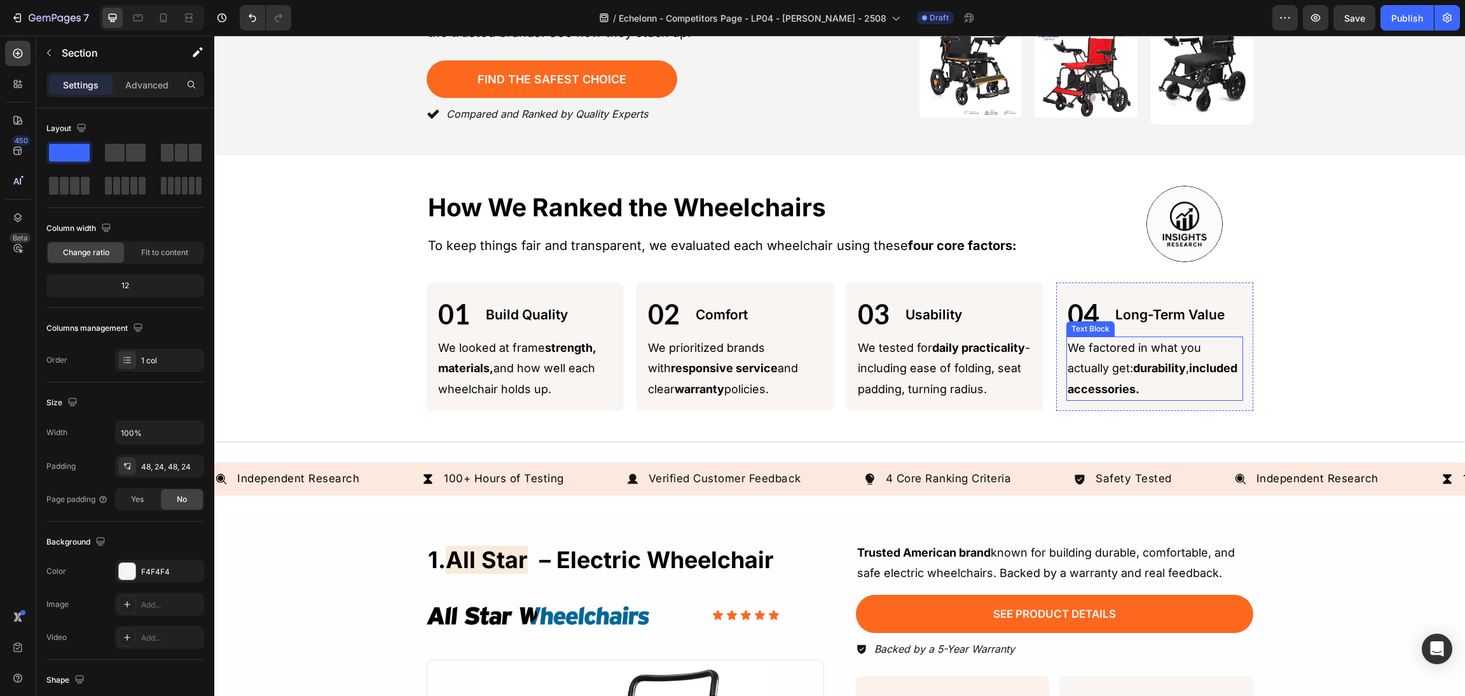
scroll to position [0, 0]
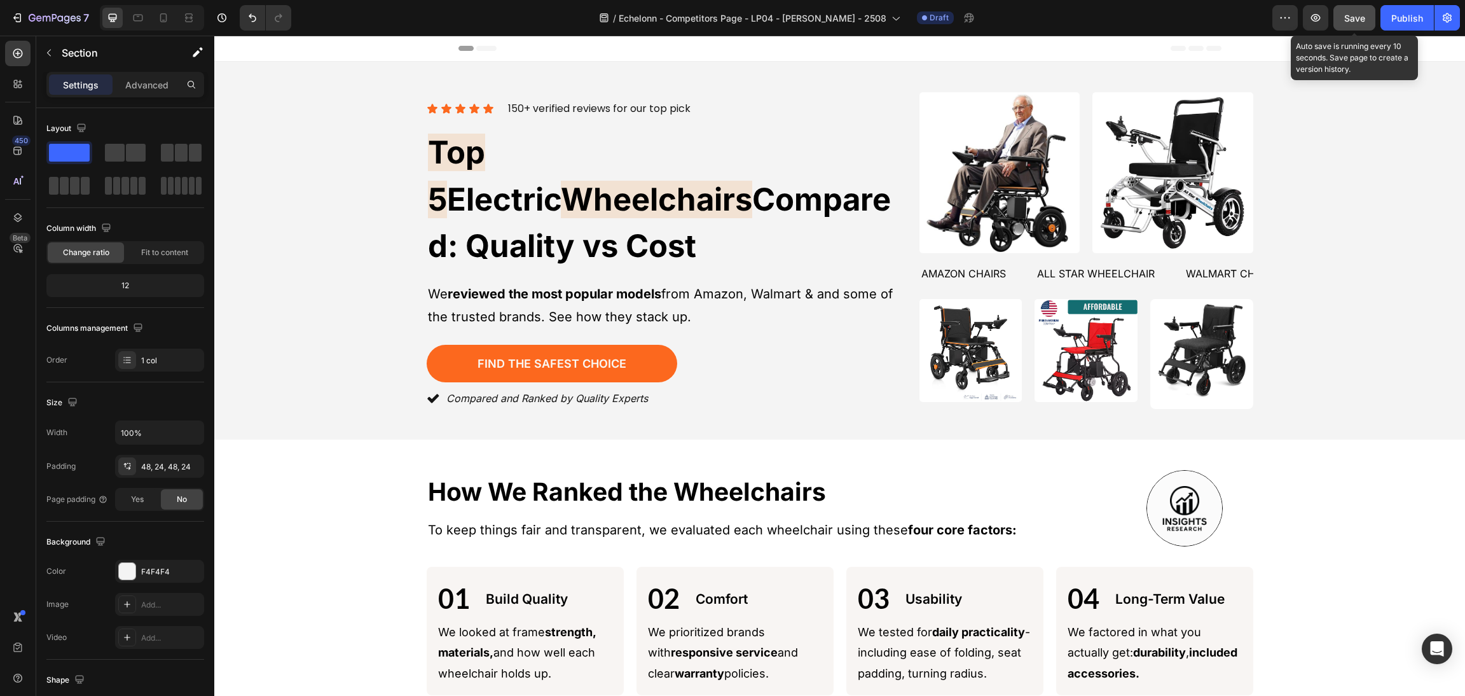
click at [1348, 26] on button "Save" at bounding box center [1354, 17] width 42 height 25
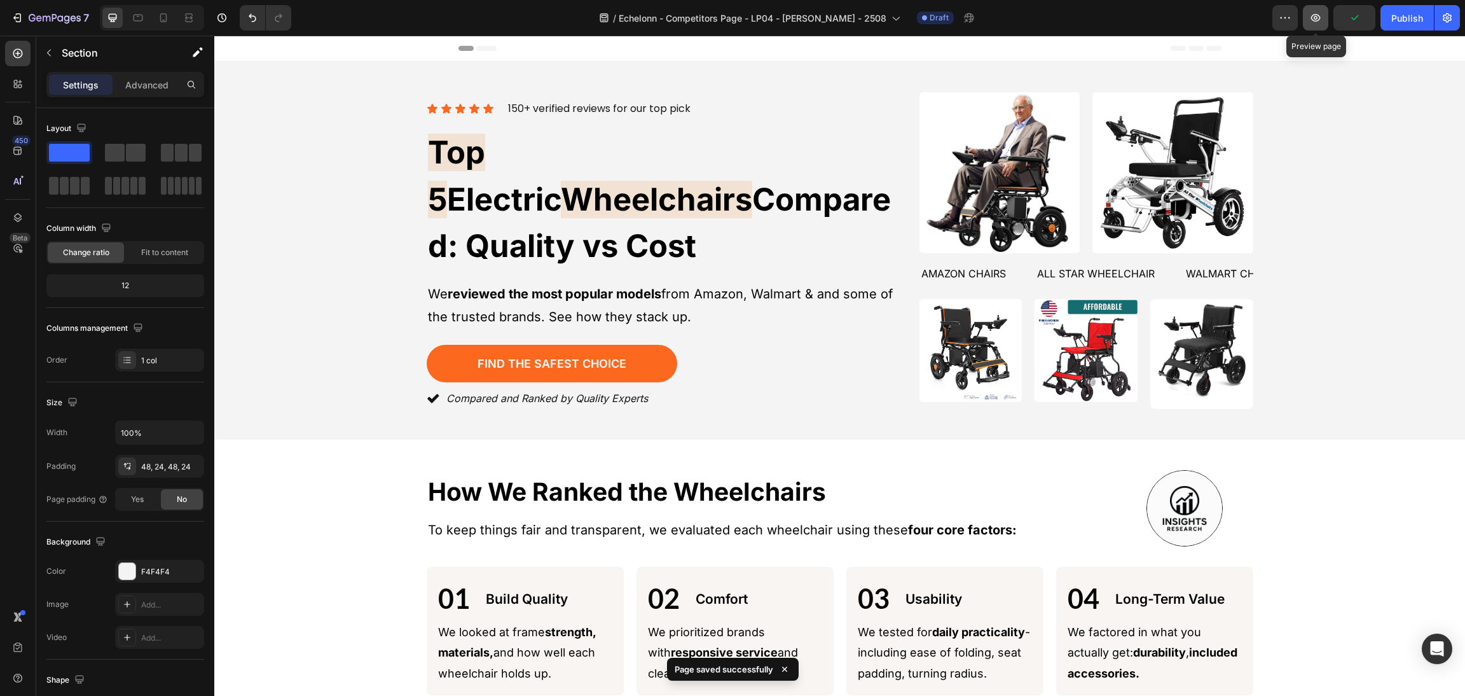
click at [1311, 16] on icon "button" at bounding box center [1315, 17] width 13 height 13
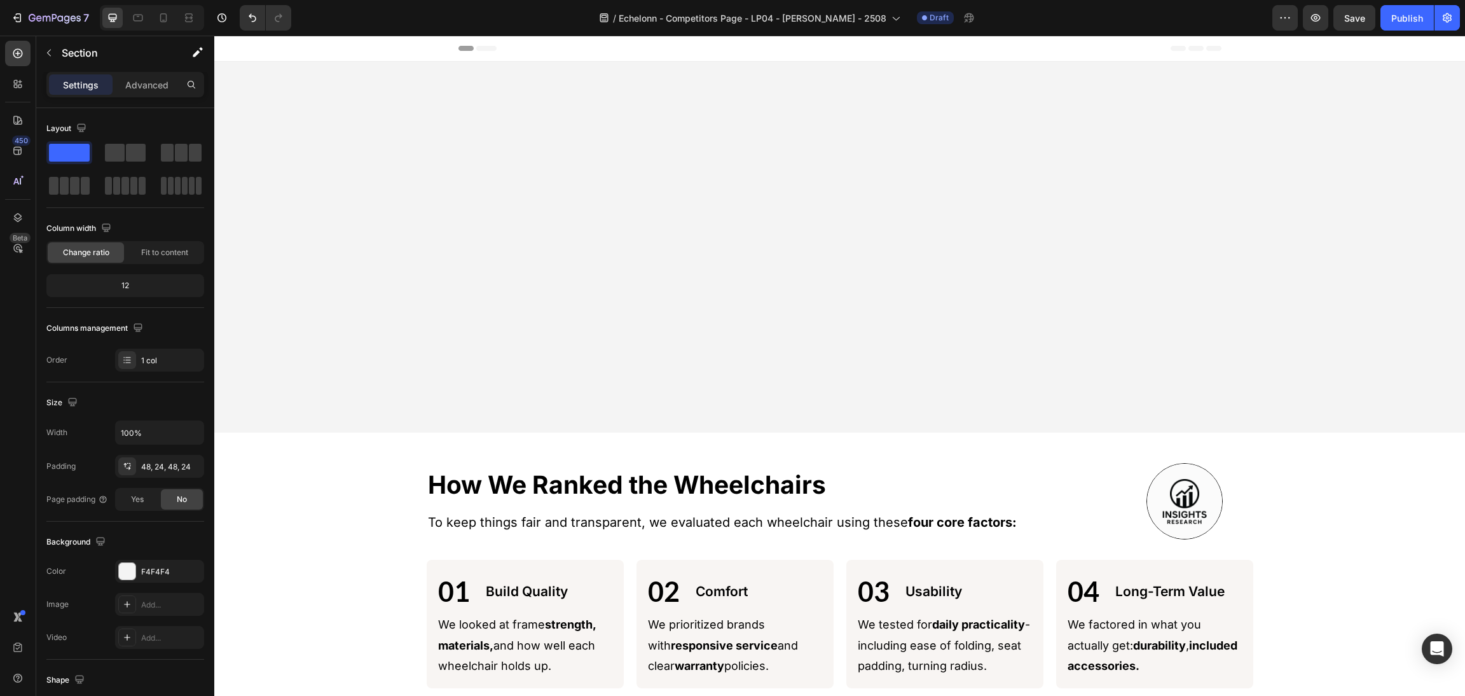
scroll to position [764, 0]
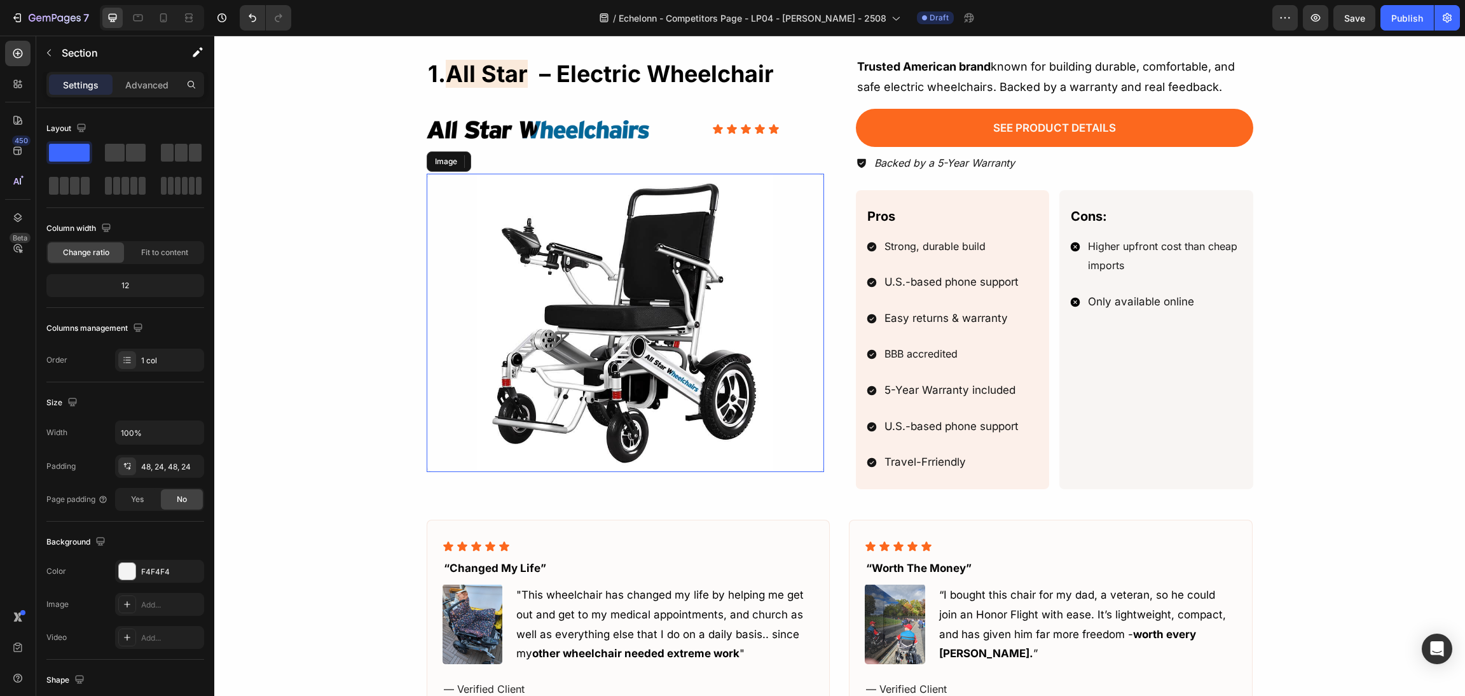
click at [591, 324] on img at bounding box center [625, 323] width 397 height 298
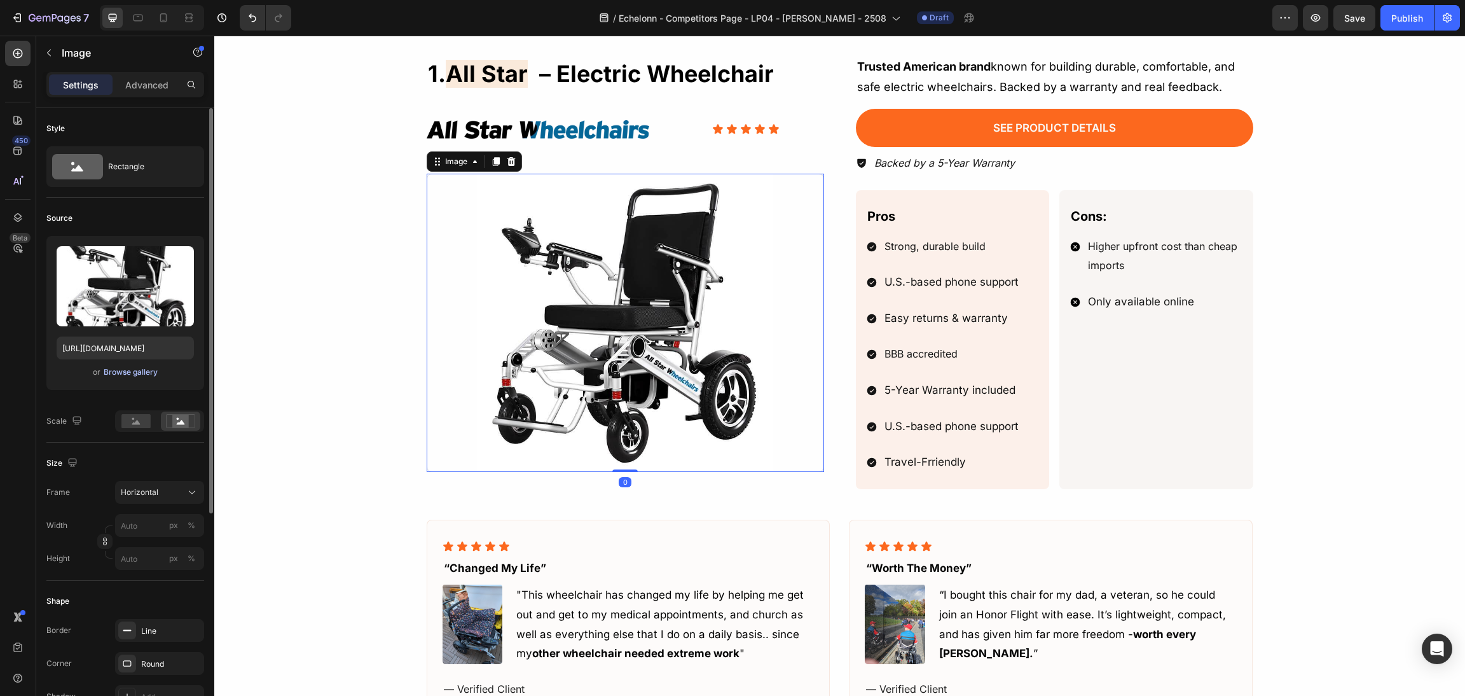
click at [138, 371] on div "Browse gallery" at bounding box center [131, 371] width 54 height 11
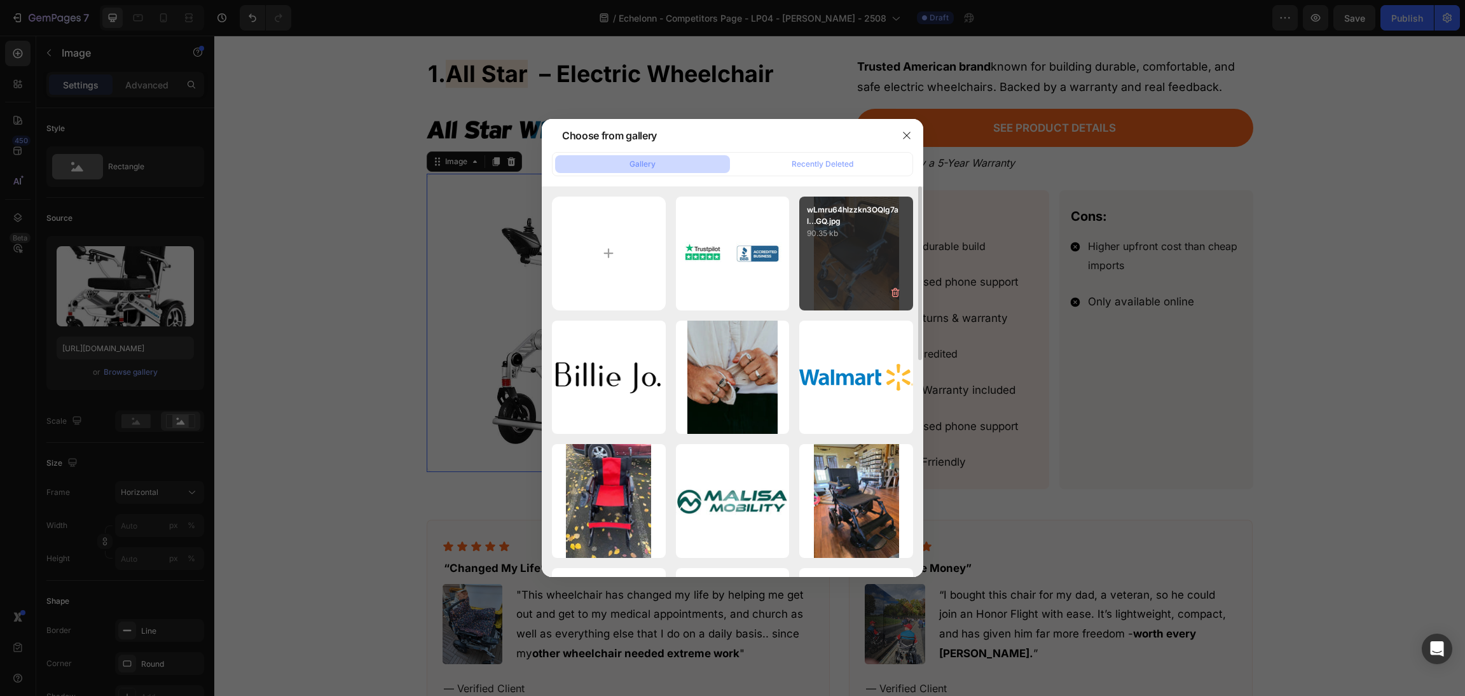
click at [849, 238] on p "90.35 kb" at bounding box center [856, 233] width 99 height 13
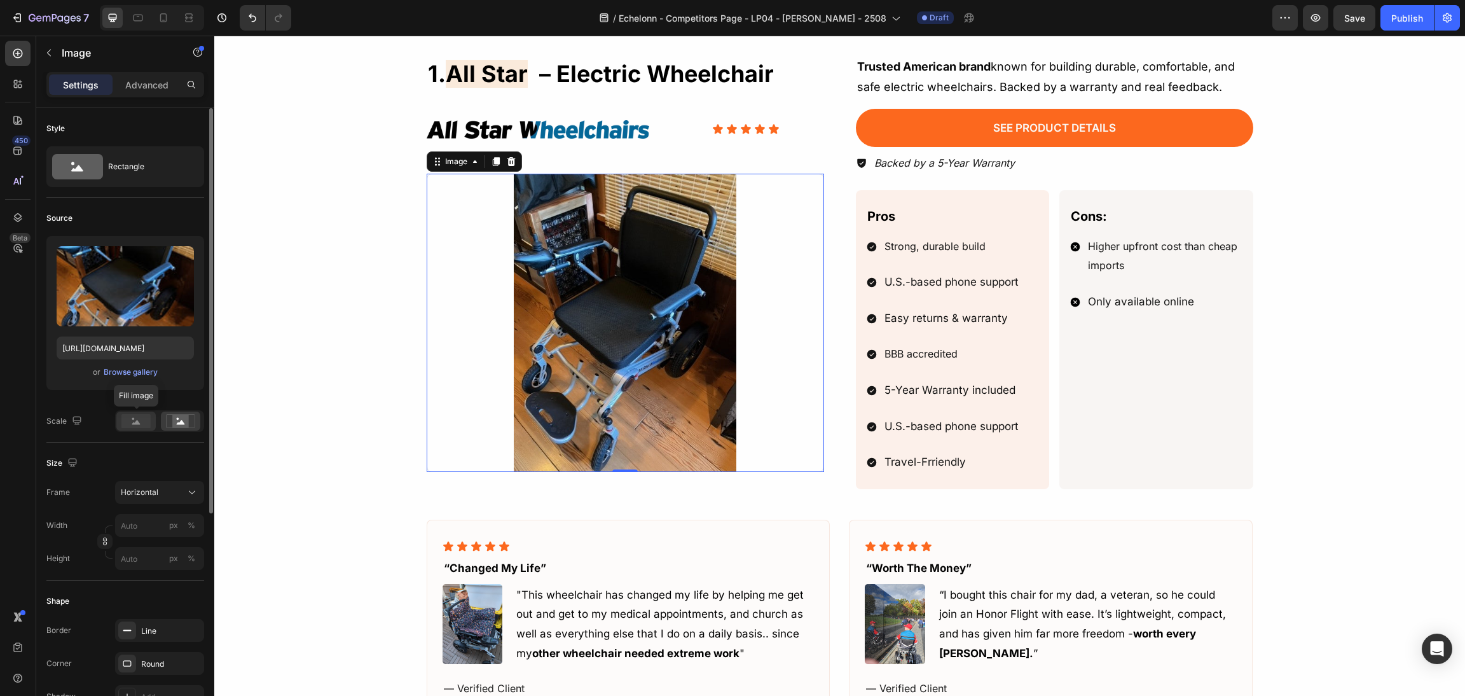
click at [123, 421] on rect at bounding box center [135, 421] width 29 height 14
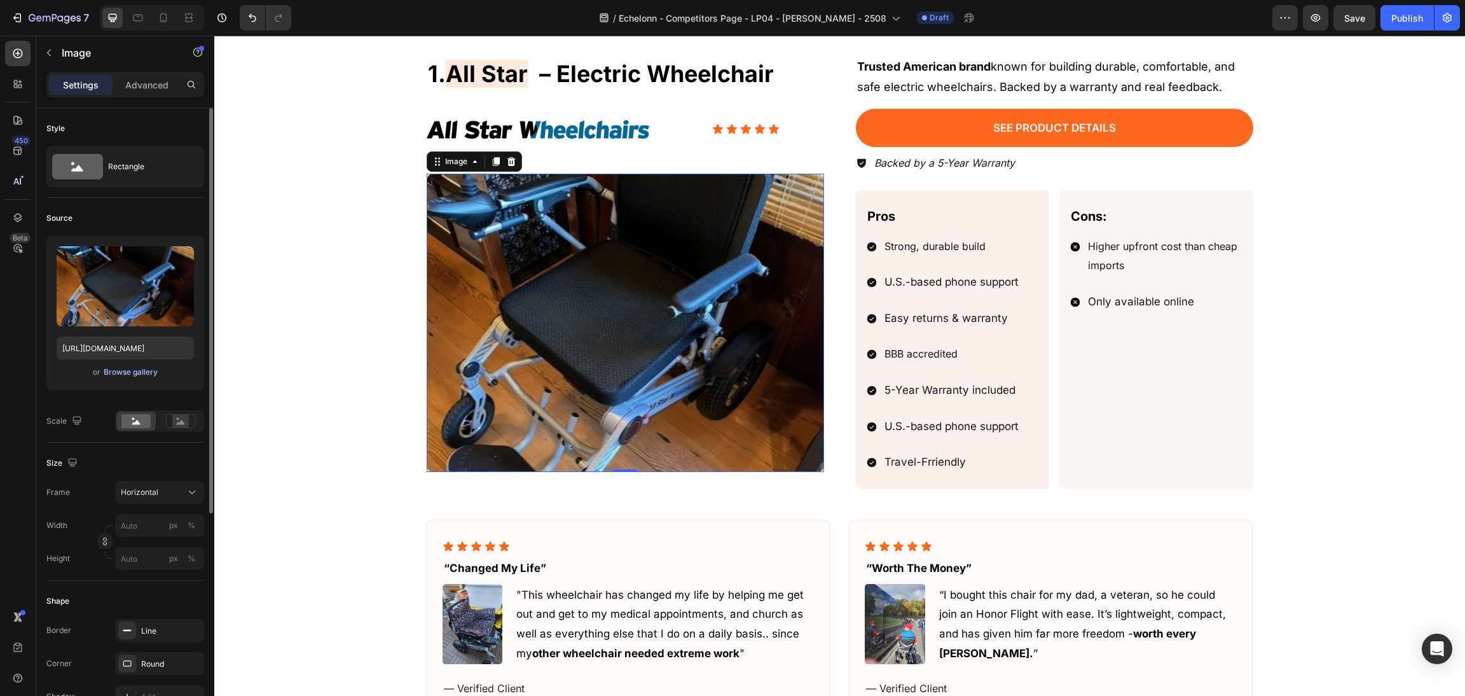
click at [128, 368] on div "Browse gallery" at bounding box center [131, 371] width 54 height 11
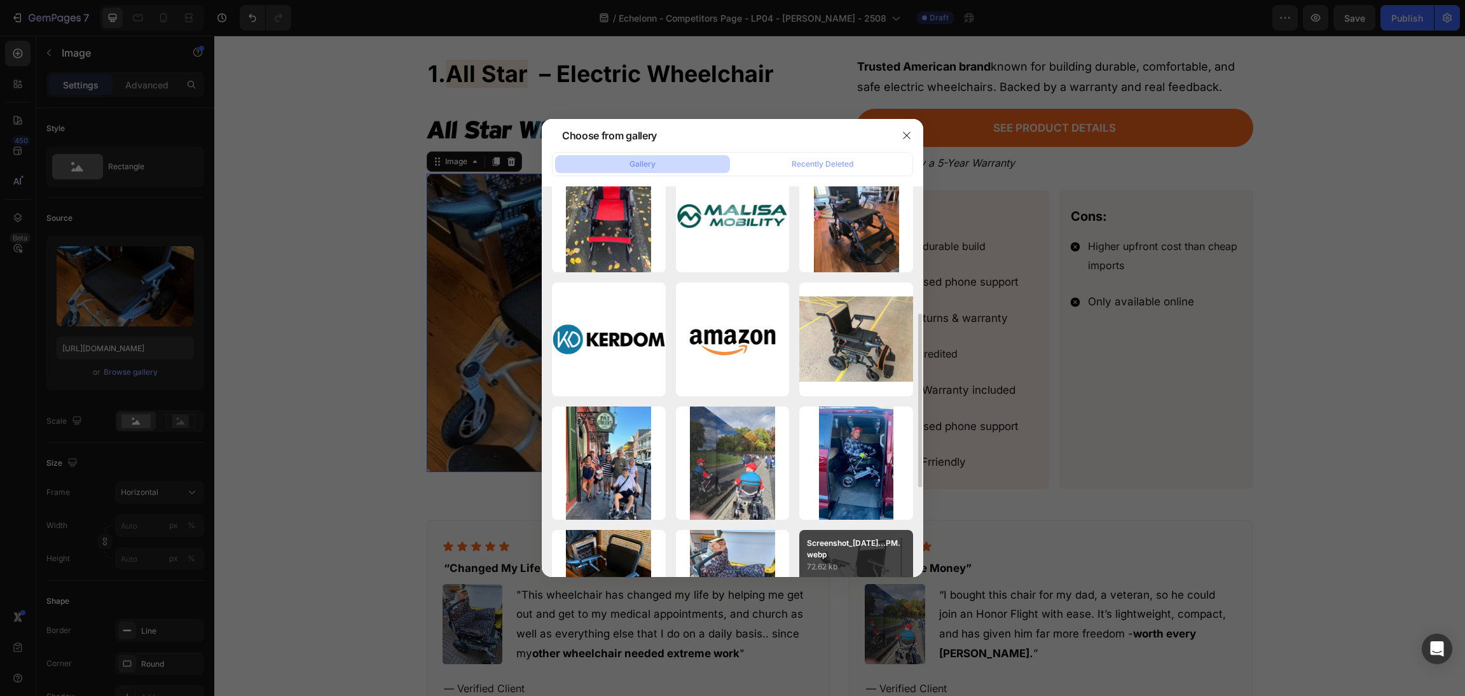
scroll to position [486, 0]
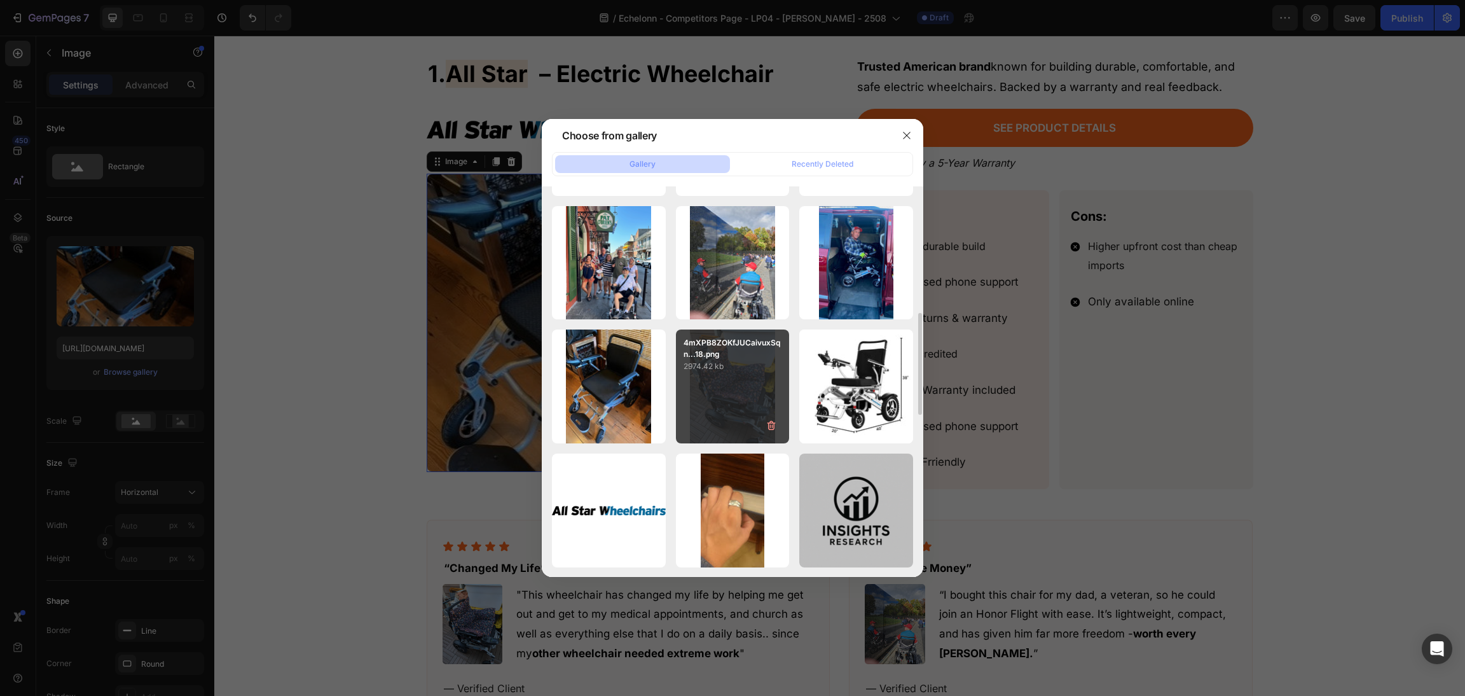
click at [709, 395] on div "4mXPB8ZOKfJUCaivuxSqn...18.png 2974.42 kb" at bounding box center [733, 386] width 114 height 114
type input "https://cdn.shopify.com/s/files/1/0568/5261/1281/files/gempages_492144756260865…"
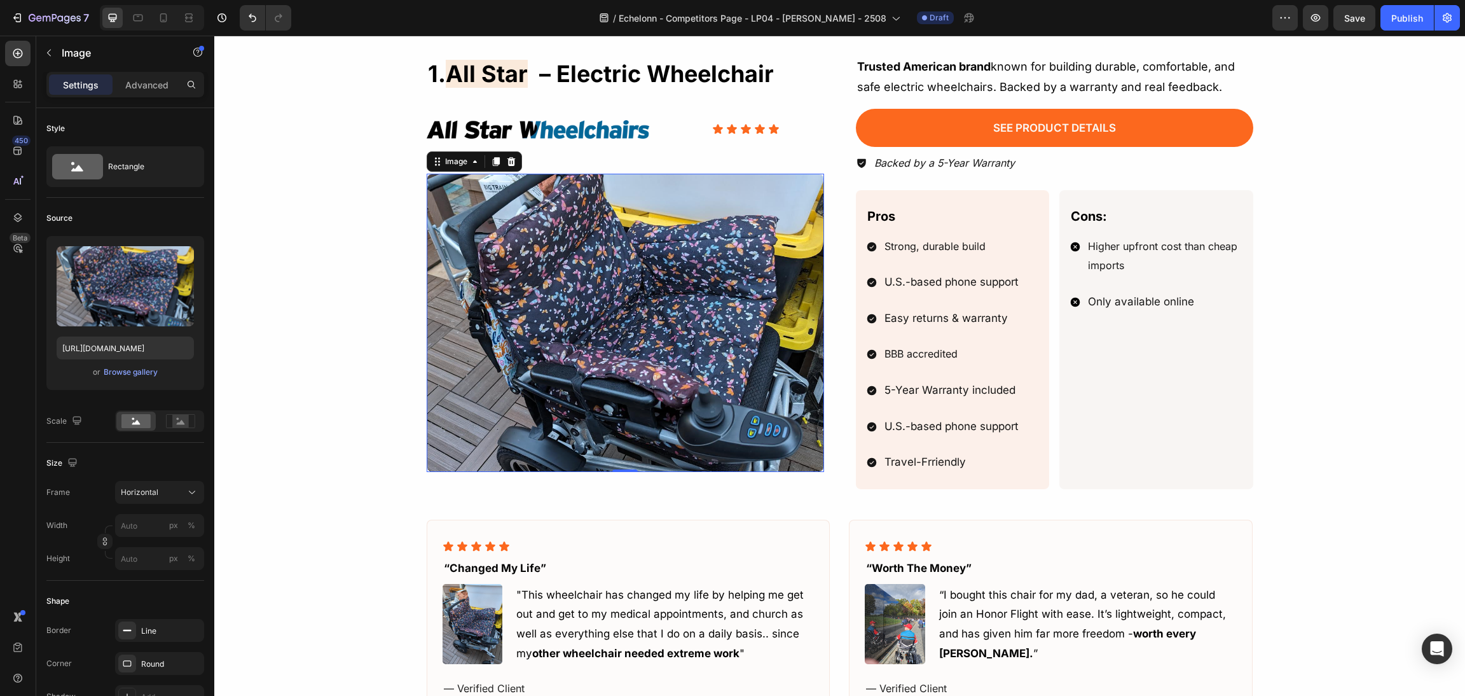
click at [310, 354] on div "1. all star – electric wheelchair Heading Image Icon Icon Icon Icon Icon Icon L…" at bounding box center [840, 403] width 1220 height 696
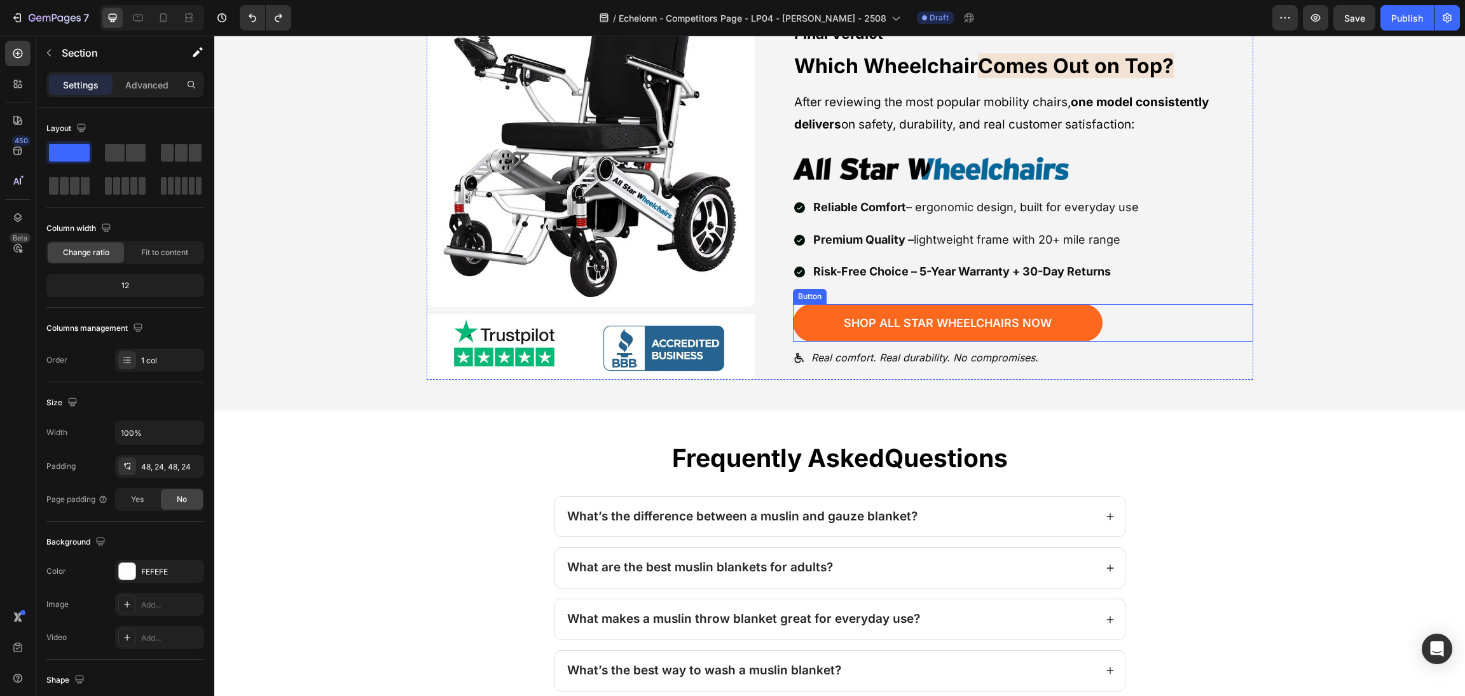
scroll to position [2431, 0]
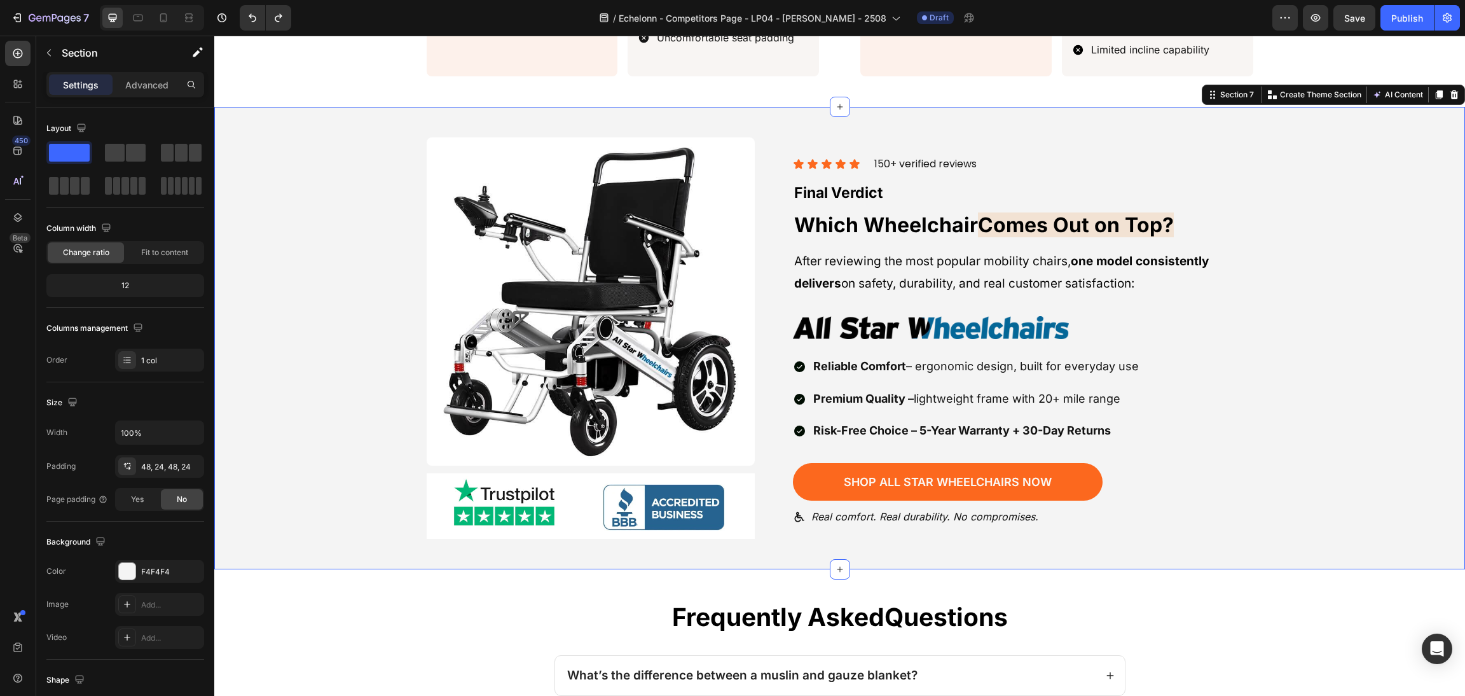
click at [1304, 392] on div "Image Image Row Icon Icon Icon Icon Icon Icon List 150+ verified reviews Text b…" at bounding box center [840, 338] width 1220 height 402
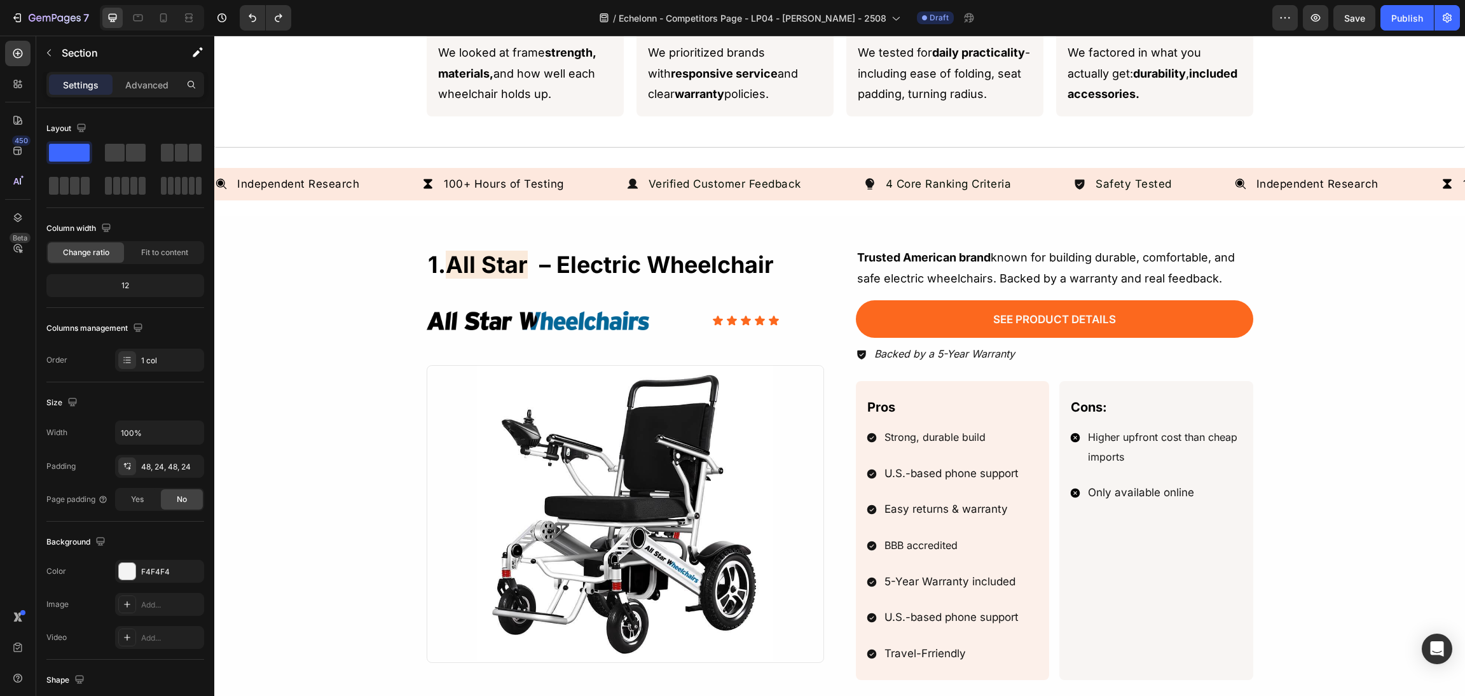
scroll to position [668, 0]
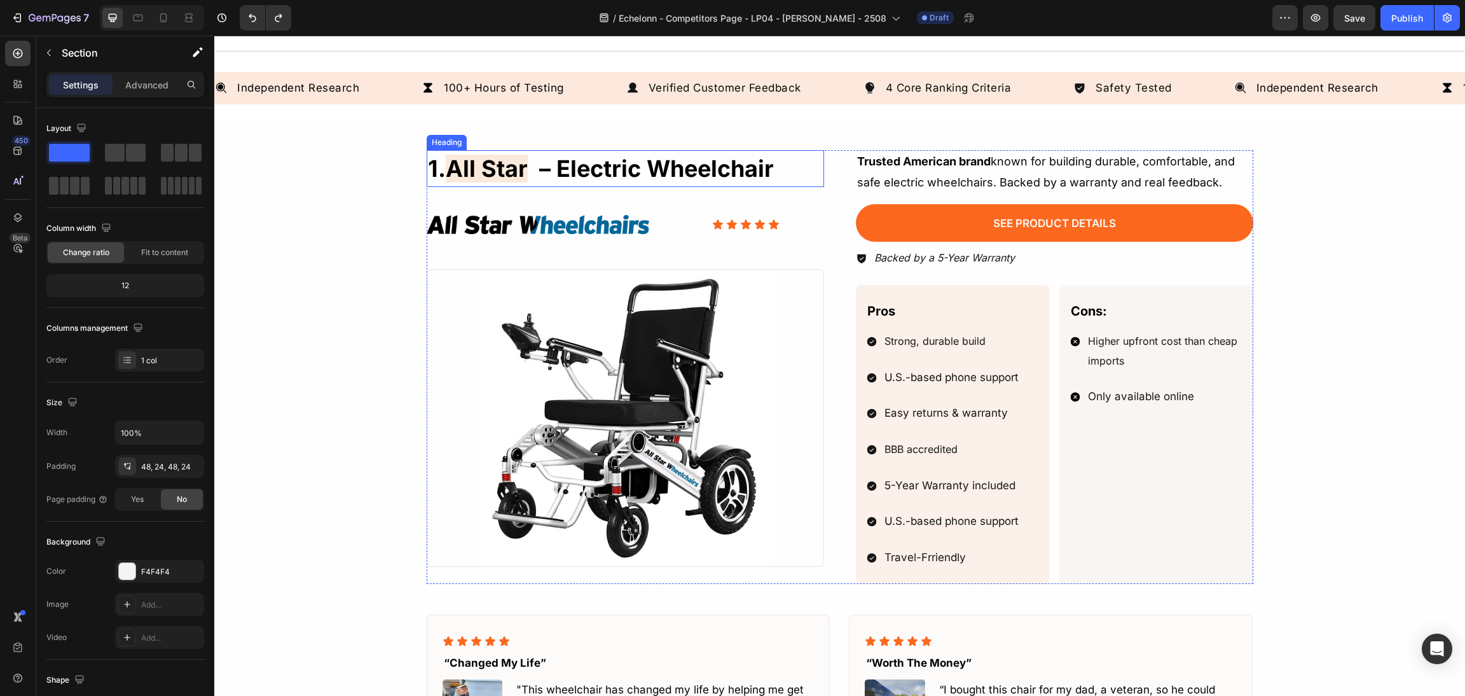
click at [512, 180] on span "all star" at bounding box center [487, 169] width 82 height 28
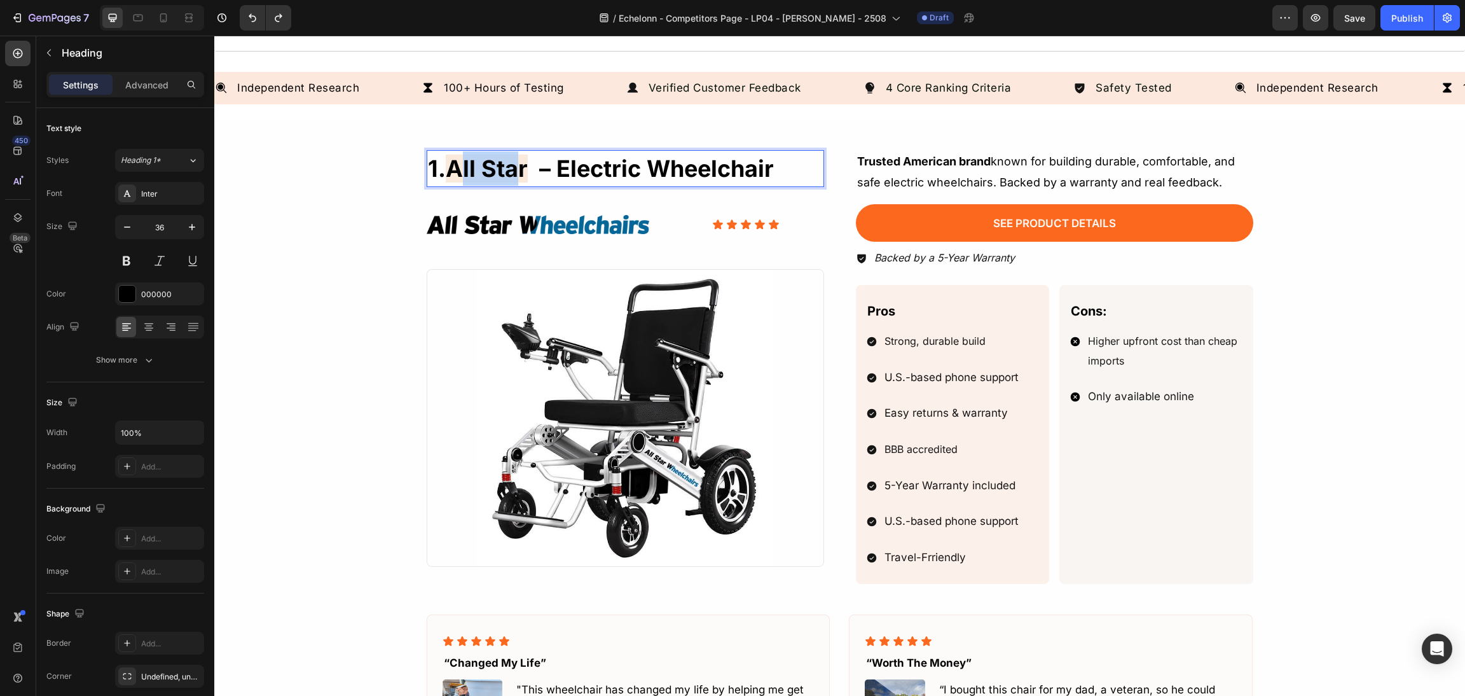
drag, startPoint x: 518, startPoint y: 176, endPoint x: 446, endPoint y: 172, distance: 71.4
click at [446, 172] on span "all star" at bounding box center [487, 169] width 82 height 28
drag, startPoint x: 525, startPoint y: 169, endPoint x: 449, endPoint y: 164, distance: 75.8
click at [449, 164] on p "1. all star – electric wheelchair" at bounding box center [625, 168] width 395 height 34
click at [459, 167] on span "ФALL STAR" at bounding box center [510, 169] width 128 height 28
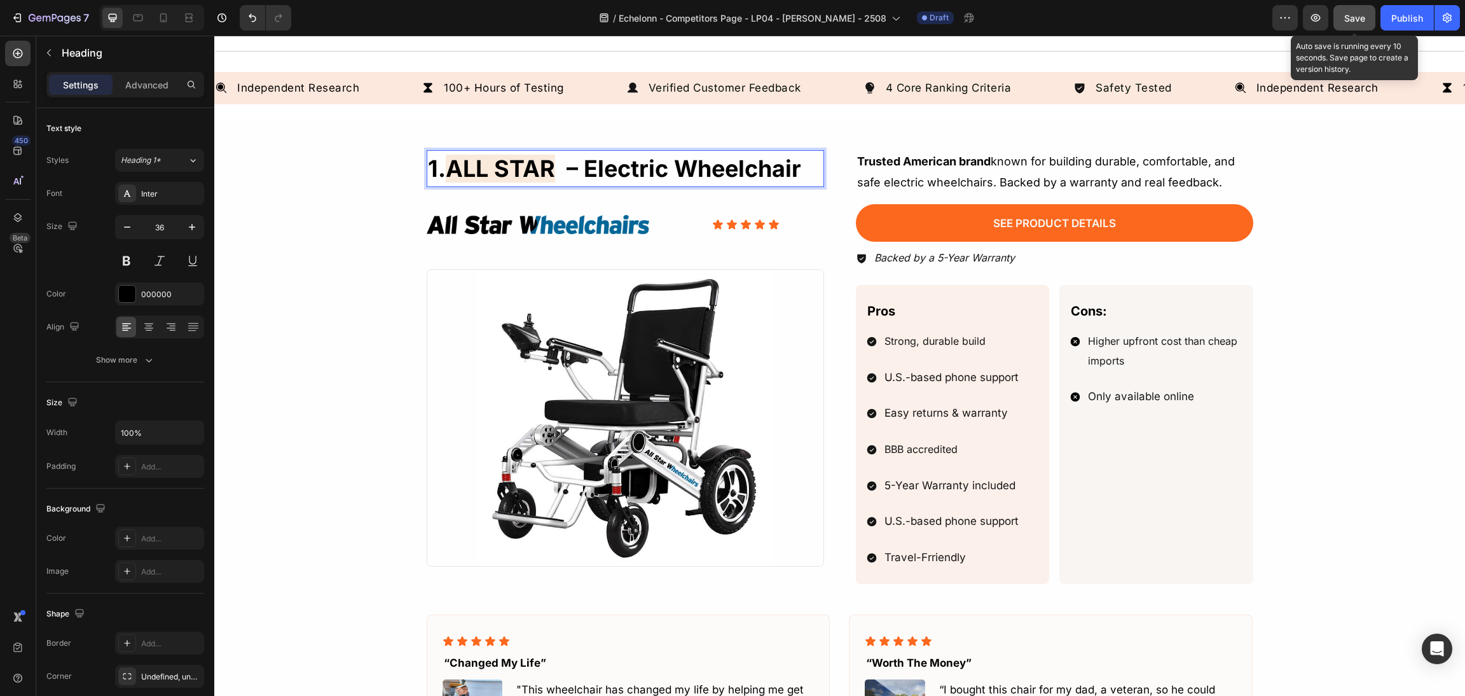
click at [1359, 8] on button "Save" at bounding box center [1354, 17] width 42 height 25
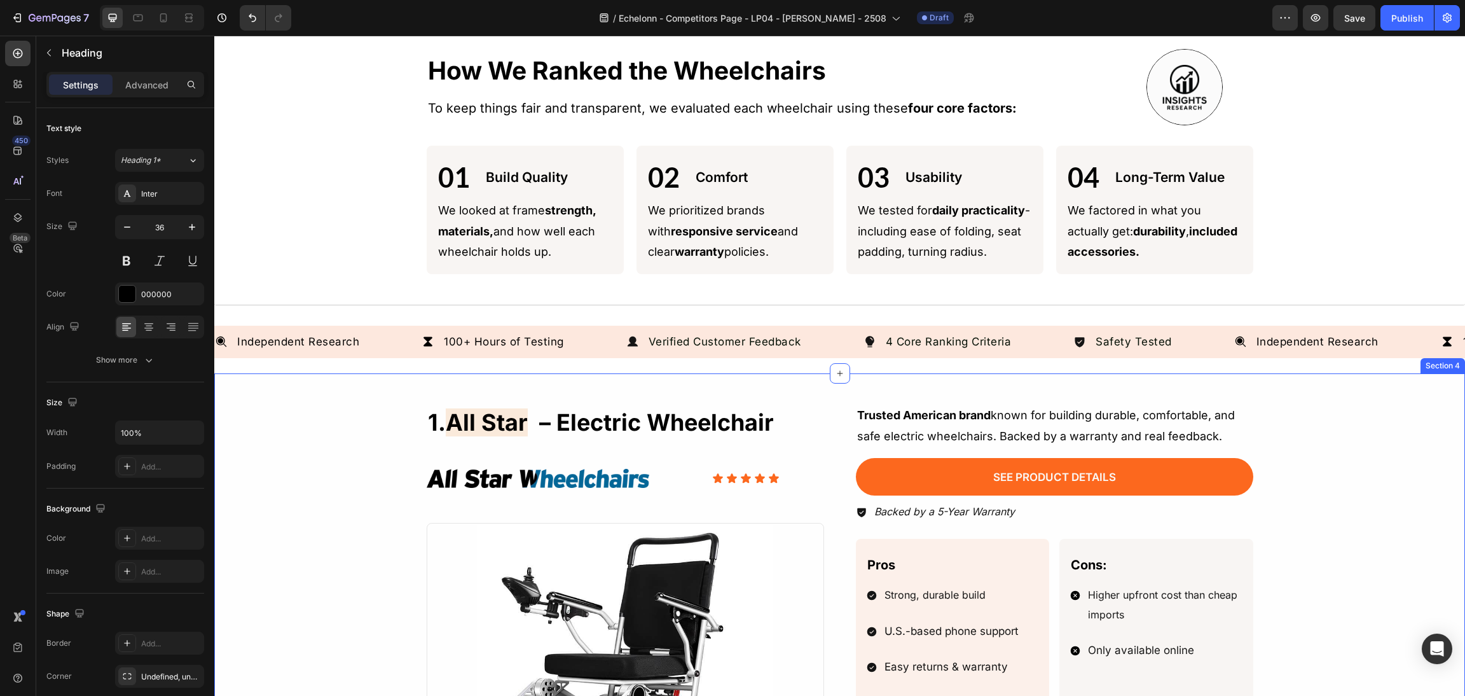
scroll to position [295, 0]
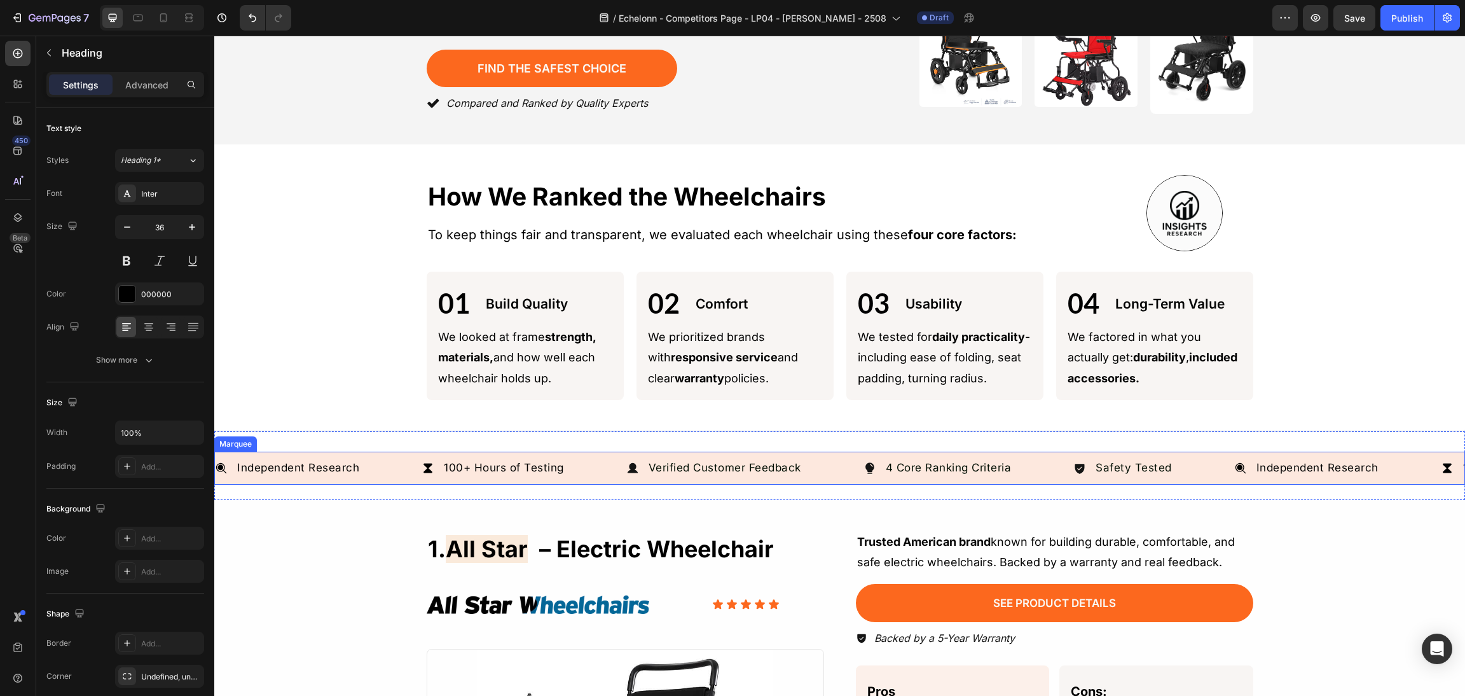
click at [982, 471] on div "Independent Research Item List 100+ Hours of Testing Item List Verified Custome…" at bounding box center [839, 467] width 1251 height 33
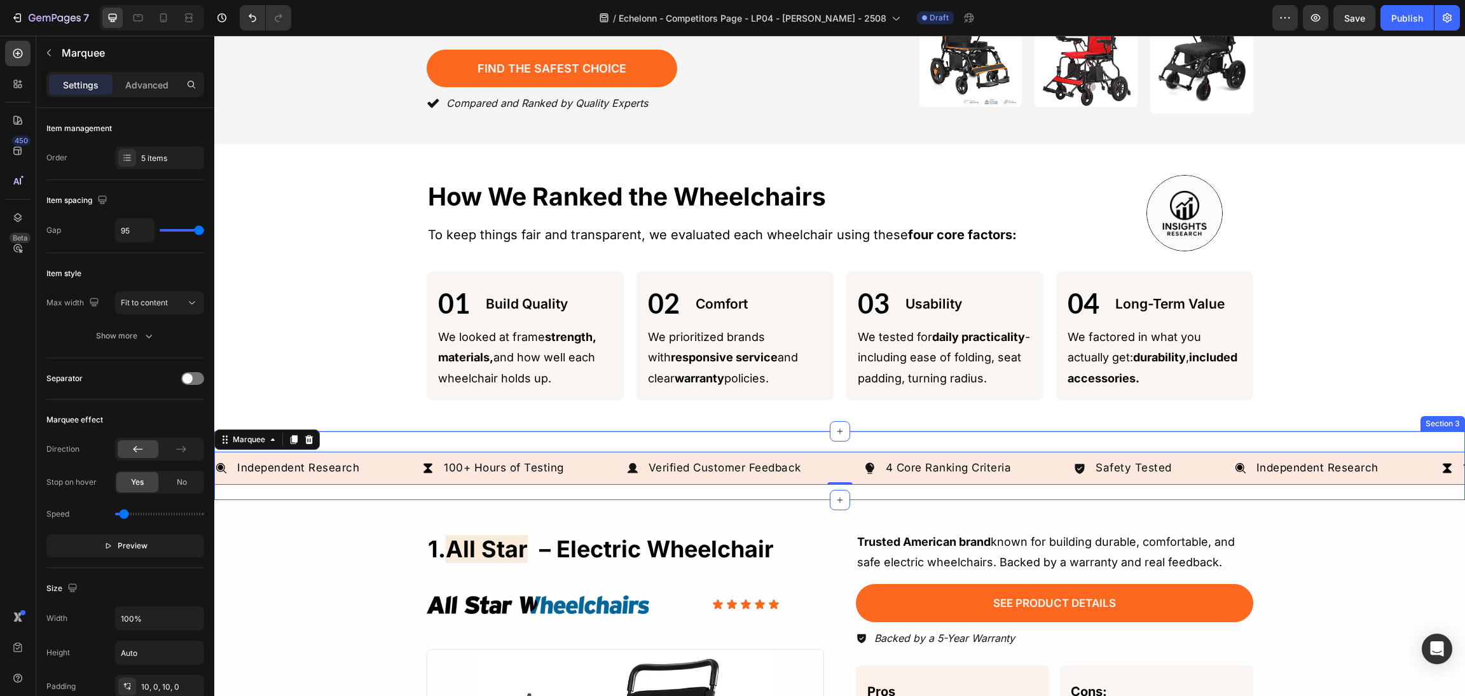
click at [932, 462] on p "4 Core Ranking Criteria" at bounding box center [949, 468] width 126 height 17
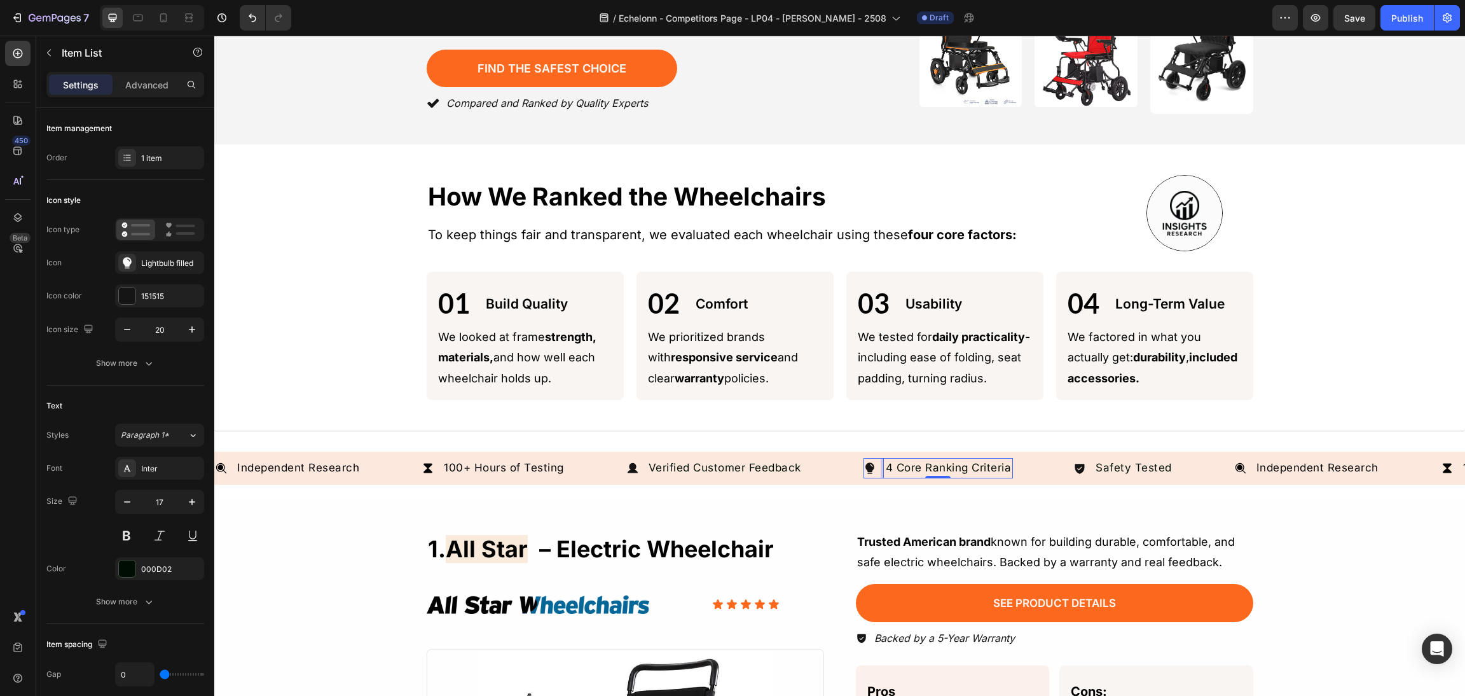
click at [898, 467] on p "4 Core Ranking Criteria" at bounding box center [949, 468] width 126 height 17
click at [893, 461] on p "4 Core Ranking Criteria" at bounding box center [949, 468] width 126 height 17
click at [912, 461] on p "4 Core Ranking Criteria" at bounding box center [949, 468] width 126 height 17
click at [899, 460] on p "4 Core Ranking Criteria" at bounding box center [949, 468] width 126 height 17
click at [904, 431] on div "Independent Research Item List 100+ Hours of Testing Item List Verified Custome…" at bounding box center [839, 465] width 1251 height 69
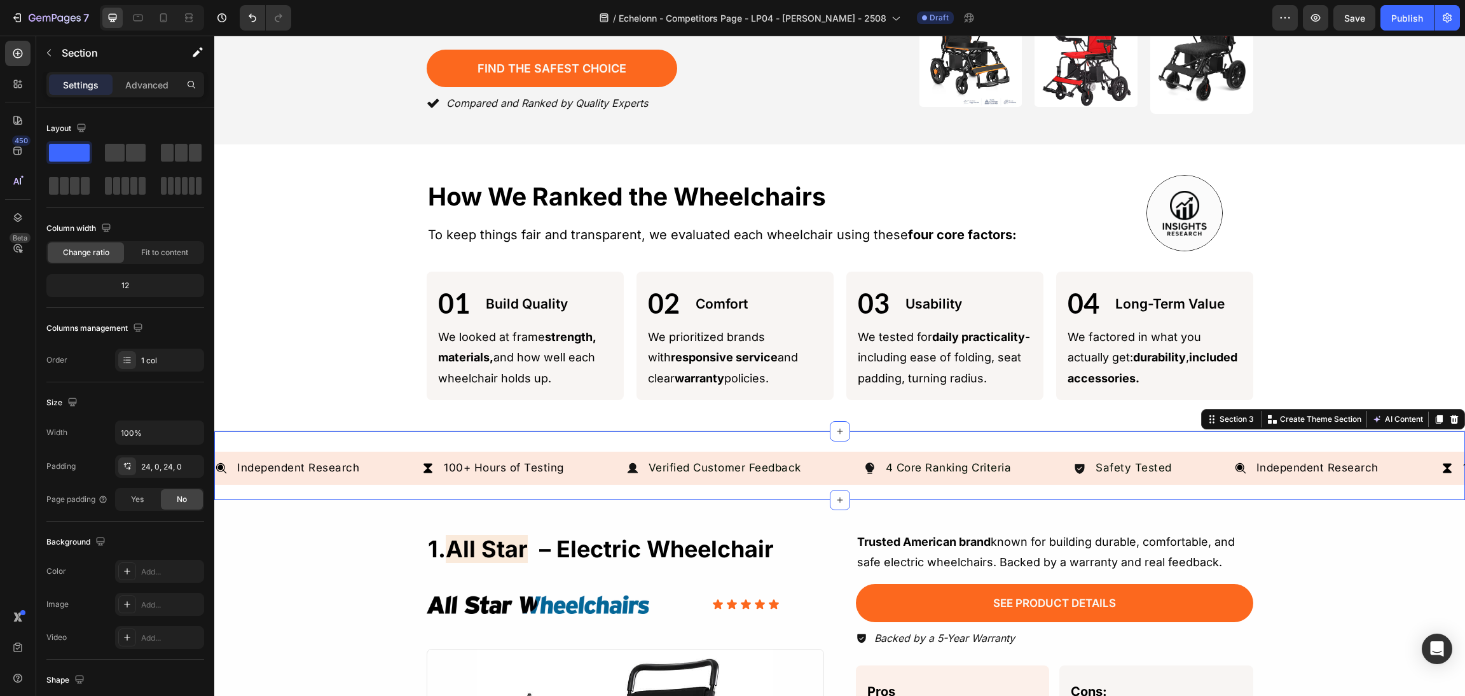
click at [902, 463] on p "4 Core Ranking Criteria" at bounding box center [949, 468] width 126 height 17
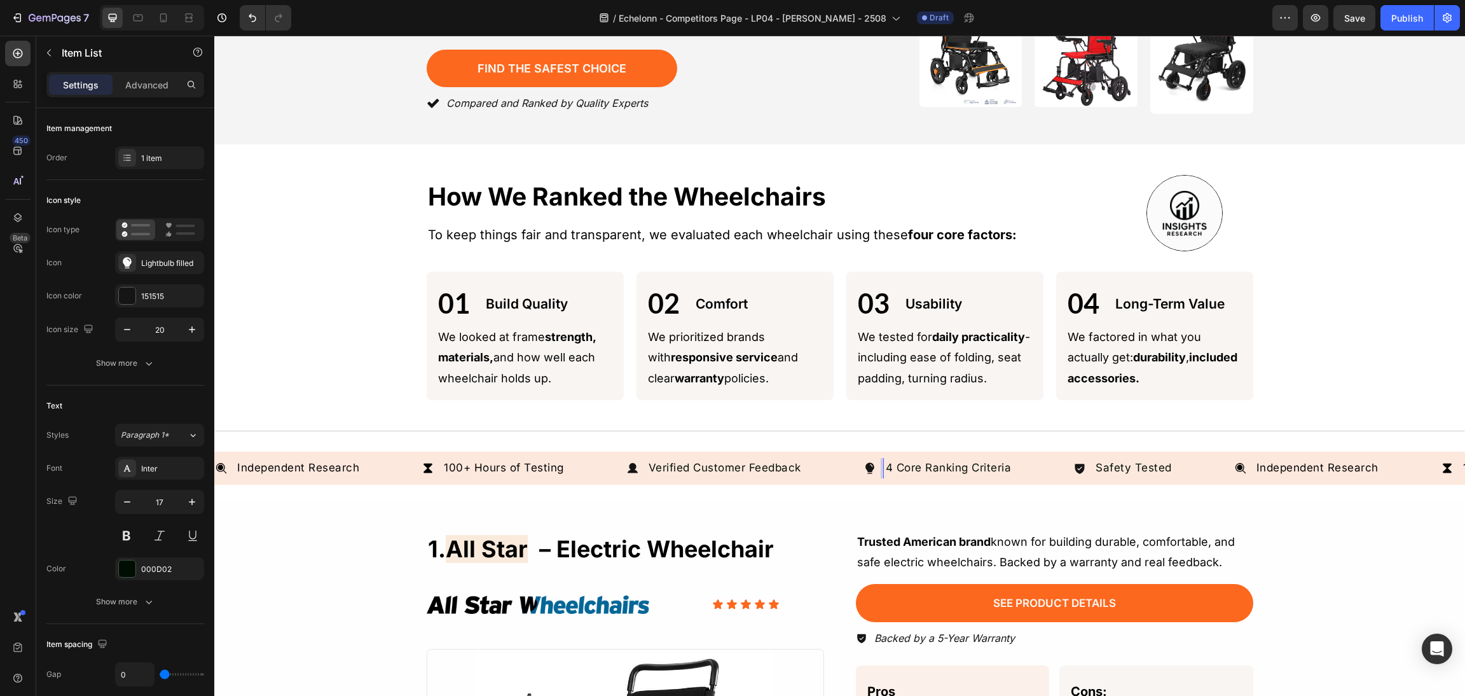
click at [891, 460] on p "4 Core Ranking Criteria" at bounding box center [949, 468] width 126 height 17
drag, startPoint x: 886, startPoint y: 458, endPoint x: 1113, endPoint y: 444, distance: 226.8
click at [1126, 458] on div "Independent Research Item List 100+ Hours of Testing Item List Verified Custome…" at bounding box center [724, 468] width 1019 height 20
click at [1358, 17] on span "Save" at bounding box center [1354, 18] width 21 height 11
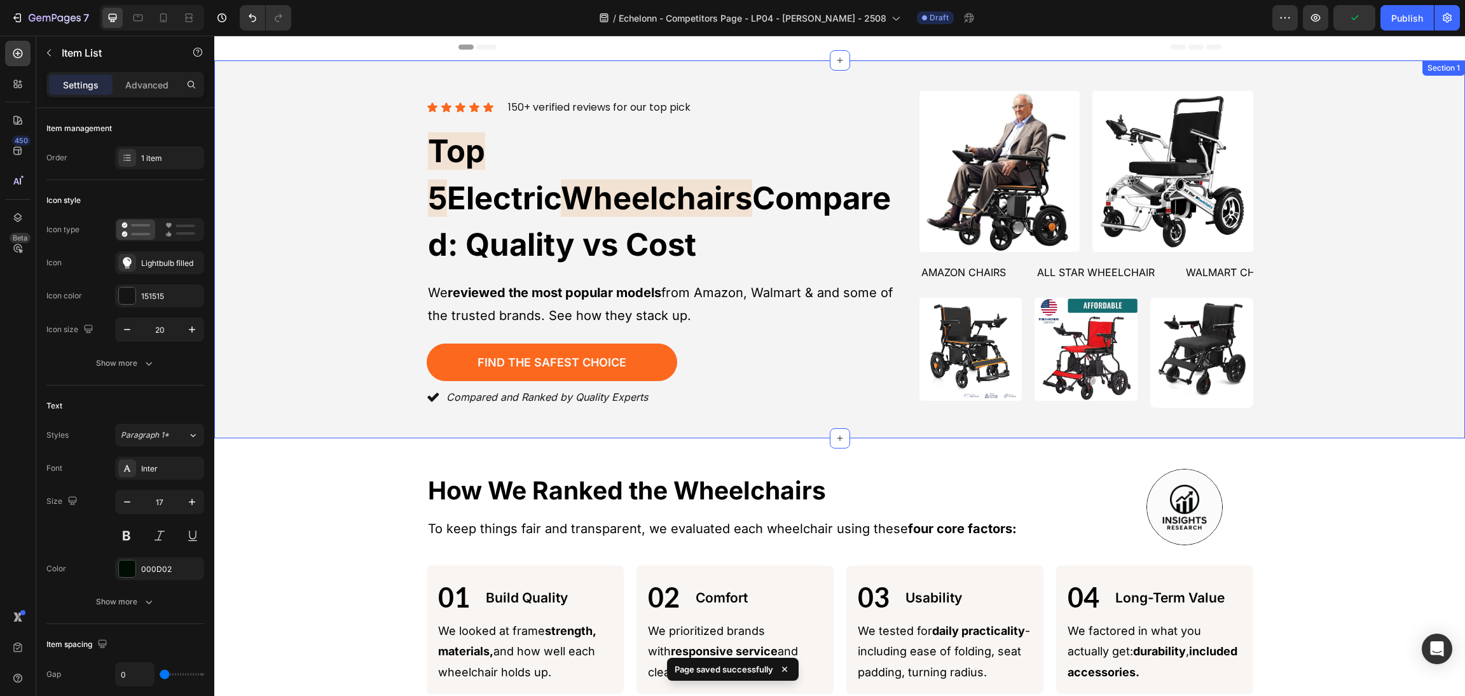
scroll to position [0, 0]
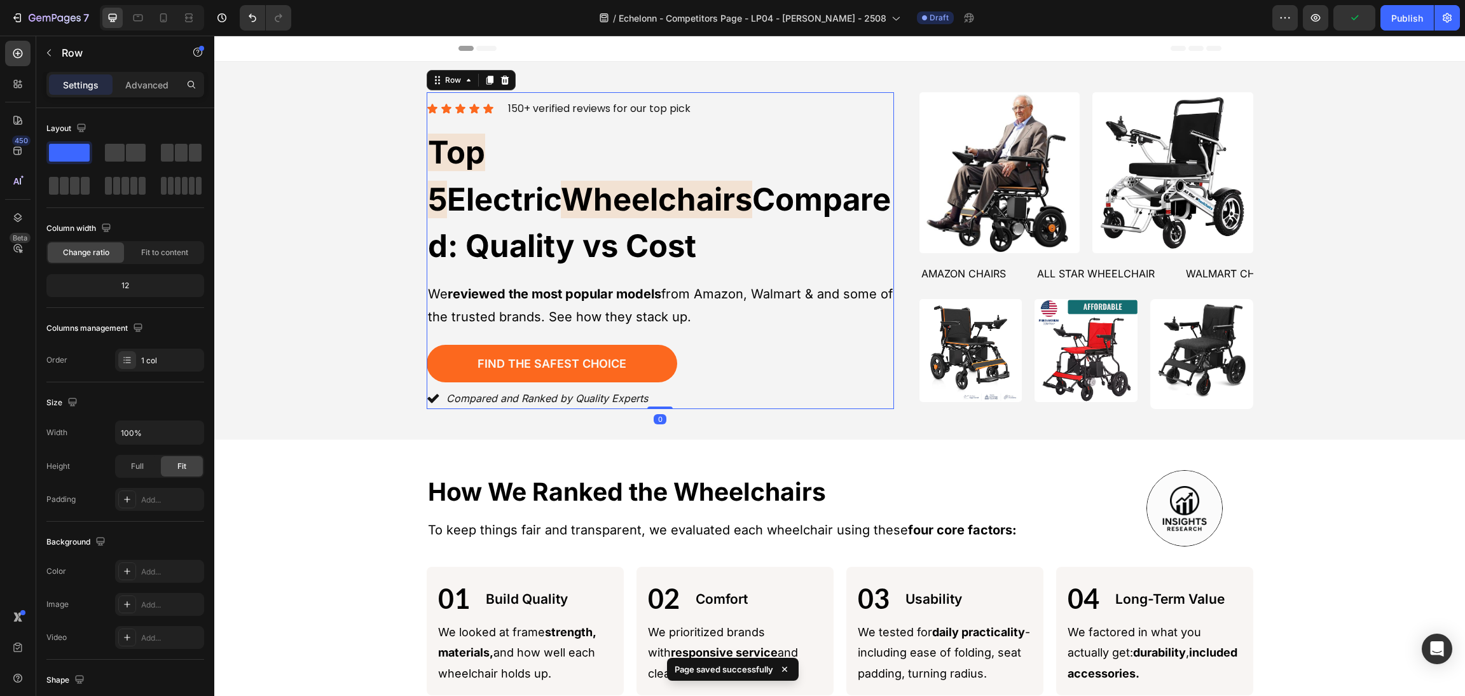
click at [689, 249] on div "Icon Icon Icon Icon Icon Icon List 150+ verified reviews for our top pick Text …" at bounding box center [660, 250] width 467 height 317
click at [661, 295] on p "We reviewed the most popular models from Amazon, Walmart & and some of the trus…" at bounding box center [660, 305] width 465 height 46
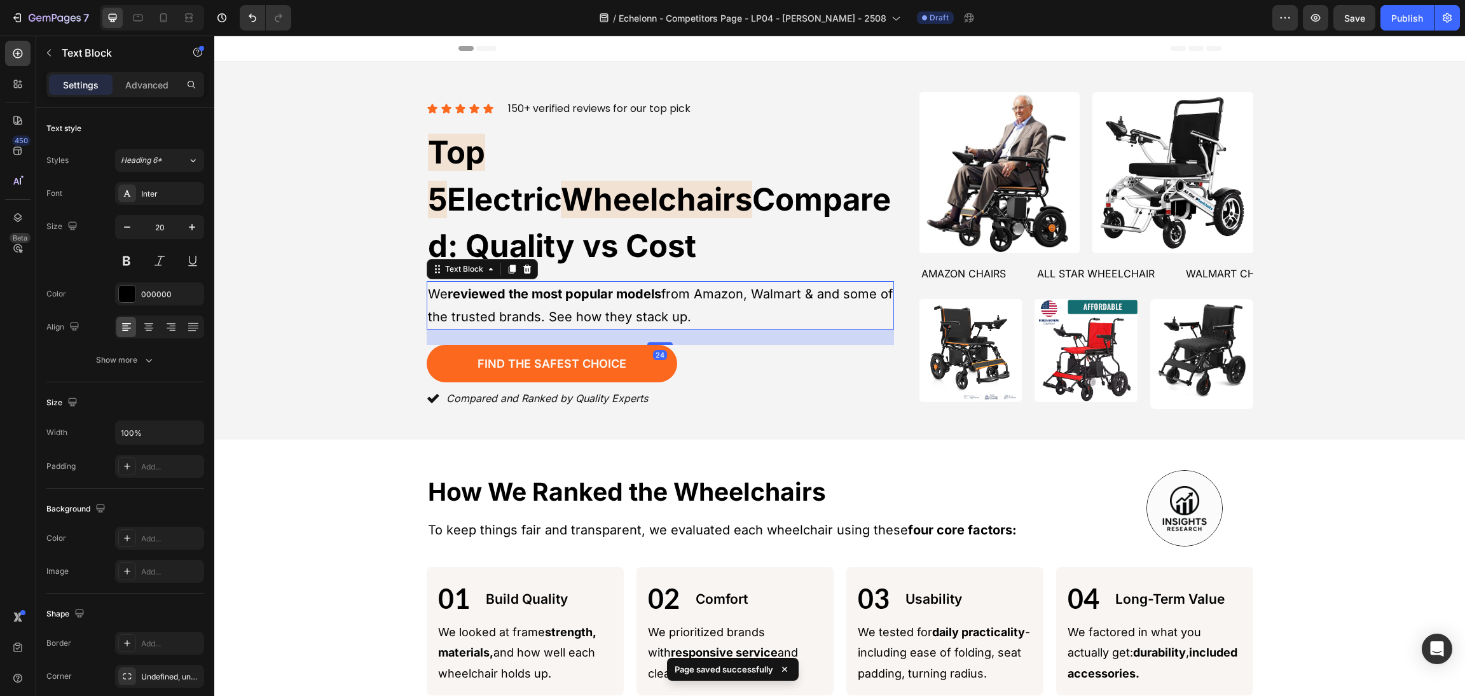
click at [744, 329] on div "24" at bounding box center [660, 336] width 467 height 15
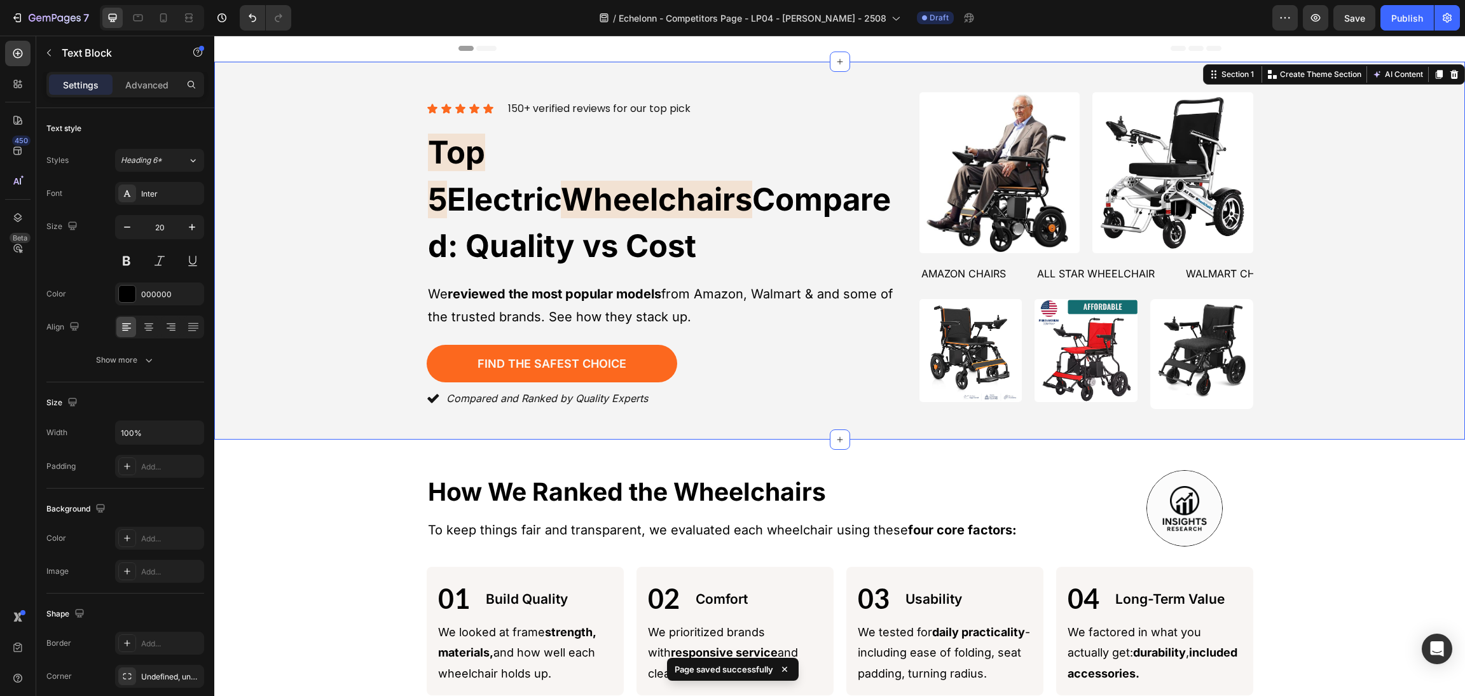
click at [310, 311] on div "Icon Icon Icon Icon Icon Icon List 150+ verified reviews for our top pick Text …" at bounding box center [840, 250] width 1220 height 317
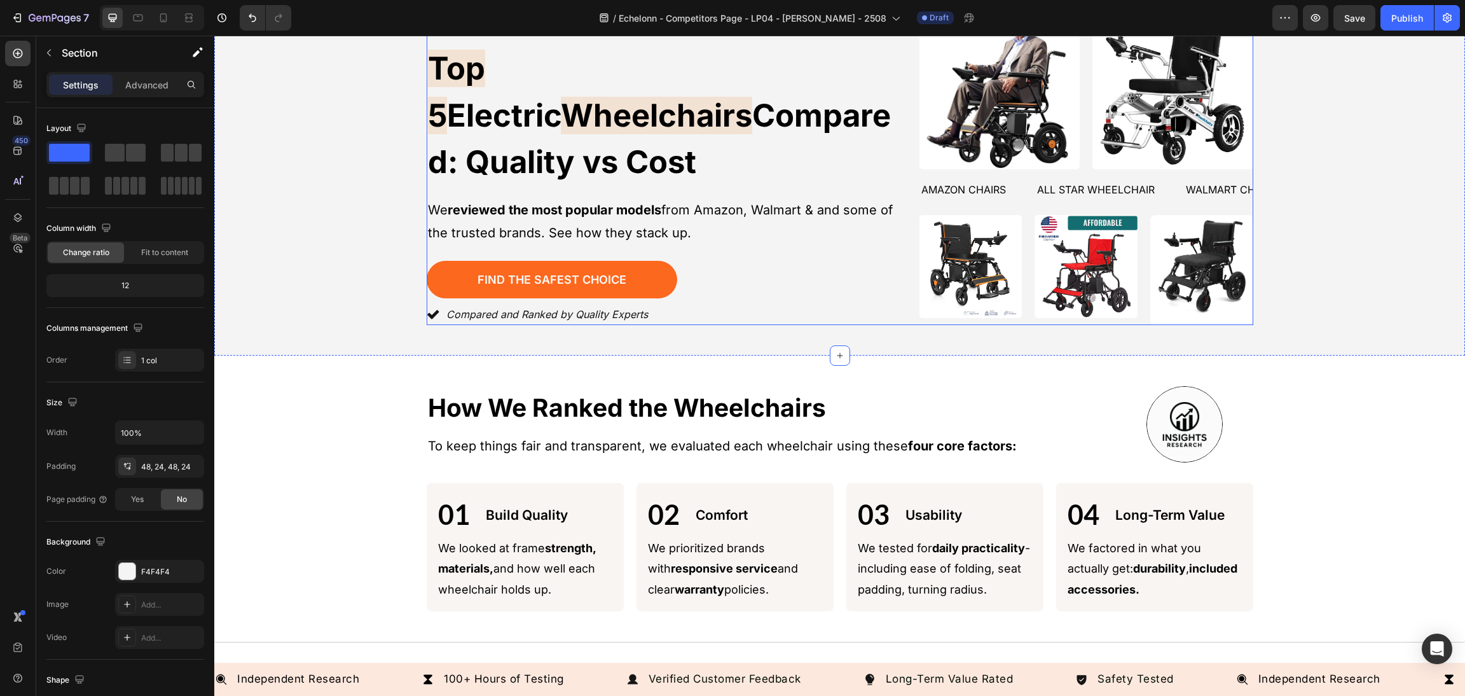
scroll to position [95, 0]
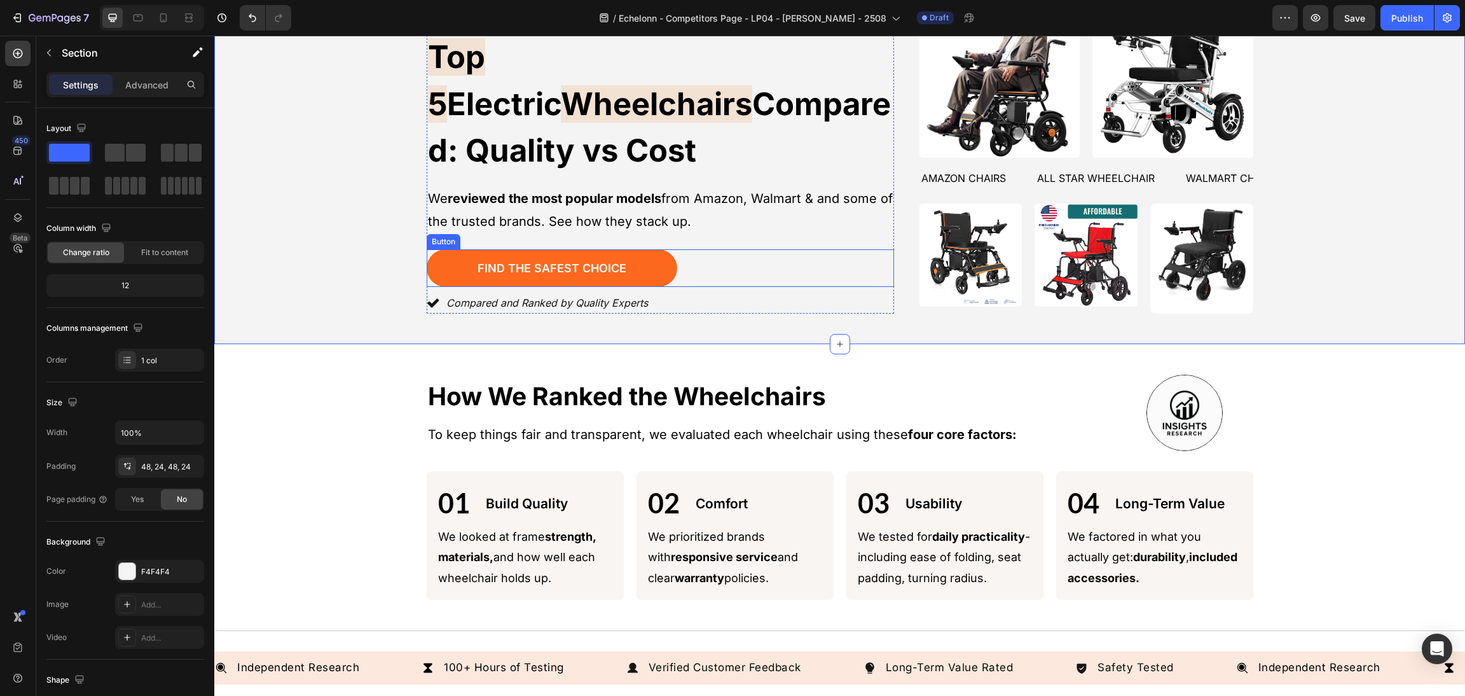
click at [710, 250] on div "Find the Safest Choice Button" at bounding box center [660, 268] width 467 height 38
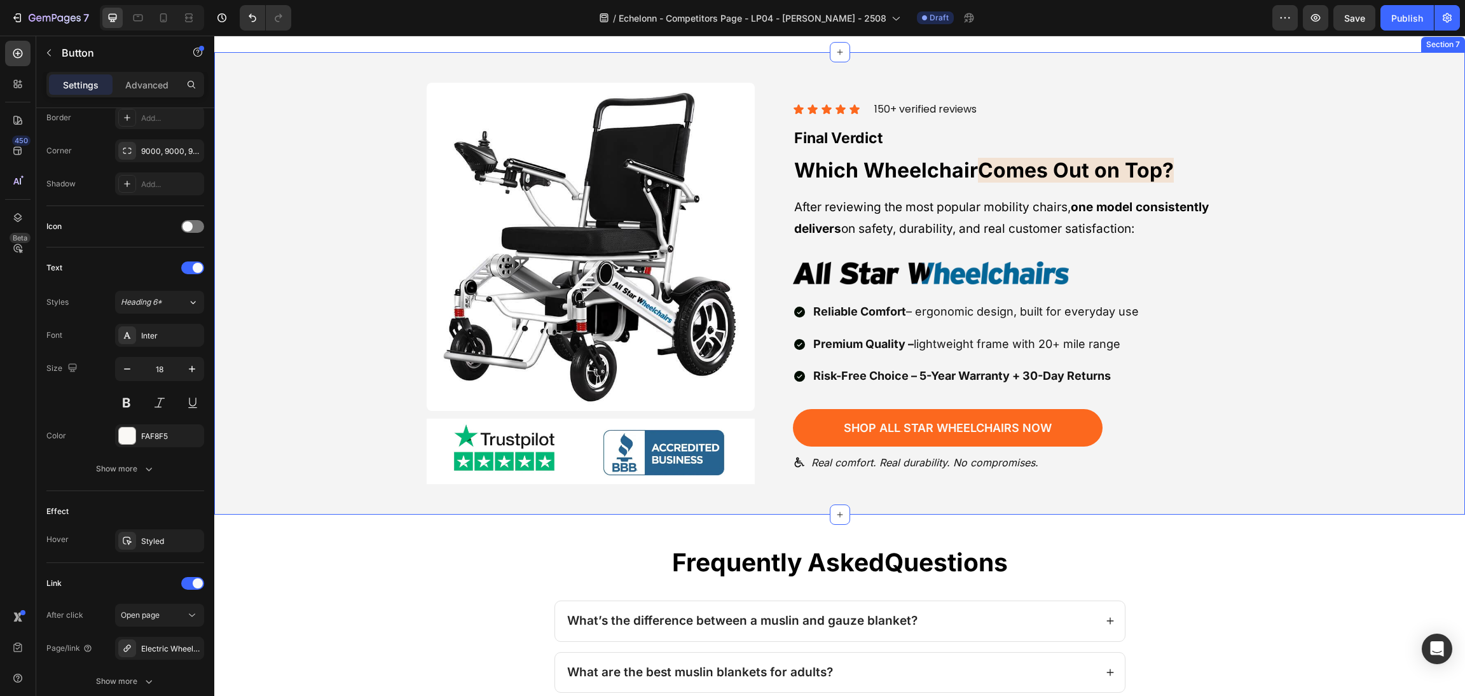
scroll to position [2334, 0]
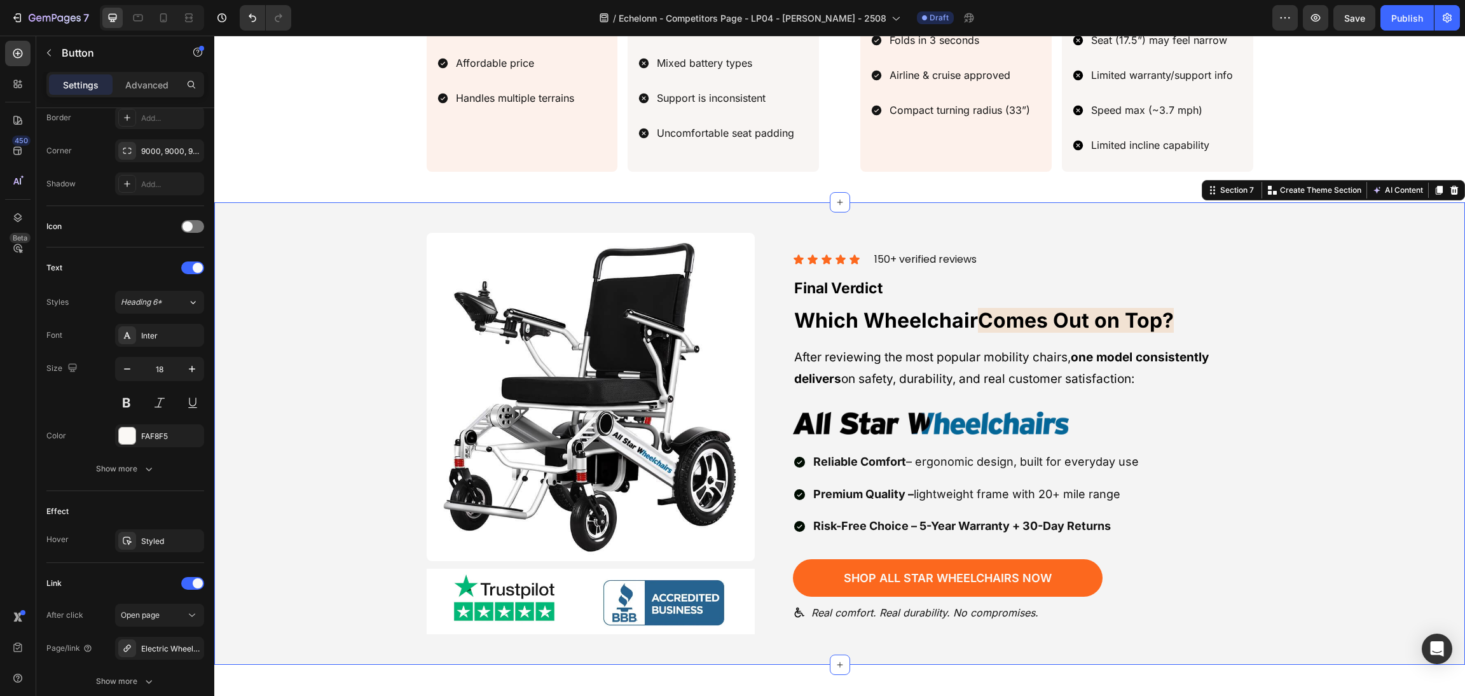
click at [1349, 326] on div "Image Image Row Icon Icon Icon Icon Icon Icon List 150+ verified reviews Text b…" at bounding box center [840, 434] width 1220 height 402
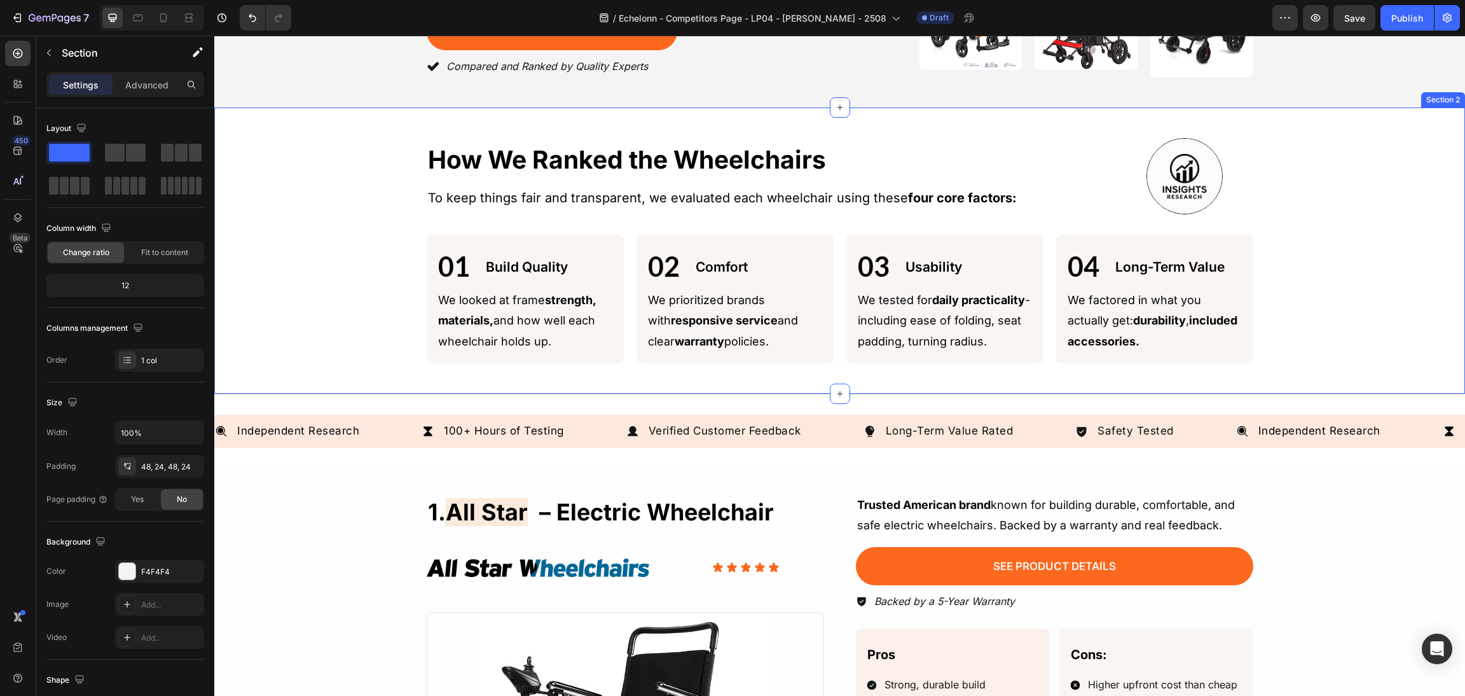
scroll to position [0, 0]
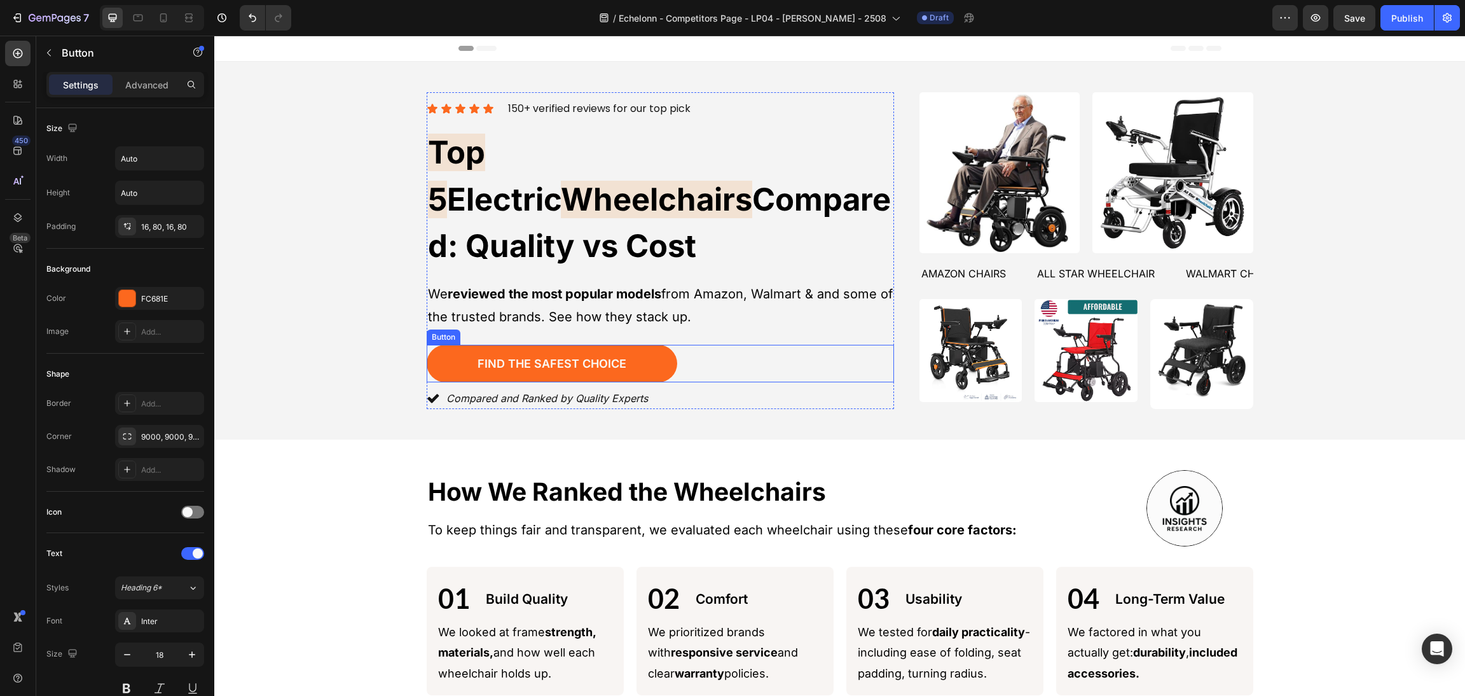
click at [739, 345] on div "Find the Safest Choice Button" at bounding box center [660, 364] width 467 height 38
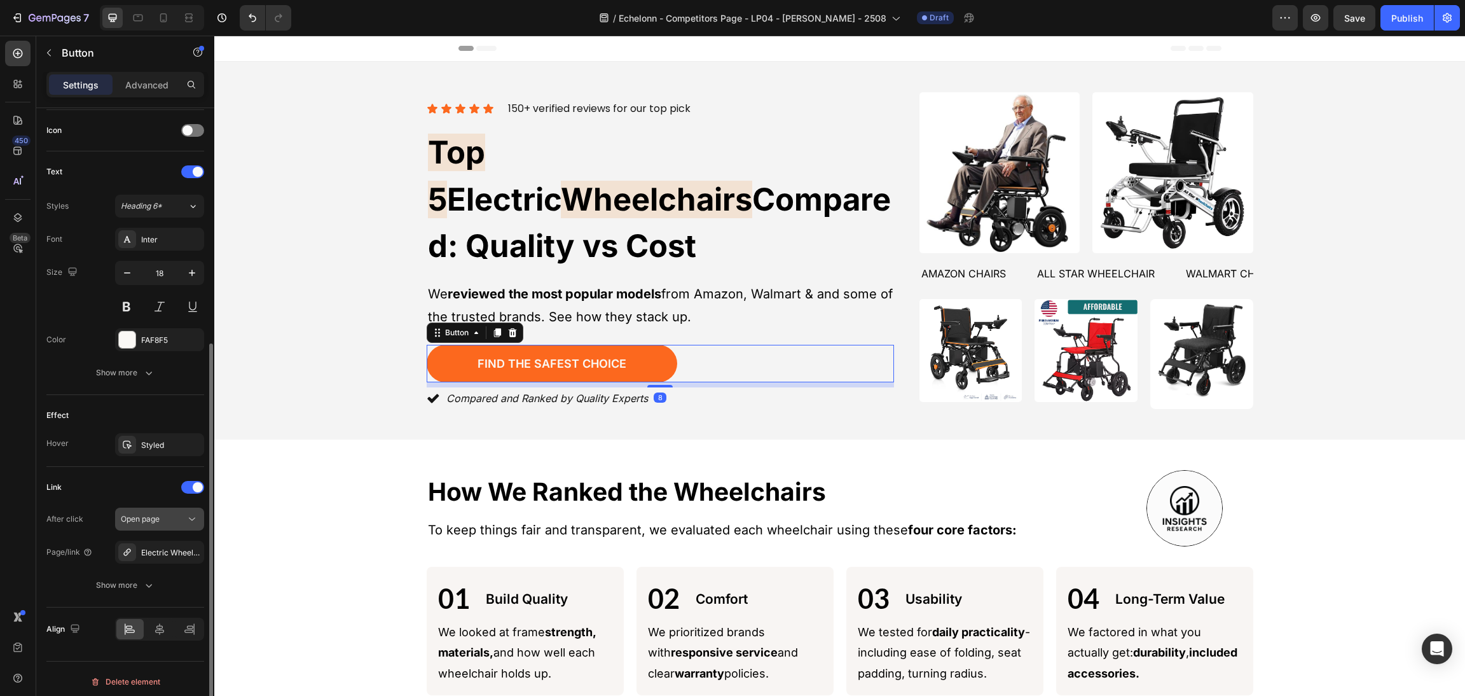
scroll to position [388, 0]
click at [182, 523] on button "Open page" at bounding box center [159, 512] width 89 height 23
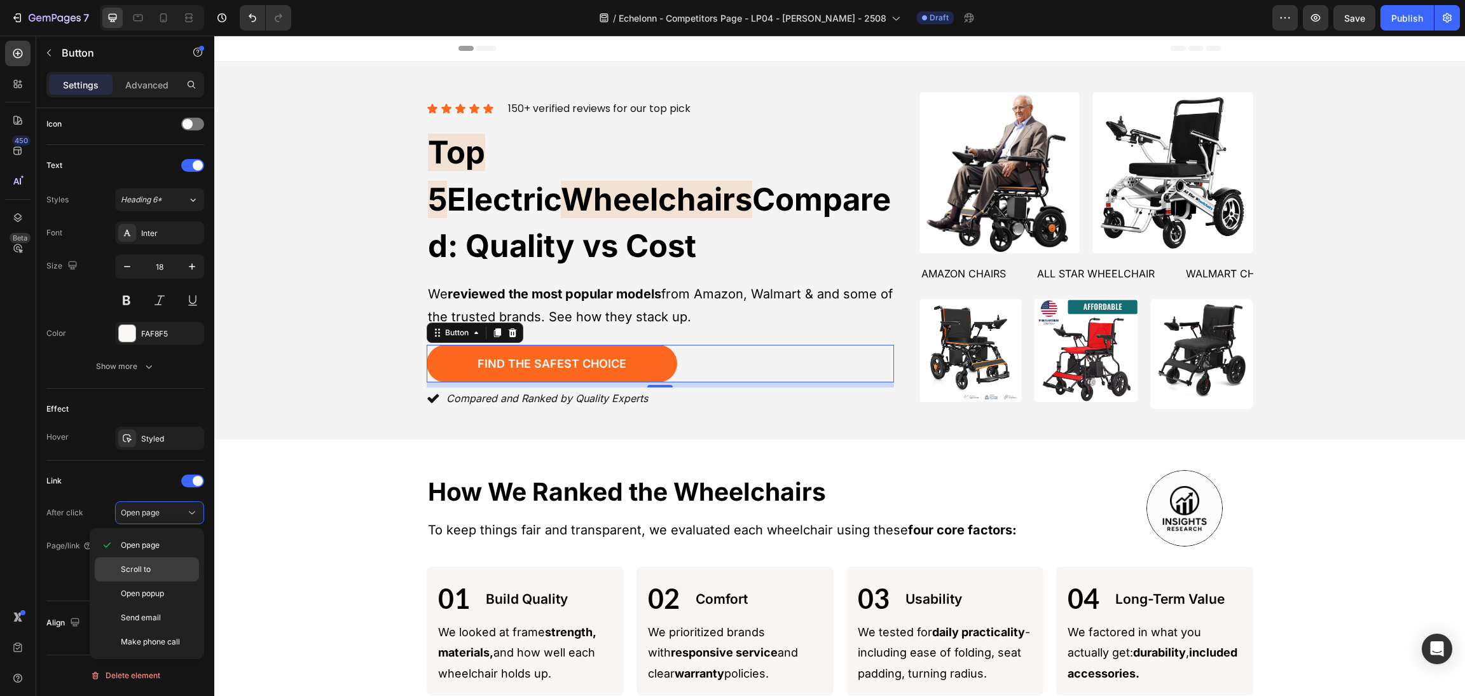
click at [156, 564] on p "Scroll to" at bounding box center [157, 568] width 72 height 11
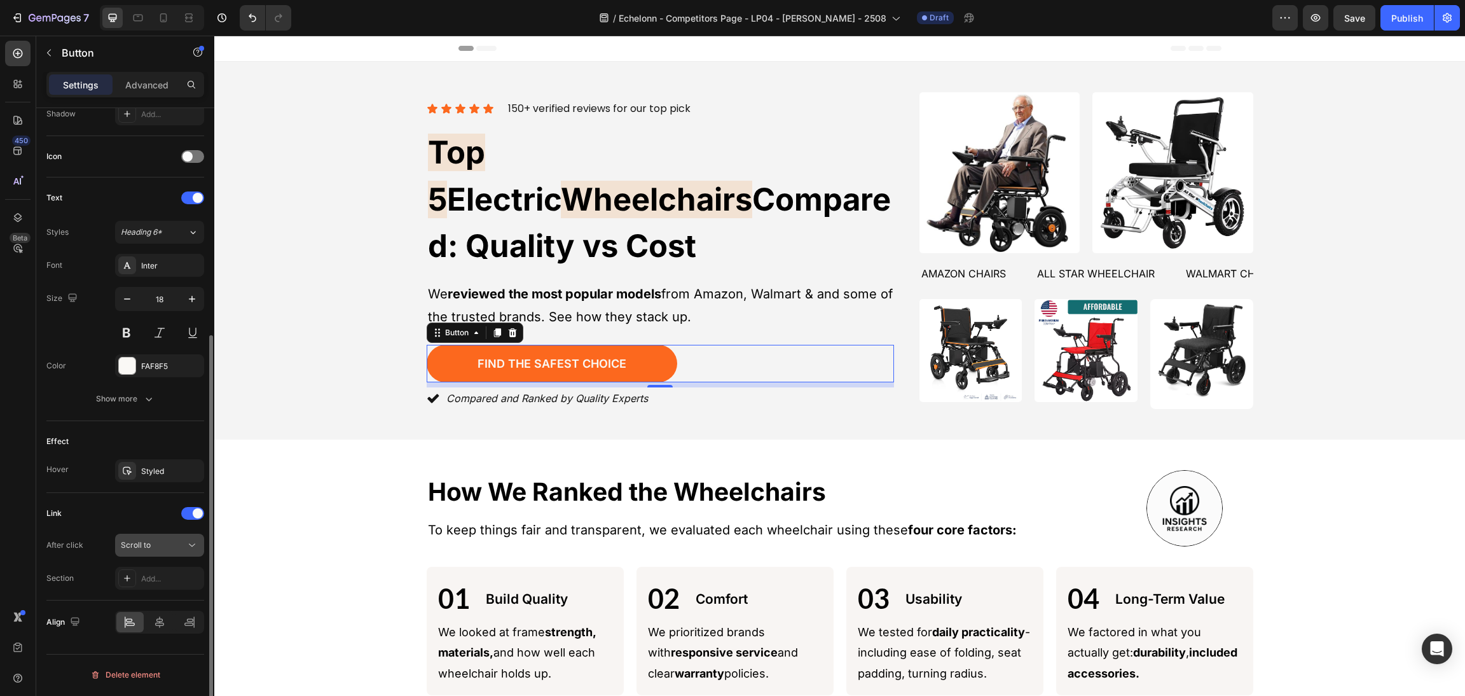
scroll to position [355, 0]
click at [166, 544] on div "Scroll to" at bounding box center [153, 544] width 65 height 11
click at [166, 545] on div "Scroll to" at bounding box center [153, 544] width 65 height 11
click at [169, 575] on div "Add..." at bounding box center [171, 578] width 60 height 11
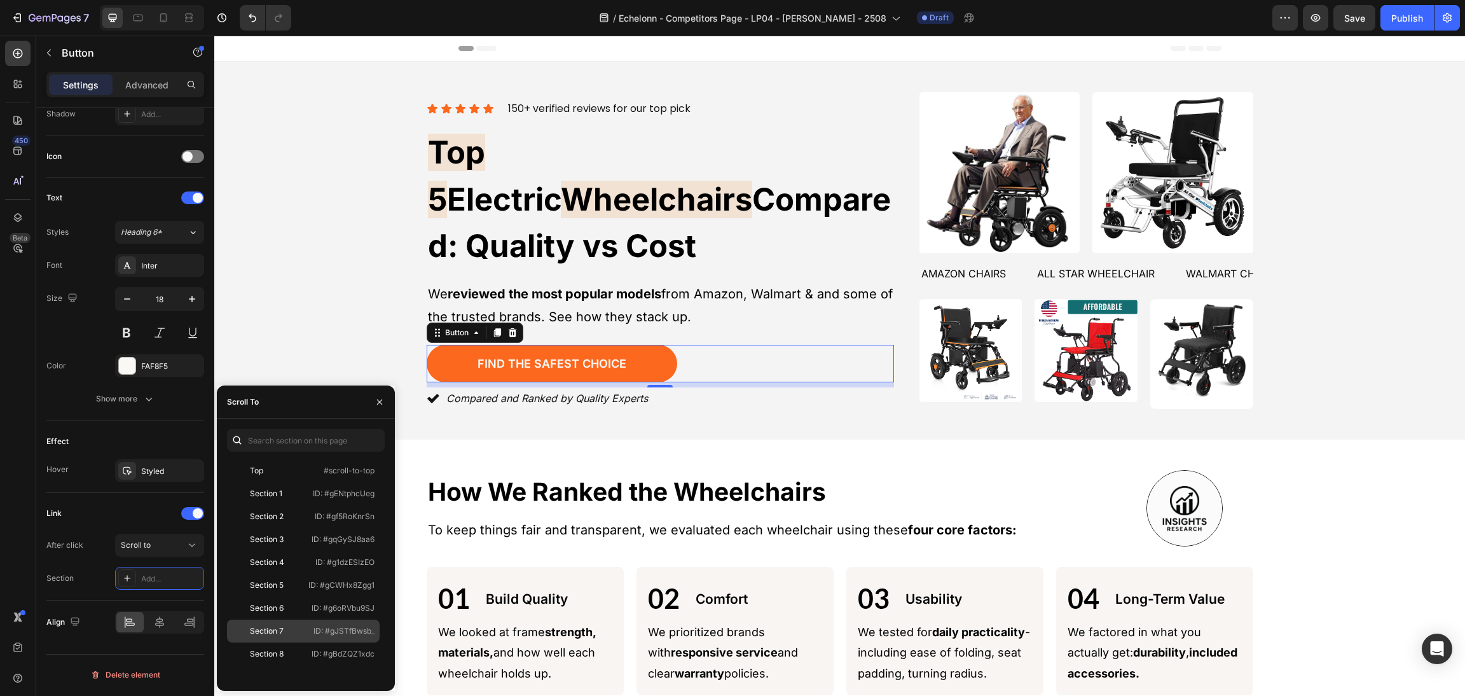
click at [279, 625] on div "Section 7" at bounding box center [267, 630] width 34 height 11
click at [1360, 22] on span "Save" at bounding box center [1354, 18] width 21 height 11
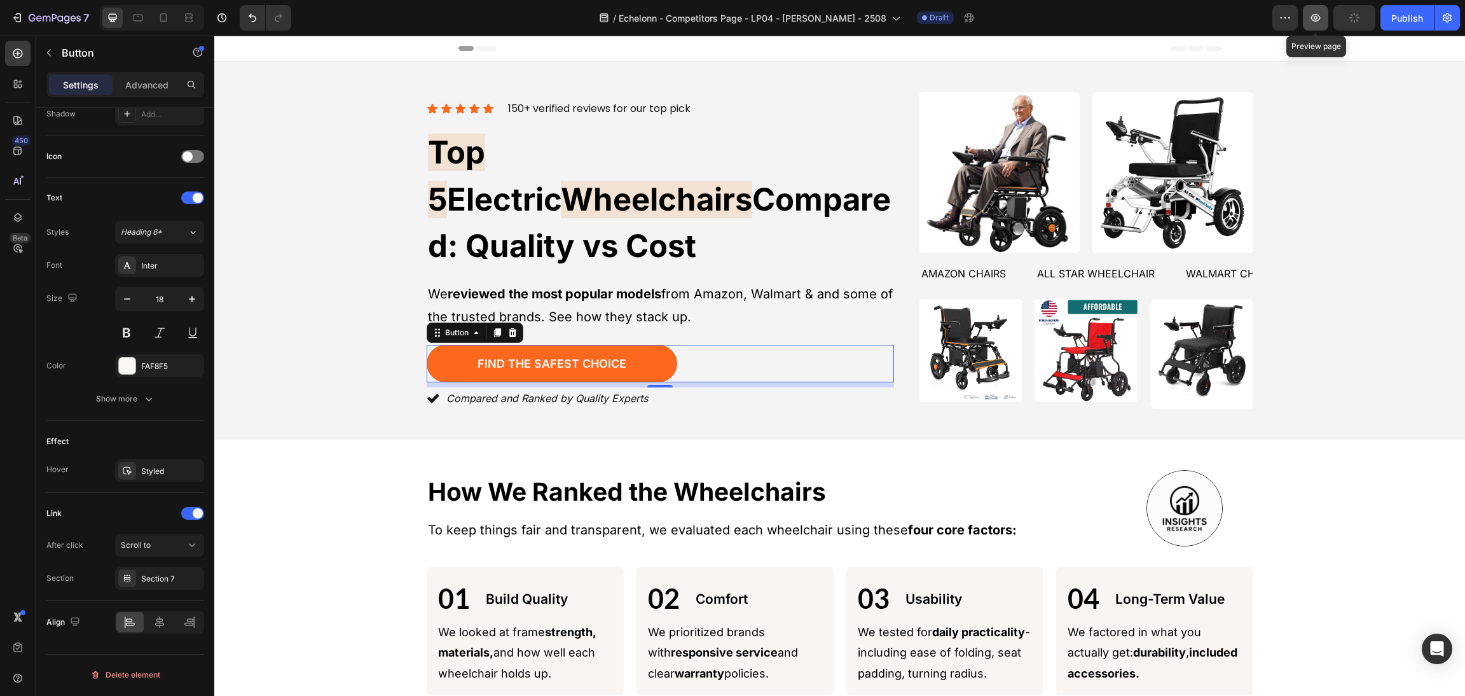
click at [1318, 15] on icon "button" at bounding box center [1315, 17] width 13 height 13
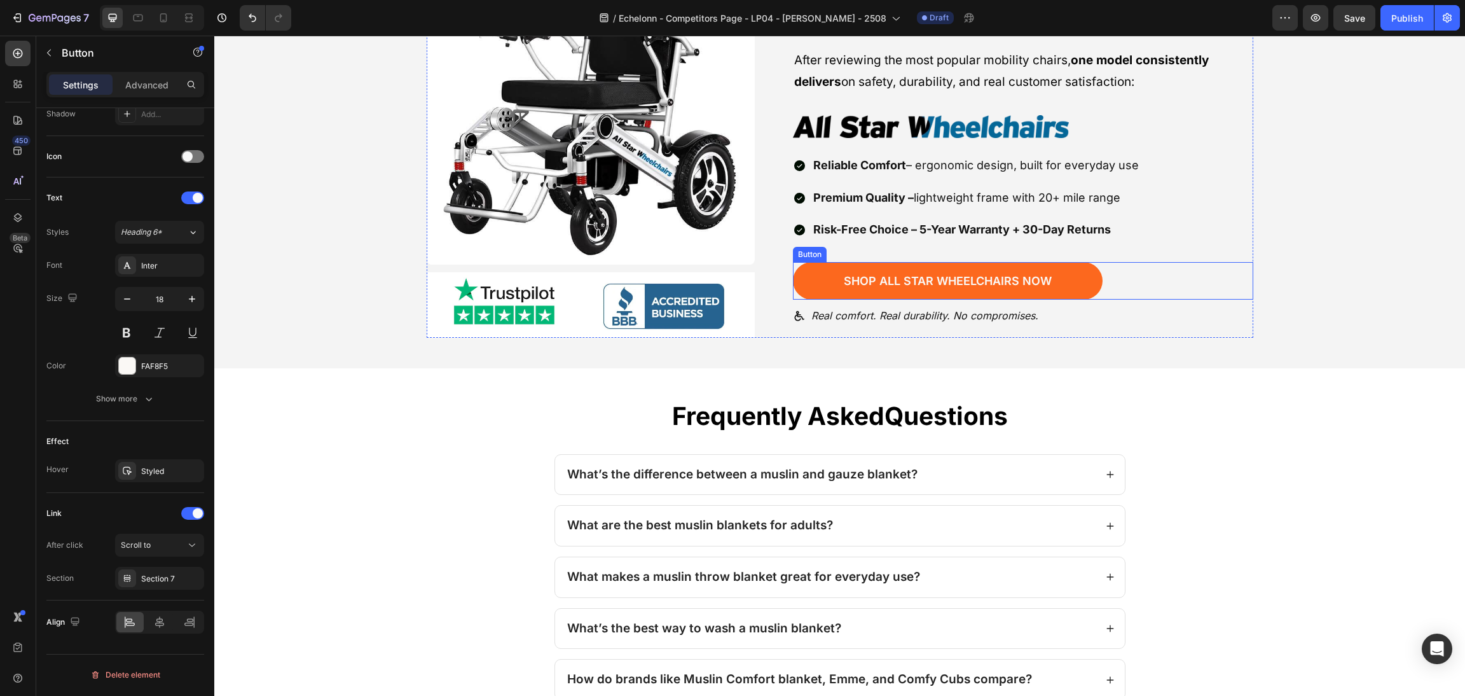
scroll to position [2776, 0]
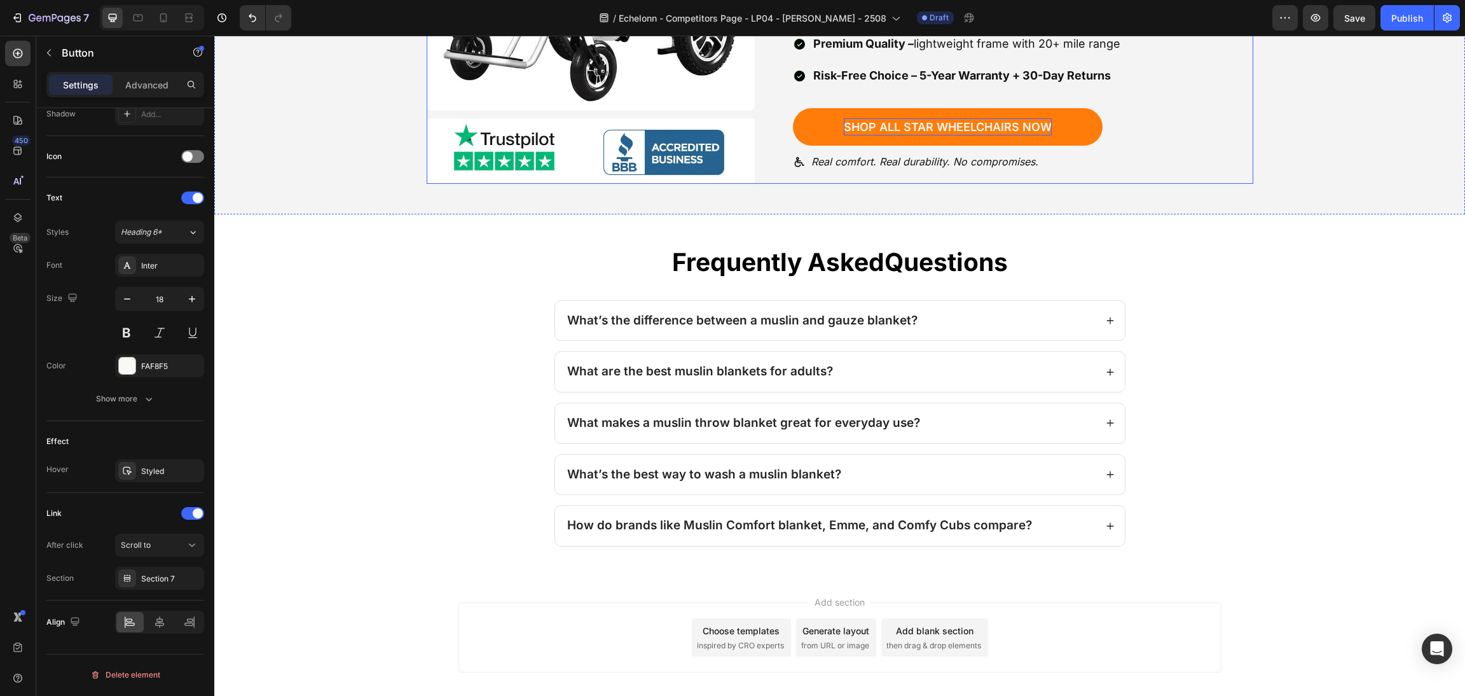
click at [1006, 130] on p "Shop All Star Wheelchairs Now" at bounding box center [948, 126] width 208 height 17
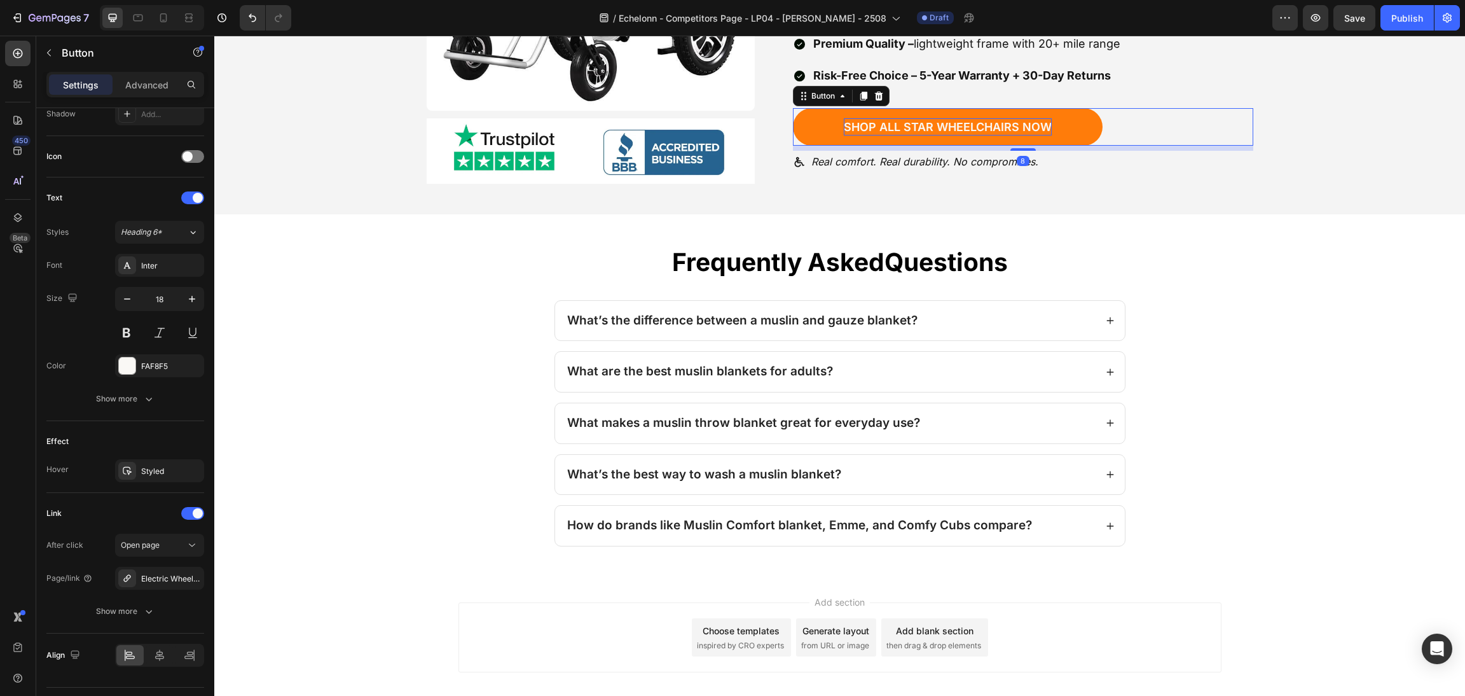
click at [1012, 129] on p "Shop All Star Wheelchairs Now" at bounding box center [948, 126] width 208 height 17
click at [1368, 10] on button "Save" at bounding box center [1354, 17] width 42 height 25
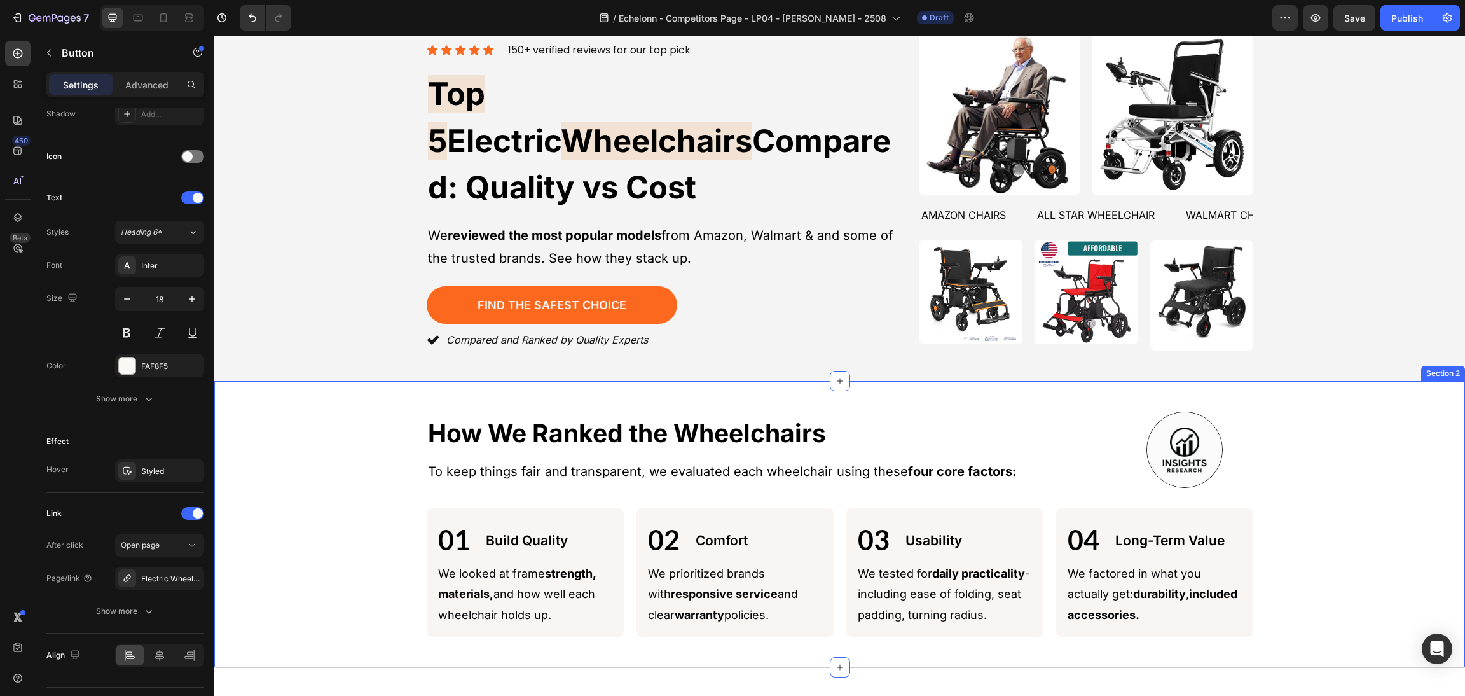
scroll to position [0, 0]
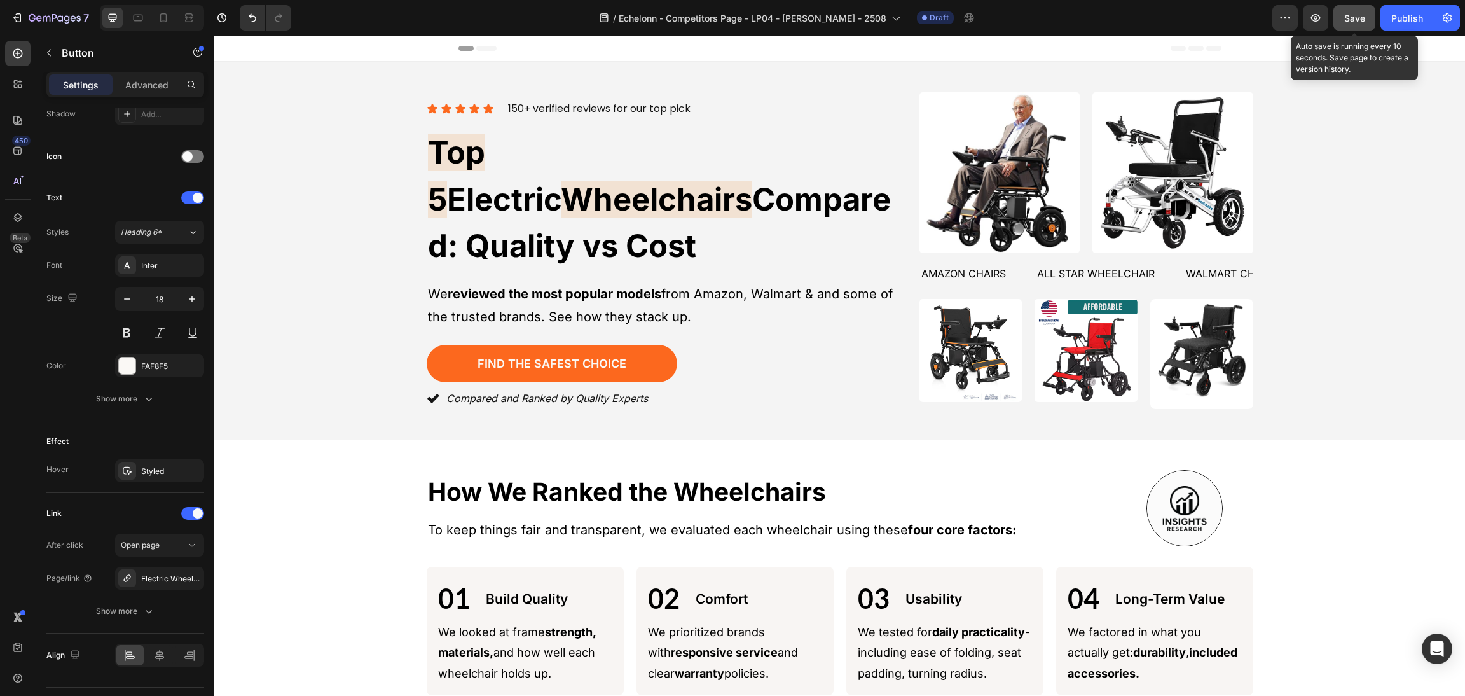
click at [1358, 27] on button "Save" at bounding box center [1354, 17] width 42 height 25
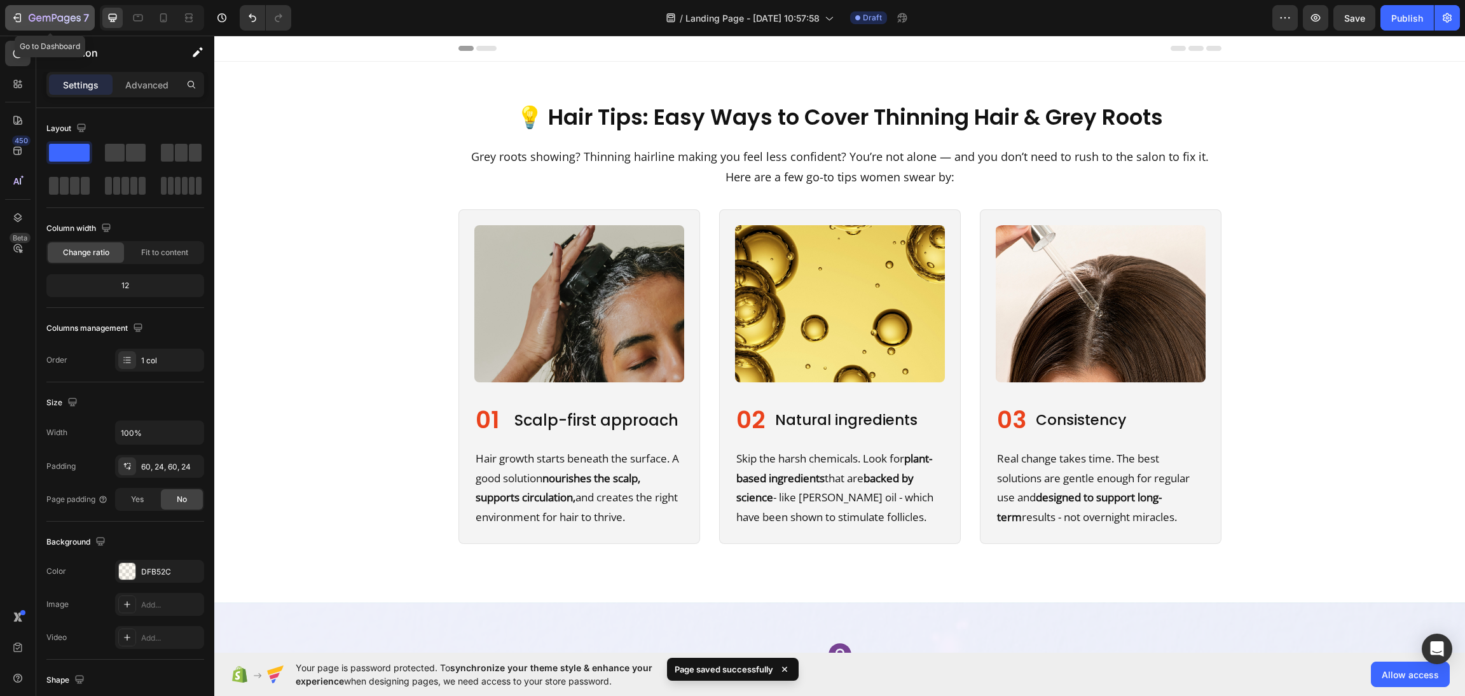
click at [43, 15] on icon "button" at bounding box center [55, 18] width 52 height 11
